Goal: Information Seeking & Learning: Learn about a topic

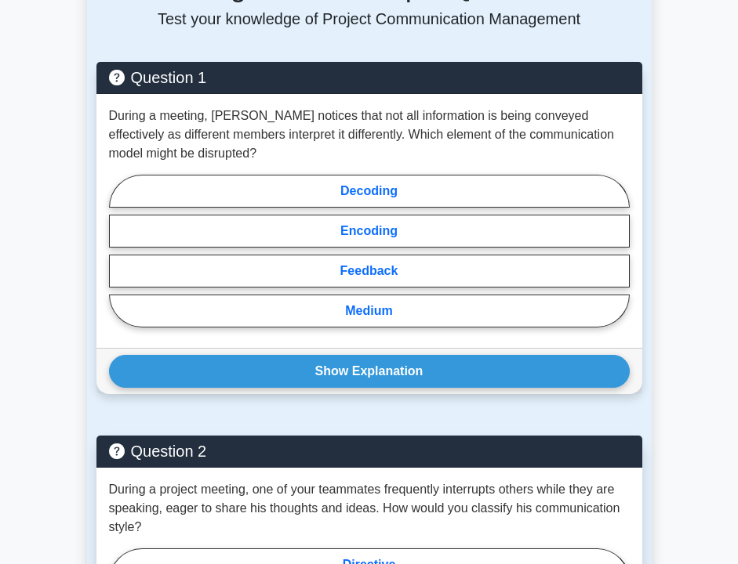
scroll to position [1330, 0]
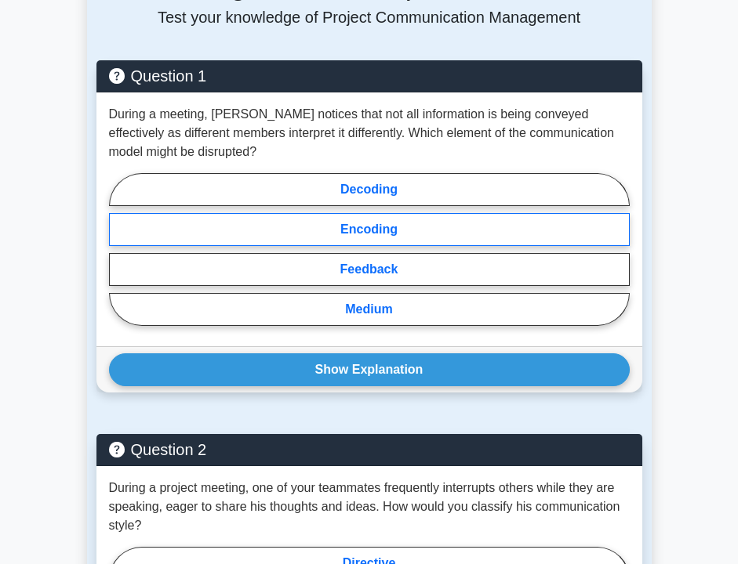
click at [354, 246] on label "Encoding" at bounding box center [369, 229] width 520 height 33
click at [119, 249] on input "Encoding" at bounding box center [114, 254] width 10 height 10
radio input "true"
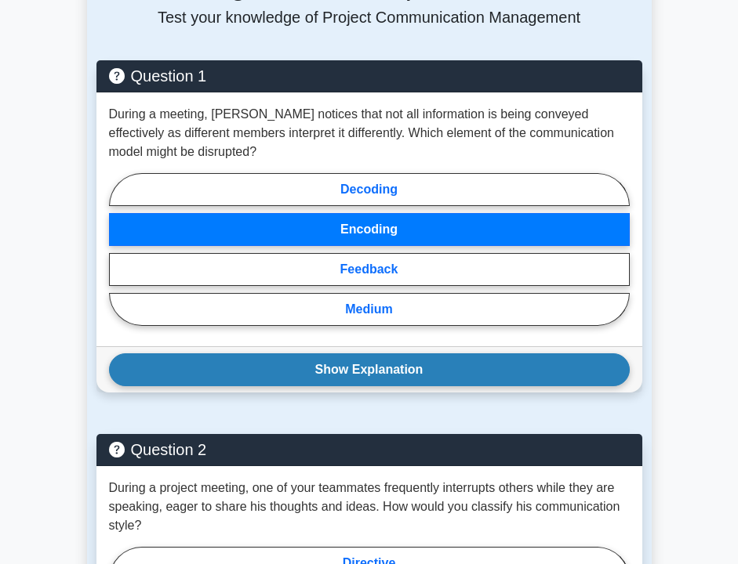
click at [346, 378] on button "Show Explanation" at bounding box center [369, 370] width 520 height 33
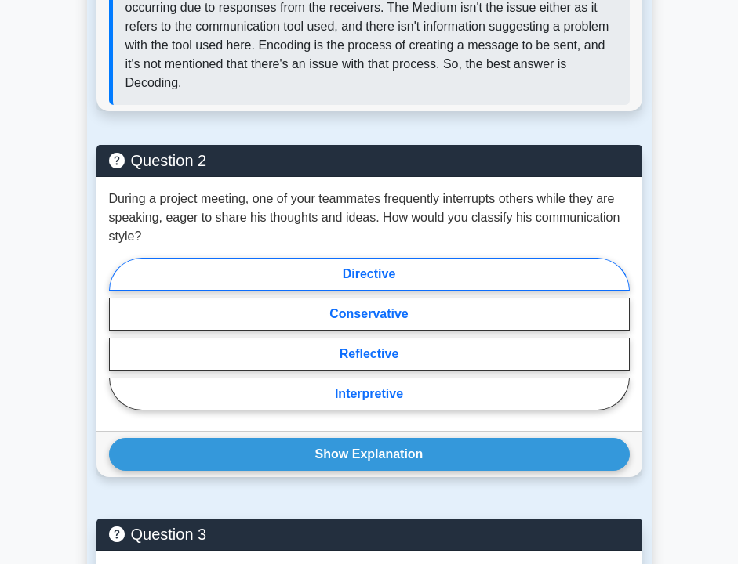
scroll to position [1841, 0]
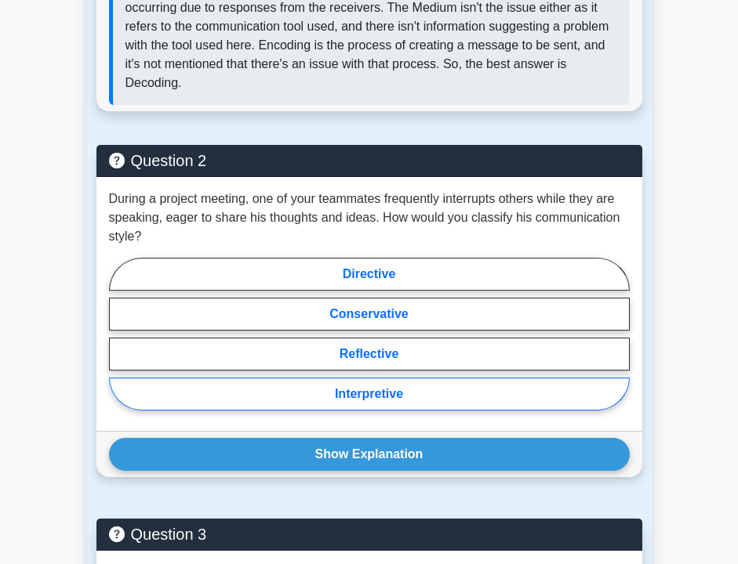
click at [290, 401] on label "Interpretive" at bounding box center [369, 394] width 520 height 33
click at [119, 344] on input "Interpretive" at bounding box center [114, 339] width 10 height 10
radio input "true"
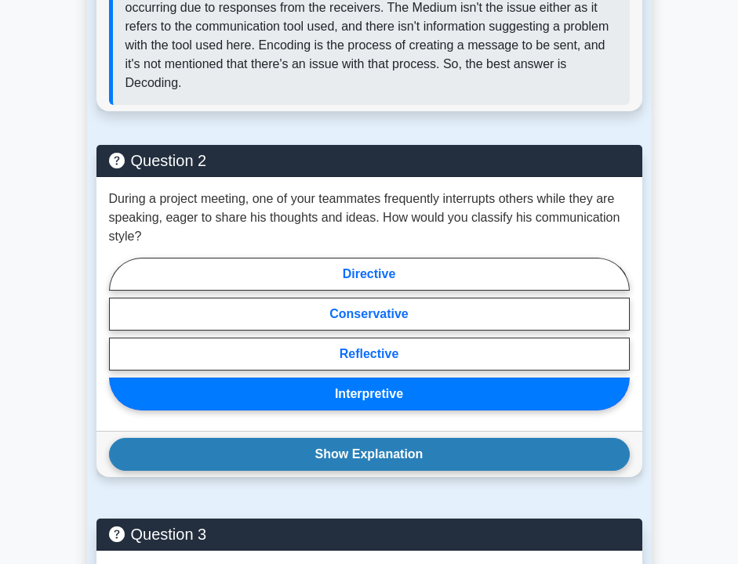
click at [292, 471] on button "Show Explanation" at bounding box center [369, 454] width 520 height 33
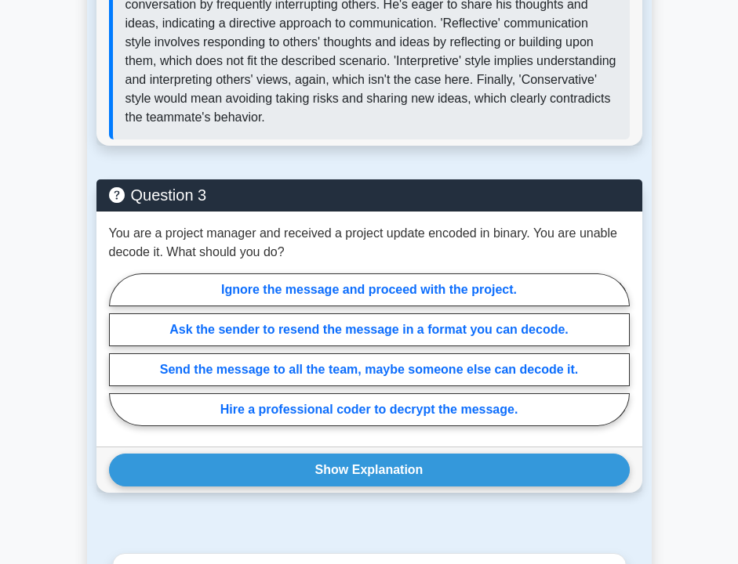
scroll to position [2388, 0]
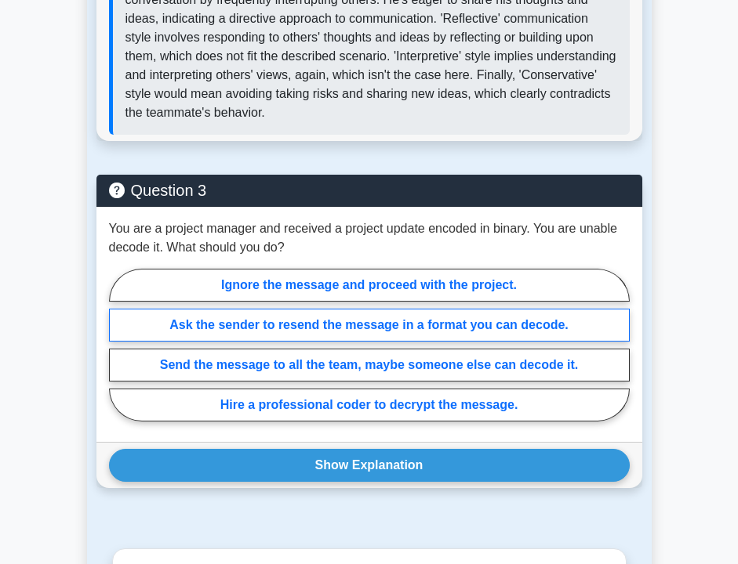
click at [264, 339] on label "Ask the sender to resend the message in a format you can decode." at bounding box center [369, 325] width 520 height 33
click at [119, 345] on input "Ask the sender to resend the message in a format you can decode." at bounding box center [114, 350] width 10 height 10
radio input "true"
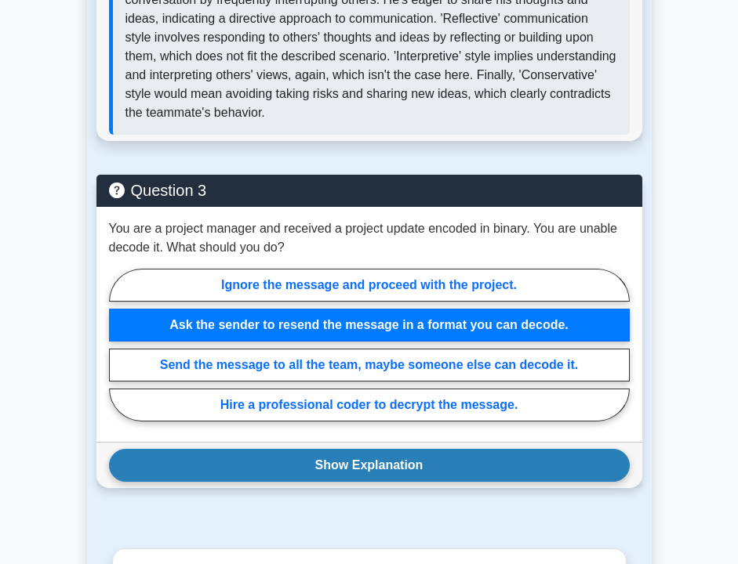
click at [260, 482] on button "Show Explanation" at bounding box center [369, 465] width 520 height 33
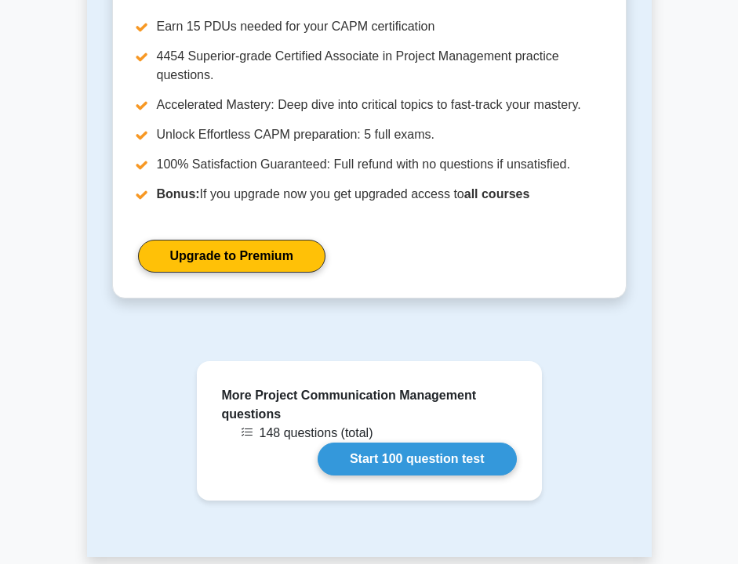
scroll to position [3264, 0]
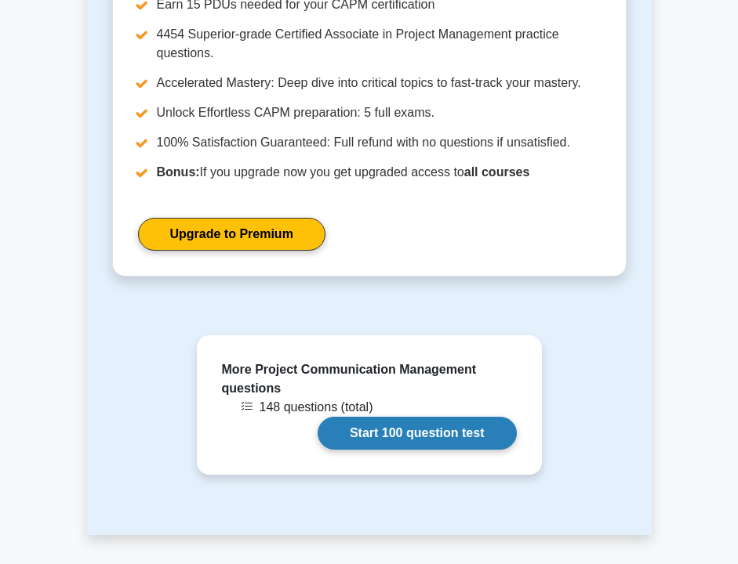
click at [322, 450] on link "Start 100 question test" at bounding box center [416, 433] width 199 height 33
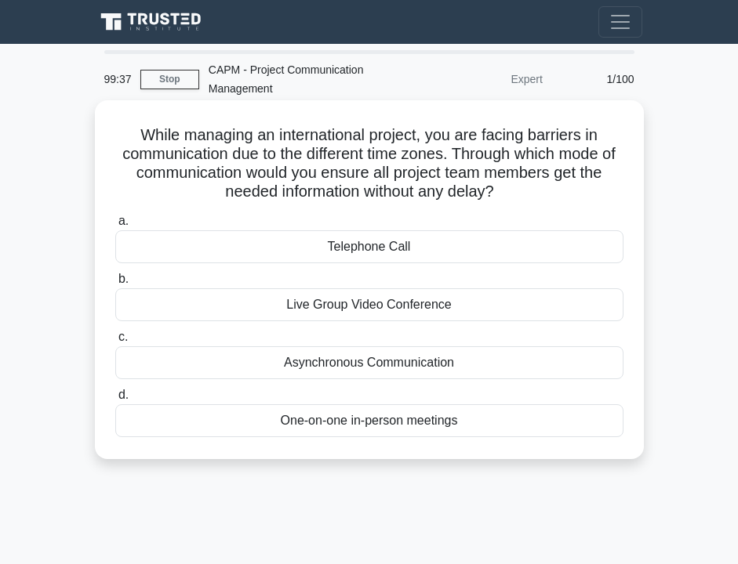
click at [307, 370] on div "Asynchronous Communication" at bounding box center [369, 362] width 508 height 33
click at [115, 343] on input "c. Asynchronous Communication" at bounding box center [115, 337] width 0 height 10
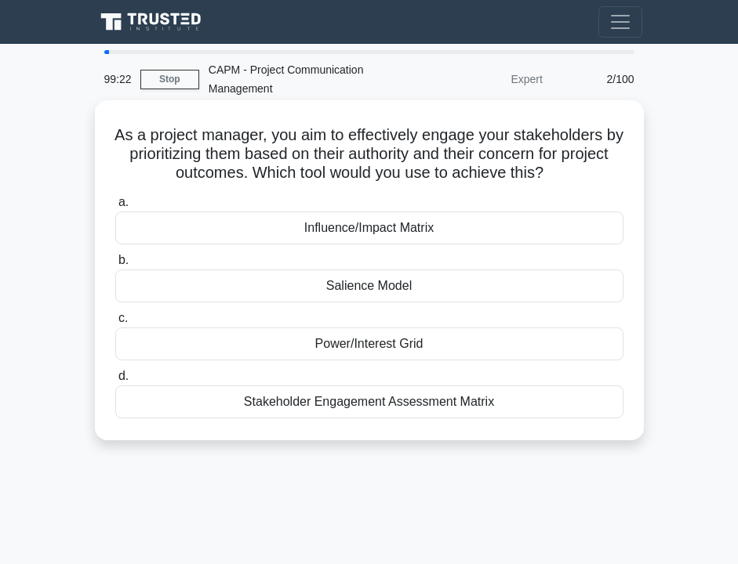
click at [285, 346] on div "Power/Interest Grid" at bounding box center [369, 344] width 508 height 33
click at [115, 324] on input "c. Power/Interest Grid" at bounding box center [115, 319] width 0 height 10
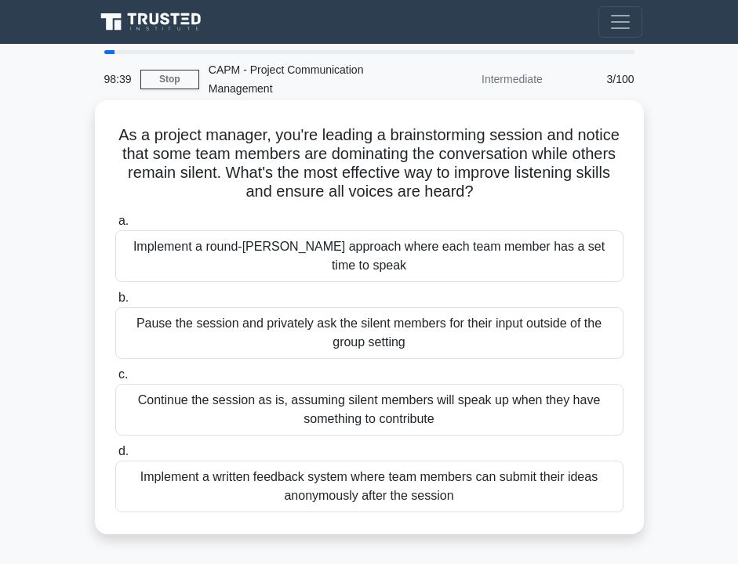
click at [231, 245] on div "Implement a round-robin approach where each team member has a set time to speak" at bounding box center [369, 256] width 508 height 52
click at [115, 227] on input "a. Implement a round-robin approach where each team member has a set time to sp…" at bounding box center [115, 221] width 0 height 10
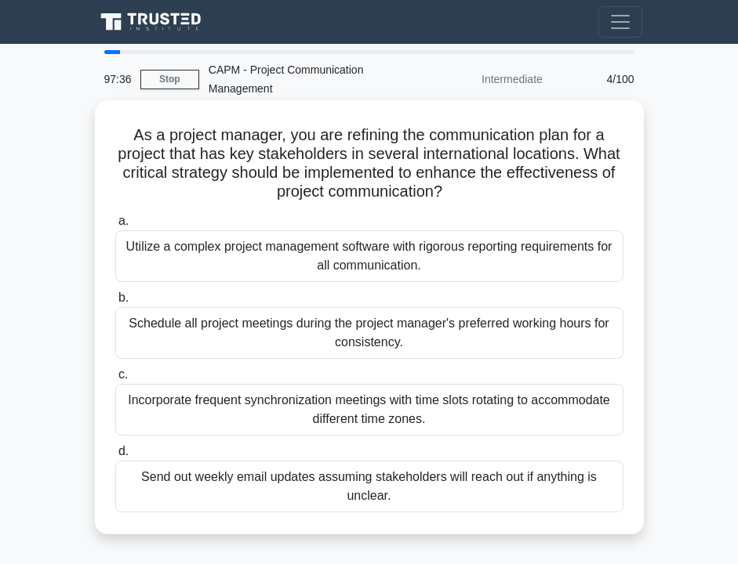
click at [229, 261] on div "Utilize a complex project management software with rigorous reporting requireme…" at bounding box center [369, 256] width 508 height 52
click at [115, 227] on input "a. Utilize a complex project management software with rigorous reporting requir…" at bounding box center [115, 221] width 0 height 10
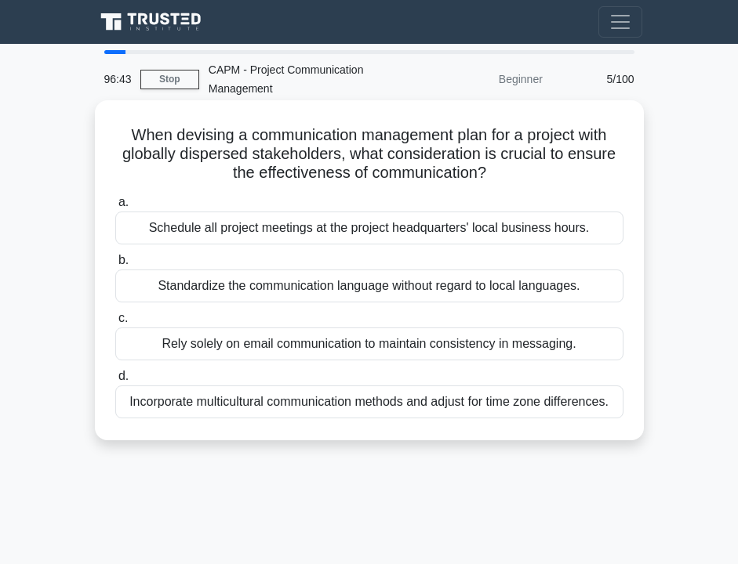
click at [223, 411] on div "Incorporate multicultural communication methods and adjust for time zone differ…" at bounding box center [369, 402] width 508 height 33
click at [115, 382] on input "d. Incorporate multicultural communication methods and adjust for time zone dif…" at bounding box center [115, 377] width 0 height 10
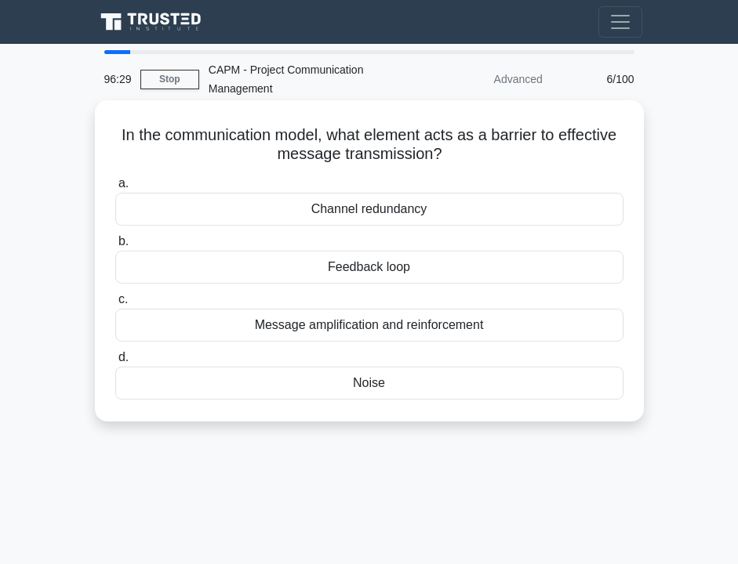
click at [248, 384] on div "Noise" at bounding box center [369, 383] width 508 height 33
click at [115, 363] on input "d. Noise" at bounding box center [115, 358] width 0 height 10
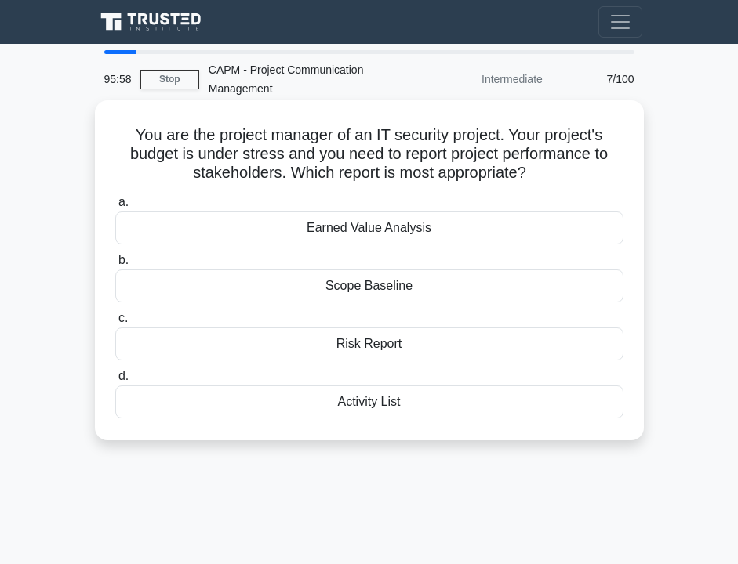
click at [339, 364] on div "a. Earned Value Analysis b. Scope Baseline c. d." at bounding box center [369, 306] width 527 height 232
click at [339, 347] on div "Risk Report" at bounding box center [369, 344] width 508 height 33
click at [115, 324] on input "c. Risk Report" at bounding box center [115, 319] width 0 height 10
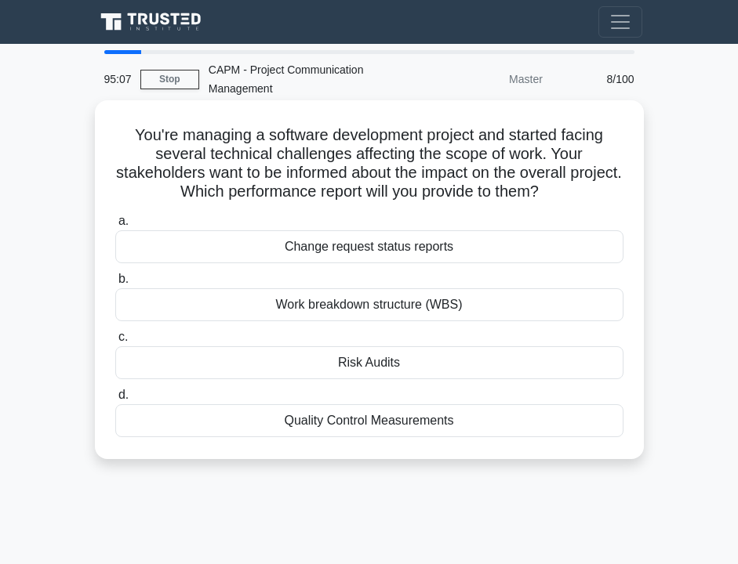
click at [310, 248] on div "Change request status reports" at bounding box center [369, 246] width 508 height 33
click at [115, 227] on input "a. Change request status reports" at bounding box center [115, 221] width 0 height 10
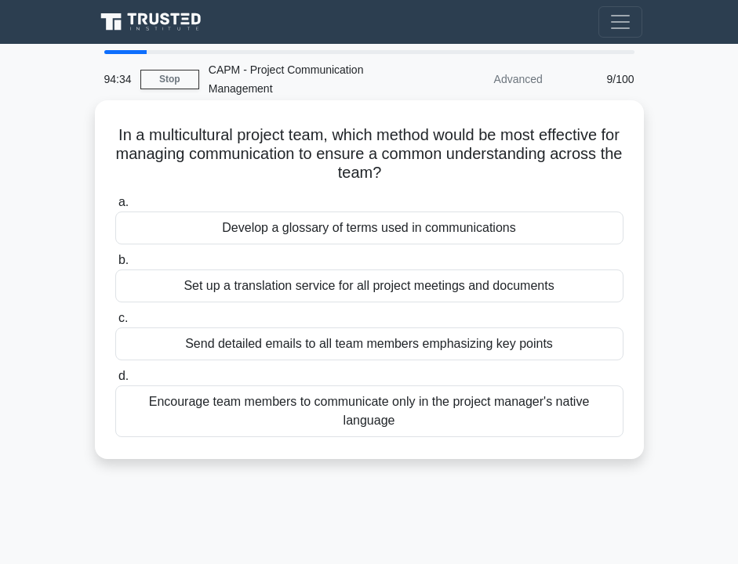
click at [284, 282] on div "Set up a translation service for all project meetings and documents" at bounding box center [369, 286] width 508 height 33
click at [115, 266] on input "b. Set up a translation service for all project meetings and documents" at bounding box center [115, 261] width 0 height 10
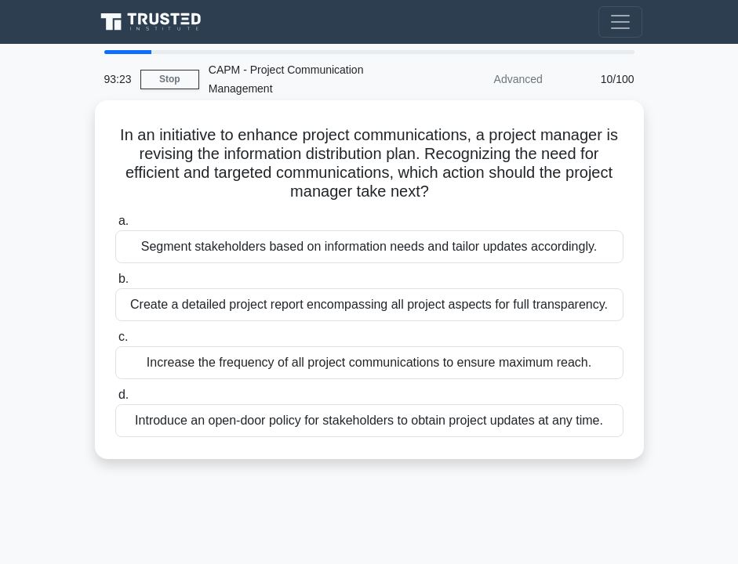
click at [238, 248] on div "Segment stakeholders based on information needs and tailor updates accordingly." at bounding box center [369, 246] width 508 height 33
click at [115, 227] on input "a. Segment stakeholders based on information needs and tailor updates according…" at bounding box center [115, 221] width 0 height 10
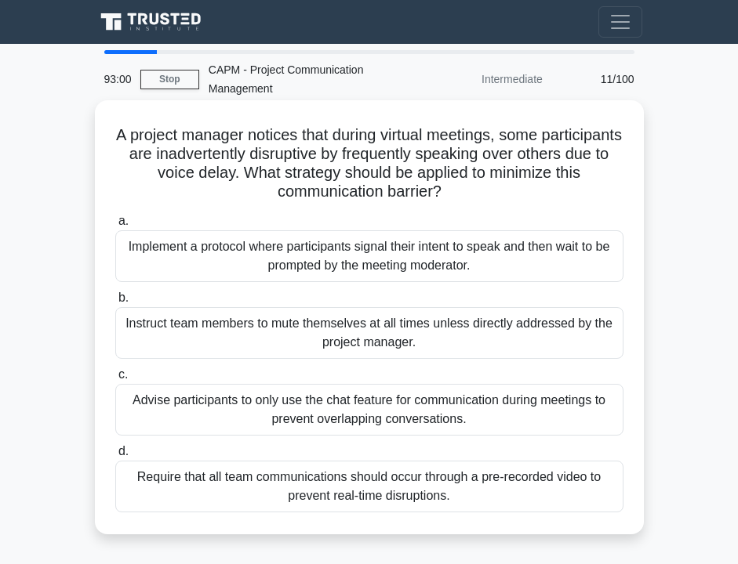
click at [239, 236] on div "Implement a protocol where participants signal their intent to speak and then w…" at bounding box center [369, 256] width 508 height 52
click at [115, 227] on input "a. Implement a protocol where participants signal their intent to speak and the…" at bounding box center [115, 221] width 0 height 10
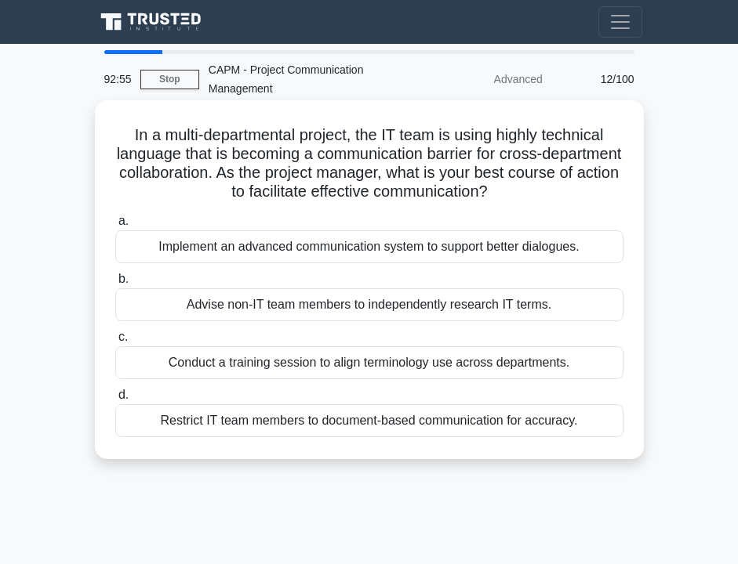
click at [522, 138] on h5 "In a multi-departmental project, the IT team is using highly technical language…" at bounding box center [369, 163] width 511 height 77
click at [317, 252] on div "Implement an advanced communication system to support better dialogues." at bounding box center [369, 246] width 508 height 33
click at [115, 227] on input "a. Implement an advanced communication system to support better dialogues." at bounding box center [115, 221] width 0 height 10
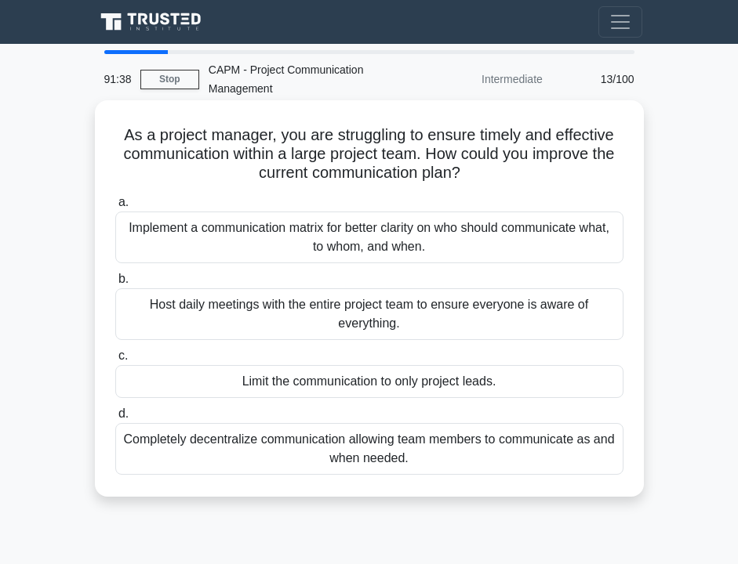
click at [280, 246] on div "Implement a communication matrix for better clarity on who should communicate w…" at bounding box center [369, 238] width 508 height 52
click at [115, 208] on input "a. Implement a communication matrix for better clarity on who should communicat…" at bounding box center [115, 203] width 0 height 10
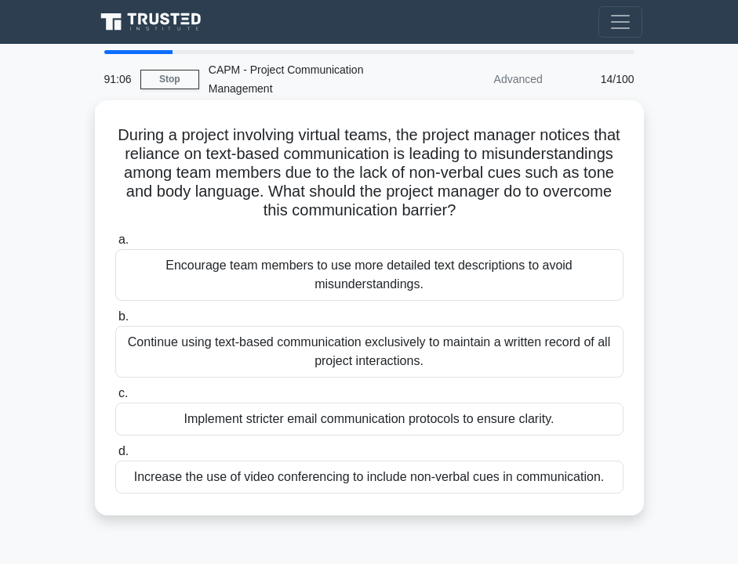
click at [277, 481] on div "Increase the use of video conferencing to include non-verbal cues in communicat…" at bounding box center [369, 477] width 508 height 33
click at [115, 457] on input "d. Increase the use of video conferencing to include non-verbal cues in communi…" at bounding box center [115, 452] width 0 height 10
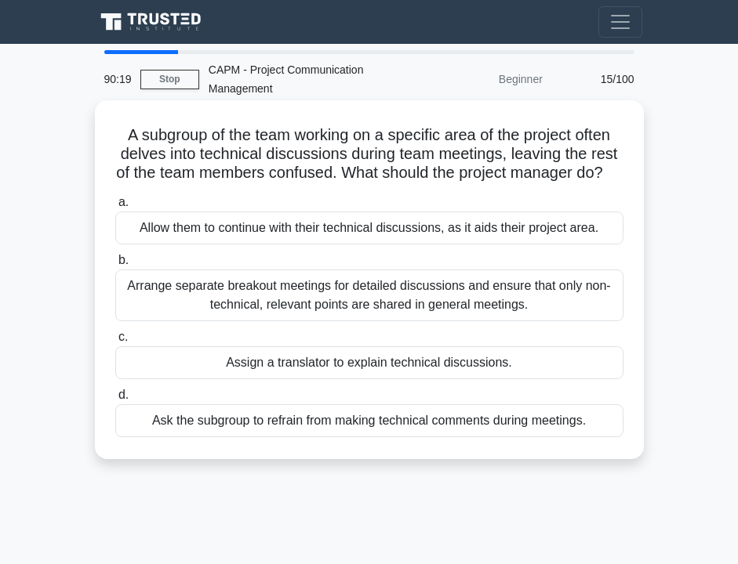
click at [234, 437] on div "Ask the subgroup to refrain from making technical comments during meetings." at bounding box center [369, 420] width 508 height 33
click at [115, 401] on input "d. Ask the subgroup to refrain from making technical comments during meetings." at bounding box center [115, 395] width 0 height 10
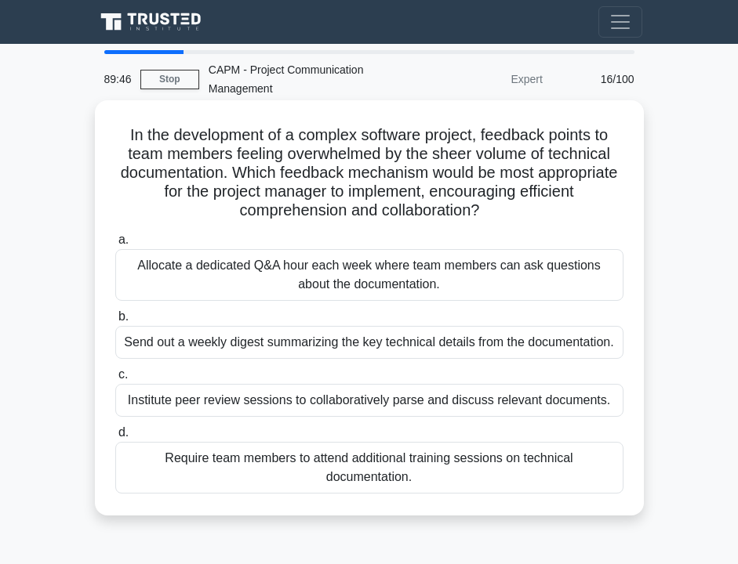
click at [224, 350] on div "Send out a weekly digest summarizing the key technical details from the documen…" at bounding box center [369, 342] width 508 height 33
click at [115, 322] on input "b. Send out a weekly digest summarizing the key technical details from the docu…" at bounding box center [115, 317] width 0 height 10
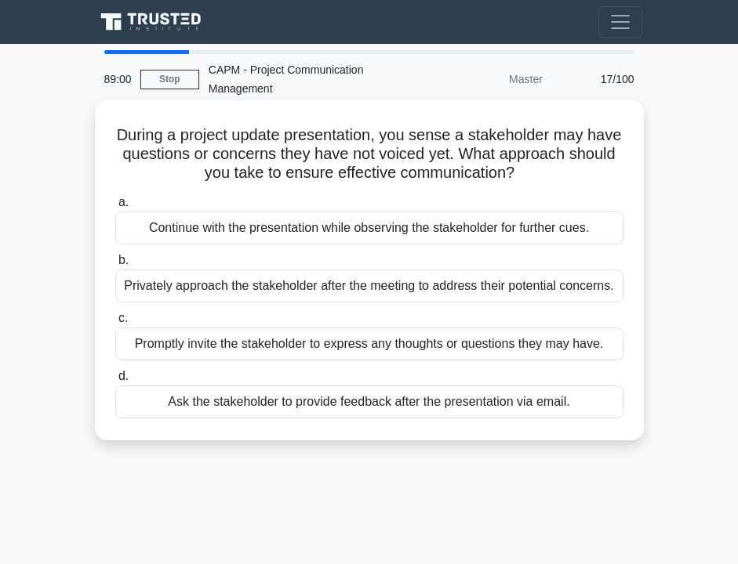
click at [220, 294] on div "Privately approach the stakeholder after the meeting to address their potential…" at bounding box center [369, 286] width 508 height 33
click at [115, 266] on input "b. Privately approach the stakeholder after the meeting to address their potent…" at bounding box center [115, 261] width 0 height 10
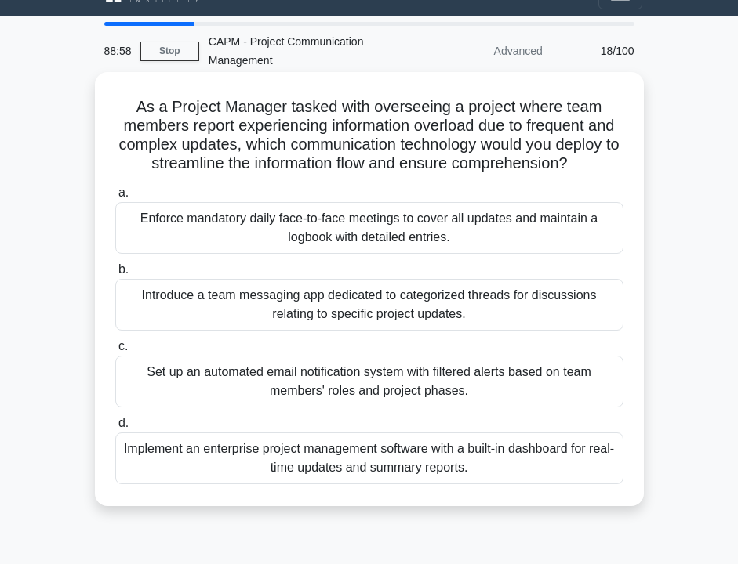
scroll to position [29, 0]
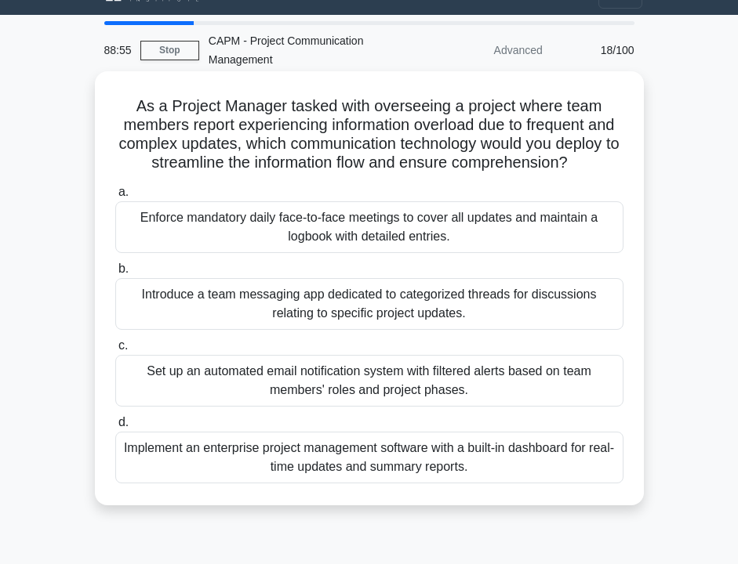
click at [270, 129] on h5 "As a Project Manager tasked with overseeing a project where team members report…" at bounding box center [369, 134] width 511 height 77
click at [299, 470] on div "Implement an enterprise project management software with a built-in dashboard f…" at bounding box center [369, 458] width 508 height 52
click at [115, 428] on input "d. Implement an enterprise project management software with a built-in dashboar…" at bounding box center [115, 423] width 0 height 10
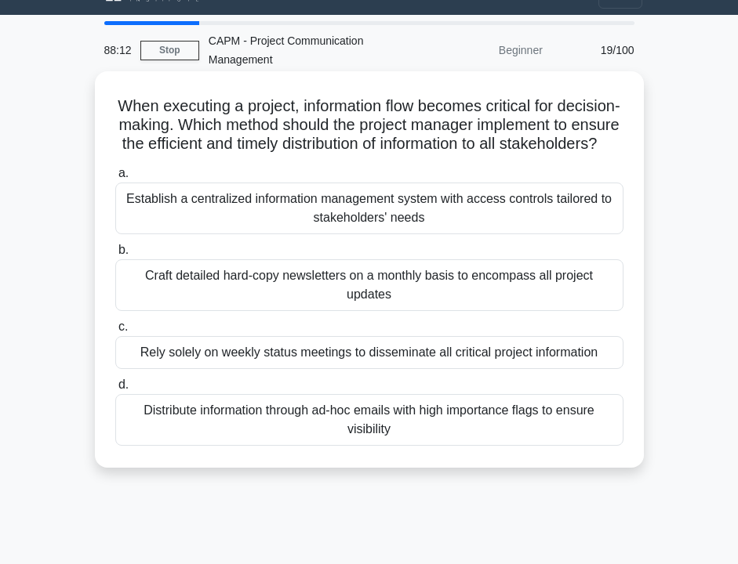
scroll to position [0, 0]
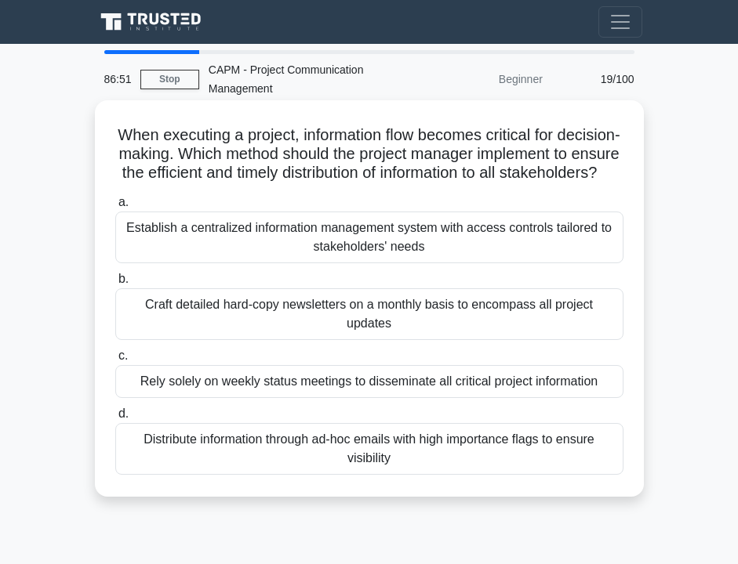
click at [247, 242] on div "Establish a centralized information management system with access controls tail…" at bounding box center [369, 238] width 508 height 52
click at [115, 208] on input "a. Establish a centralized information management system with access controls t…" at bounding box center [115, 203] width 0 height 10
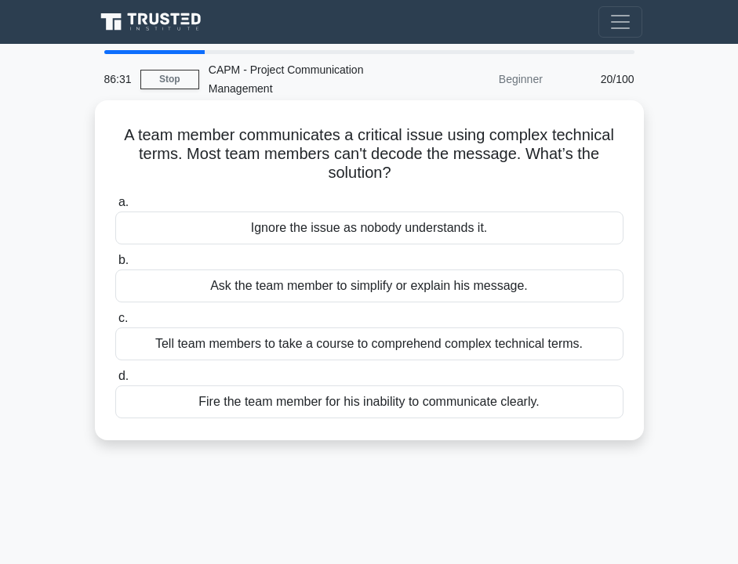
click at [277, 289] on div "Ask the team member to simplify or explain his message." at bounding box center [369, 286] width 508 height 33
click at [115, 266] on input "b. Ask the team member to simplify or explain his message." at bounding box center [115, 261] width 0 height 10
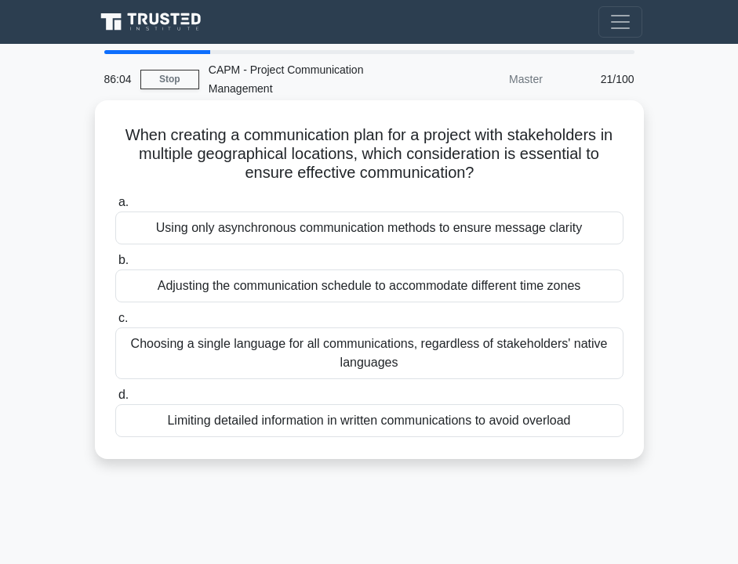
click at [273, 232] on div "Using only asynchronous communication methods to ensure message clarity" at bounding box center [369, 228] width 508 height 33
click at [115, 208] on input "a. Using only asynchronous communication methods to ensure message clarity" at bounding box center [115, 203] width 0 height 10
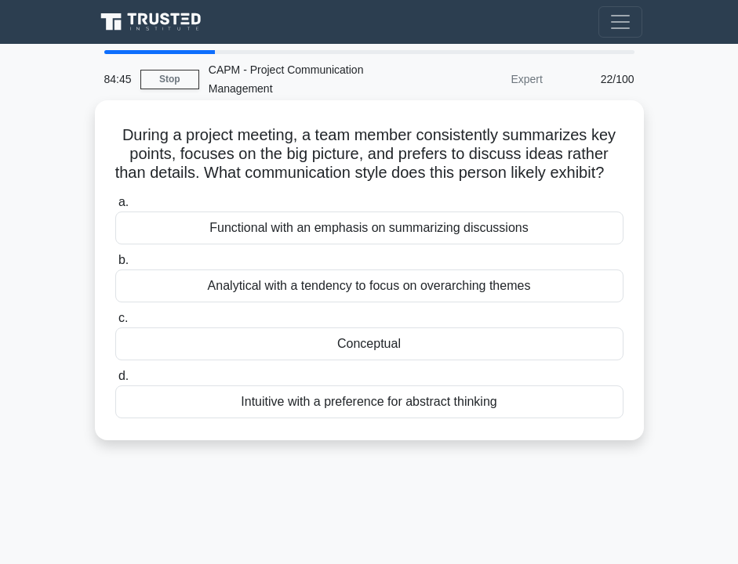
click at [377, 361] on div "Conceptual" at bounding box center [369, 344] width 508 height 33
click at [115, 324] on input "c. Conceptual" at bounding box center [115, 319] width 0 height 10
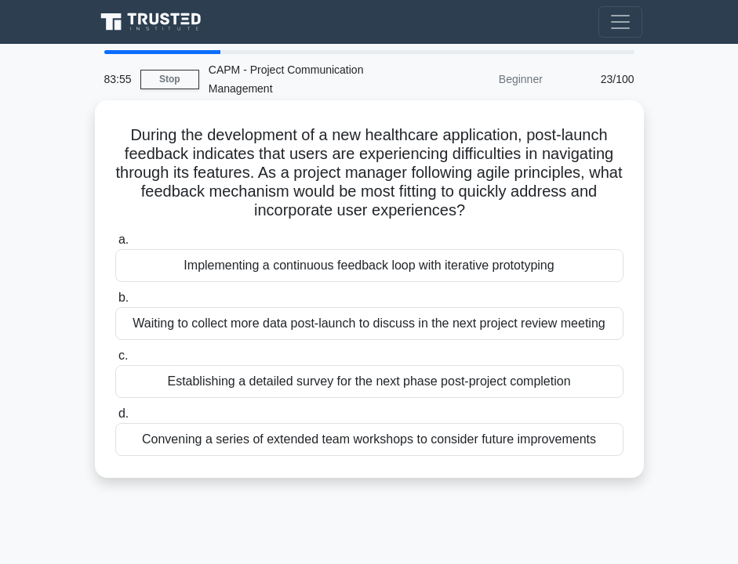
click at [313, 271] on div "Implementing a continuous feedback loop with iterative prototyping" at bounding box center [369, 265] width 508 height 33
click at [115, 245] on input "a. Implementing a continuous feedback loop with iterative prototyping" at bounding box center [115, 240] width 0 height 10
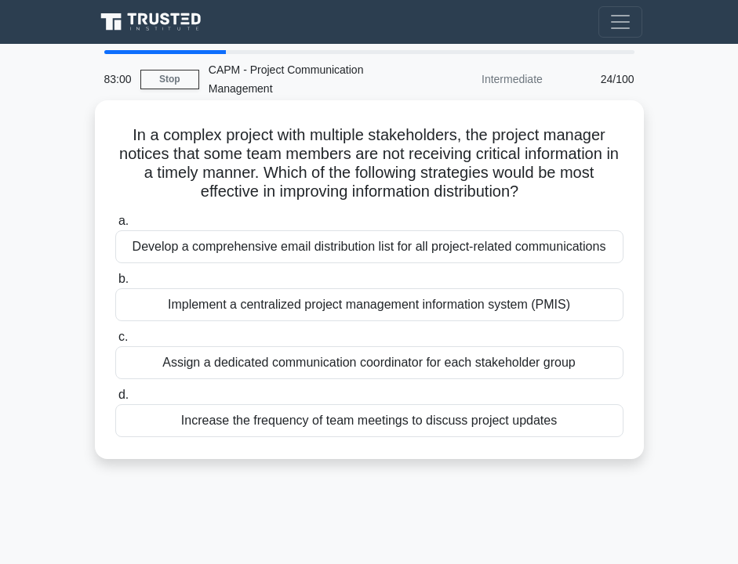
click at [274, 305] on div "Implement a centralized project management information system (PMIS)" at bounding box center [369, 304] width 508 height 33
click at [115, 285] on input "b. Implement a centralized project management information system (PMIS)" at bounding box center [115, 279] width 0 height 10
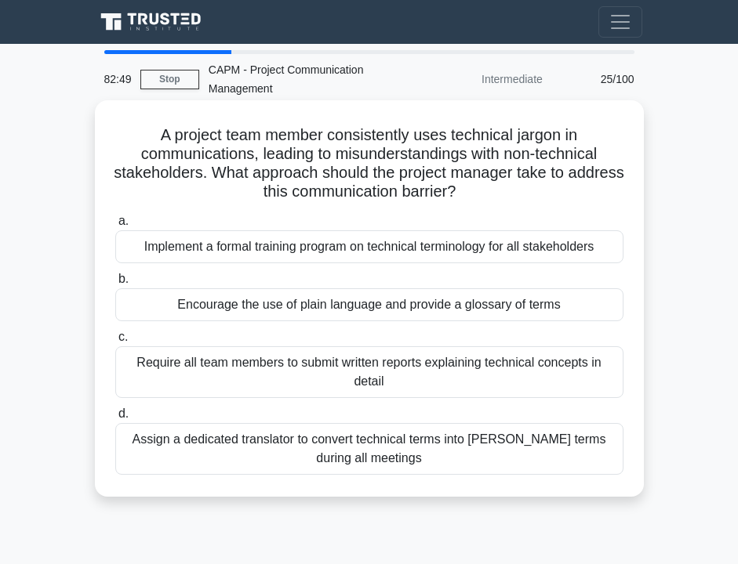
click at [216, 310] on div "Encourage the use of plain language and provide a glossary of terms" at bounding box center [369, 304] width 508 height 33
click at [115, 285] on input "b. Encourage the use of plain language and provide a glossary of terms" at bounding box center [115, 279] width 0 height 10
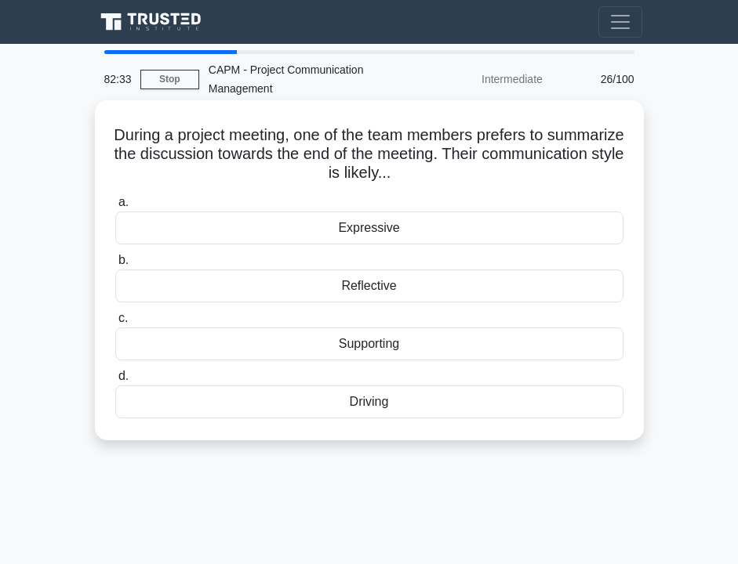
click at [309, 288] on div "Reflective" at bounding box center [369, 286] width 508 height 33
click at [115, 266] on input "b. Reflective" at bounding box center [115, 261] width 0 height 10
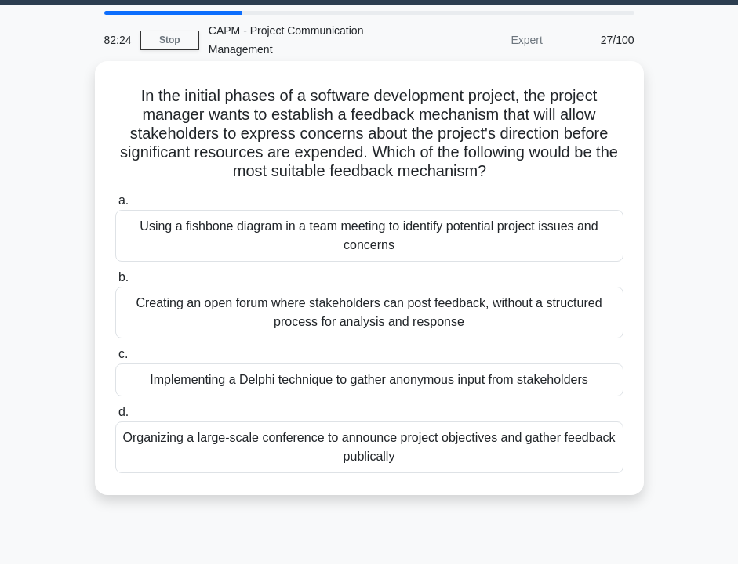
scroll to position [39, 0]
click at [324, 390] on div "Implementing a Delphi technique to gather anonymous input from stakeholders" at bounding box center [369, 380] width 508 height 33
click at [115, 360] on input "c. Implementing a Delphi technique to gather anonymous input from stakeholders" at bounding box center [115, 355] width 0 height 10
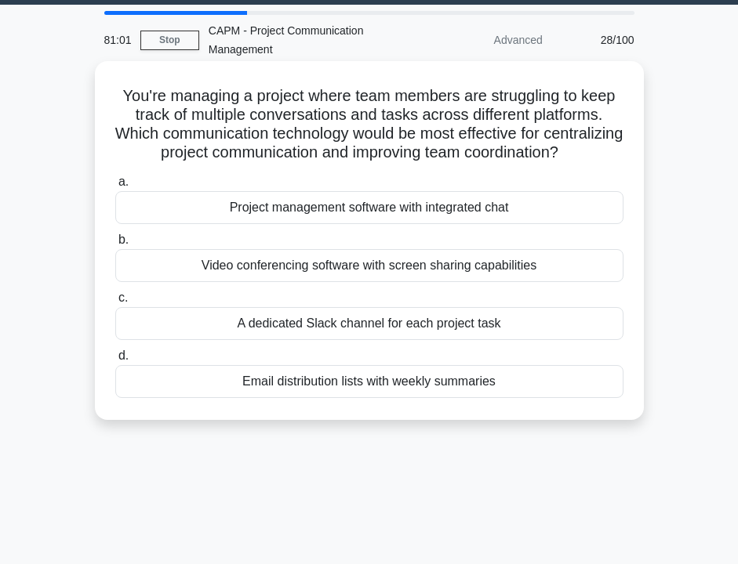
scroll to position [0, 0]
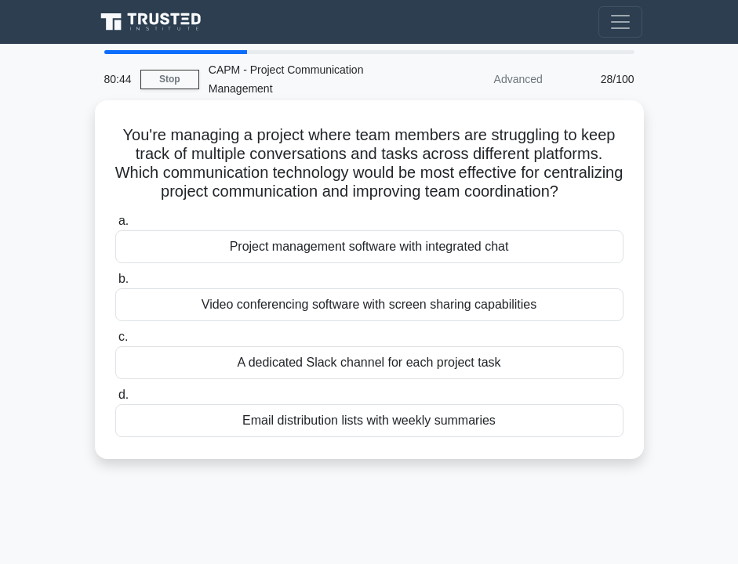
click at [344, 248] on div "Project management software with integrated chat" at bounding box center [369, 246] width 508 height 33
click at [115, 227] on input "a. Project management software with integrated chat" at bounding box center [115, 221] width 0 height 10
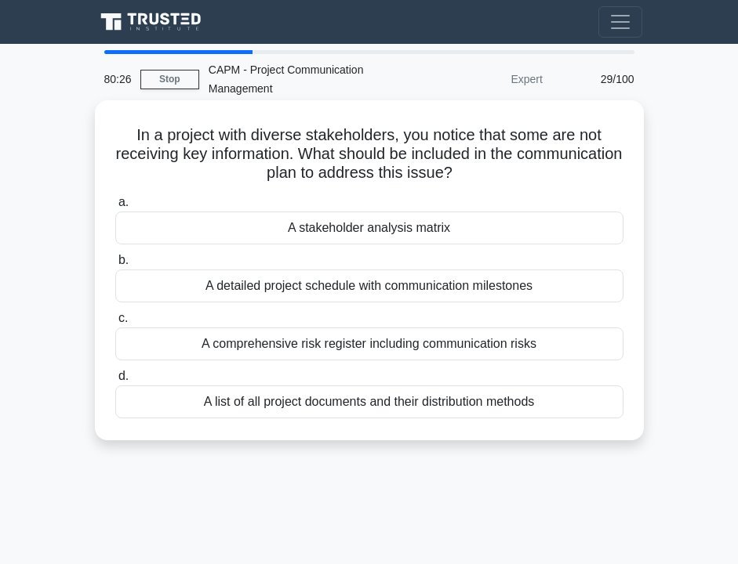
click at [386, 233] on div "A stakeholder analysis matrix" at bounding box center [369, 228] width 508 height 33
click at [115, 208] on input "a. A stakeholder analysis matrix" at bounding box center [115, 203] width 0 height 10
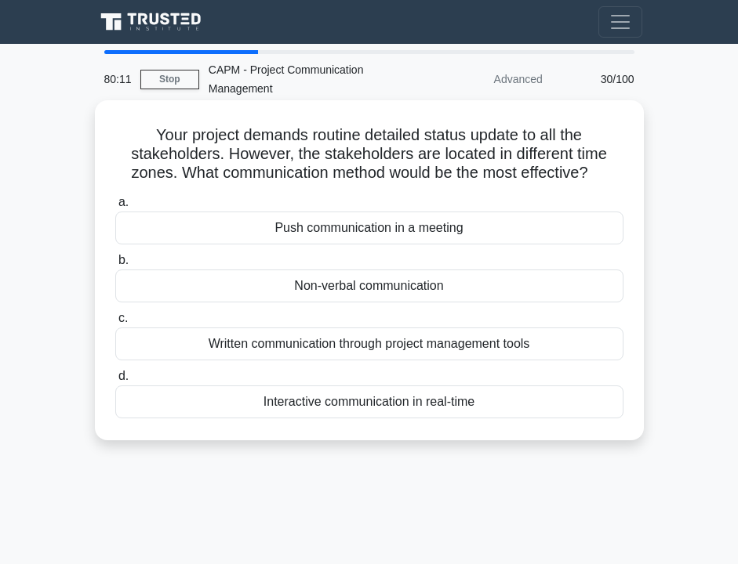
click at [307, 346] on div "Written communication through project management tools" at bounding box center [369, 344] width 508 height 33
click at [115, 324] on input "c. Written communication through project management tools" at bounding box center [115, 319] width 0 height 10
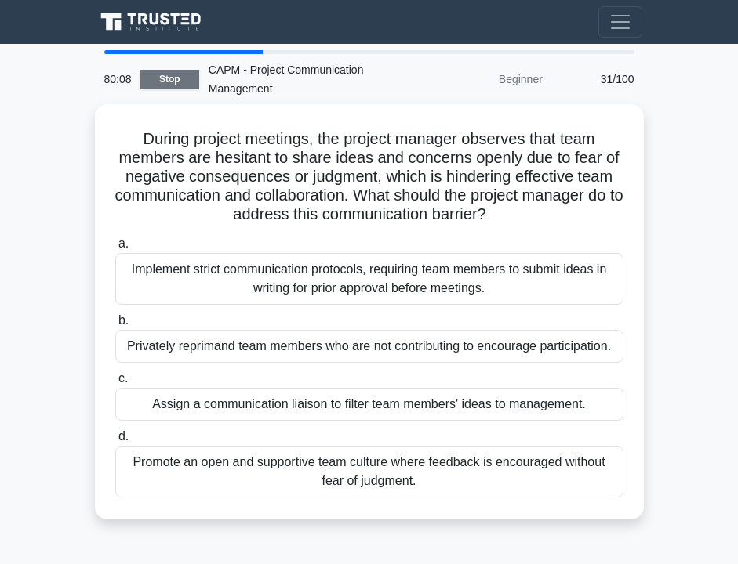
click at [179, 82] on link "Stop" at bounding box center [169, 80] width 59 height 20
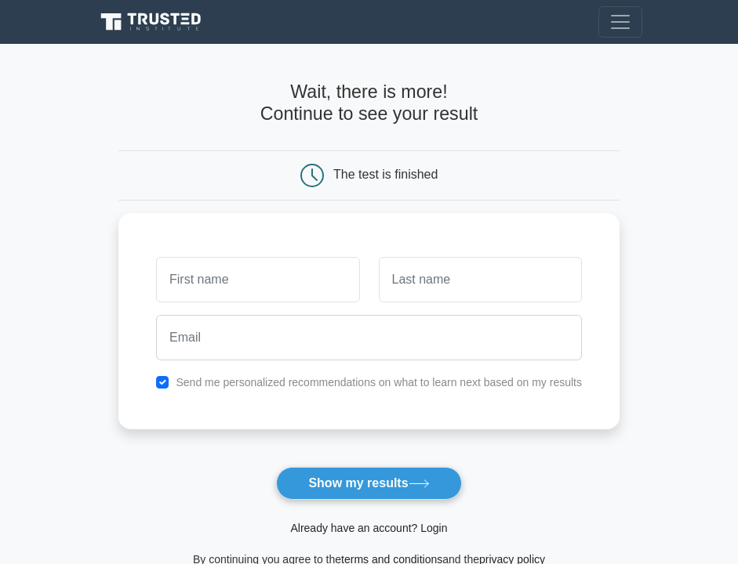
click at [397, 524] on link "Already have an account? Login" at bounding box center [368, 528] width 157 height 13
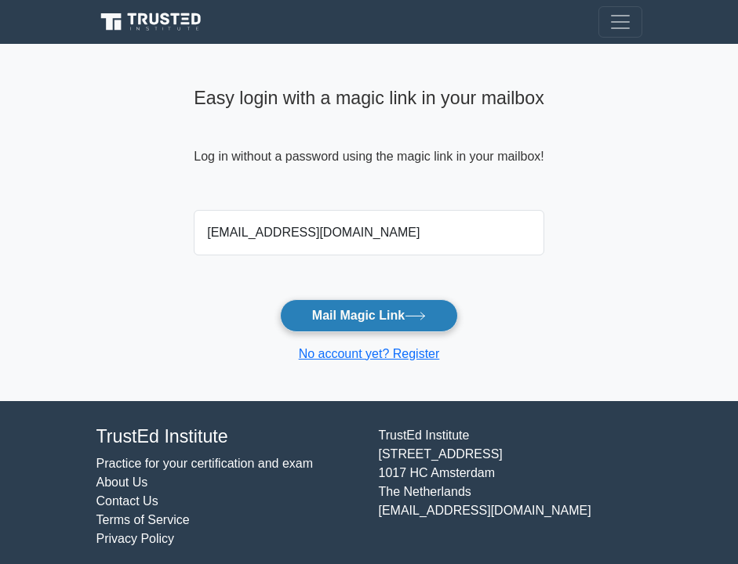
type input "[EMAIL_ADDRESS][DOMAIN_NAME]"
click at [327, 317] on button "Mail Magic Link" at bounding box center [369, 315] width 178 height 33
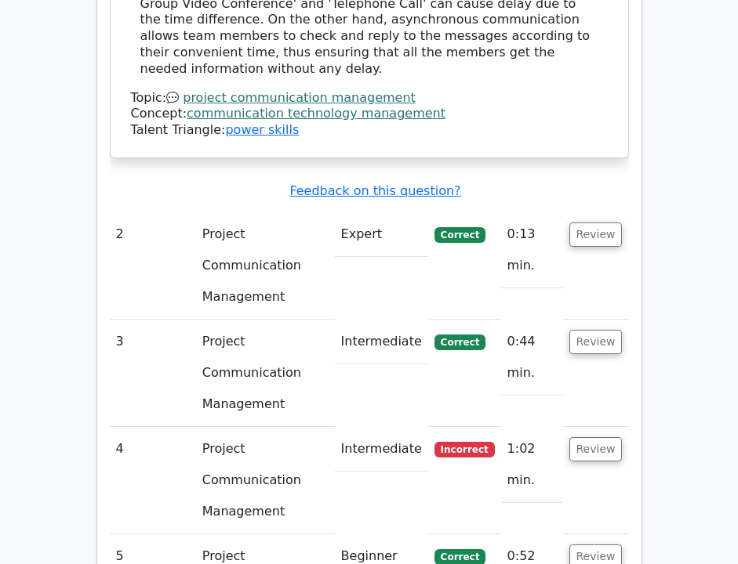
scroll to position [1852, 0]
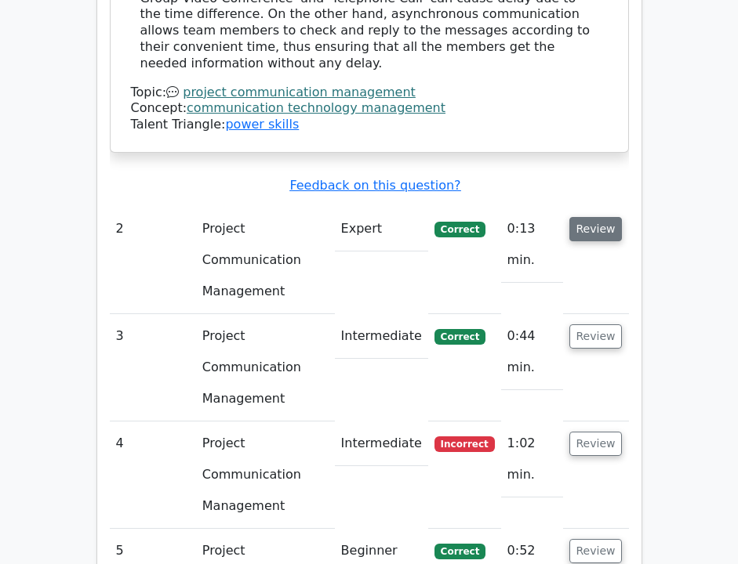
click at [594, 217] on button "Review" at bounding box center [595, 229] width 53 height 24
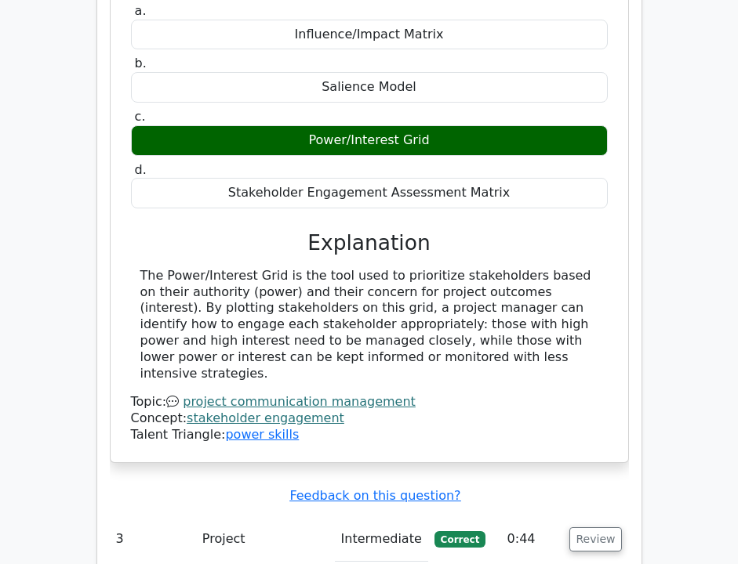
scroll to position [2272, 0]
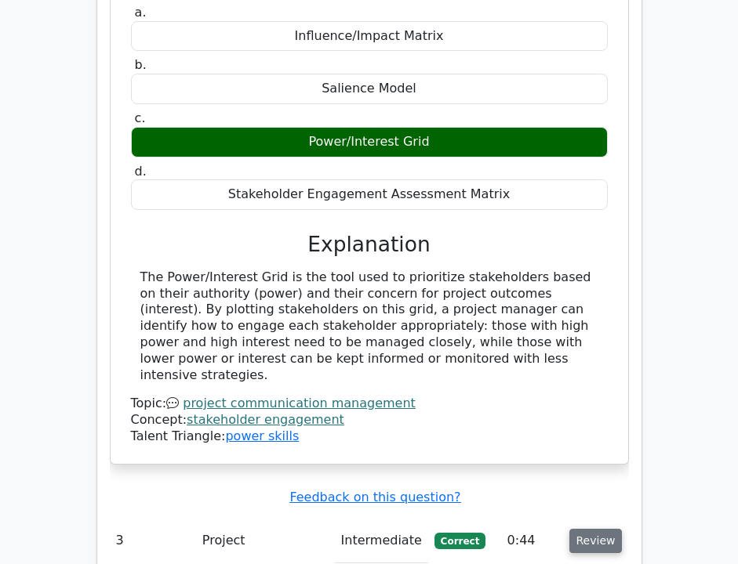
click at [607, 529] on button "Review" at bounding box center [595, 541] width 53 height 24
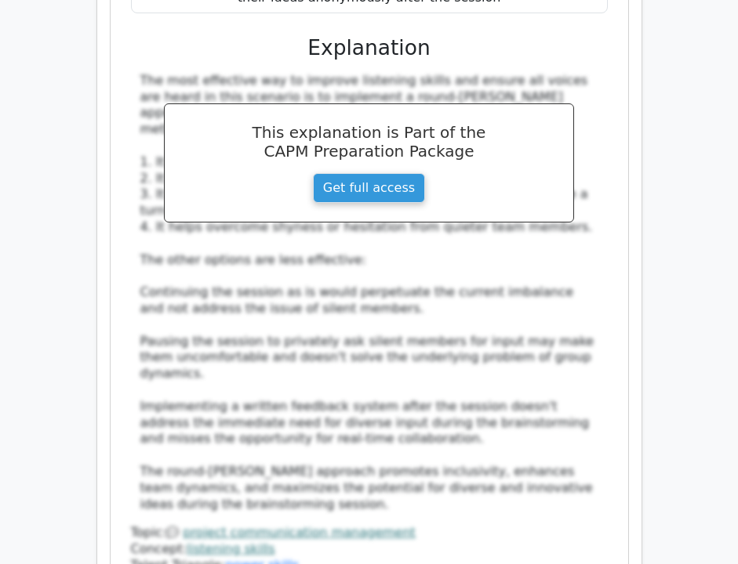
scroll to position [3416, 0]
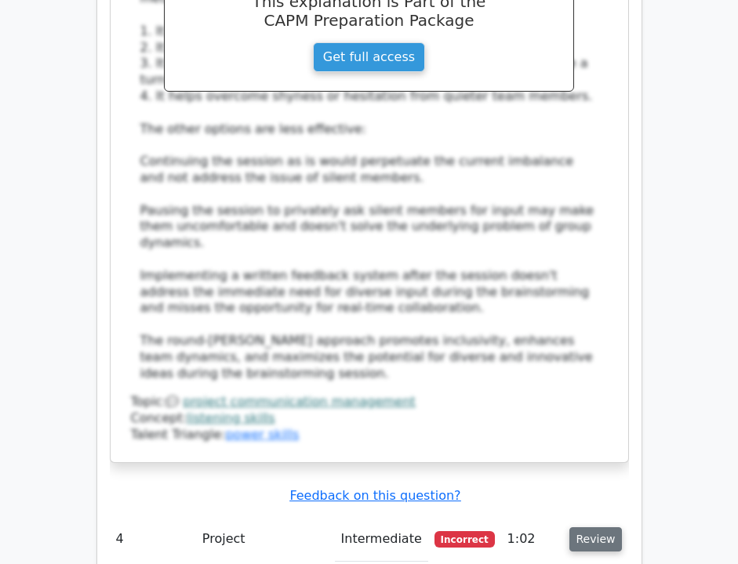
click at [586, 528] on button "Review" at bounding box center [595, 540] width 53 height 24
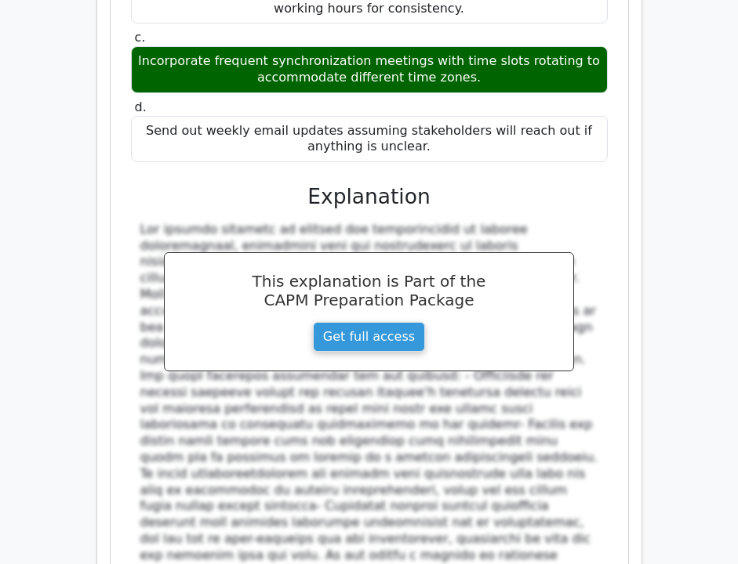
scroll to position [4332, 0]
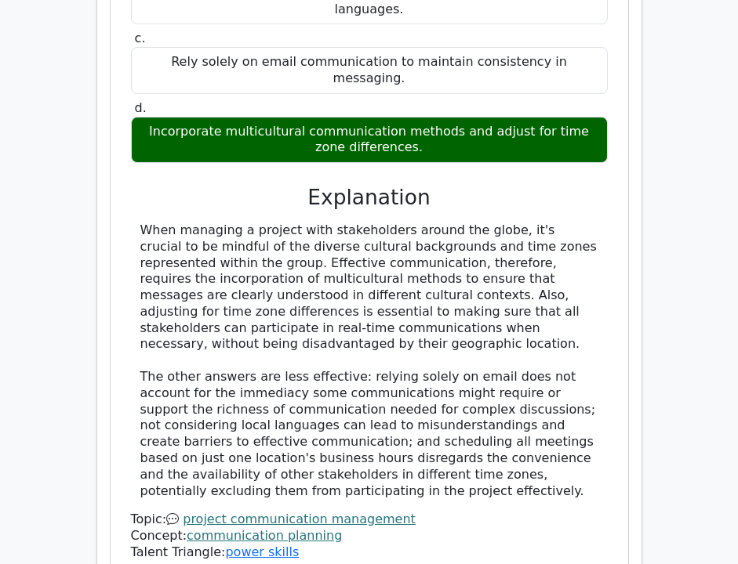
scroll to position [5351, 0]
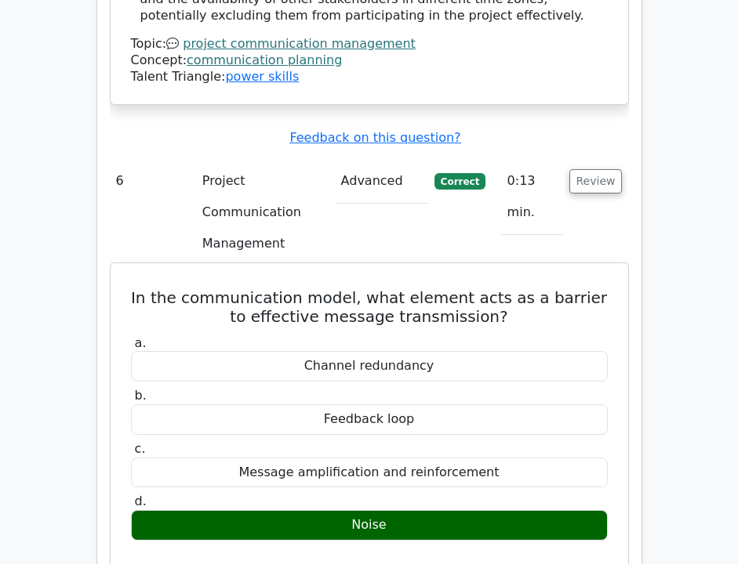
scroll to position [6214, 0]
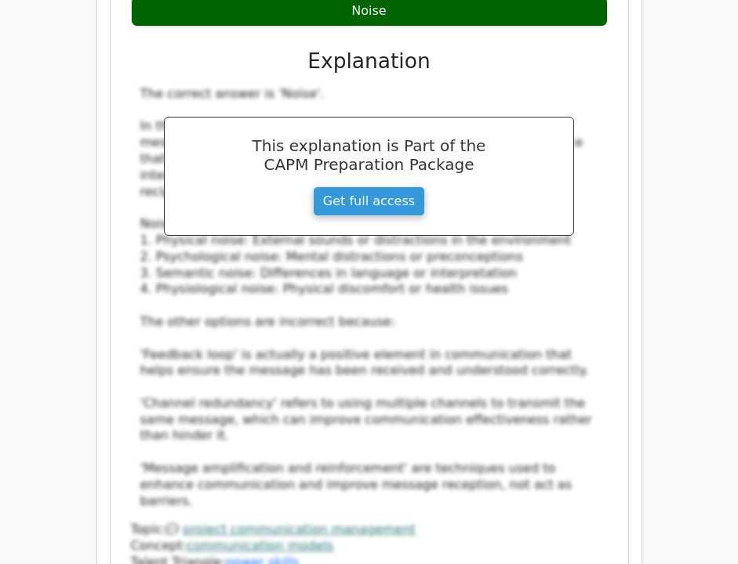
scroll to position [6313, 0]
copy div "You are the project manager of an IT security project. Your project's budget is…"
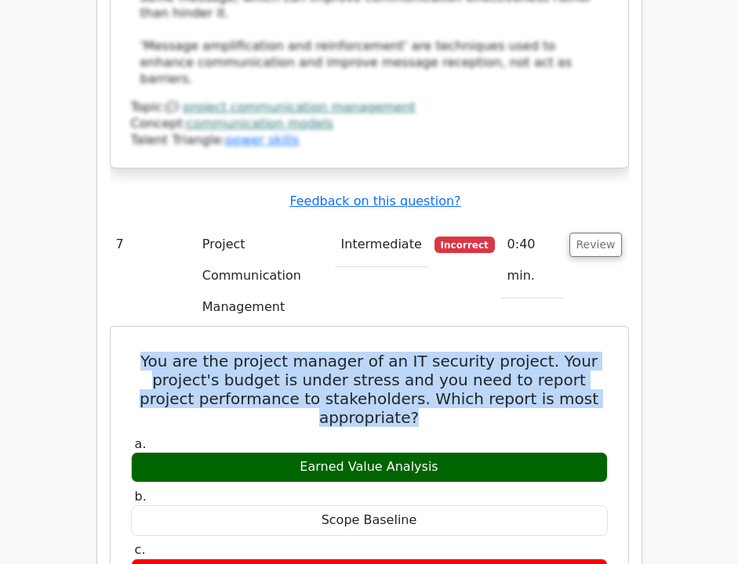
scroll to position [6847, 0]
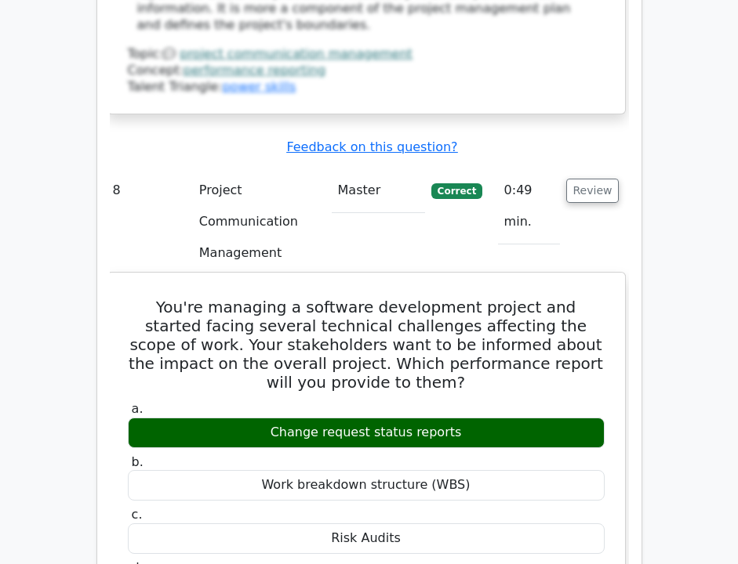
scroll to position [7761, 0]
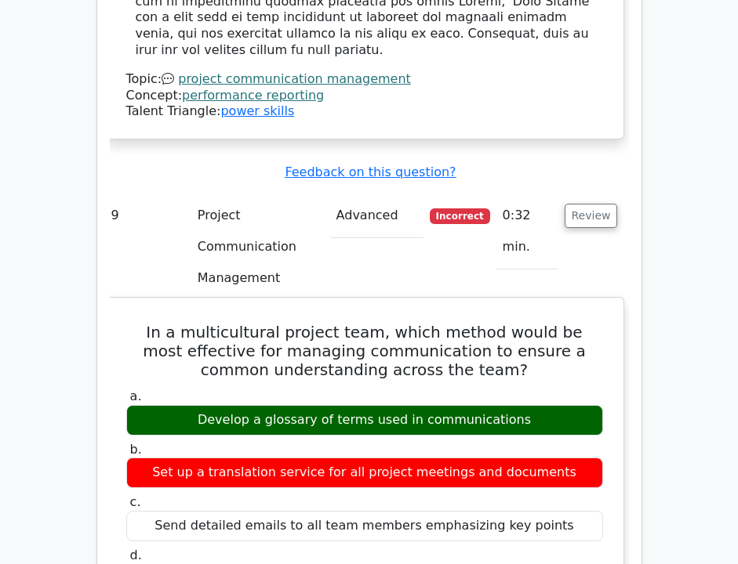
scroll to position [8709, 0]
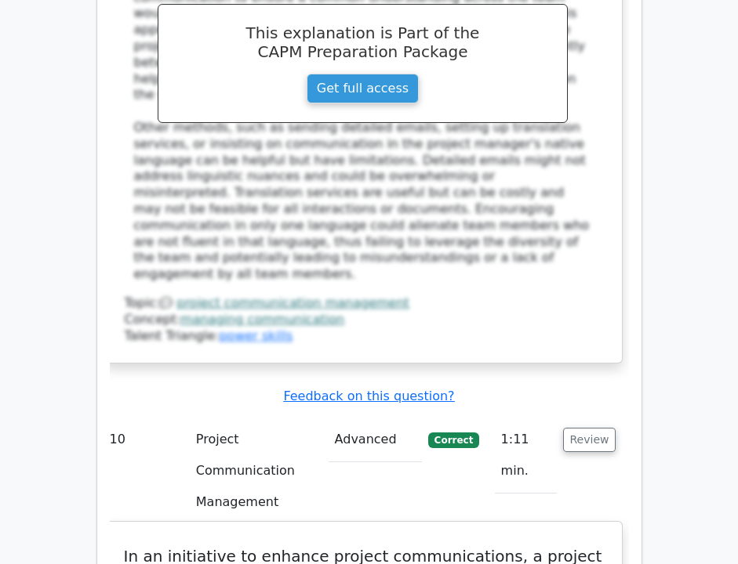
scroll to position [9363, 0]
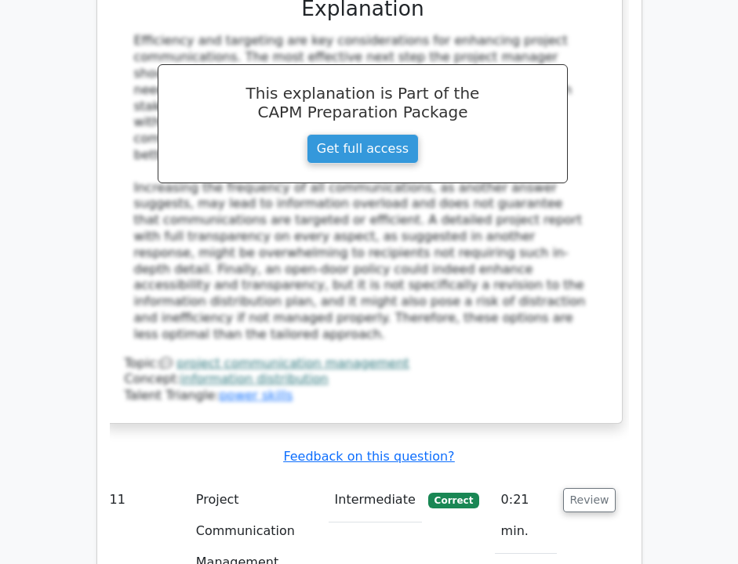
scroll to position [10288, 0]
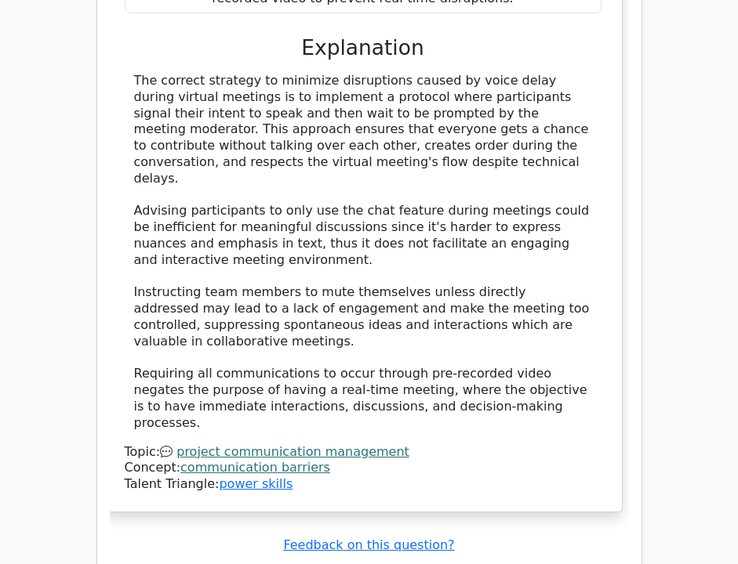
scroll to position [11218, 0]
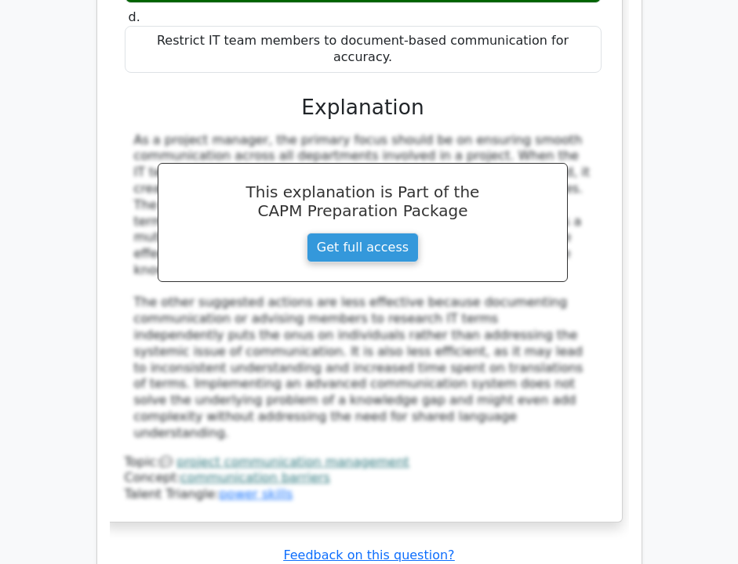
scroll to position [12217, 0]
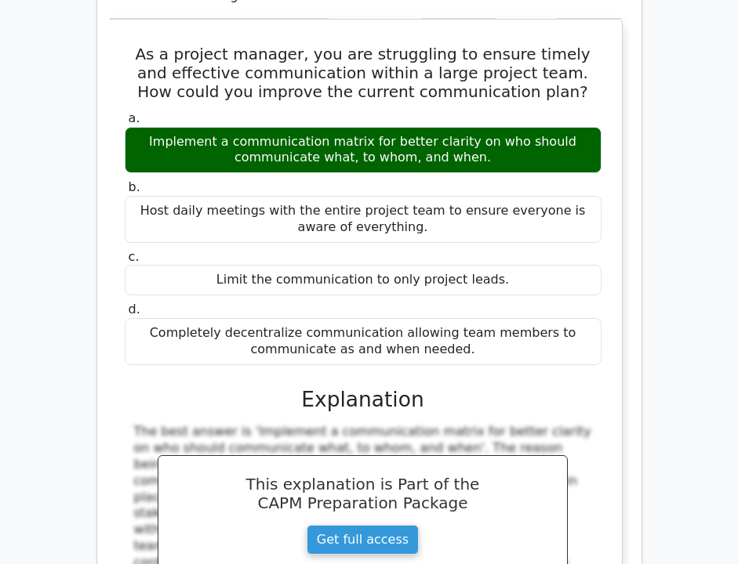
scroll to position [12976, 0]
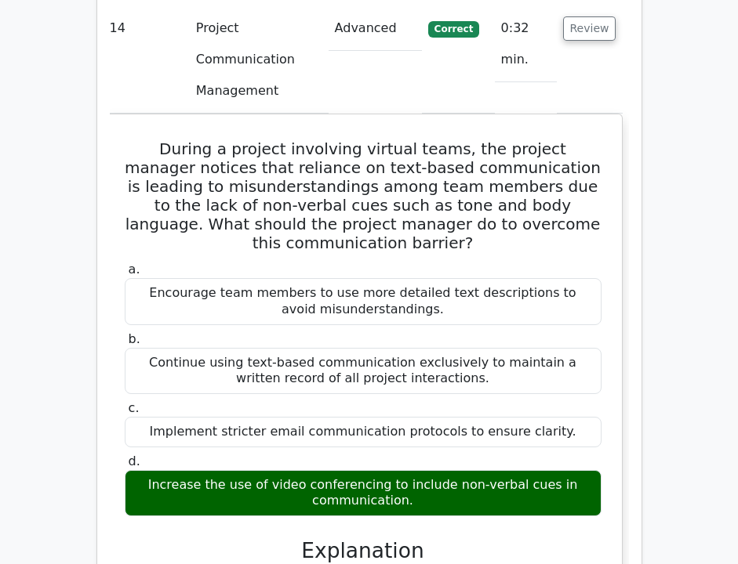
scroll to position [13837, 0]
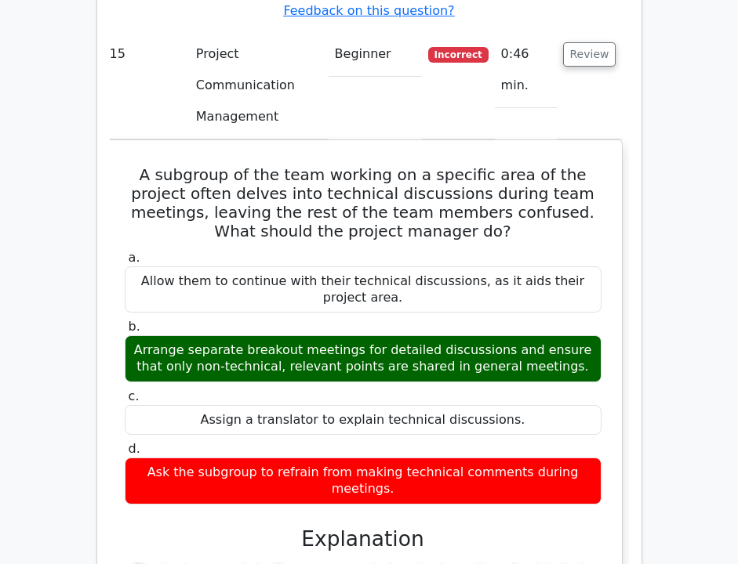
scroll to position [14507, 0]
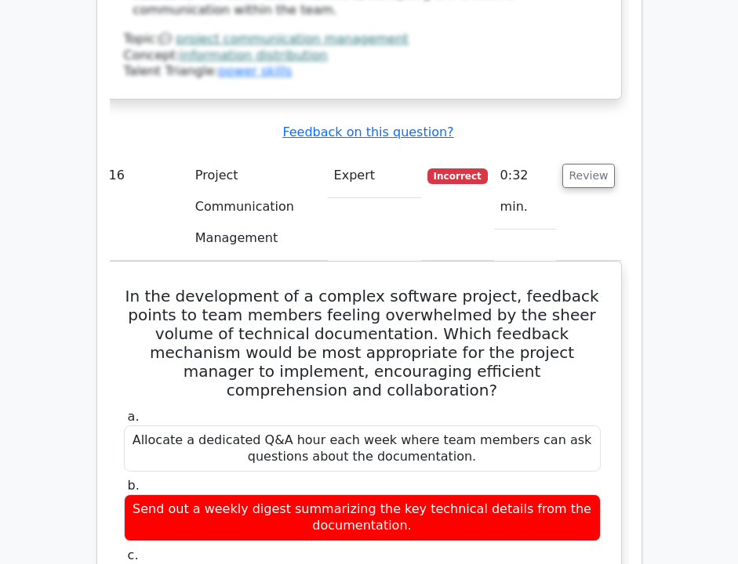
scroll to position [15263, 0]
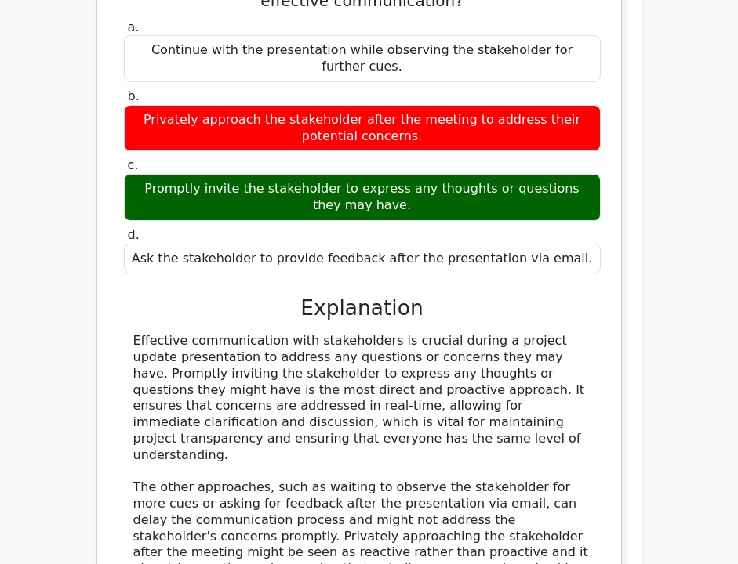
scroll to position [16638, 0]
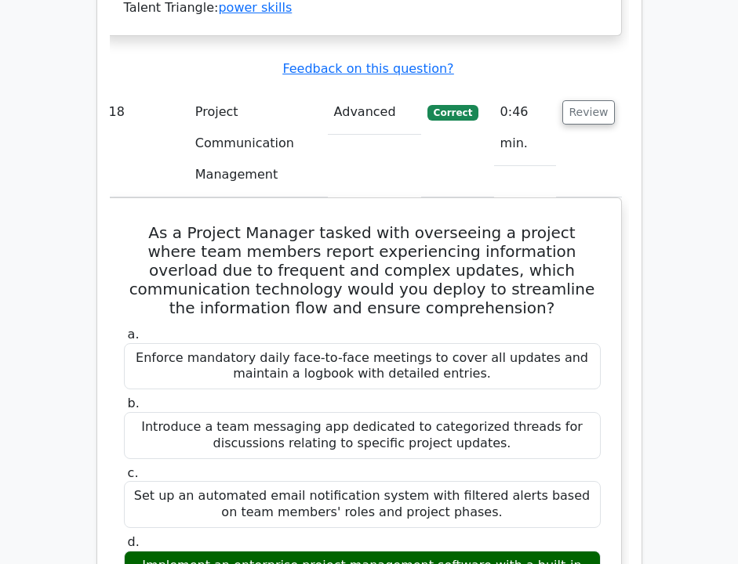
scroll to position [17310, 0]
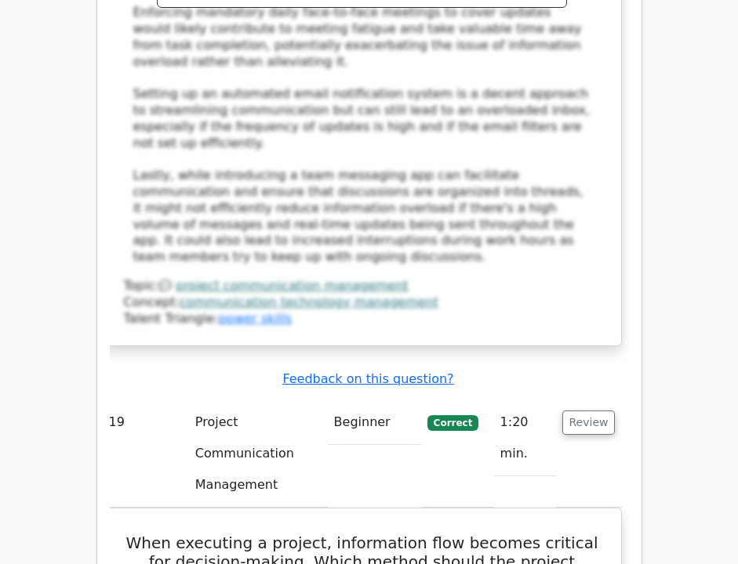
scroll to position [18103, 0]
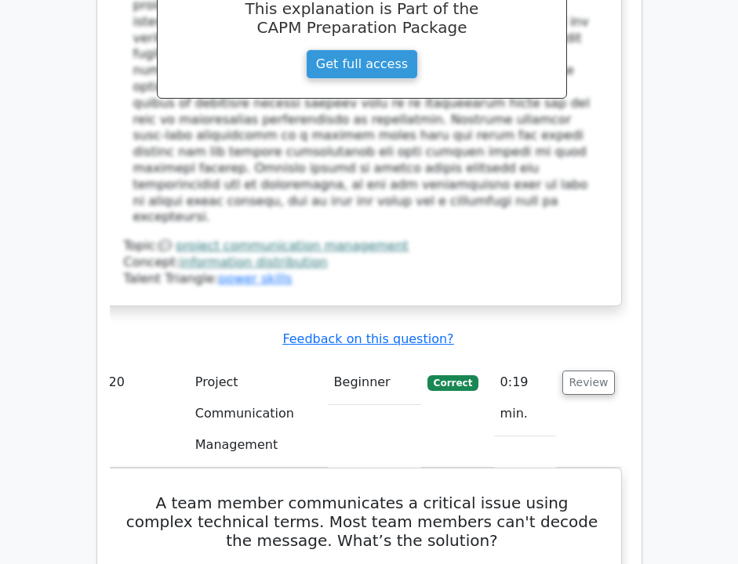
scroll to position [19094, 0]
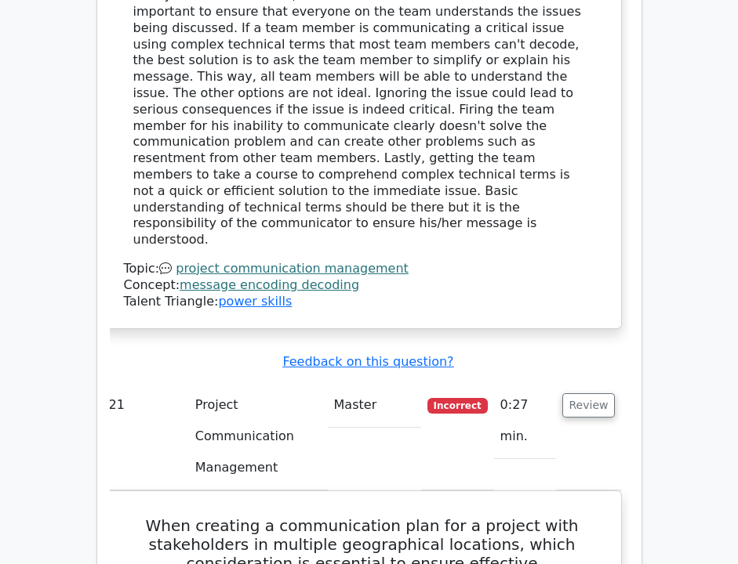
scroll to position [19954, 0]
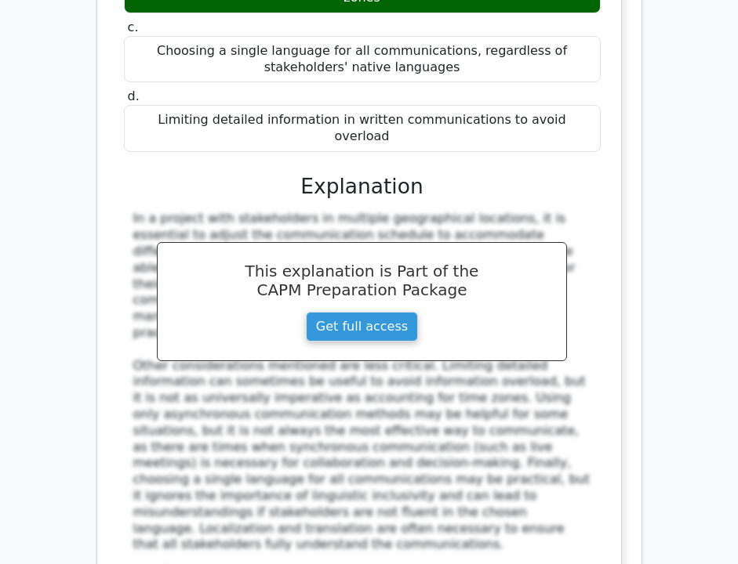
scroll to position [20670, 0]
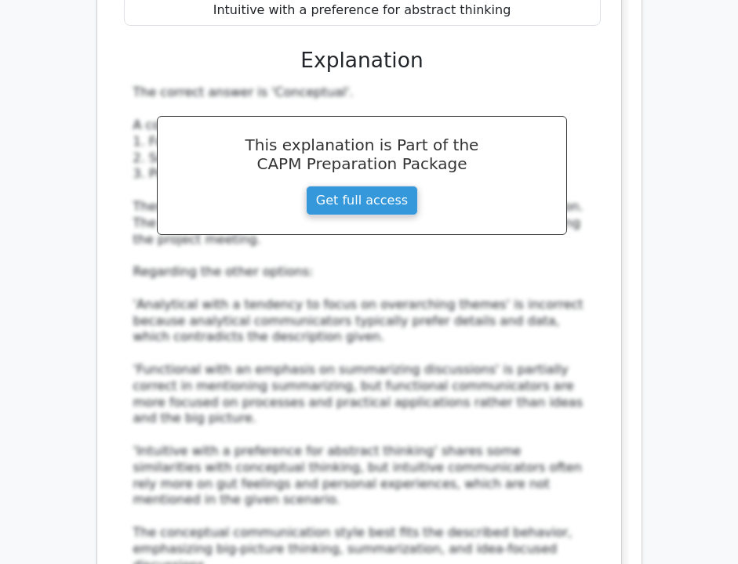
scroll to position [21766, 0]
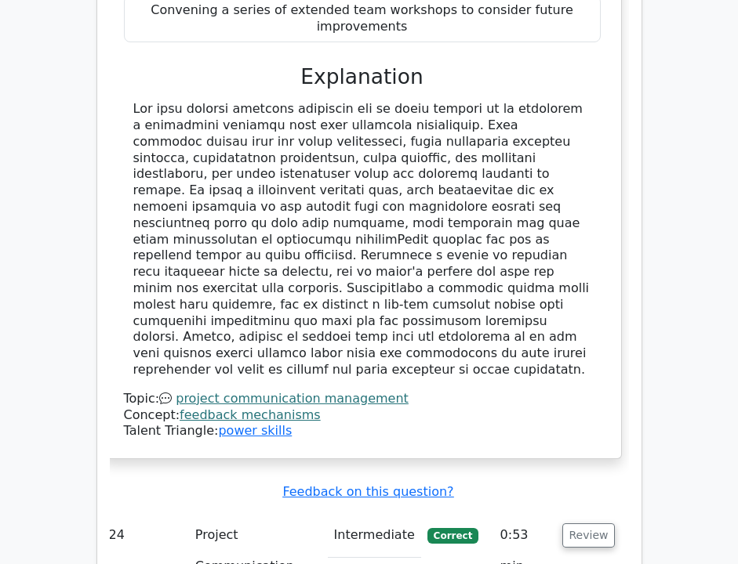
scroll to position [22935, 0]
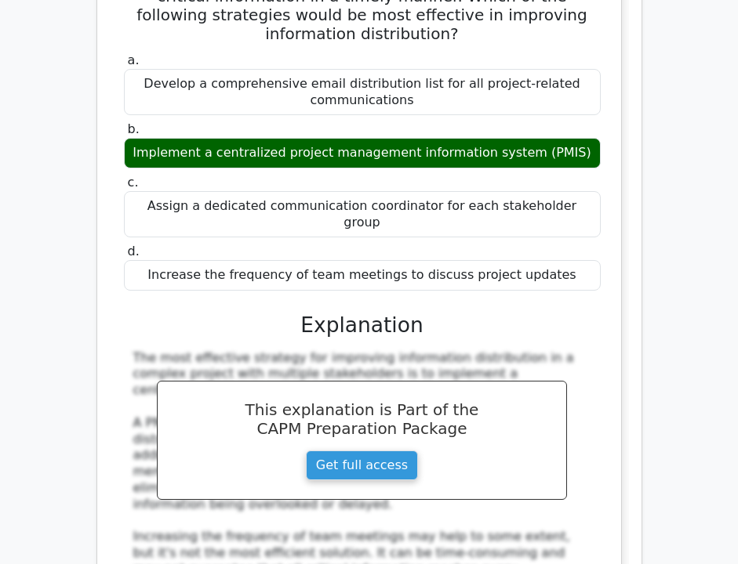
scroll to position [0, 0]
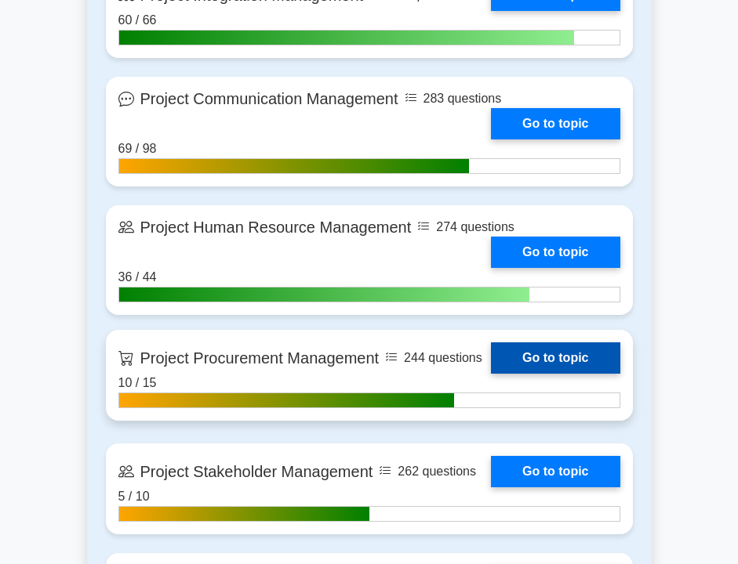
scroll to position [1725, 0]
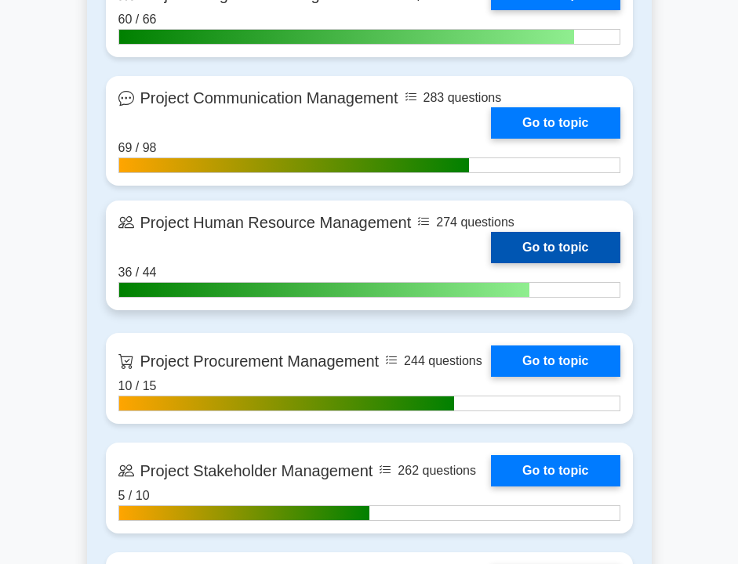
click at [515, 246] on link "Go to topic" at bounding box center [555, 247] width 129 height 31
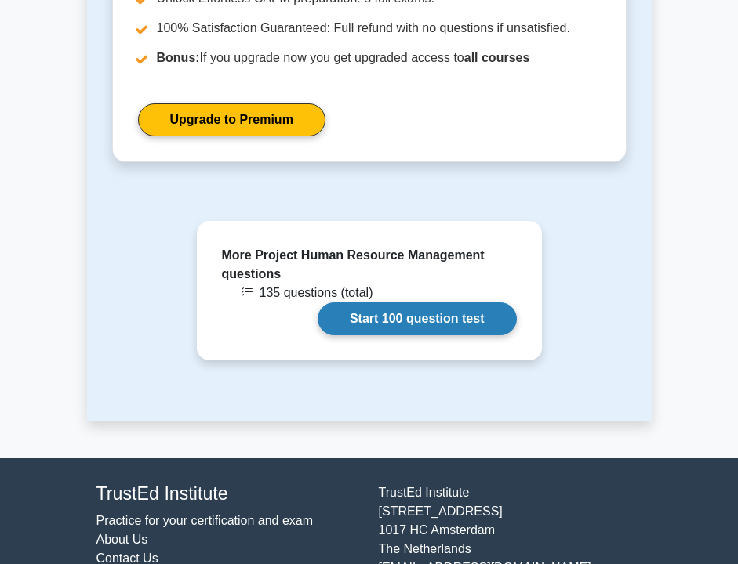
scroll to position [1367, 0]
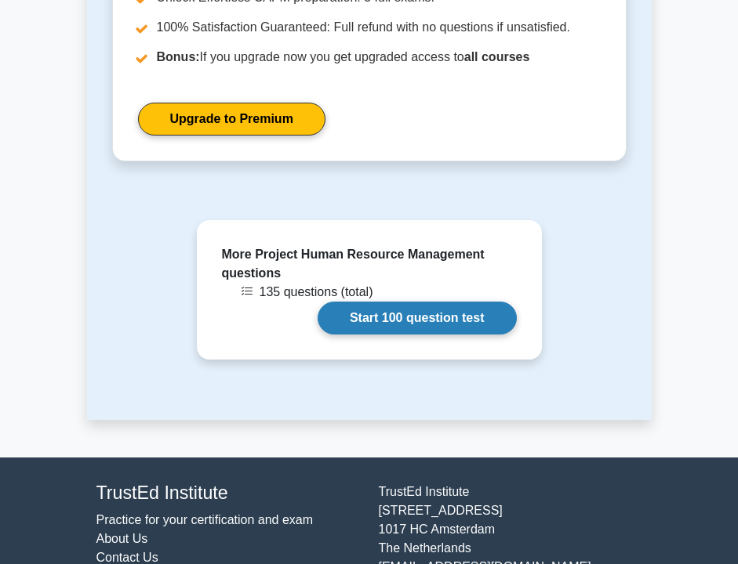
click at [438, 319] on link "Start 100 question test" at bounding box center [416, 318] width 199 height 33
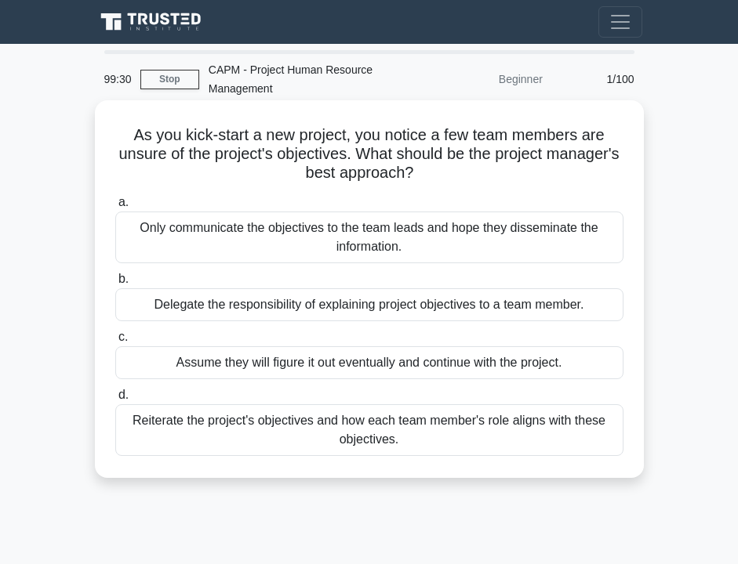
click at [326, 439] on div "Reiterate the project's objectives and how each team member's role aligns with …" at bounding box center [369, 430] width 508 height 52
click at [115, 401] on input "d. Reiterate the project's objectives and how each team member's role aligns wi…" at bounding box center [115, 395] width 0 height 10
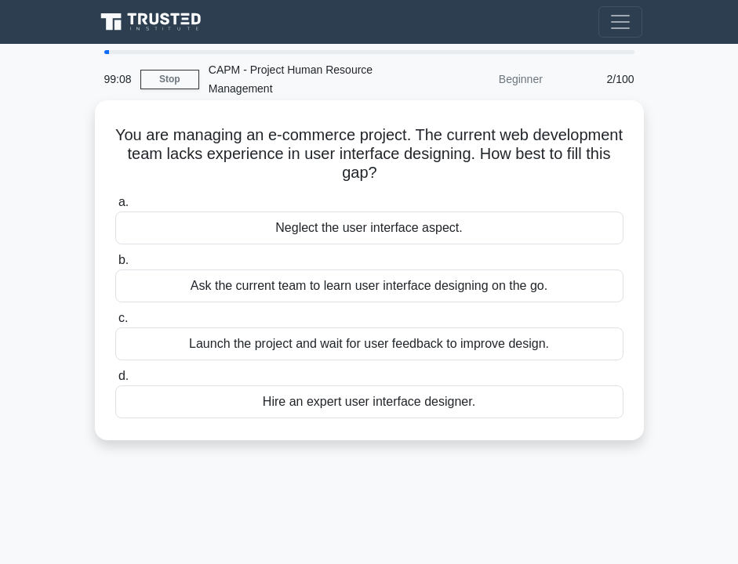
click at [246, 288] on div "Ask the current team to learn user interface designing on the go." at bounding box center [369, 286] width 508 height 33
click at [115, 266] on input "b. Ask the current team to learn user interface designing on the go." at bounding box center [115, 261] width 0 height 10
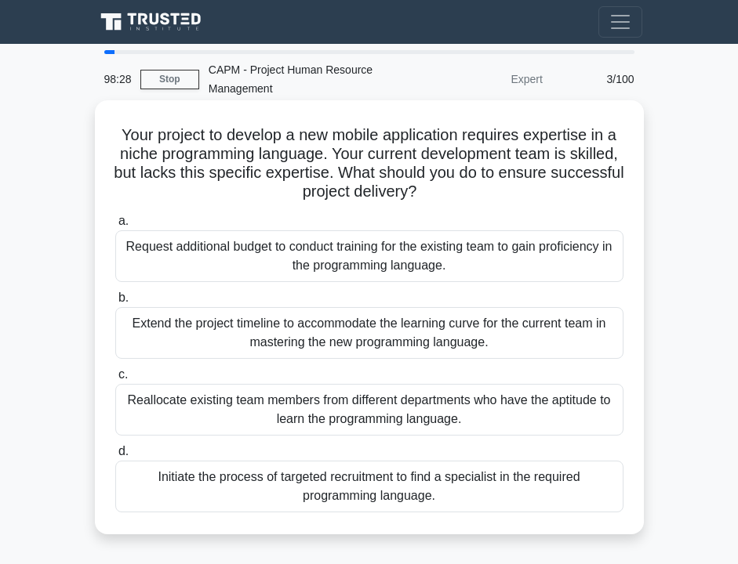
click at [222, 241] on div "Request additional budget to conduct training for the existing team to gain pro…" at bounding box center [369, 256] width 508 height 52
click at [115, 227] on input "a. Request additional budget to conduct training for the existing team to gain …" at bounding box center [115, 221] width 0 height 10
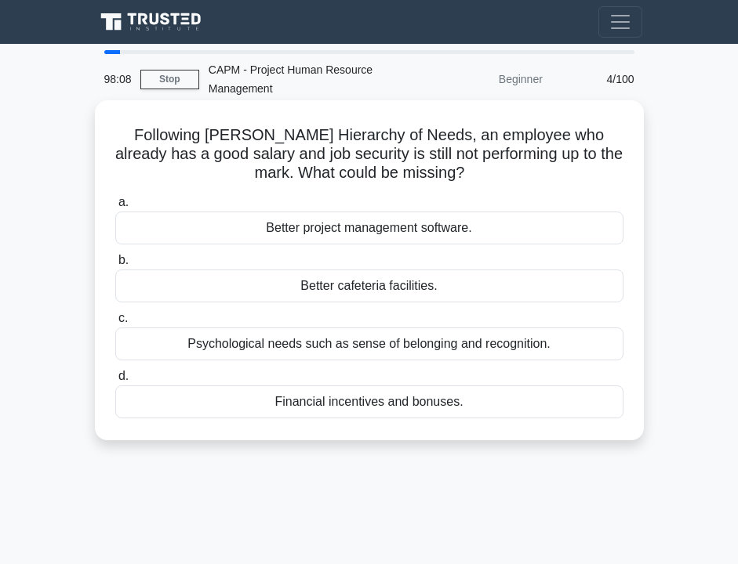
click at [227, 343] on div "Psychological needs such as sense of belonging and recognition." at bounding box center [369, 344] width 508 height 33
click at [115, 324] on input "c. Psychological needs such as sense of belonging and recognition." at bounding box center [115, 319] width 0 height 10
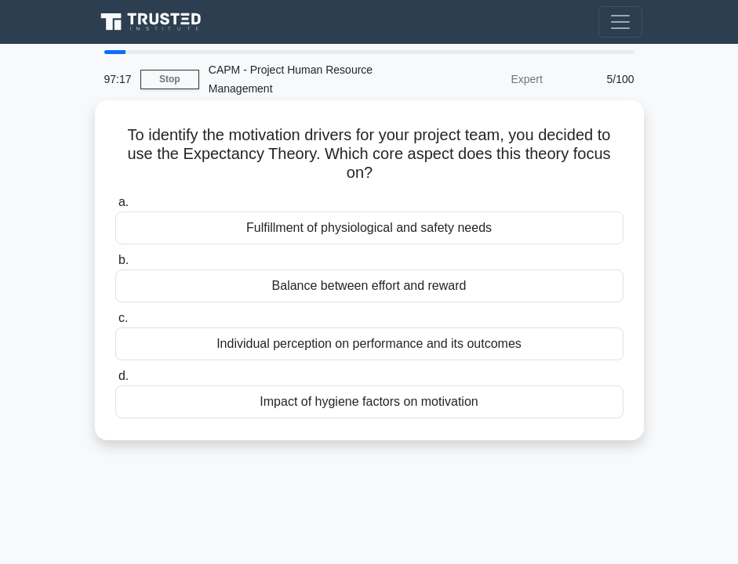
click at [368, 347] on div "Individual perception on performance and its outcomes" at bounding box center [369, 344] width 508 height 33
click at [115, 324] on input "c. Individual perception on performance and its outcomes" at bounding box center [115, 319] width 0 height 10
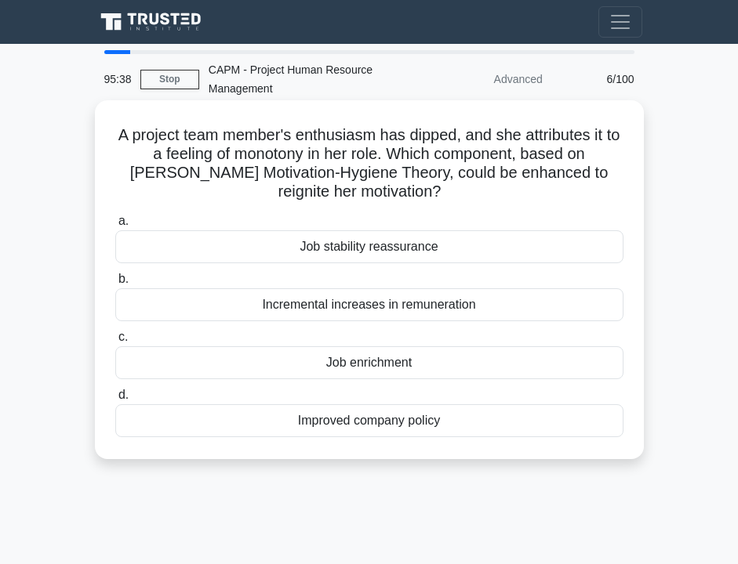
click at [386, 368] on div "Job enrichment" at bounding box center [369, 362] width 508 height 33
click at [115, 343] on input "c. Job enrichment" at bounding box center [115, 337] width 0 height 10
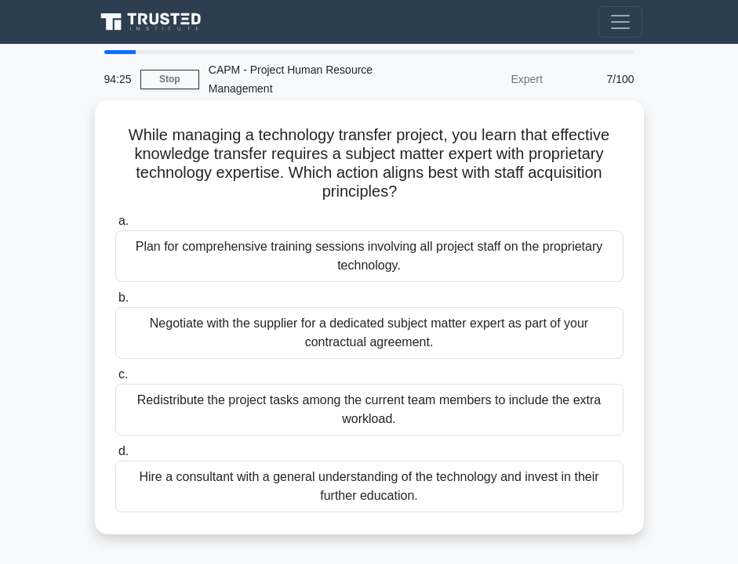
click at [326, 263] on div "Plan for comprehensive training sessions involving all project staff on the pro…" at bounding box center [369, 256] width 508 height 52
click at [115, 227] on input "a. Plan for comprehensive training sessions involving all project staff on the …" at bounding box center [115, 221] width 0 height 10
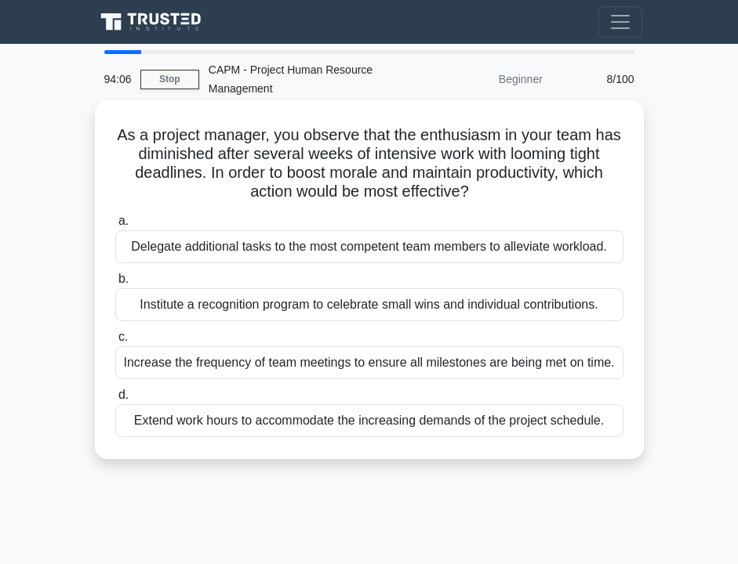
click at [340, 298] on div "Institute a recognition program to celebrate small wins and individual contribu…" at bounding box center [369, 304] width 508 height 33
click at [115, 285] on input "b. Institute a recognition program to celebrate small wins and individual contr…" at bounding box center [115, 279] width 0 height 10
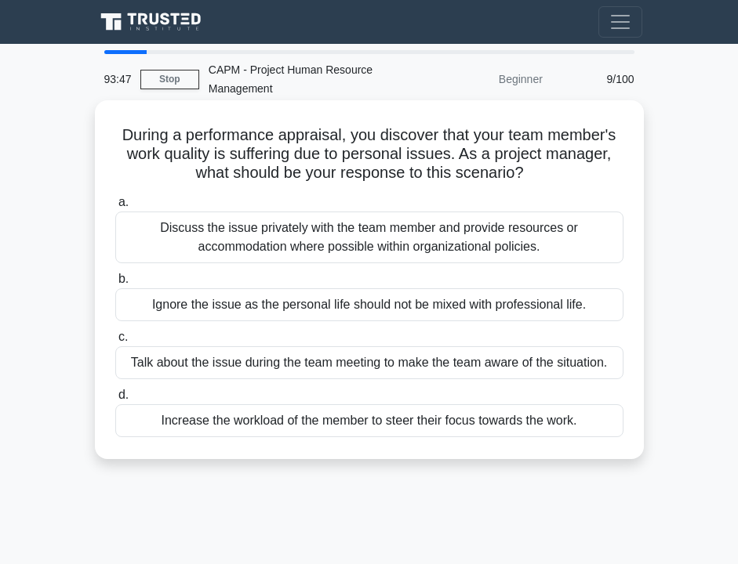
click at [284, 218] on div "Discuss the issue privately with the team member and provide resources or accom…" at bounding box center [369, 238] width 508 height 52
click at [115, 208] on input "a. Discuss the issue privately with the team member and provide resources or ac…" at bounding box center [115, 203] width 0 height 10
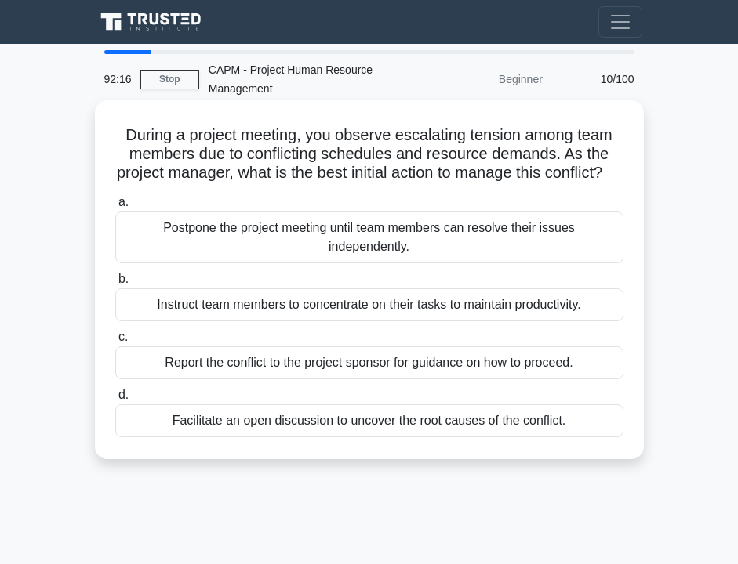
click at [298, 437] on div "Facilitate an open discussion to uncover the root causes of the conflict." at bounding box center [369, 420] width 508 height 33
click at [115, 401] on input "d. Facilitate an open discussion to uncover the root causes of the conflict." at bounding box center [115, 395] width 0 height 10
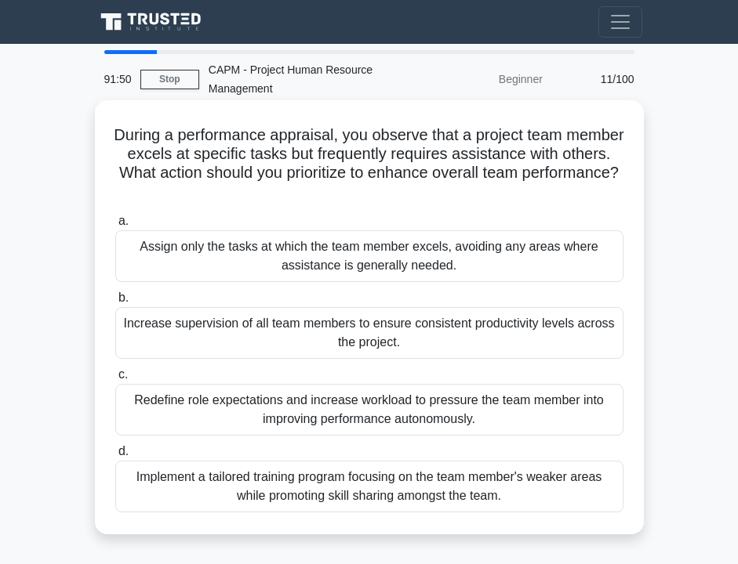
click at [296, 505] on div "Implement a tailored training program focusing on the team member's weaker area…" at bounding box center [369, 487] width 508 height 52
click at [115, 457] on input "d. Implement a tailored training program focusing on the team member's weaker a…" at bounding box center [115, 452] width 0 height 10
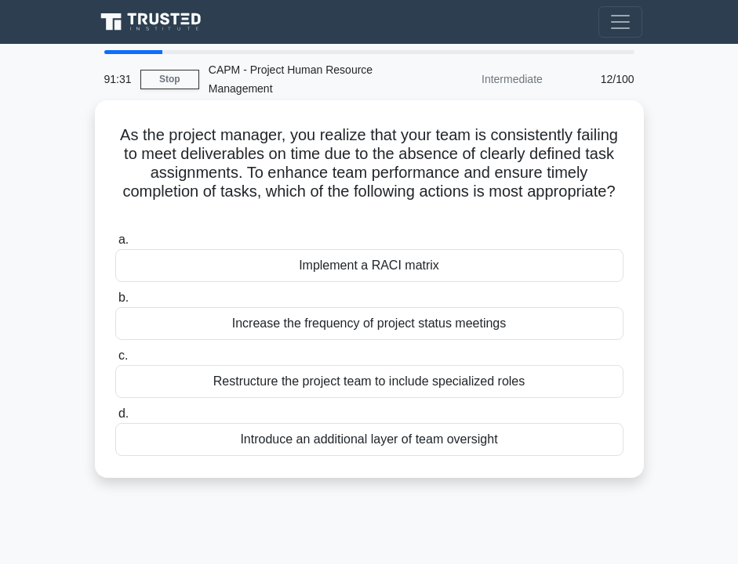
click at [267, 269] on div "Implement a RACI matrix" at bounding box center [369, 265] width 508 height 33
click at [115, 245] on input "a. Implement a RACI matrix" at bounding box center [115, 240] width 0 height 10
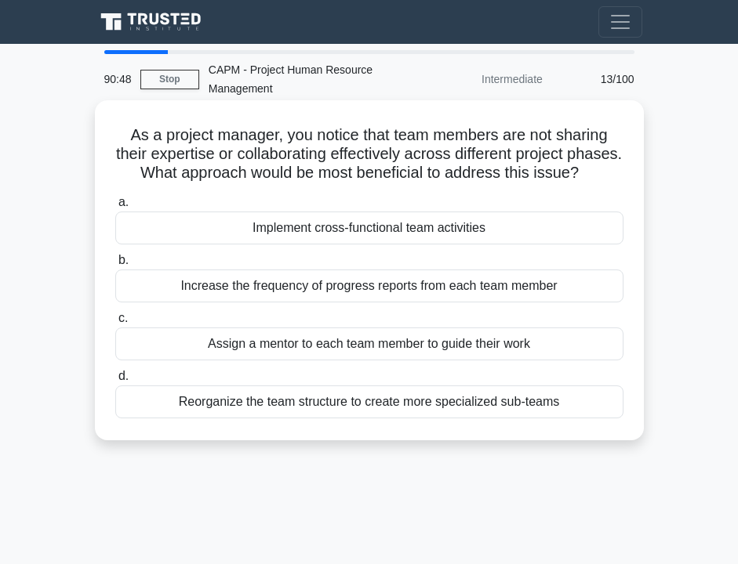
click at [308, 227] on div "Implement cross-functional team activities" at bounding box center [369, 228] width 508 height 33
click at [115, 208] on input "a. Implement cross-functional team activities" at bounding box center [115, 203] width 0 height 10
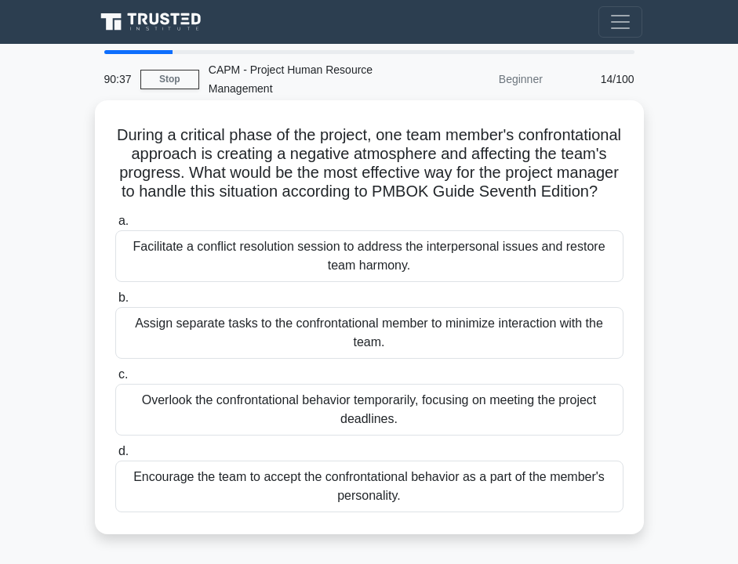
click at [303, 248] on div "Facilitate a conflict resolution session to address the interpersonal issues an…" at bounding box center [369, 256] width 508 height 52
click at [115, 227] on input "a. Facilitate a conflict resolution session to address the interpersonal issues…" at bounding box center [115, 221] width 0 height 10
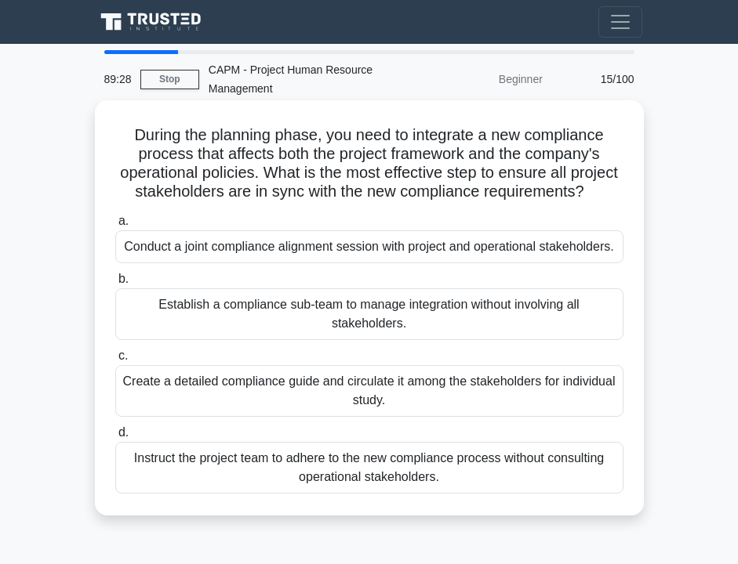
click at [345, 253] on div "Conduct a joint compliance alignment session with project and operational stake…" at bounding box center [369, 246] width 508 height 33
click at [115, 227] on input "a. Conduct a joint compliance alignment session with project and operational st…" at bounding box center [115, 221] width 0 height 10
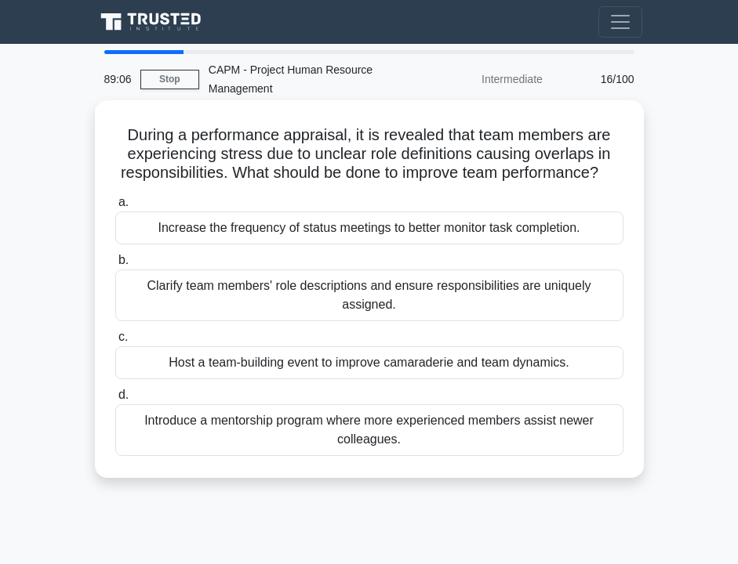
click at [339, 304] on div "Clarify team members' role descriptions and ensure responsibilities are uniquel…" at bounding box center [369, 296] width 508 height 52
click at [115, 266] on input "b. Clarify team members' role descriptions and ensure responsibilities are uniq…" at bounding box center [115, 261] width 0 height 10
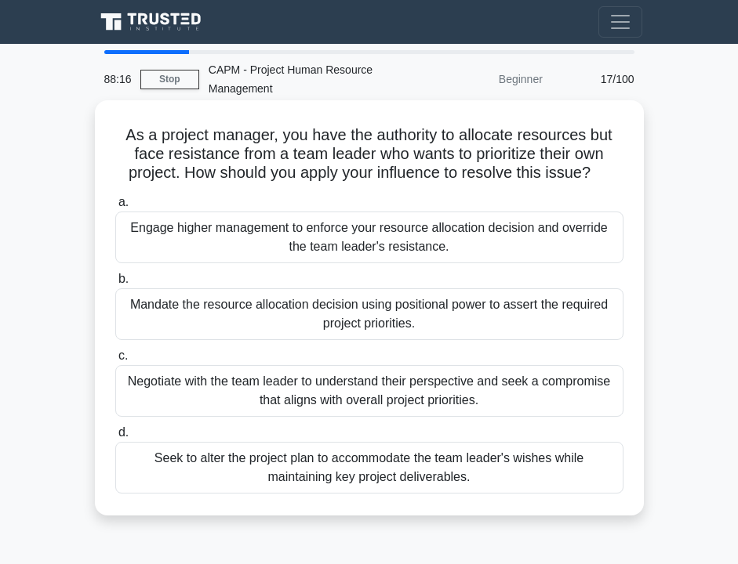
click at [313, 392] on div "Negotiate with the team leader to understand their perspective and seek a compr…" at bounding box center [369, 391] width 508 height 52
click at [115, 361] on input "c. Negotiate with the team leader to understand their perspective and seek a co…" at bounding box center [115, 356] width 0 height 10
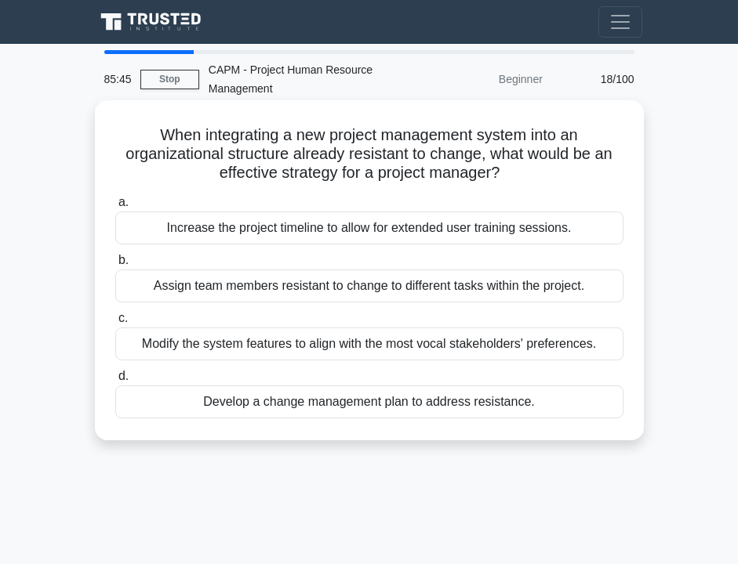
click at [330, 408] on div "Develop a change management plan to address resistance." at bounding box center [369, 402] width 508 height 33
click at [115, 382] on input "d. Develop a change management plan to address resistance." at bounding box center [115, 377] width 0 height 10
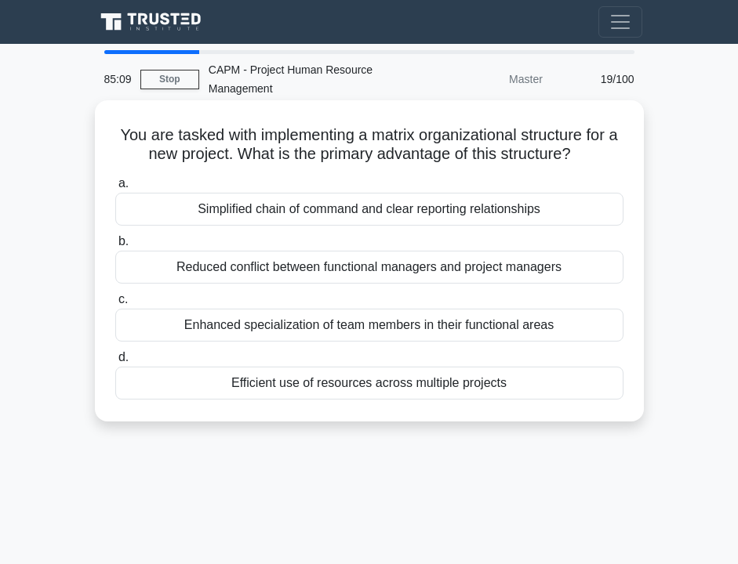
click at [312, 201] on div "Simplified chain of command and clear reporting relationships" at bounding box center [369, 209] width 508 height 33
click at [115, 189] on input "a. Simplified chain of command and clear reporting relationships" at bounding box center [115, 184] width 0 height 10
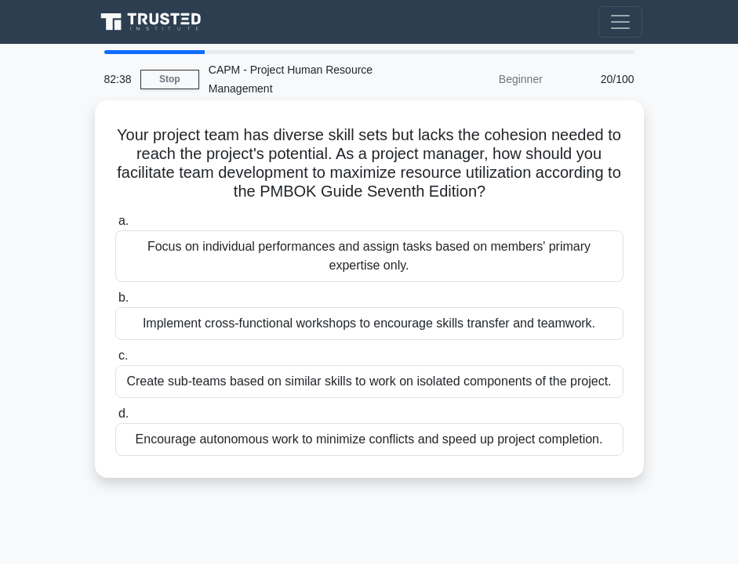
click at [195, 323] on div "Implement cross-functional workshops to encourage skills transfer and teamwork." at bounding box center [369, 323] width 508 height 33
click at [115, 303] on input "b. Implement cross-functional workshops to encourage skills transfer and teamwo…" at bounding box center [115, 298] width 0 height 10
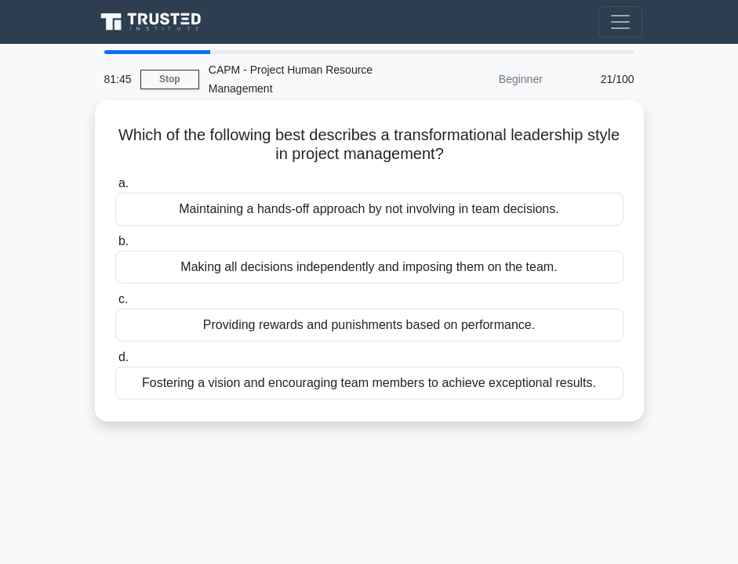
click at [453, 390] on div "Fostering a vision and encouraging team members to achieve exceptional results." at bounding box center [369, 383] width 508 height 33
click at [115, 363] on input "d. Fostering a vision and encouraging team members to achieve exceptional resul…" at bounding box center [115, 358] width 0 height 10
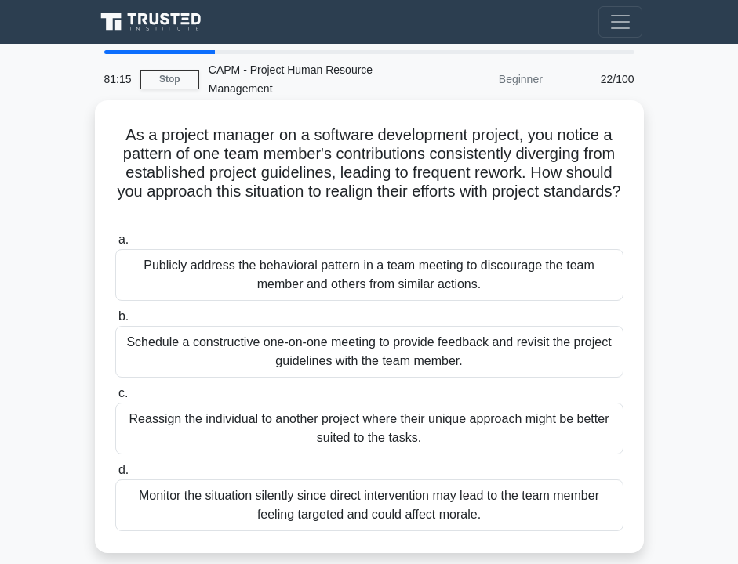
click at [427, 346] on div "Schedule a constructive one-on-one meeting to provide feedback and revisit the …" at bounding box center [369, 352] width 508 height 52
click at [115, 322] on input "b. Schedule a constructive one-on-one meeting to provide feedback and revisit t…" at bounding box center [115, 317] width 0 height 10
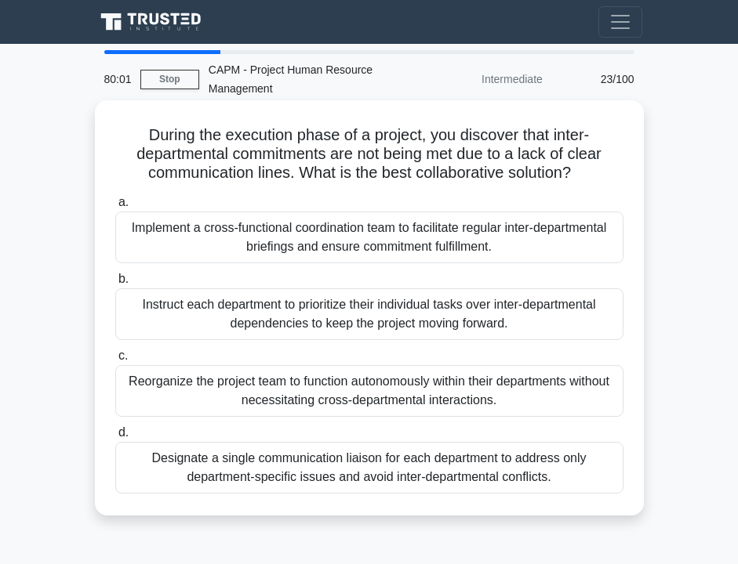
click at [241, 236] on div "Implement a cross-functional coordination team to facilitate regular inter-depa…" at bounding box center [369, 238] width 508 height 52
click at [115, 208] on input "a. Implement a cross-functional coordination team to facilitate regular inter-d…" at bounding box center [115, 203] width 0 height 10
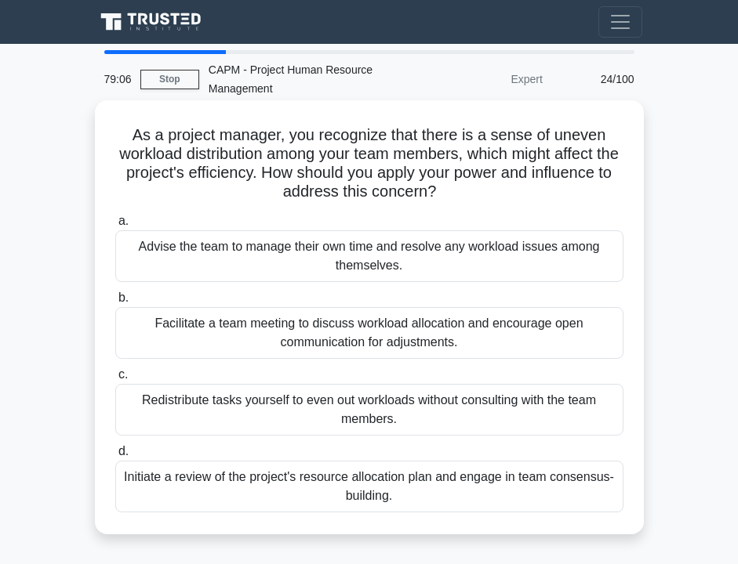
click at [253, 343] on div "Facilitate a team meeting to discuss workload allocation and encourage open com…" at bounding box center [369, 333] width 508 height 52
click at [115, 303] on input "b. Facilitate a team meeting to discuss workload allocation and encourage open …" at bounding box center [115, 298] width 0 height 10
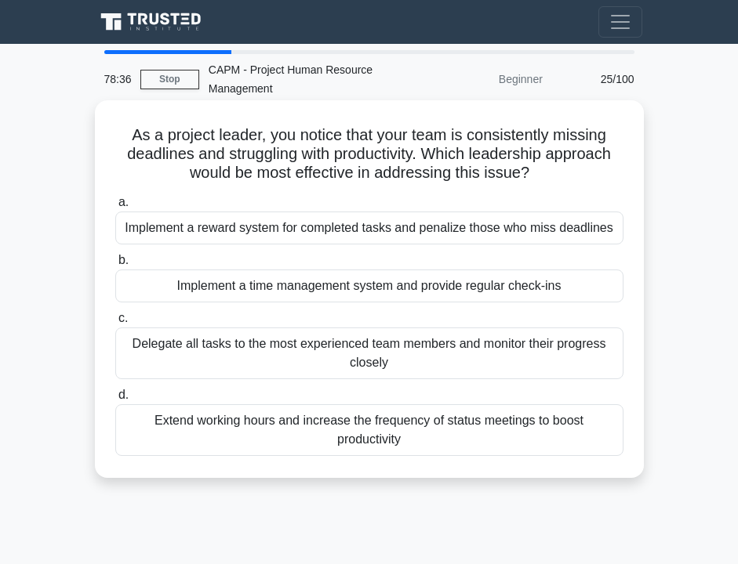
click at [286, 287] on div "Implement a time management system and provide regular check-ins" at bounding box center [369, 286] width 508 height 33
click at [115, 266] on input "b. Implement a time management system and provide regular check-ins" at bounding box center [115, 261] width 0 height 10
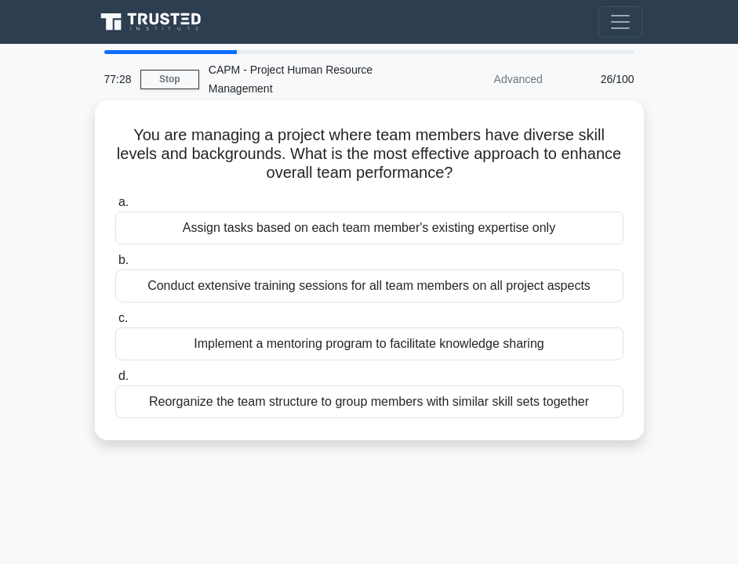
click at [288, 288] on div "Conduct extensive training sessions for all team members on all project aspects" at bounding box center [369, 286] width 508 height 33
click at [115, 266] on input "b. Conduct extensive training sessions for all team members on all project aspe…" at bounding box center [115, 261] width 0 height 10
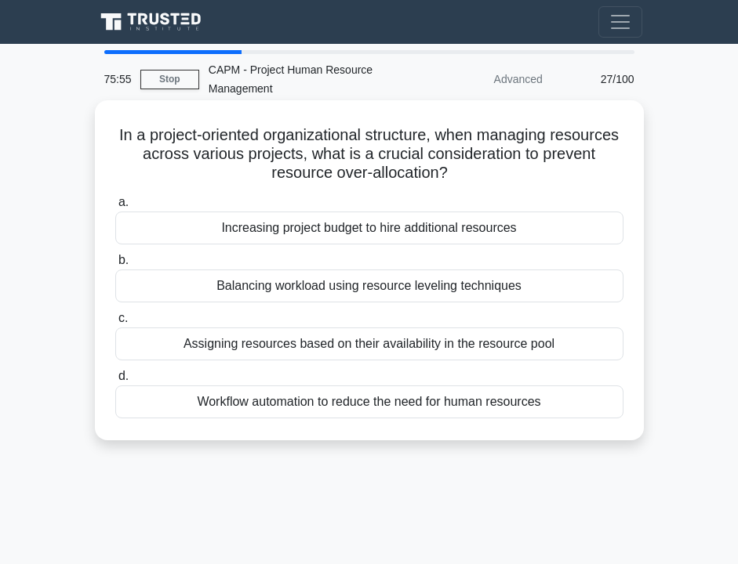
click at [429, 292] on div "Balancing workload using resource leveling techniques" at bounding box center [369, 286] width 508 height 33
click at [115, 266] on input "b. Balancing workload using resource leveling techniques" at bounding box center [115, 261] width 0 height 10
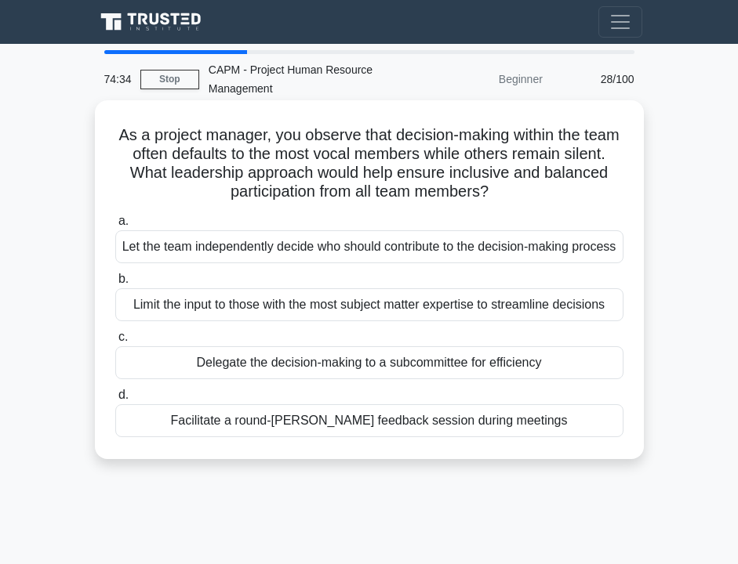
click at [377, 437] on div "Facilitate a round-robin feedback session during meetings" at bounding box center [369, 420] width 508 height 33
click at [115, 401] on input "d. Facilitate a round-robin feedback session during meetings" at bounding box center [115, 395] width 0 height 10
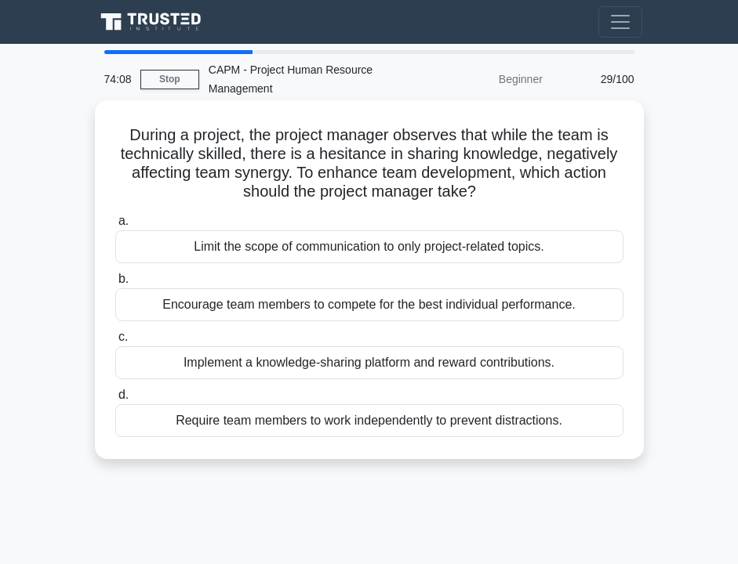
click at [386, 353] on div "Implement a knowledge-sharing platform and reward contributions." at bounding box center [369, 362] width 508 height 33
click at [115, 343] on input "c. Implement a knowledge-sharing platform and reward contributions." at bounding box center [115, 337] width 0 height 10
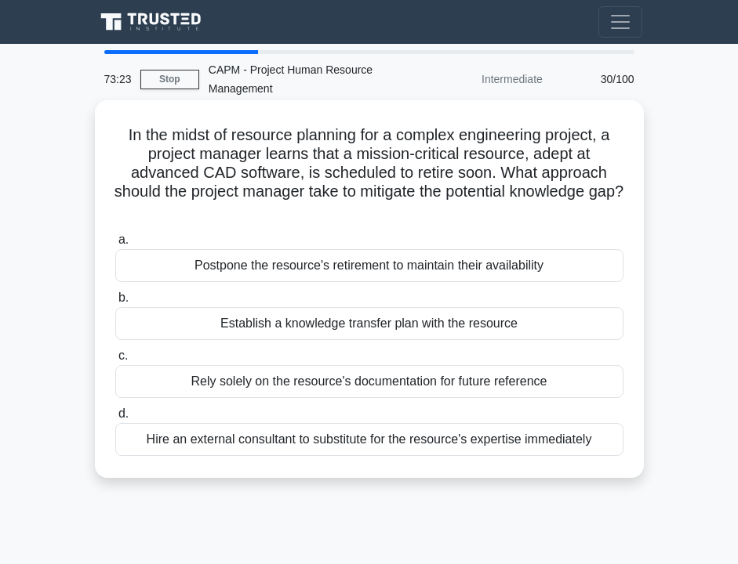
click at [397, 328] on div "Establish a knowledge transfer plan with the resource" at bounding box center [369, 323] width 508 height 33
click at [115, 303] on input "b. Establish a knowledge transfer plan with the resource" at bounding box center [115, 298] width 0 height 10
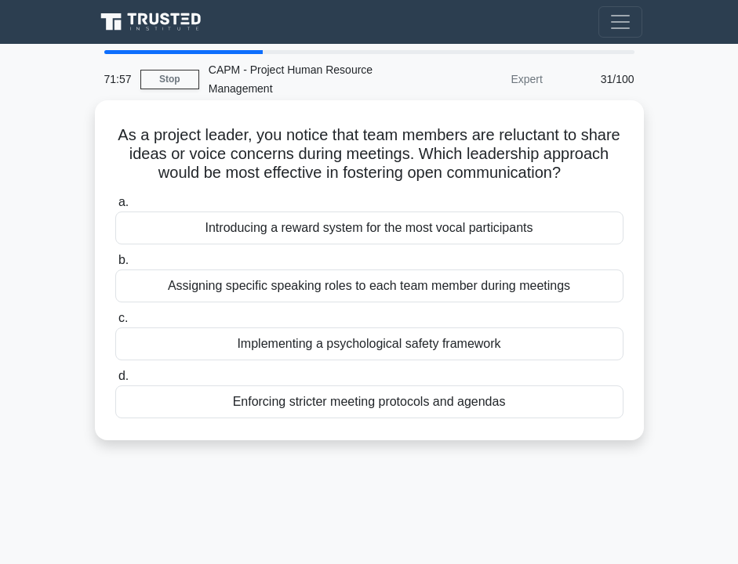
click at [370, 355] on div "Implementing a psychological safety framework" at bounding box center [369, 344] width 508 height 33
click at [115, 324] on input "c. Implementing a psychological safety framework" at bounding box center [115, 319] width 0 height 10
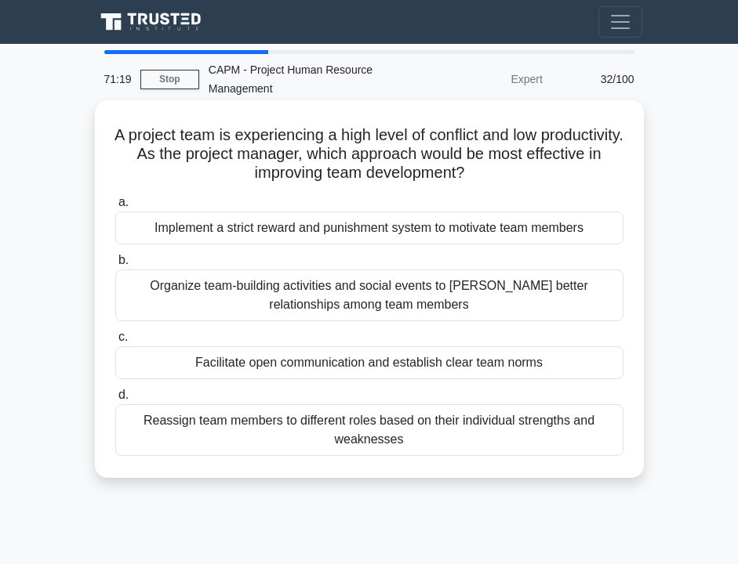
click at [306, 364] on div "Facilitate open communication and establish clear team norms" at bounding box center [369, 362] width 508 height 33
click at [115, 343] on input "c. Facilitate open communication and establish clear team norms" at bounding box center [115, 337] width 0 height 10
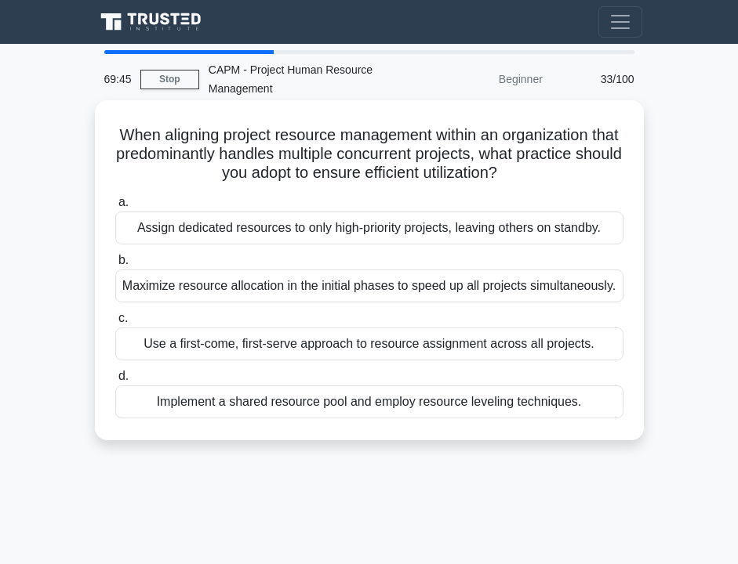
click at [264, 412] on div "Implement a shared resource pool and employ resource leveling techniques." at bounding box center [369, 402] width 508 height 33
click at [115, 382] on input "d. Implement a shared resource pool and employ resource leveling techniques." at bounding box center [115, 377] width 0 height 10
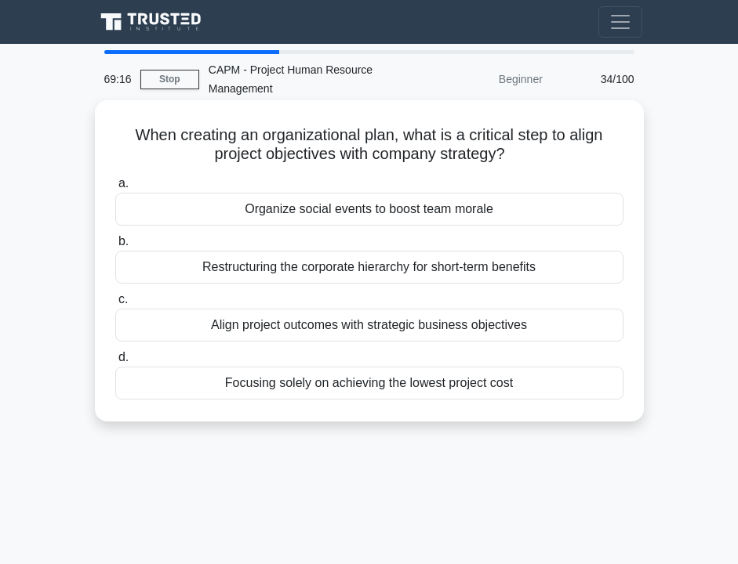
click at [251, 315] on div "Align project outcomes with strategic business objectives" at bounding box center [369, 325] width 508 height 33
click at [115, 305] on input "c. Align project outcomes with strategic business objectives" at bounding box center [115, 300] width 0 height 10
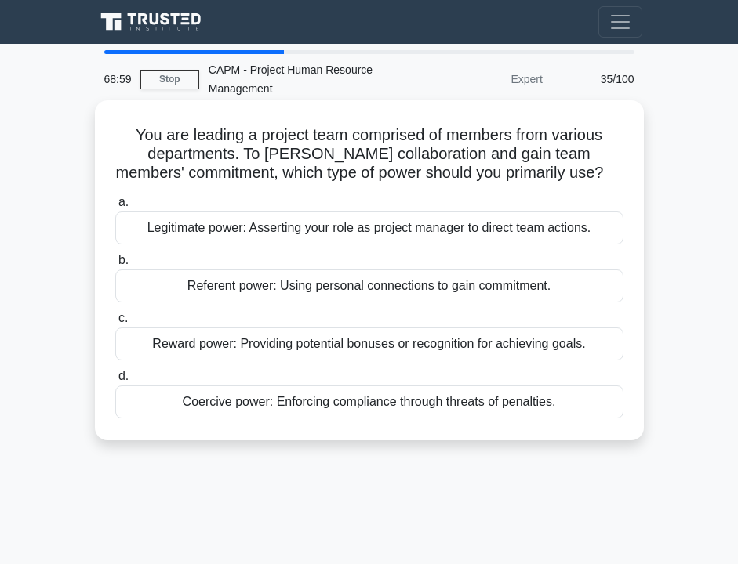
click at [255, 232] on div "Legitimate power: Asserting your role as project manager to direct team actions." at bounding box center [369, 228] width 508 height 33
click at [115, 208] on input "a. Legitimate power: Asserting your role as project manager to direct team acti…" at bounding box center [115, 203] width 0 height 10
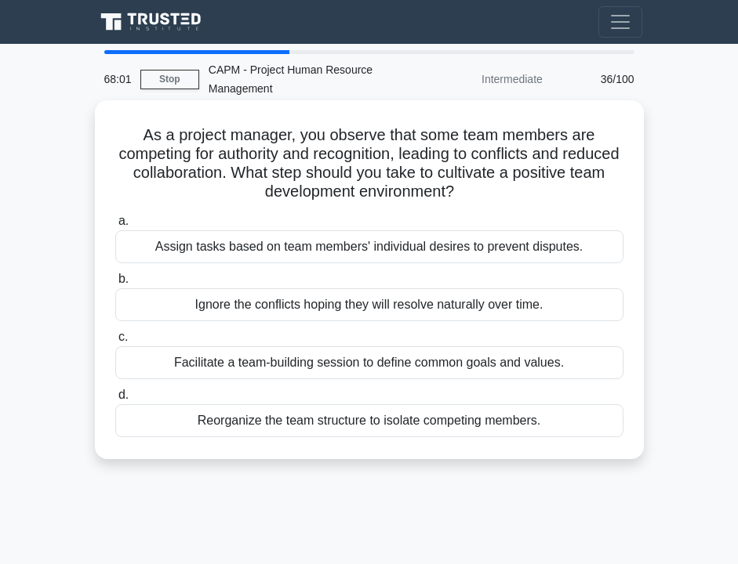
click at [208, 364] on div "Facilitate a team-building session to define common goals and values." at bounding box center [369, 362] width 508 height 33
click at [115, 343] on input "c. Facilitate a team-building session to define common goals and values." at bounding box center [115, 337] width 0 height 10
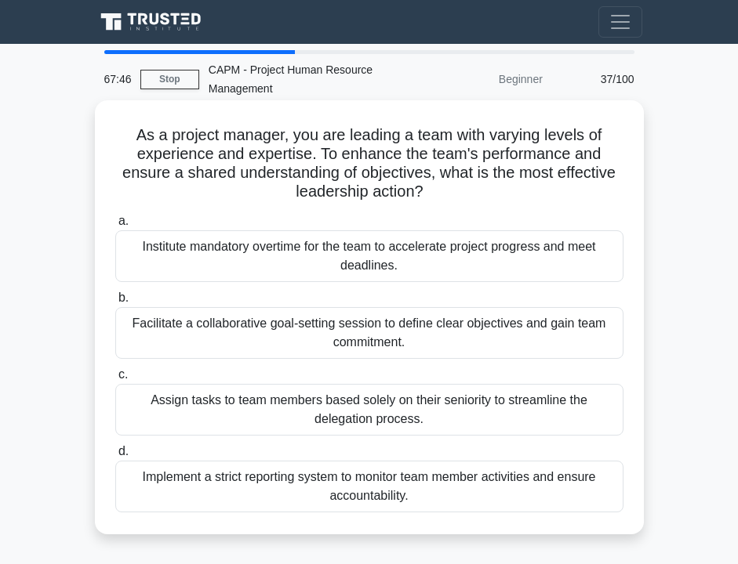
click at [259, 338] on div "Facilitate a collaborative goal-setting session to define clear objectives and …" at bounding box center [369, 333] width 508 height 52
click at [115, 303] on input "b. Facilitate a collaborative goal-setting session to define clear objectives a…" at bounding box center [115, 298] width 0 height 10
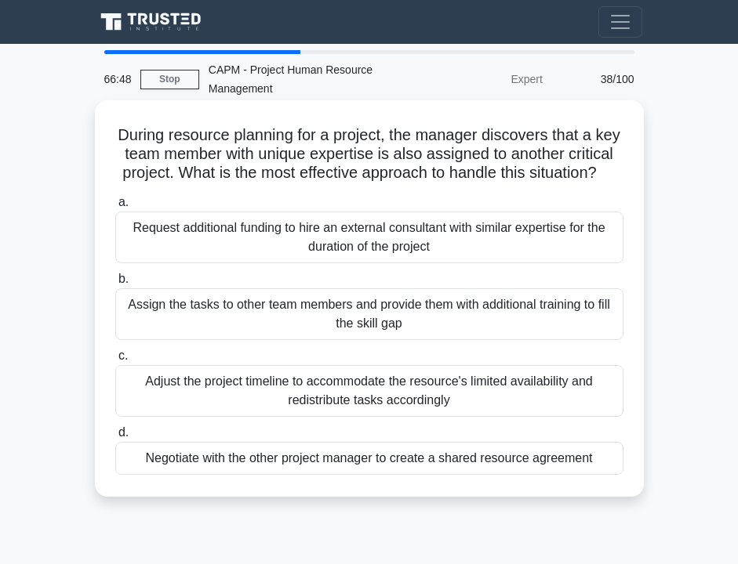
click at [271, 462] on div "Negotiate with the other project manager to create a shared resource agreement" at bounding box center [369, 458] width 508 height 33
click at [115, 438] on input "d. Negotiate with the other project manager to create a shared resource agreeme…" at bounding box center [115, 433] width 0 height 10
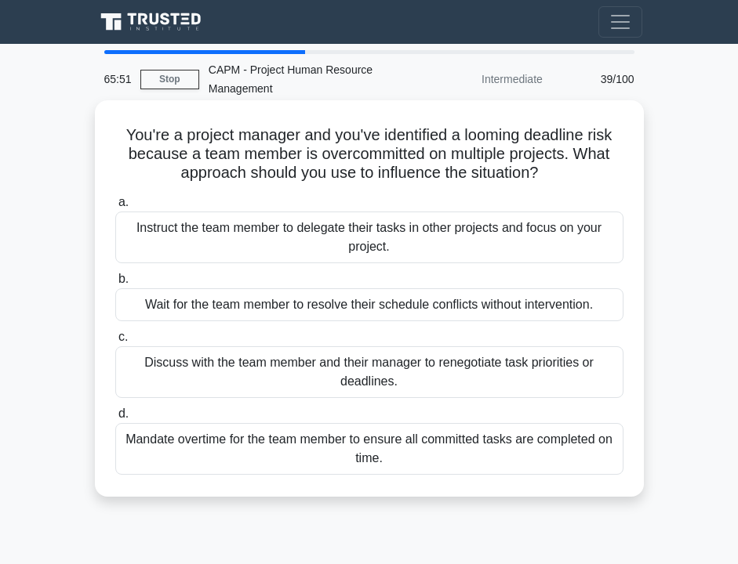
click at [285, 368] on div "Discuss with the team member and their manager to renegotiate task priorities o…" at bounding box center [369, 372] width 508 height 52
click at [115, 343] on input "c. Discuss with the team member and their manager to renegotiate task prioritie…" at bounding box center [115, 337] width 0 height 10
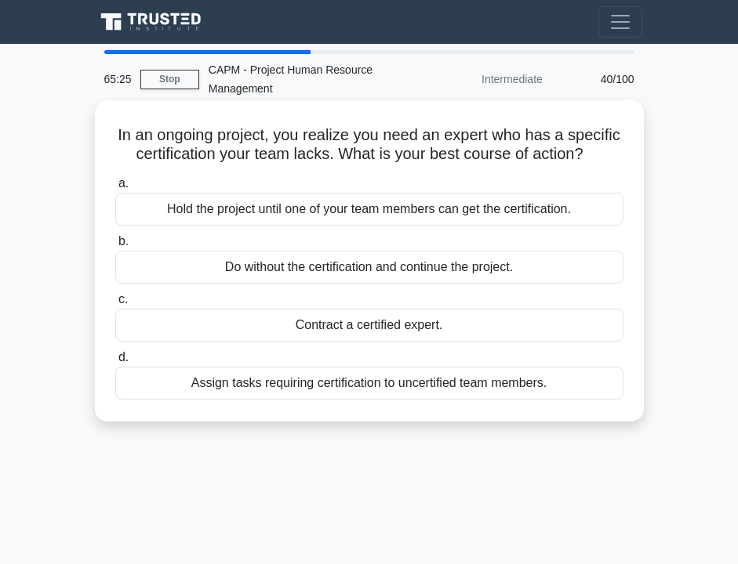
click at [272, 323] on div "Contract a certified expert." at bounding box center [369, 325] width 508 height 33
click at [115, 305] on input "c. Contract a certified expert." at bounding box center [115, 300] width 0 height 10
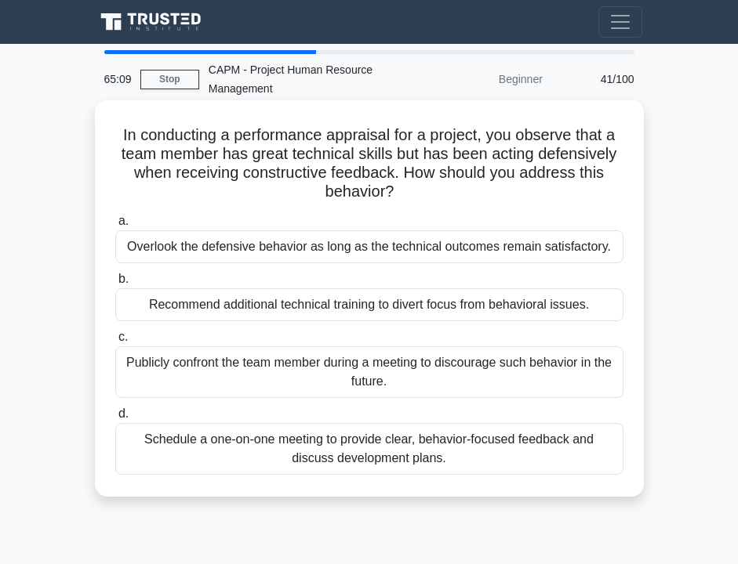
click at [340, 438] on div "Schedule a one-on-one meeting to provide clear, behavior-focused feedback and d…" at bounding box center [369, 449] width 508 height 52
click at [115, 419] on input "d. Schedule a one-on-one meeting to provide clear, behavior-focused feedback an…" at bounding box center [115, 414] width 0 height 10
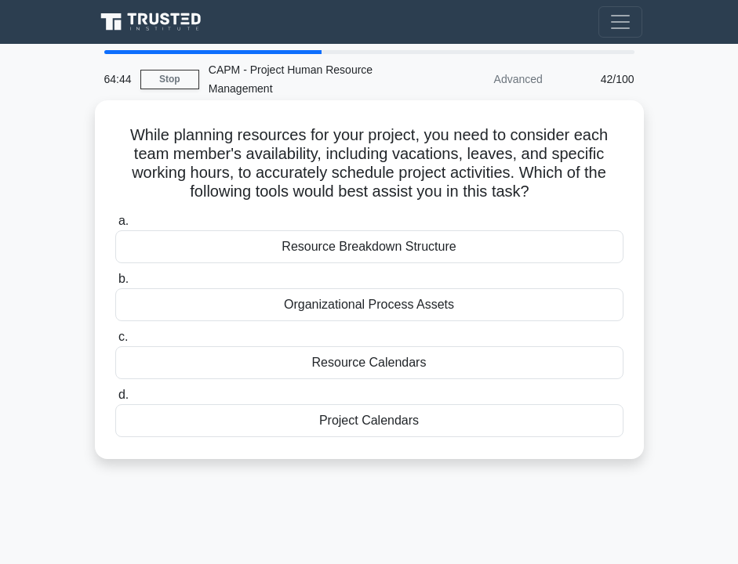
click at [357, 365] on div "Resource Calendars" at bounding box center [369, 362] width 508 height 33
click at [115, 343] on input "c. Resource Calendars" at bounding box center [115, 337] width 0 height 10
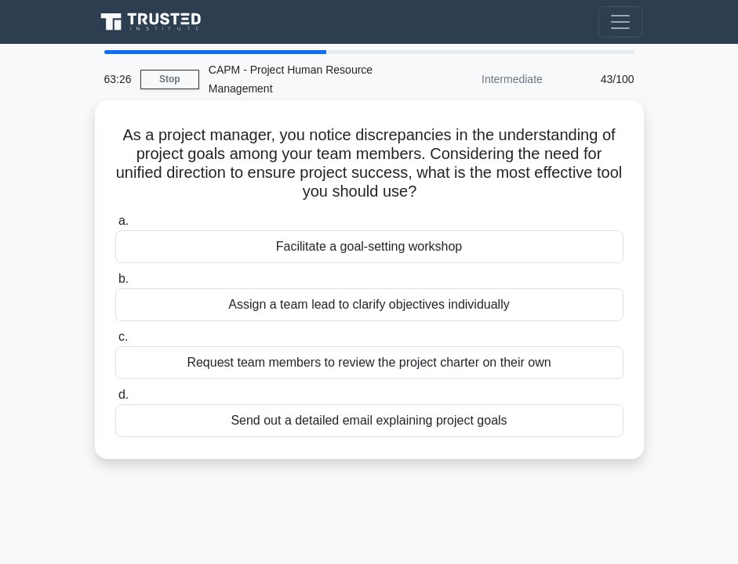
click at [277, 252] on div "Facilitate a goal-setting workshop" at bounding box center [369, 246] width 508 height 33
click at [115, 227] on input "a. Facilitate a goal-setting workshop" at bounding box center [115, 221] width 0 height 10
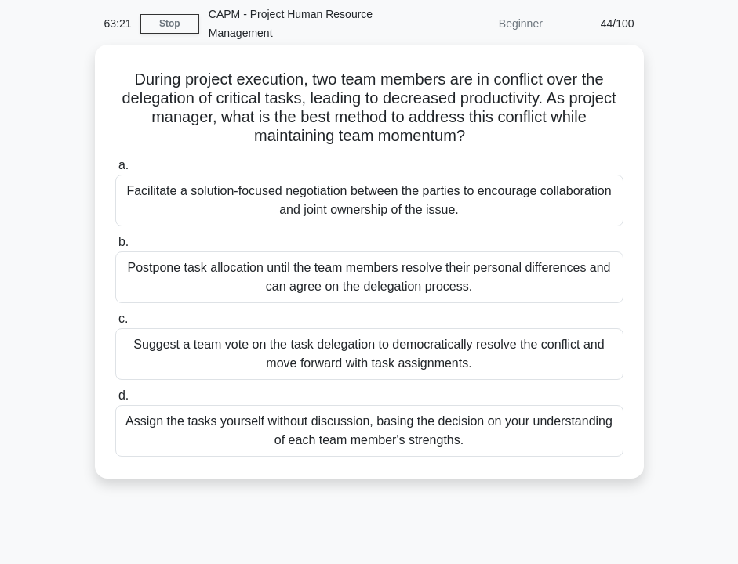
scroll to position [50, 0]
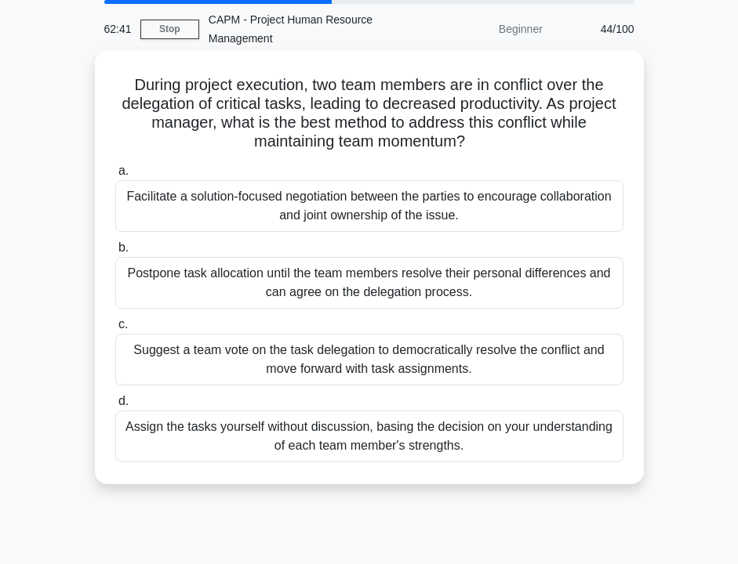
click at [304, 196] on div "Facilitate a solution-focused negotiation between the parties to encourage coll…" at bounding box center [369, 206] width 508 height 52
click at [115, 176] on input "a. Facilitate a solution-focused negotiation between the parties to encourage c…" at bounding box center [115, 171] width 0 height 10
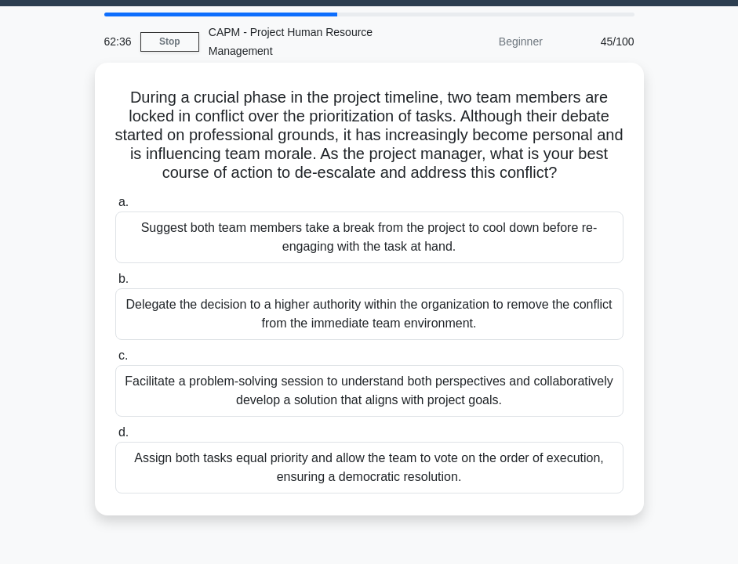
scroll to position [38, 0]
click at [250, 394] on div "Facilitate a problem-solving session to understand both perspectives and collab…" at bounding box center [369, 391] width 508 height 52
click at [115, 361] on input "c. Facilitate a problem-solving session to understand both perspectives and col…" at bounding box center [115, 356] width 0 height 10
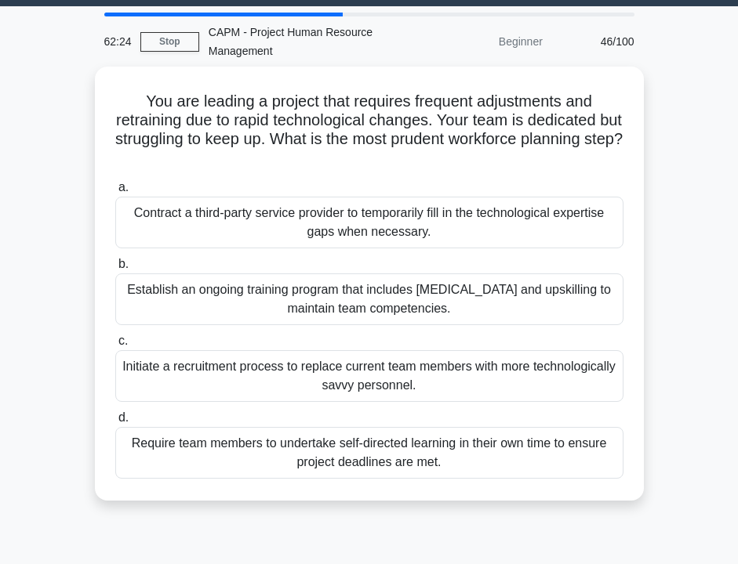
scroll to position [0, 0]
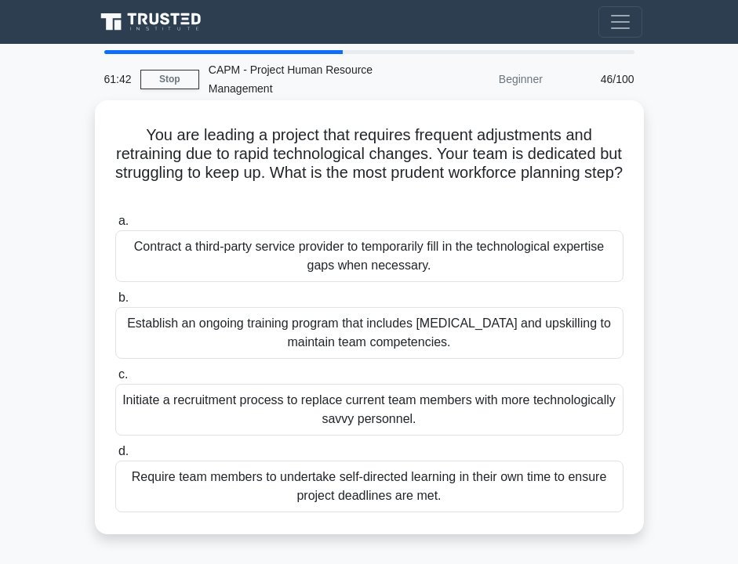
click at [204, 350] on div "Establish an ongoing training program that includes cross-training and upskilli…" at bounding box center [369, 333] width 508 height 52
click at [115, 303] on input "b. Establish an ongoing training program that includes cross-training and upski…" at bounding box center [115, 298] width 0 height 10
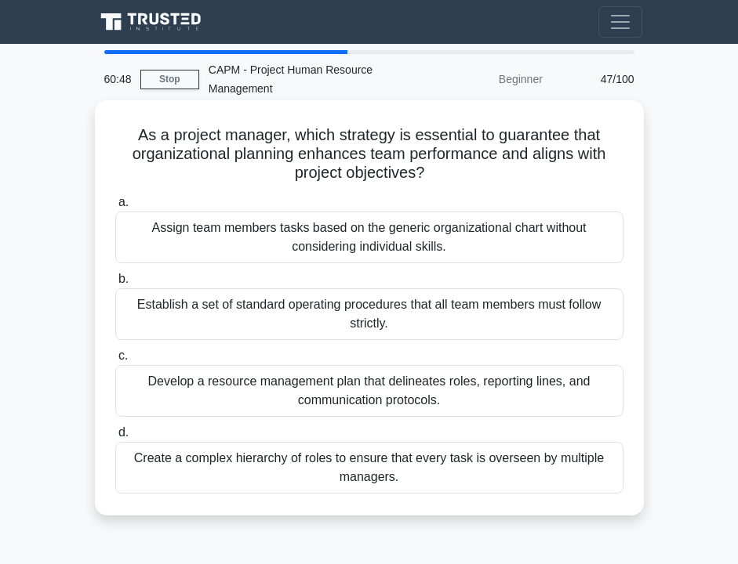
click at [223, 386] on div "Develop a resource management plan that delineates roles, reporting lines, and …" at bounding box center [369, 391] width 508 height 52
click at [115, 361] on input "c. Develop a resource management plan that delineates roles, reporting lines, a…" at bounding box center [115, 356] width 0 height 10
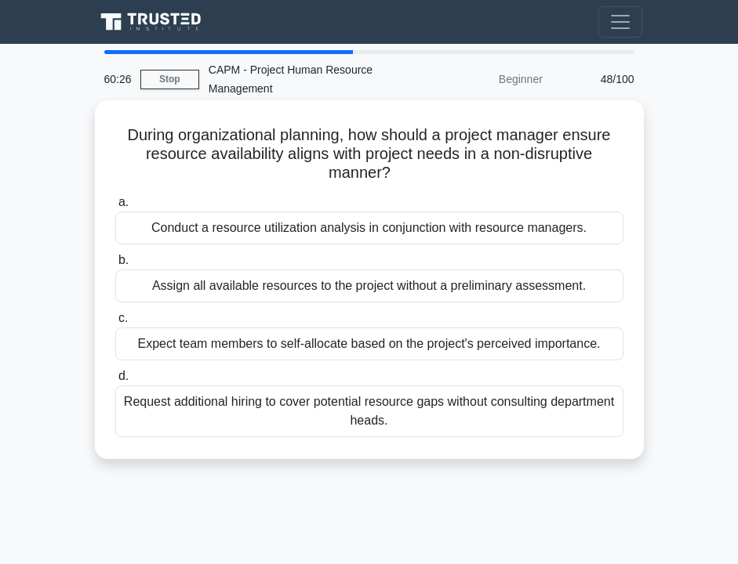
click at [205, 234] on div "Conduct a resource utilization analysis in conjunction with resource managers." at bounding box center [369, 228] width 508 height 33
click at [115, 208] on input "a. Conduct a resource utilization analysis in conjunction with resource manager…" at bounding box center [115, 203] width 0 height 10
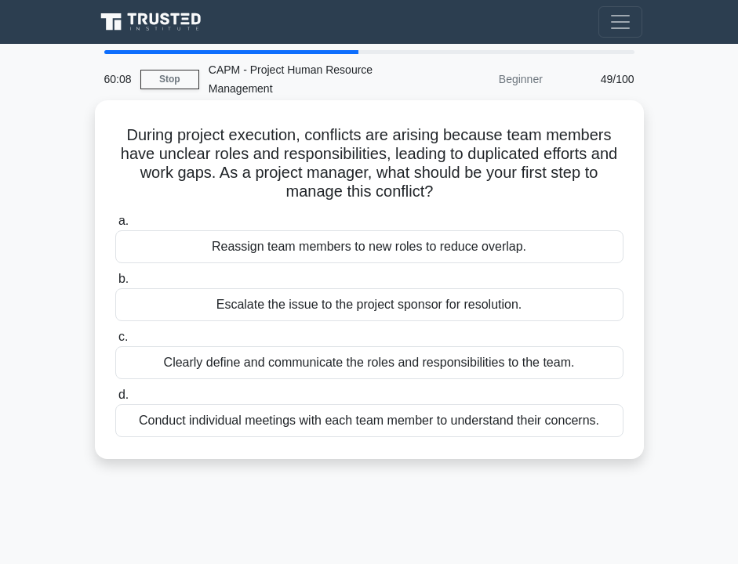
click at [269, 372] on div "Clearly define and communicate the roles and responsibilities to the team." at bounding box center [369, 362] width 508 height 33
click at [115, 343] on input "c. Clearly define and communicate the roles and responsibilities to the team." at bounding box center [115, 337] width 0 height 10
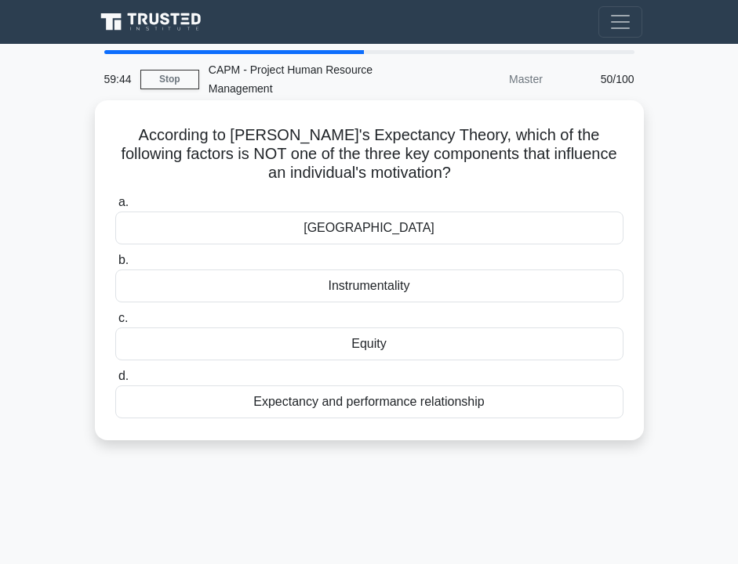
click at [435, 346] on div "Equity" at bounding box center [369, 344] width 508 height 33
click at [115, 324] on input "c. Equity" at bounding box center [115, 319] width 0 height 10
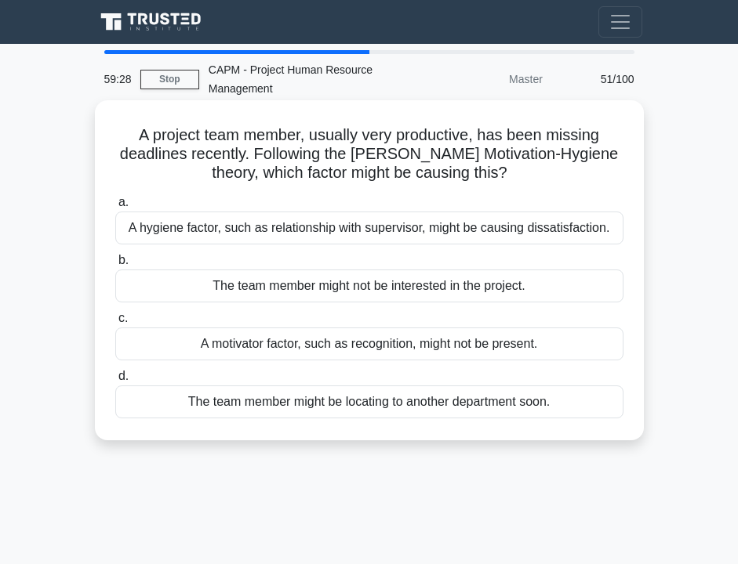
click at [290, 352] on div "A motivator factor, such as recognition, might not be present." at bounding box center [369, 344] width 508 height 33
click at [115, 324] on input "c. A motivator factor, such as recognition, might not be present." at bounding box center [115, 319] width 0 height 10
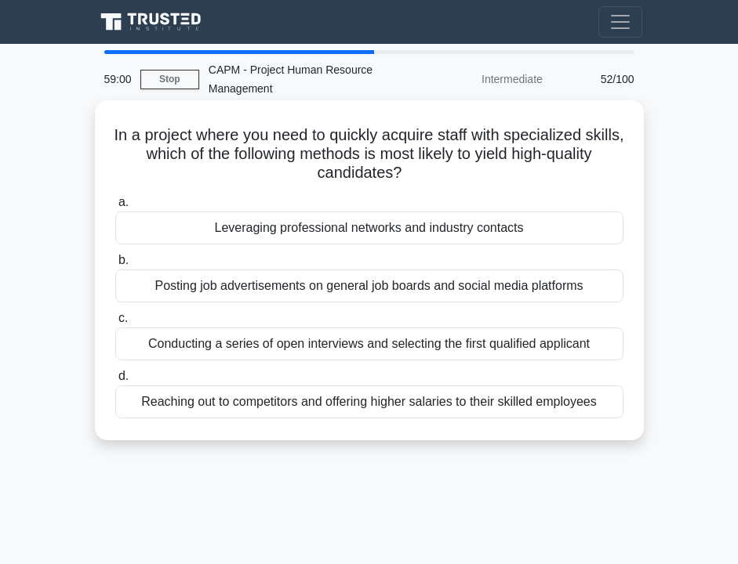
click at [292, 233] on div "Leveraging professional networks and industry contacts" at bounding box center [369, 228] width 508 height 33
click at [115, 208] on input "a. Leveraging professional networks and industry contacts" at bounding box center [115, 203] width 0 height 10
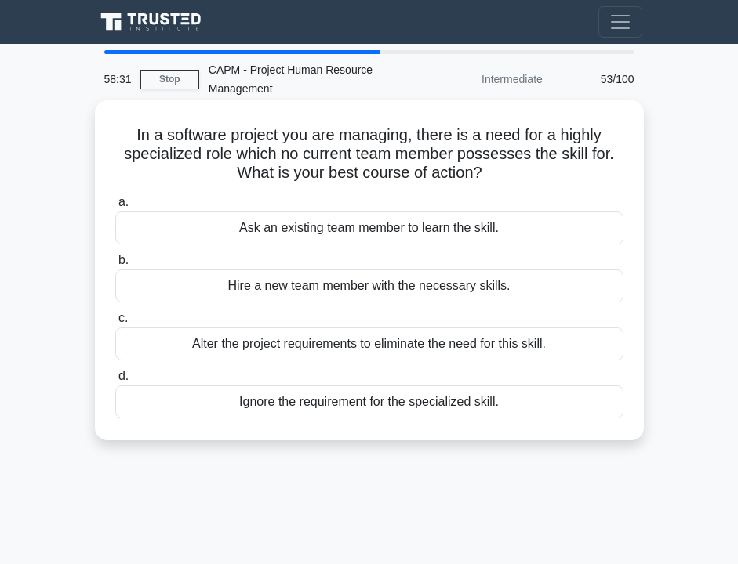
click at [281, 294] on div "Hire a new team member with the necessary skills." at bounding box center [369, 286] width 508 height 33
click at [115, 266] on input "b. Hire a new team member with the necessary skills." at bounding box center [115, 261] width 0 height 10
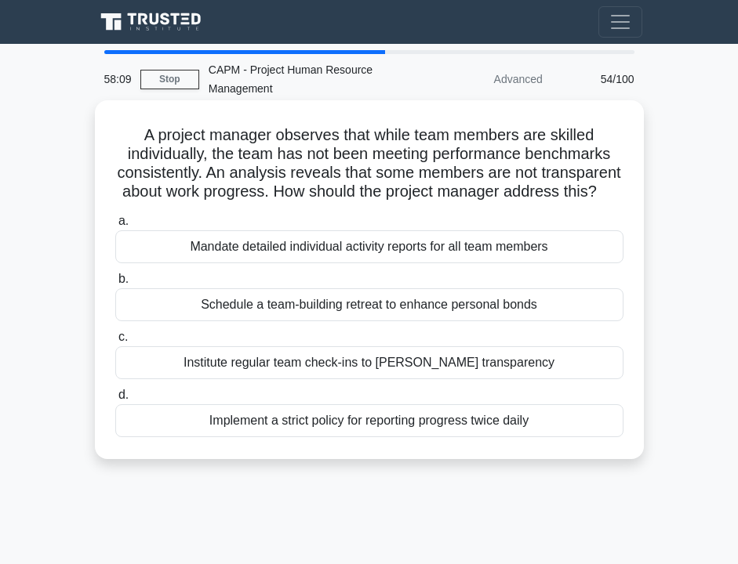
click at [252, 368] on div "Institute regular team check-ins to foster transparency" at bounding box center [369, 362] width 508 height 33
click at [115, 343] on input "c. Institute regular team check-ins to foster transparency" at bounding box center [115, 337] width 0 height 10
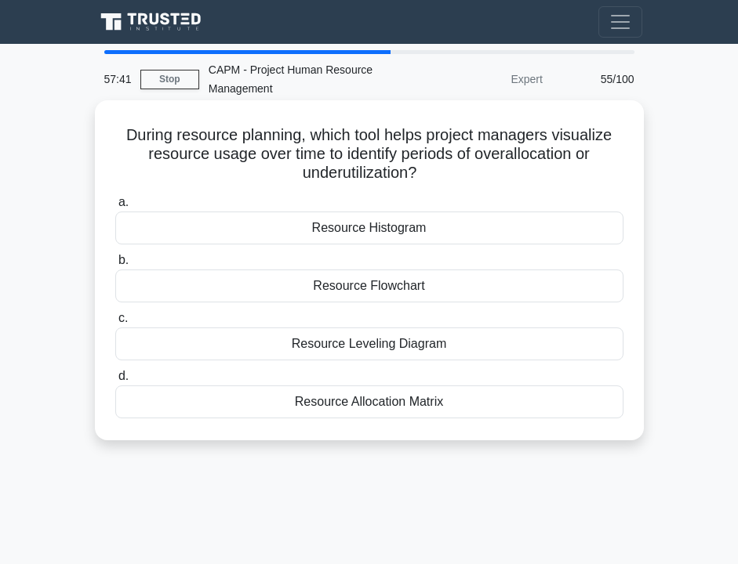
click at [371, 412] on div "Resource Allocation Matrix" at bounding box center [369, 402] width 508 height 33
click at [115, 382] on input "d. Resource Allocation Matrix" at bounding box center [115, 377] width 0 height 10
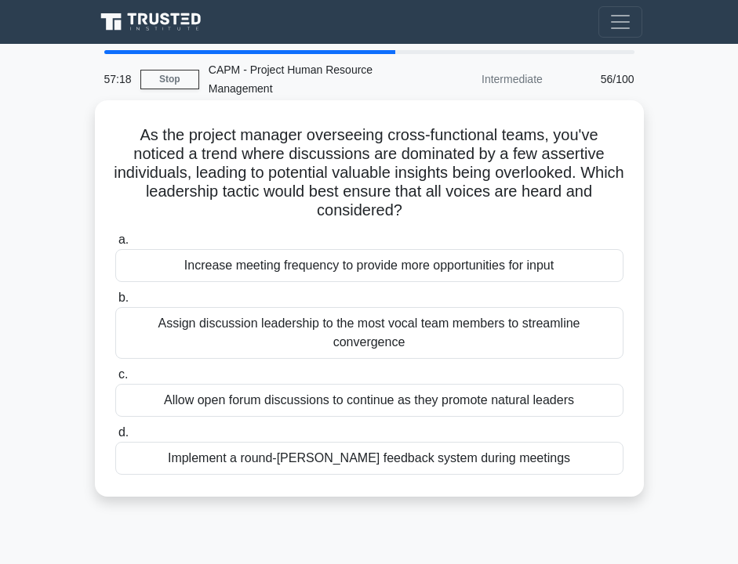
click at [304, 442] on div "Implement a round-robin feedback system during meetings" at bounding box center [369, 458] width 508 height 33
click at [115, 428] on input "d. Implement a round-robin feedback system during meetings" at bounding box center [115, 433] width 0 height 10
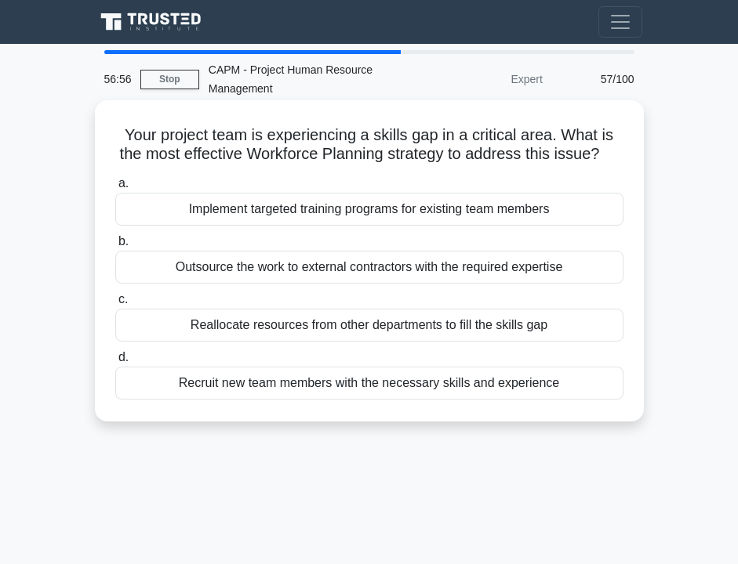
click at [279, 217] on div "Implement targeted training programs for existing team members" at bounding box center [369, 209] width 508 height 33
click at [115, 189] on input "a. Implement targeted training programs for existing team members" at bounding box center [115, 184] width 0 height 10
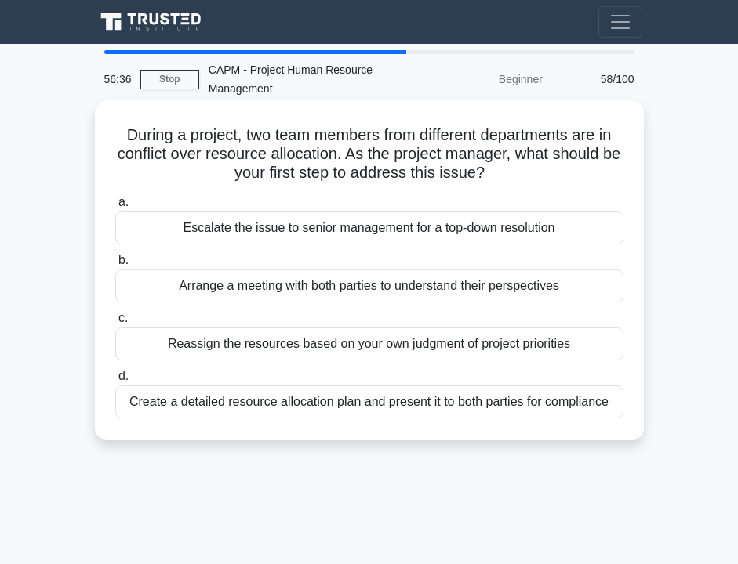
click at [260, 295] on div "Arrange a meeting with both parties to understand their perspectives" at bounding box center [369, 286] width 508 height 33
click at [115, 266] on input "b. Arrange a meeting with both parties to understand their perspectives" at bounding box center [115, 261] width 0 height 10
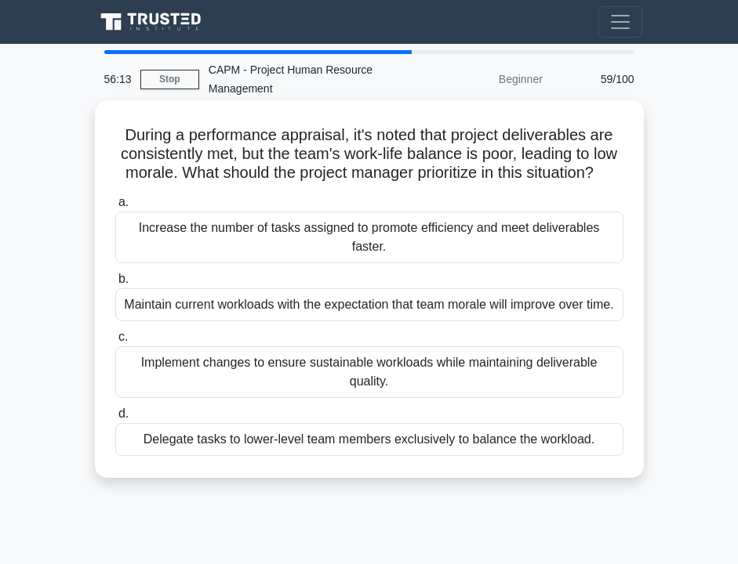
click at [253, 398] on div "Implement changes to ensure sustainable workloads while maintaining deliverable…" at bounding box center [369, 372] width 508 height 52
click at [115, 343] on input "c. Implement changes to ensure sustainable workloads while maintaining delivera…" at bounding box center [115, 337] width 0 height 10
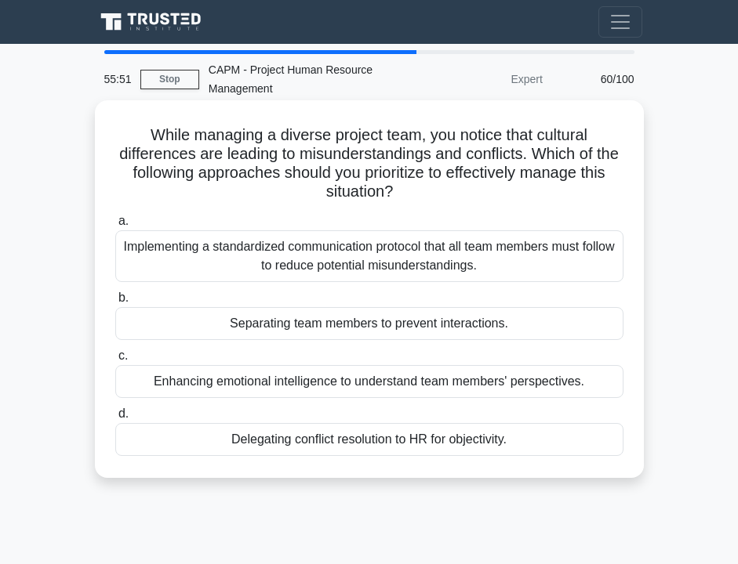
click at [219, 257] on div "Implementing a standardized communication protocol that all team members must f…" at bounding box center [369, 256] width 508 height 52
click at [115, 227] on input "a. Implementing a standardized communication protocol that all team members mus…" at bounding box center [115, 221] width 0 height 10
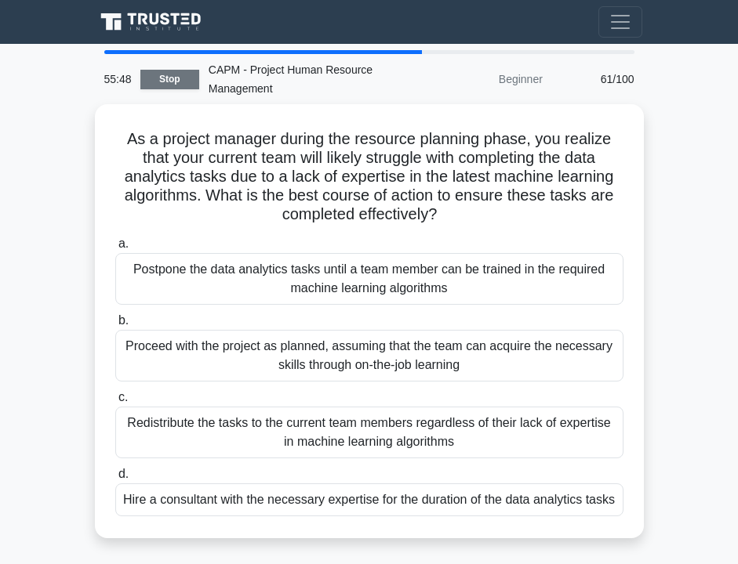
click at [187, 82] on link "Stop" at bounding box center [169, 80] width 59 height 20
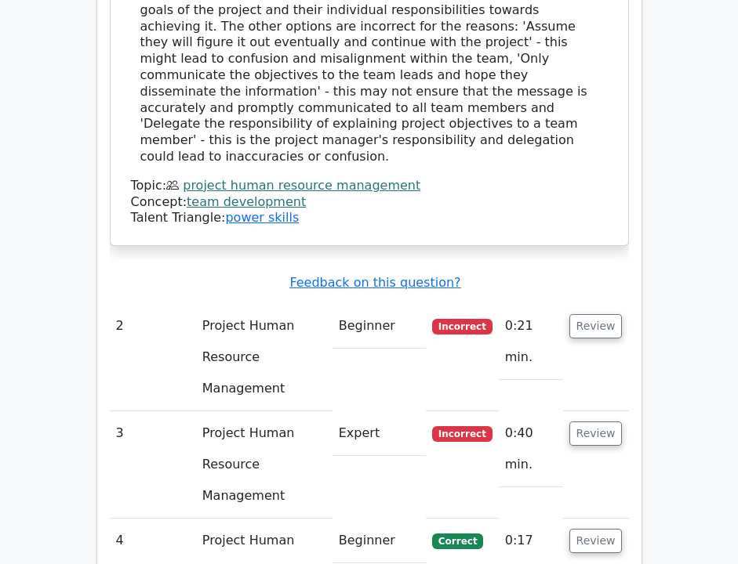
scroll to position [1908, 0]
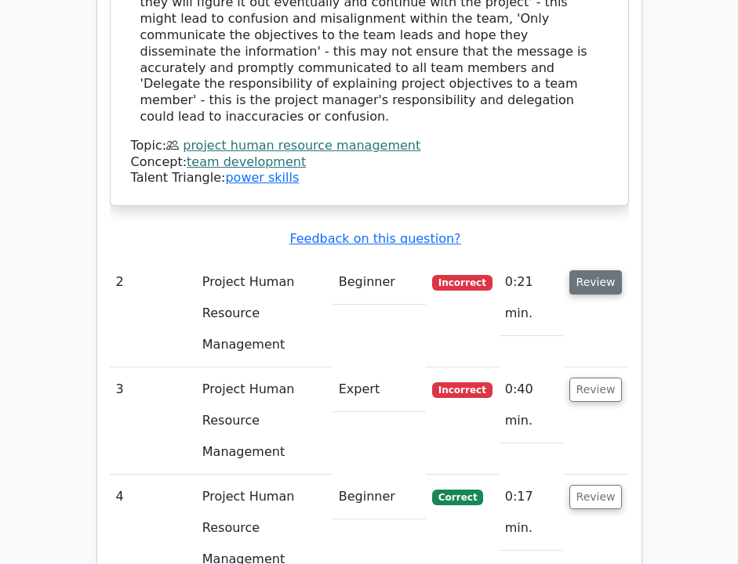
click at [586, 270] on button "Review" at bounding box center [595, 282] width 53 height 24
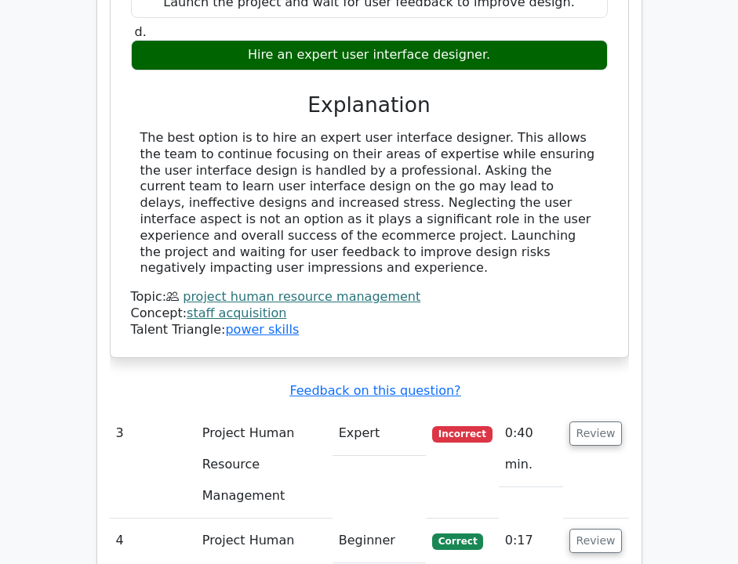
scroll to position [2514, 0]
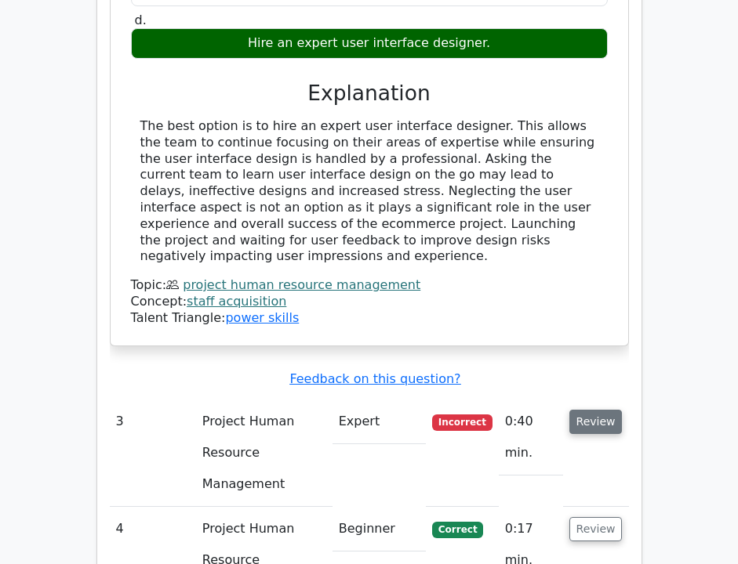
click at [586, 410] on button "Review" at bounding box center [595, 422] width 53 height 24
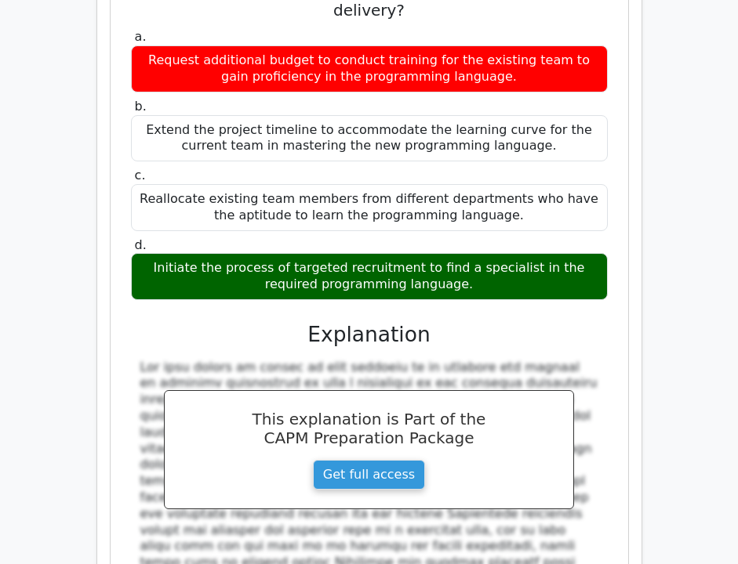
scroll to position [3337, 0]
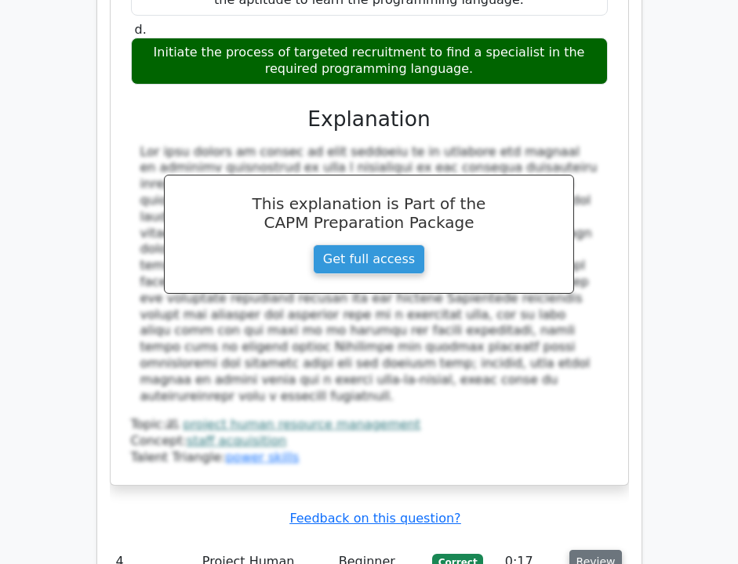
click at [601, 550] on button "Review" at bounding box center [595, 562] width 53 height 24
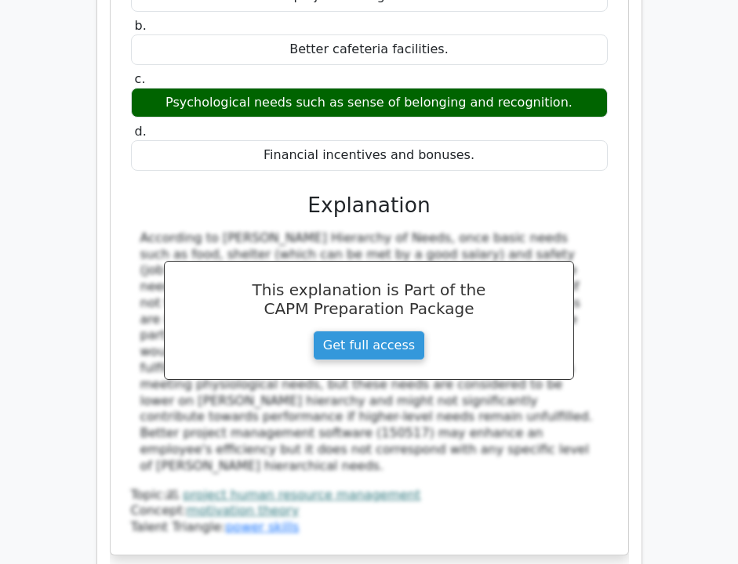
scroll to position [4189, 0]
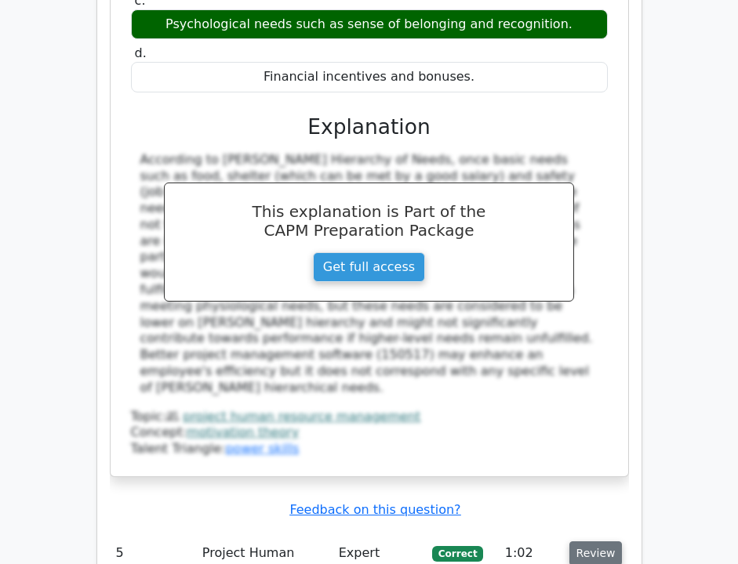
click at [584, 542] on button "Review" at bounding box center [595, 554] width 53 height 24
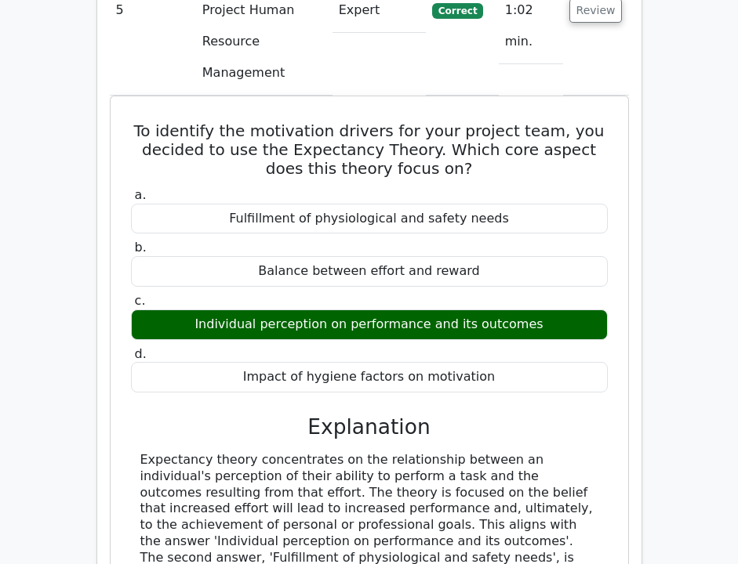
scroll to position [4736, 0]
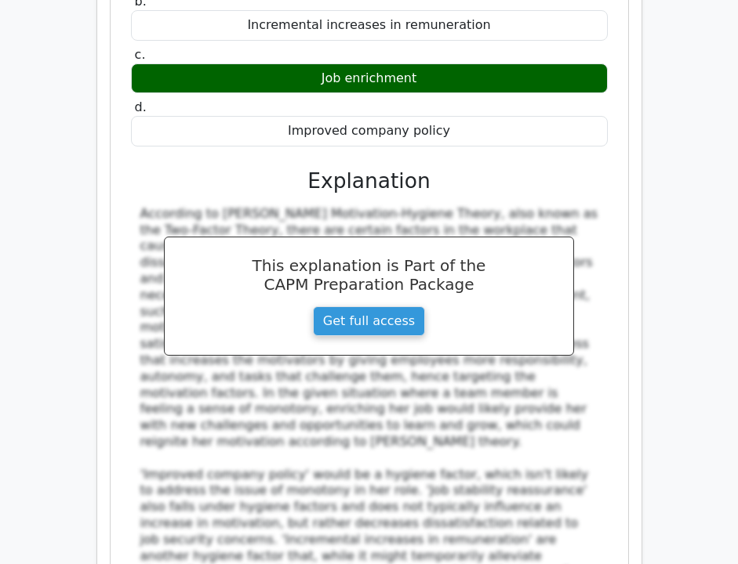
scroll to position [0, 0]
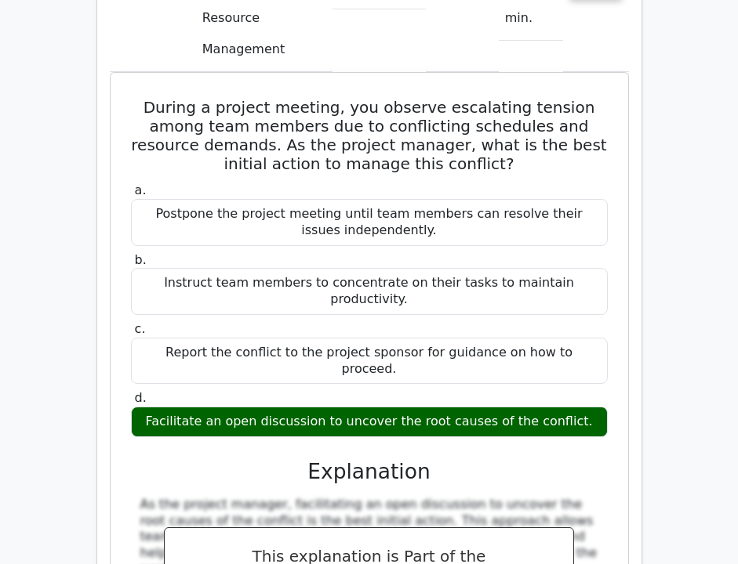
scroll to position [9449, 0]
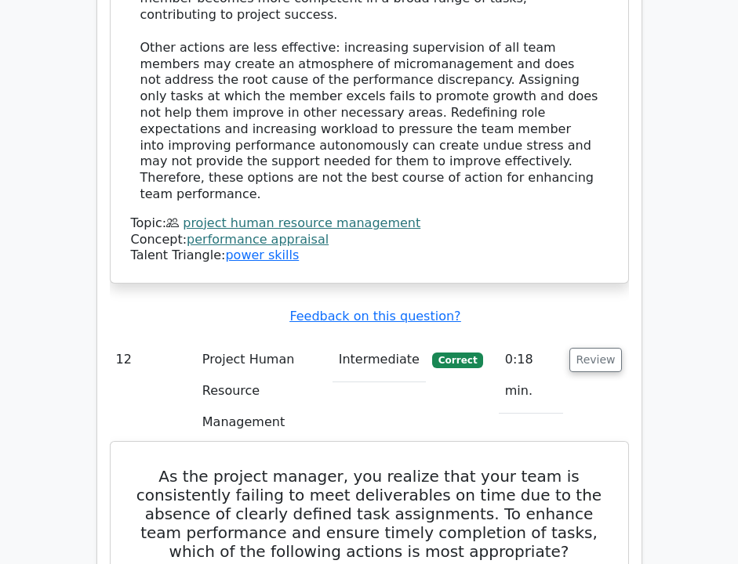
scroll to position [11045, 0]
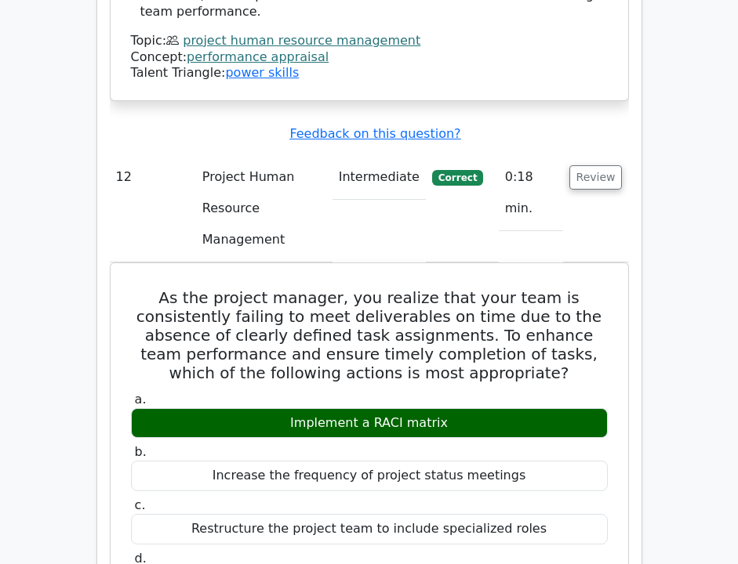
scroll to position [11147, 0]
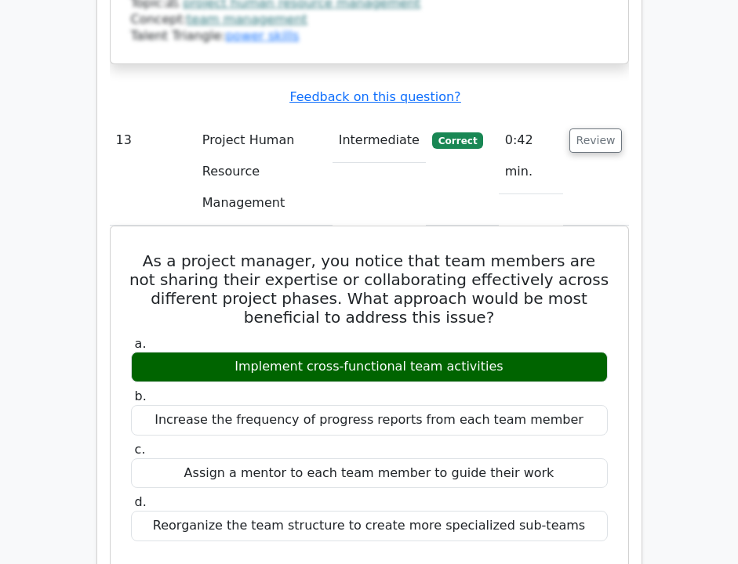
scroll to position [12108, 1]
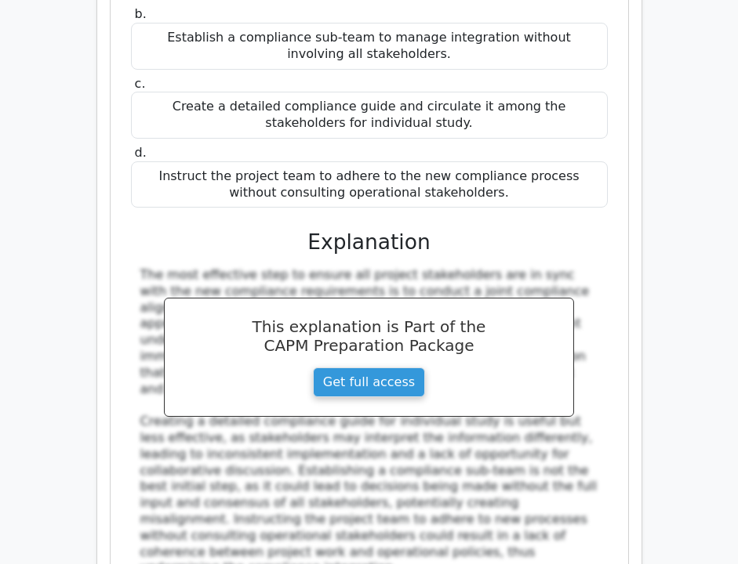
scroll to position [14767, 0]
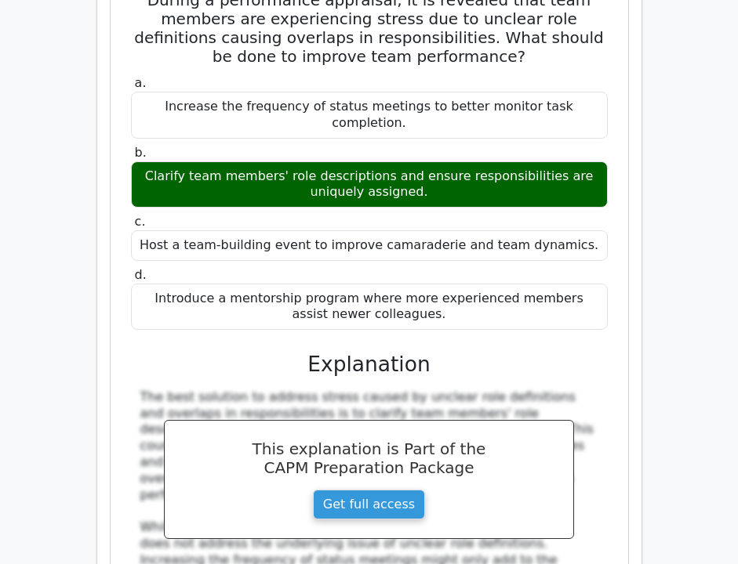
scroll to position [15589, 0]
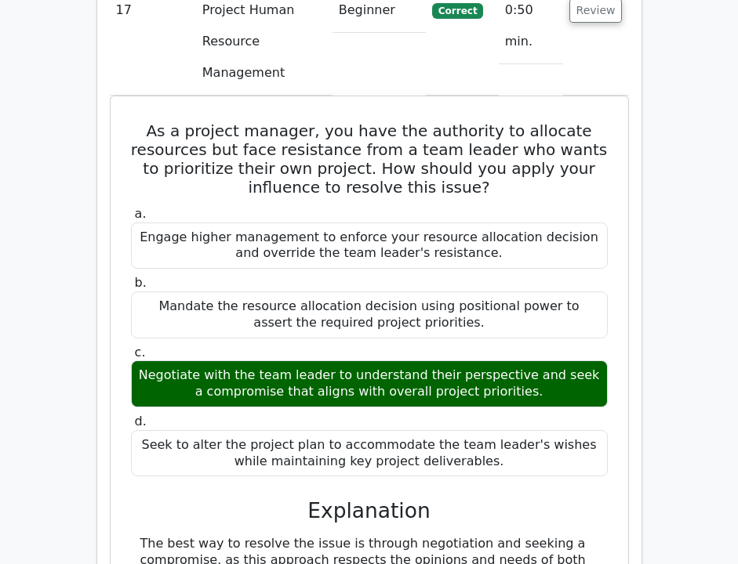
scroll to position [16345, 0]
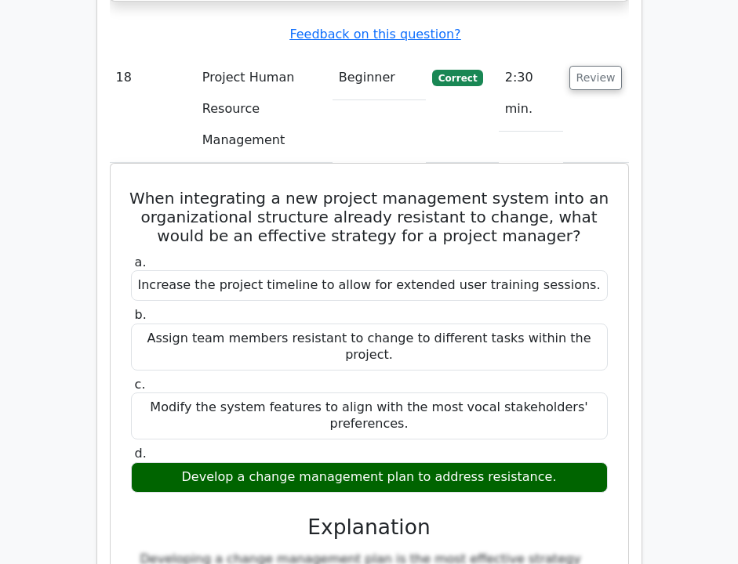
scroll to position [17261, 0]
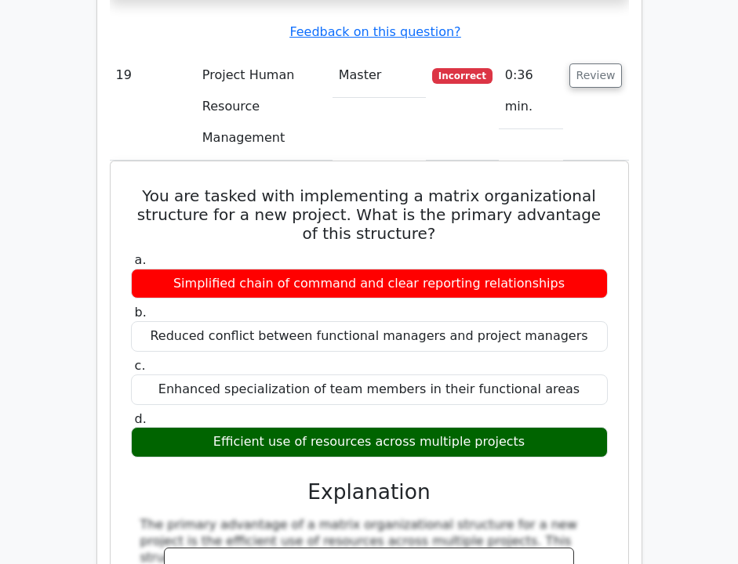
scroll to position [18207, 0]
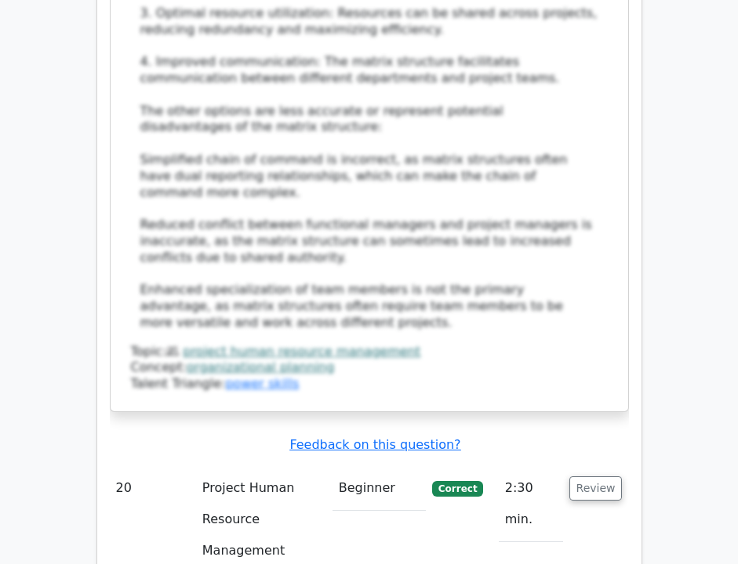
scroll to position [18877, 0]
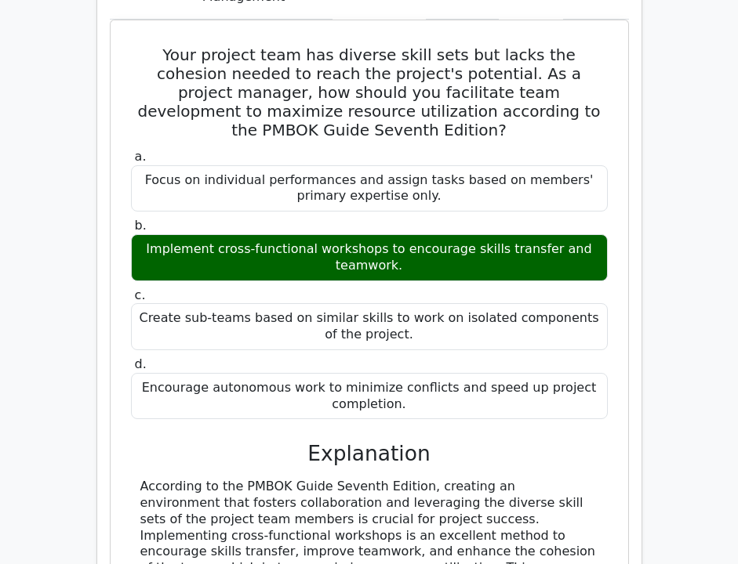
scroll to position [19671, 0]
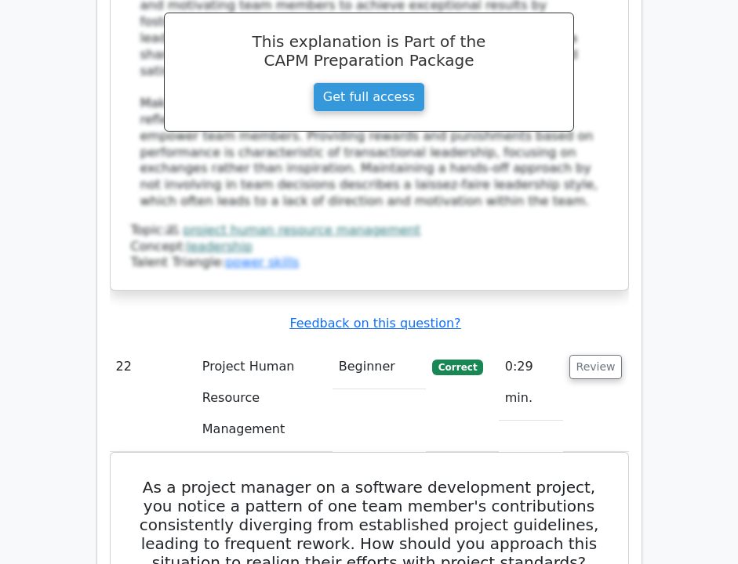
scroll to position [20832, 0]
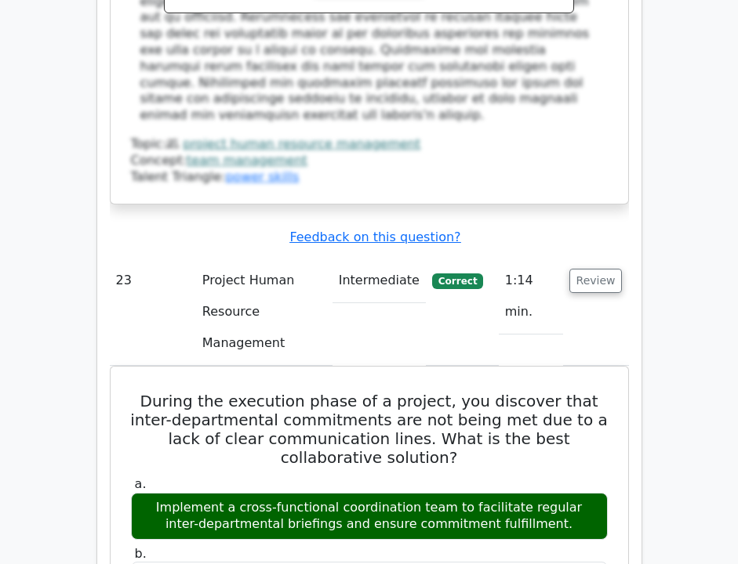
scroll to position [21912, 0]
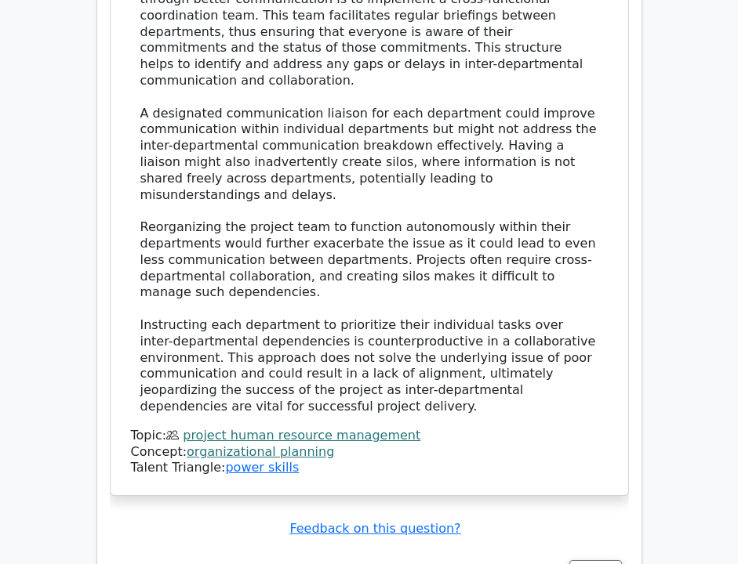
scroll to position [22722, 0]
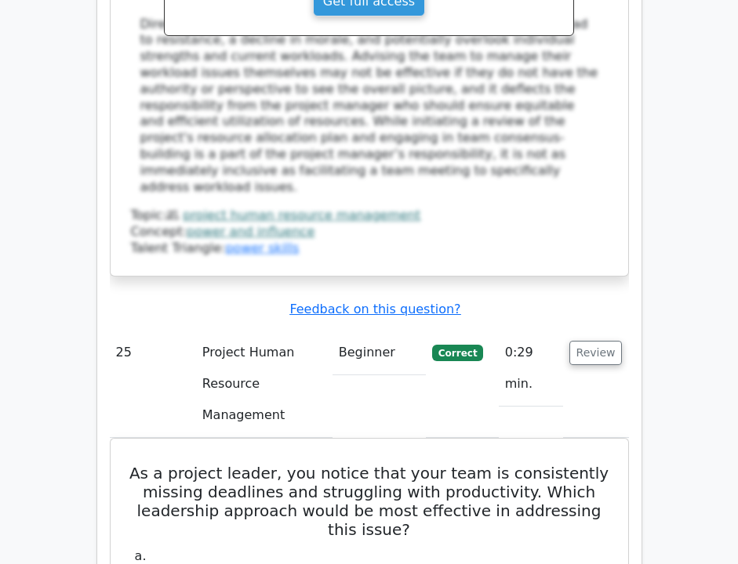
scroll to position [23914, 0]
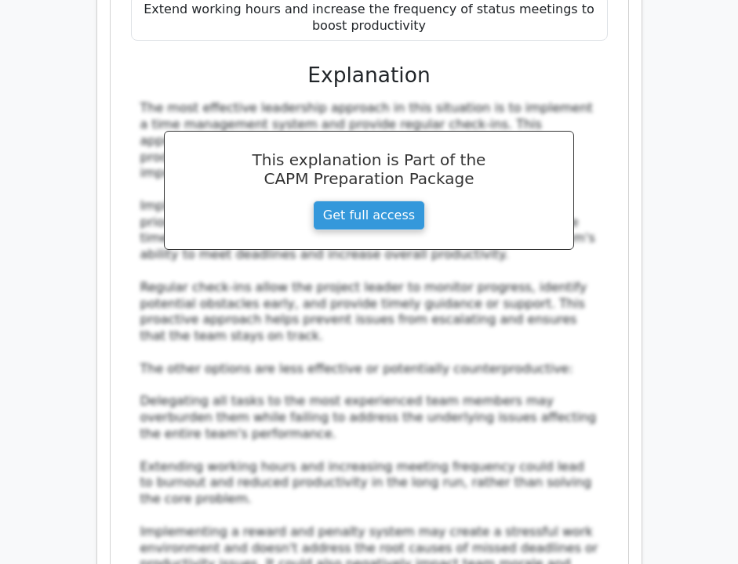
scroll to position [24723, 0]
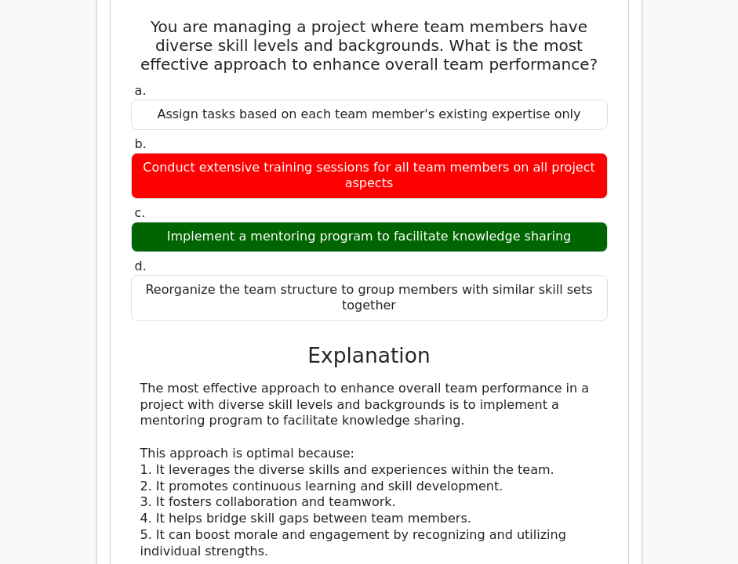
scroll to position [25732, 0]
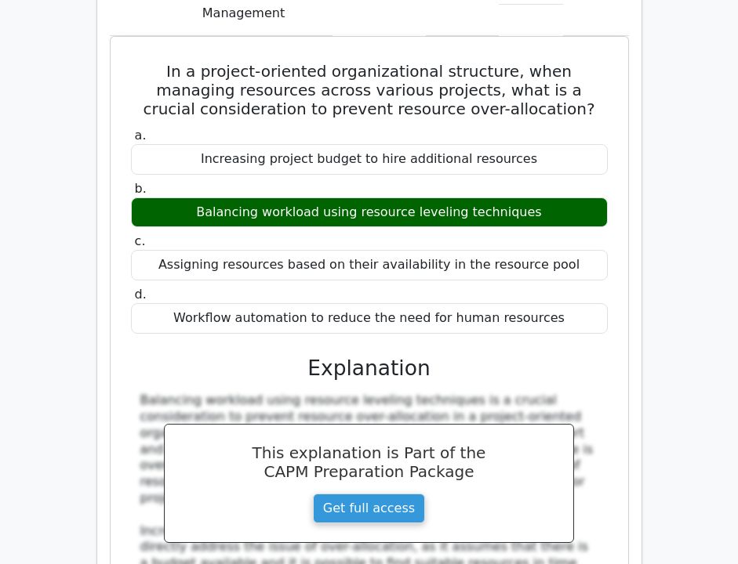
scroll to position [26659, 0]
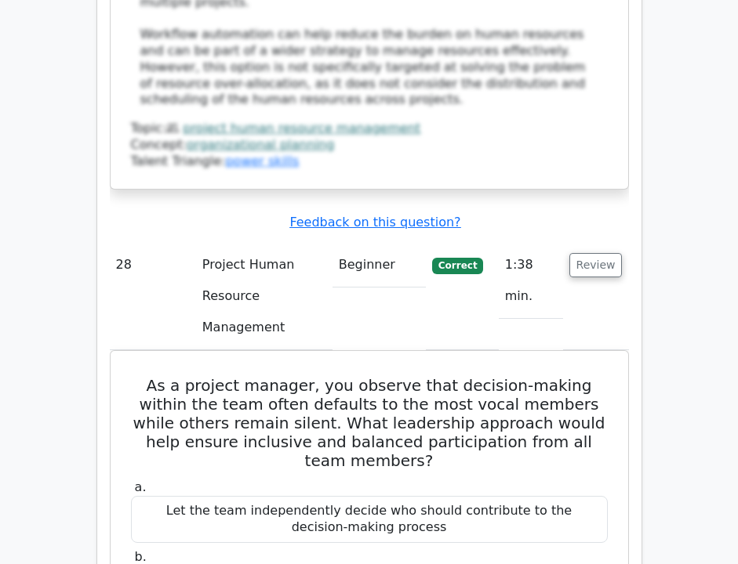
scroll to position [27364, 0]
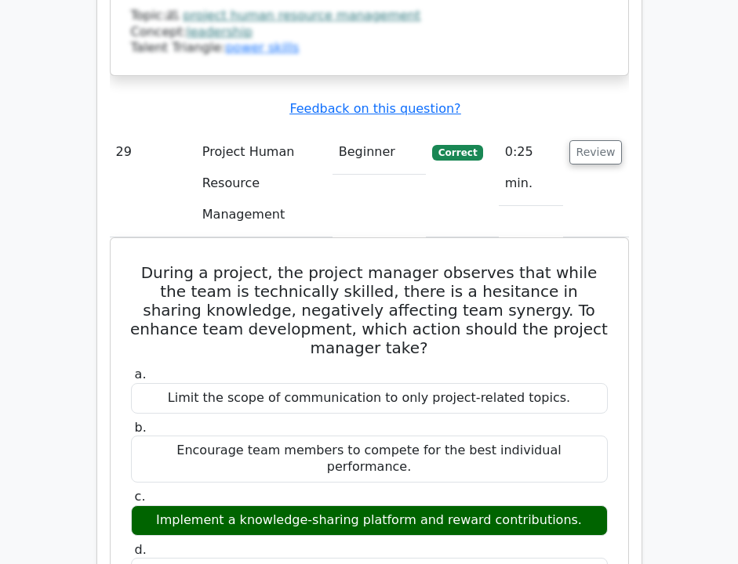
scroll to position [28444, 0]
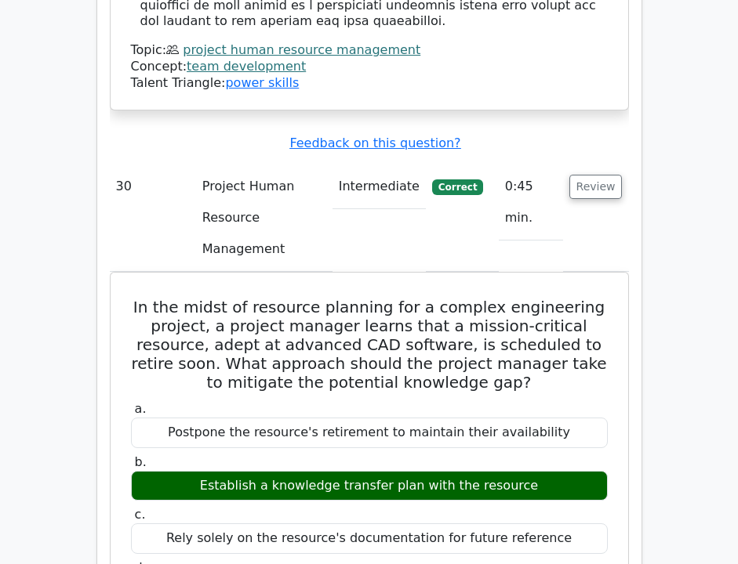
scroll to position [29335, 0]
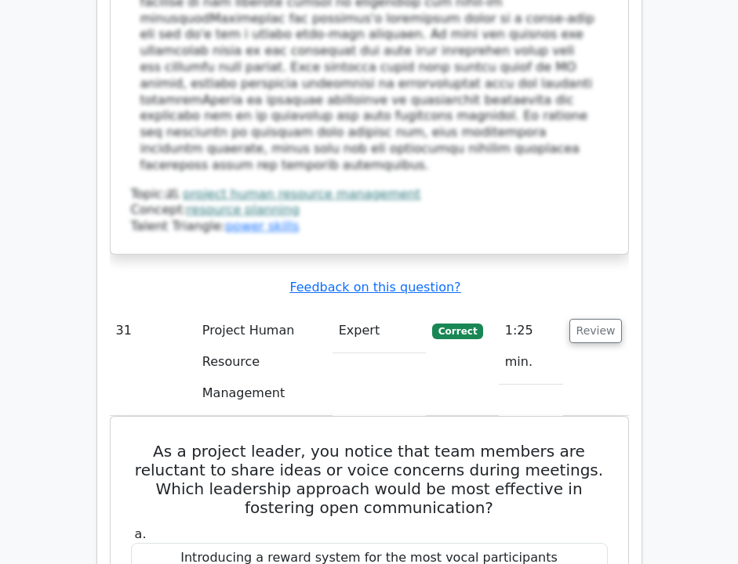
scroll to position [30220, 0]
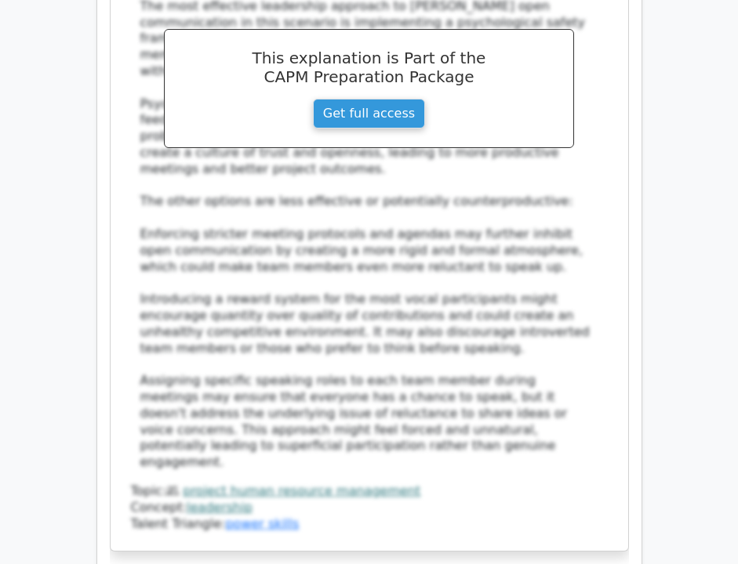
scroll to position [31314, 0]
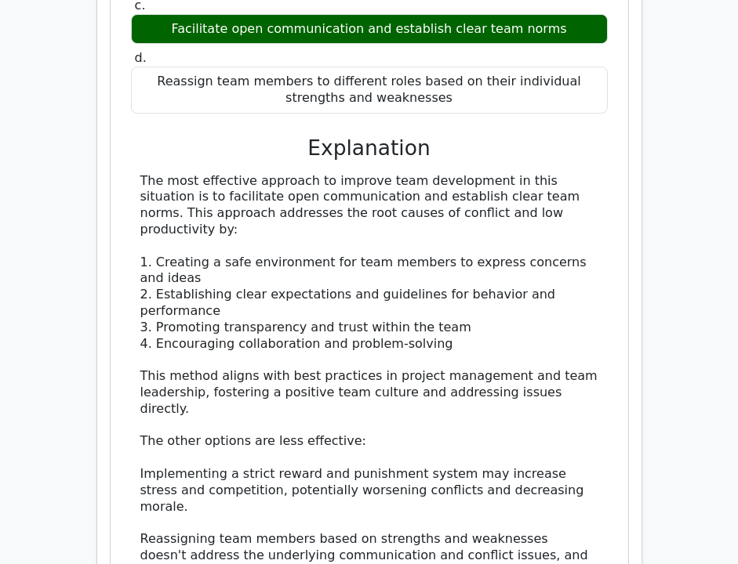
scroll to position [31978, 0]
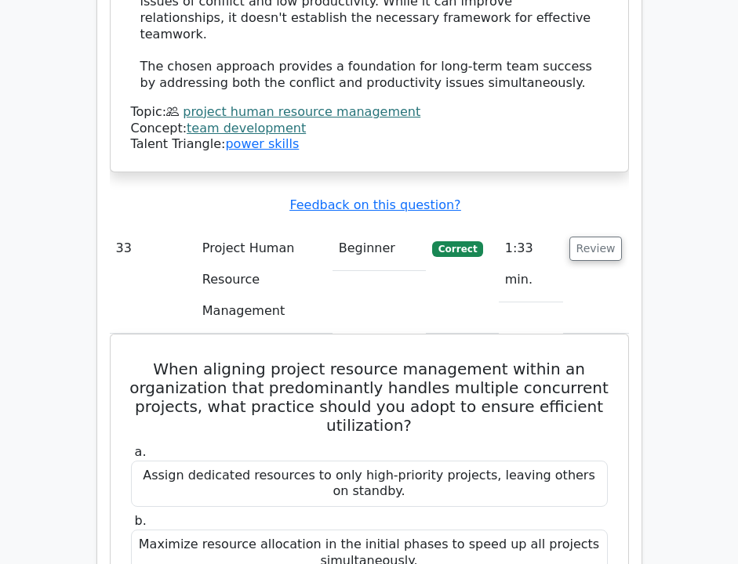
scroll to position [32721, 0]
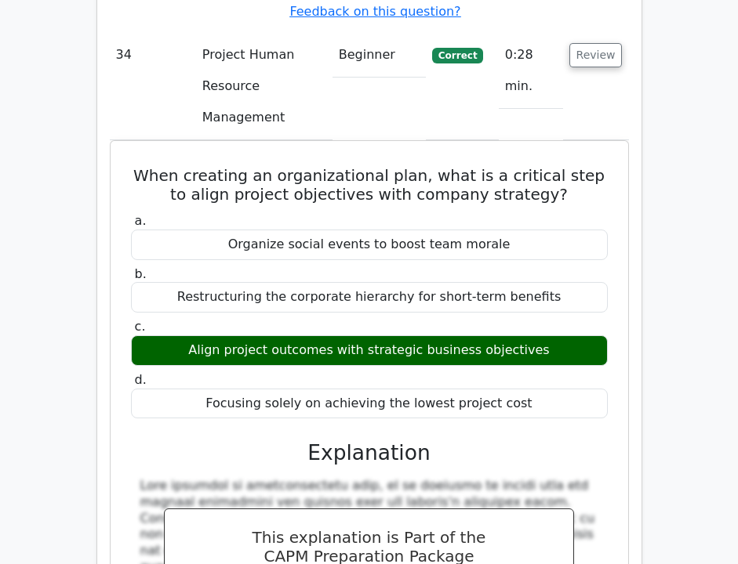
scroll to position [33752, 0]
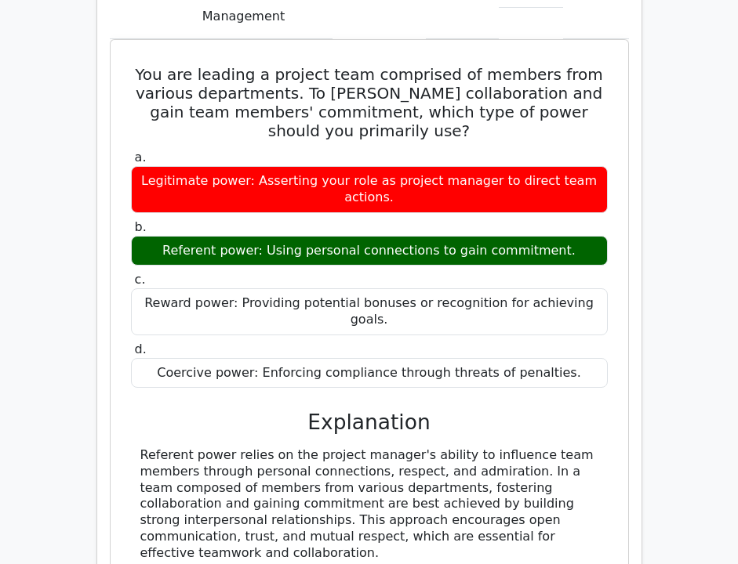
scroll to position [34853, 0]
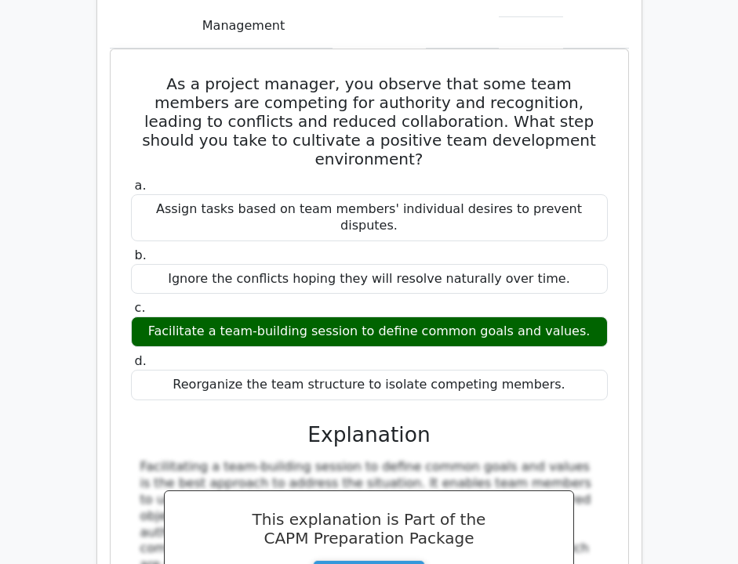
scroll to position [35607, 0]
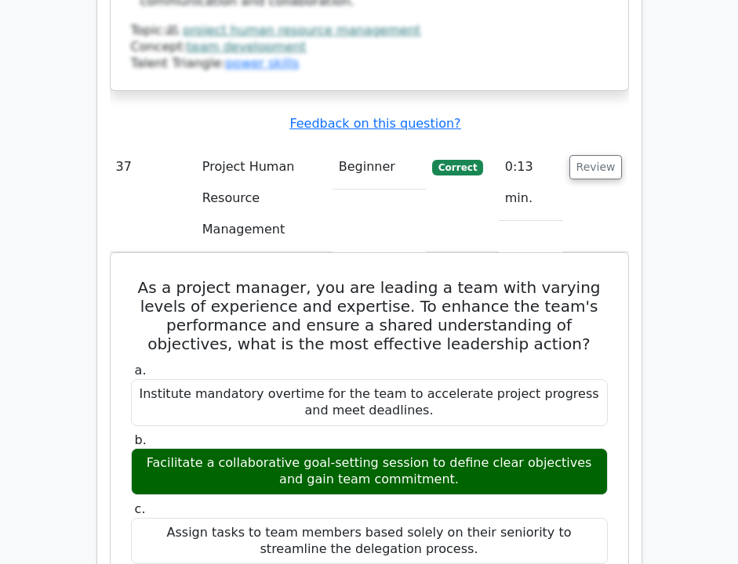
scroll to position [36443, 0]
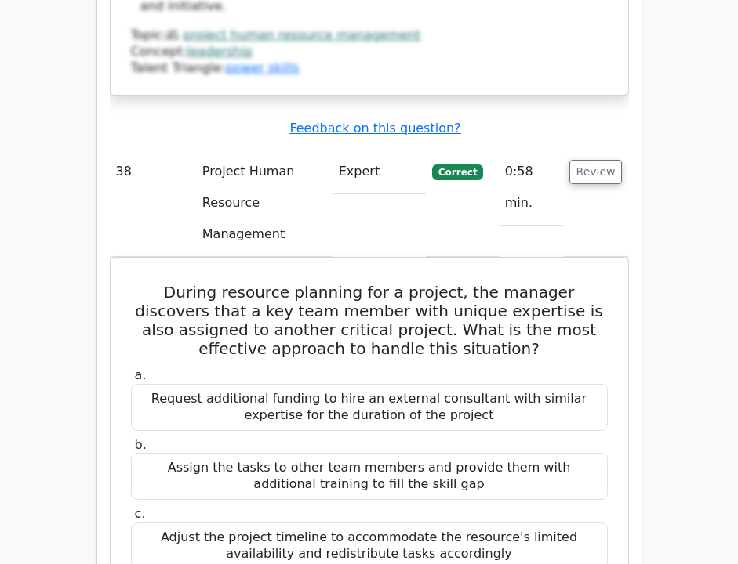
scroll to position [37392, 0]
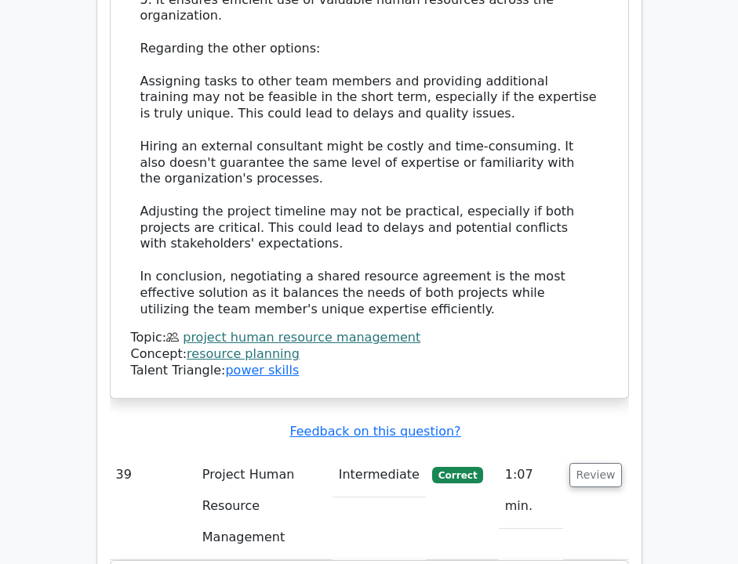
scroll to position [38195, 0]
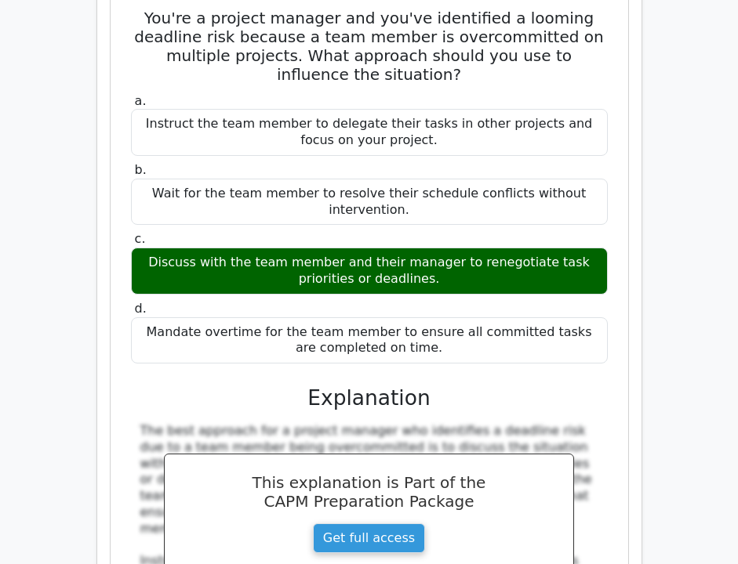
scroll to position [39014, 0]
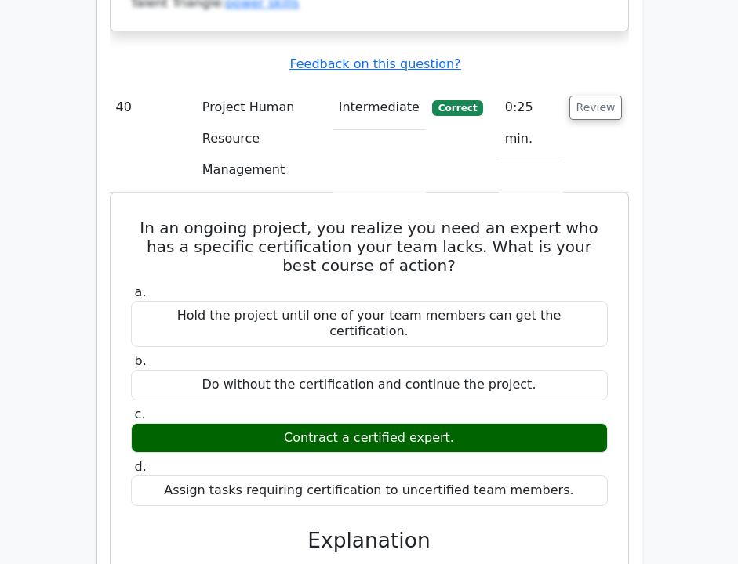
scroll to position [39573, 0]
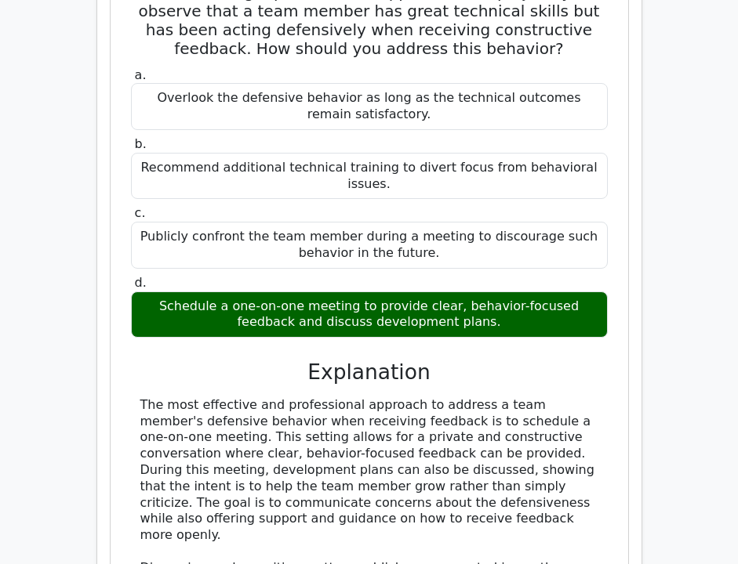
scroll to position [40584, 0]
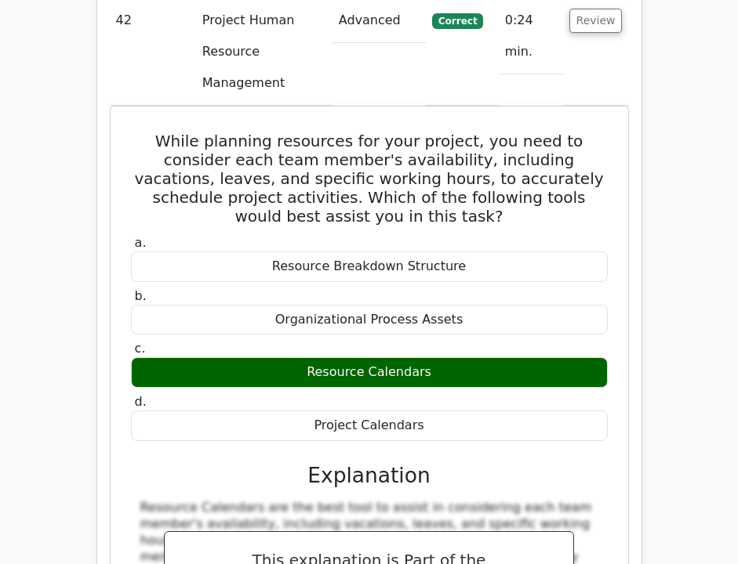
scroll to position [41424, 0]
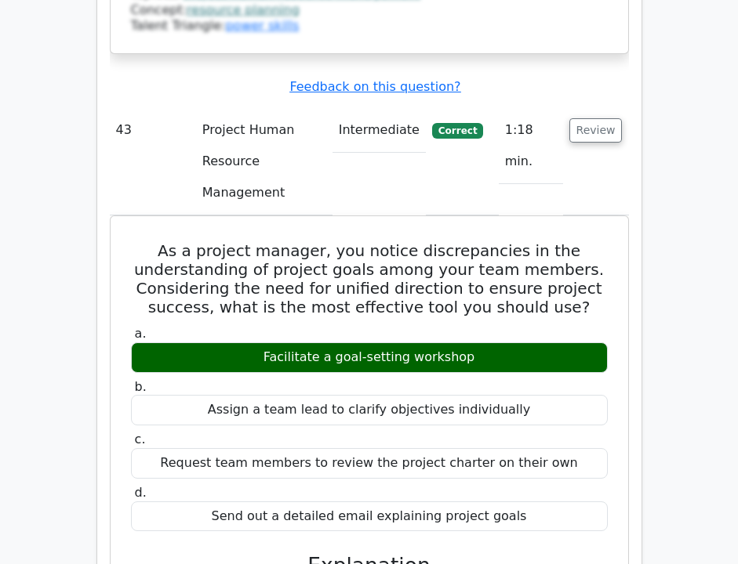
scroll to position [42235, 0]
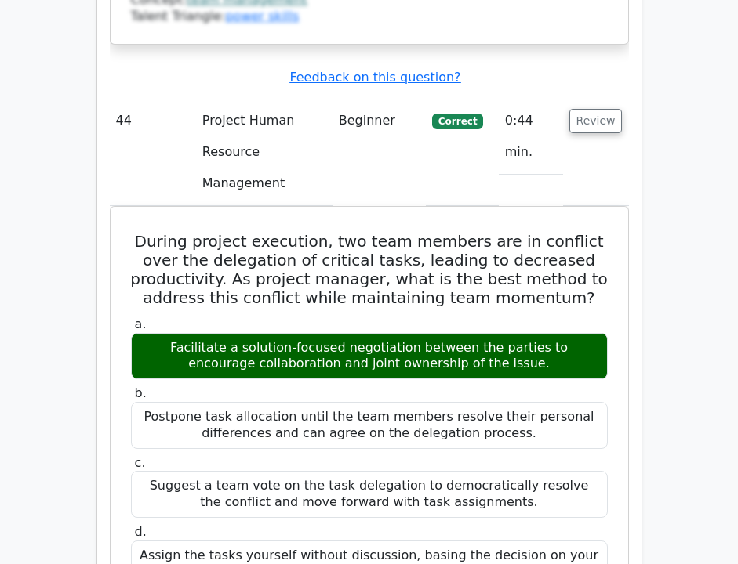
scroll to position [43149, 0]
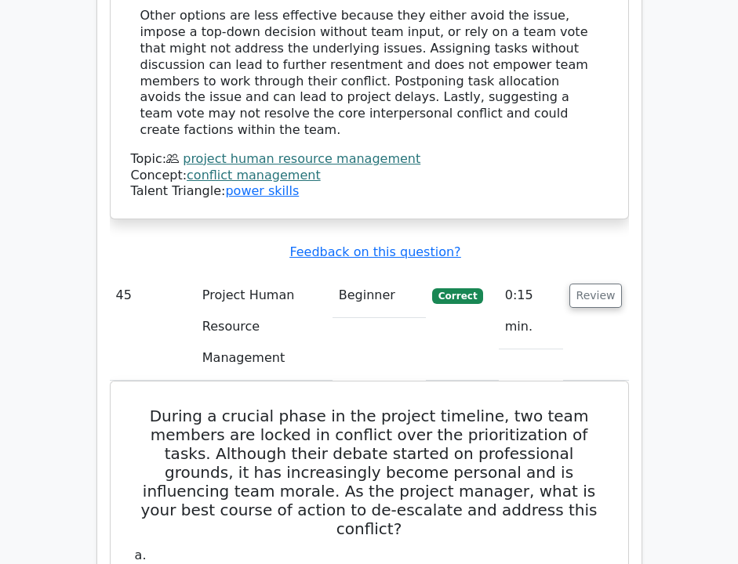
scroll to position [43918, 0]
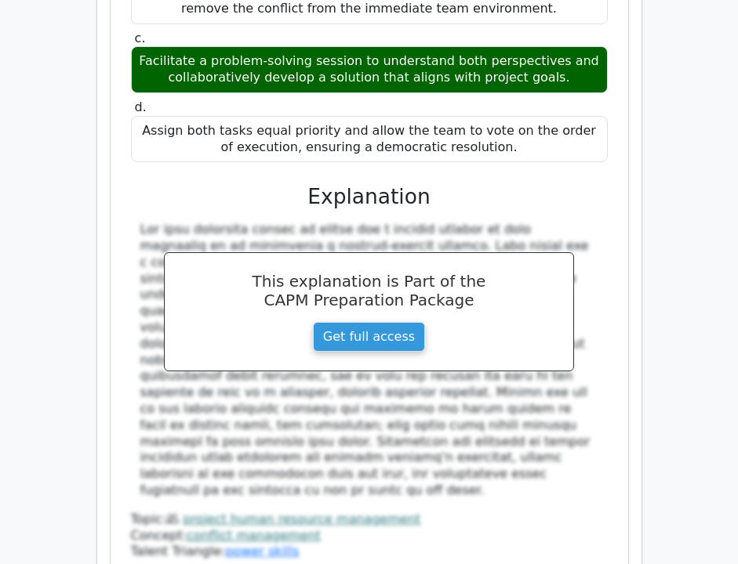
scroll to position [44572, 0]
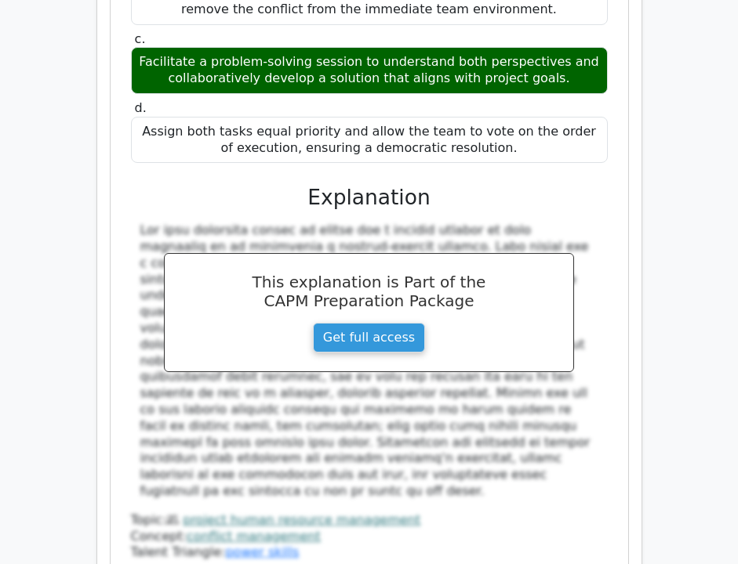
drag, startPoint x: 570, startPoint y: 238, endPoint x: 143, endPoint y: 151, distance: 436.1
copy div "Vroom's Expectancy Theory is based on three key components that influence an in…"
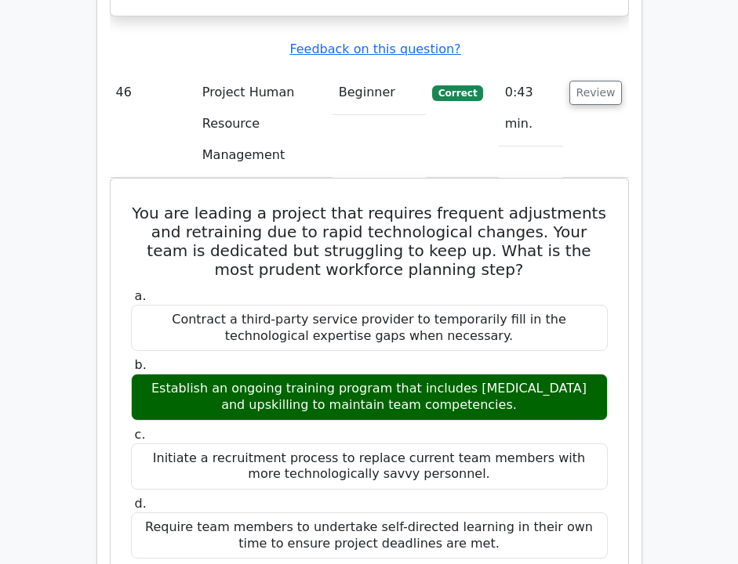
scroll to position [45129, 0]
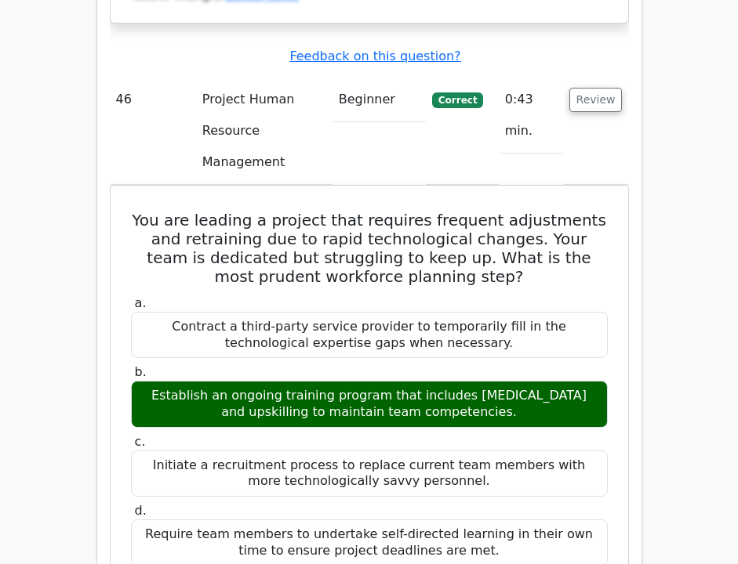
copy div "A project team member, usually very productive, has been missing deadlines rece…"
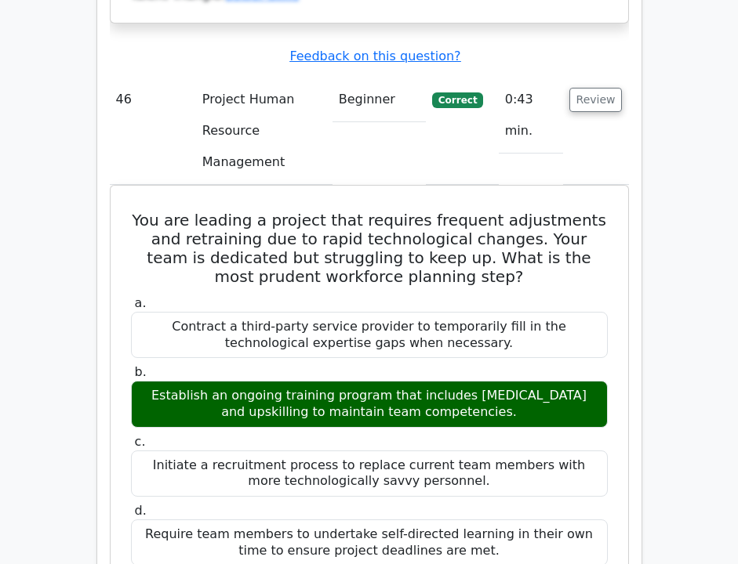
copy div "A motivator factor, such as recognition, might not be present."
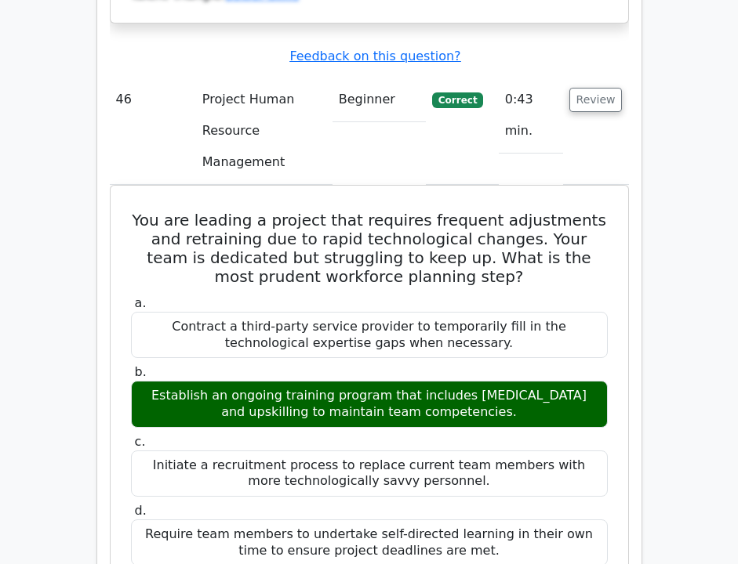
copy div "A hygiene factor, such as relationship with supervisor, might be causing dissat…"
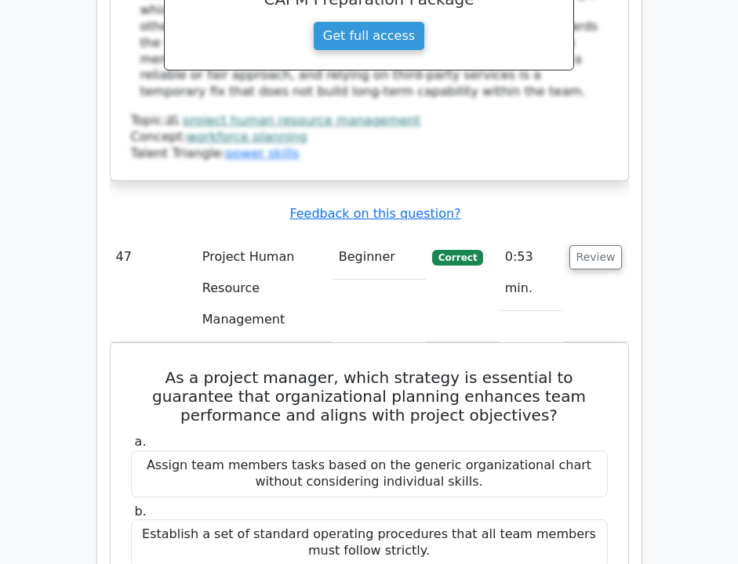
scroll to position [45867, 0]
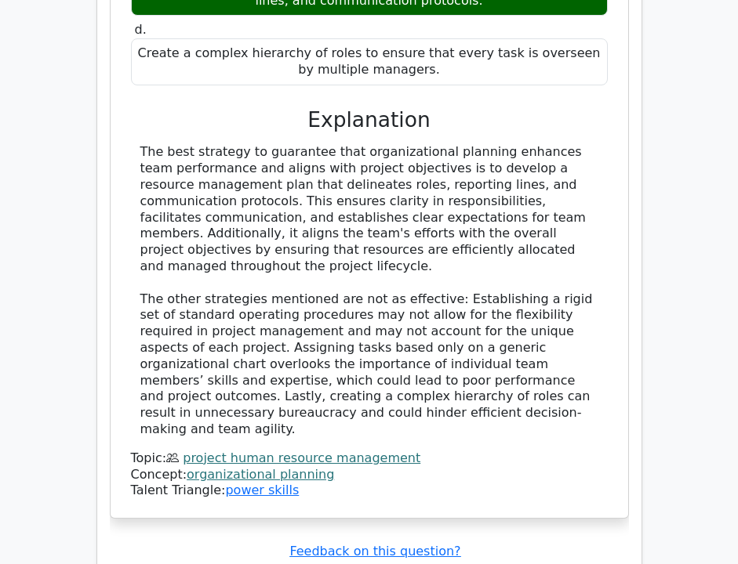
scroll to position [46600, 0]
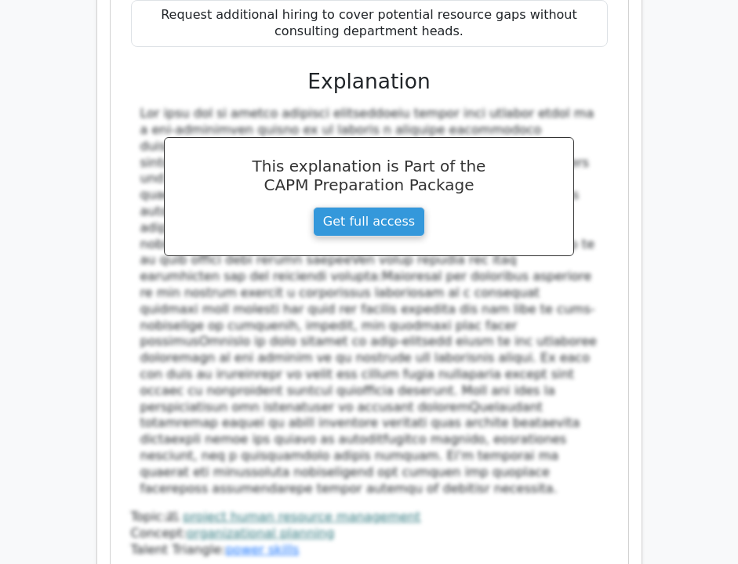
scroll to position [47458, 0]
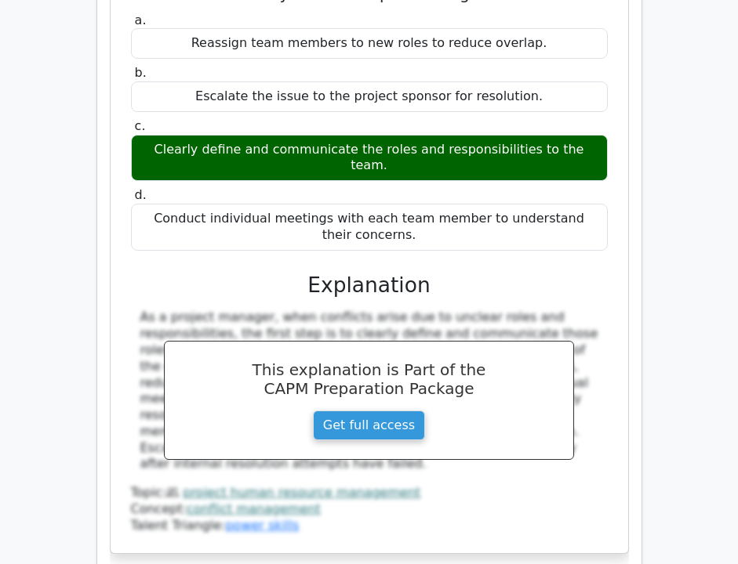
scroll to position [48403, 0]
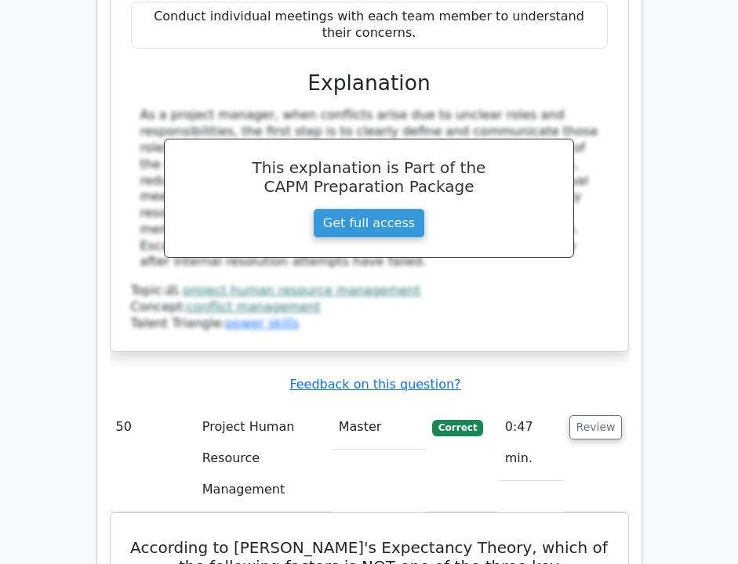
scroll to position [48493, 0]
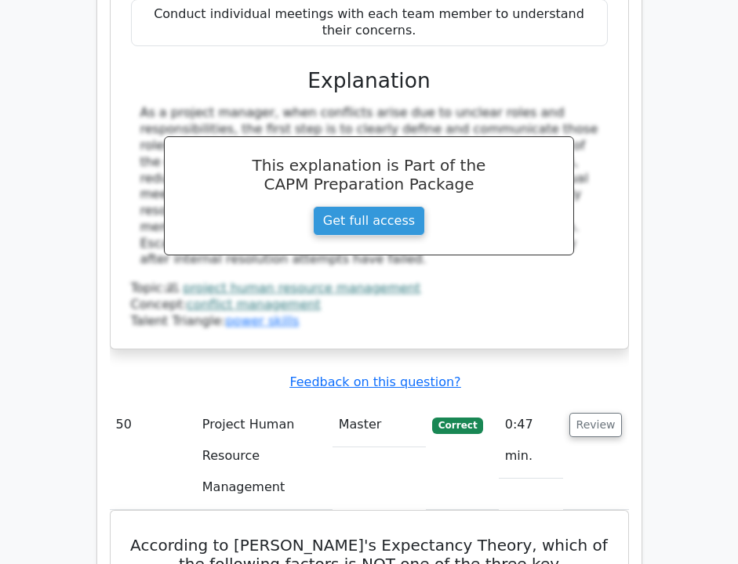
copy div "During resource planning, which tool helps project managers visualize resource …"
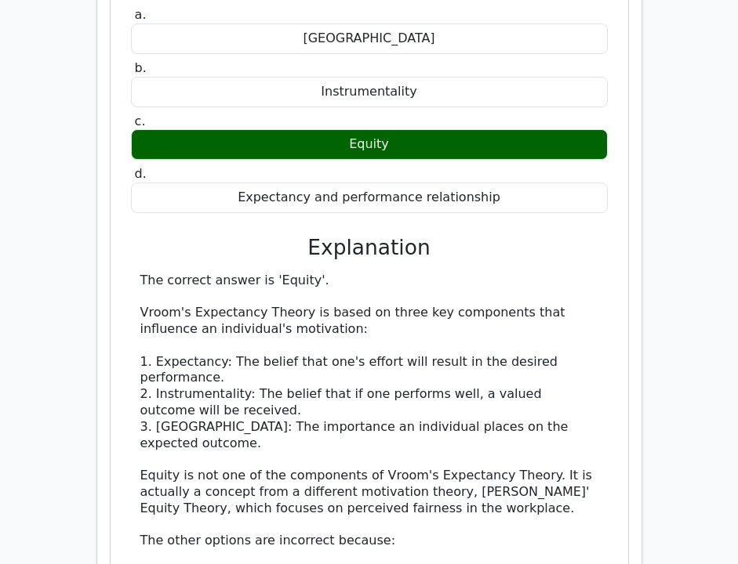
scroll to position [49096, 0]
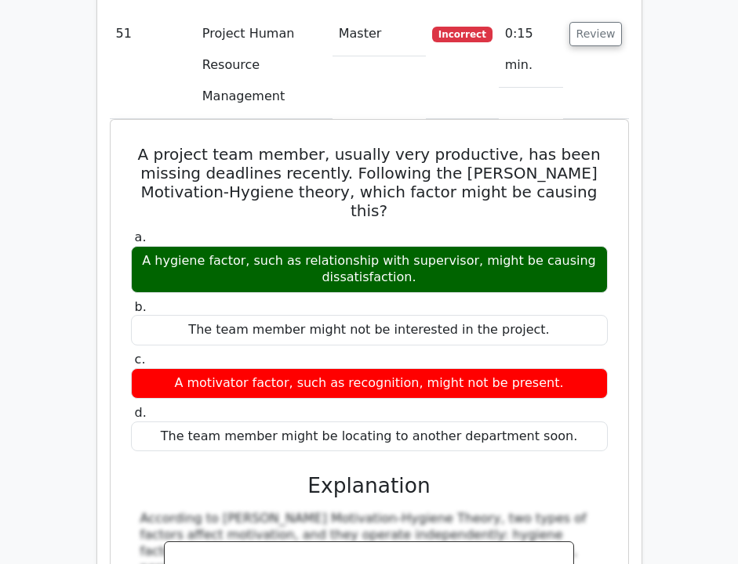
scroll to position [49964, 0]
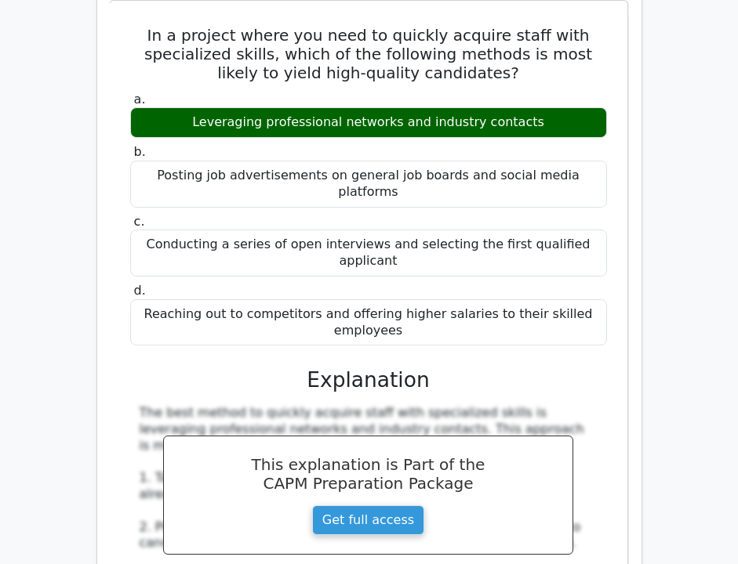
scroll to position [50920, 0]
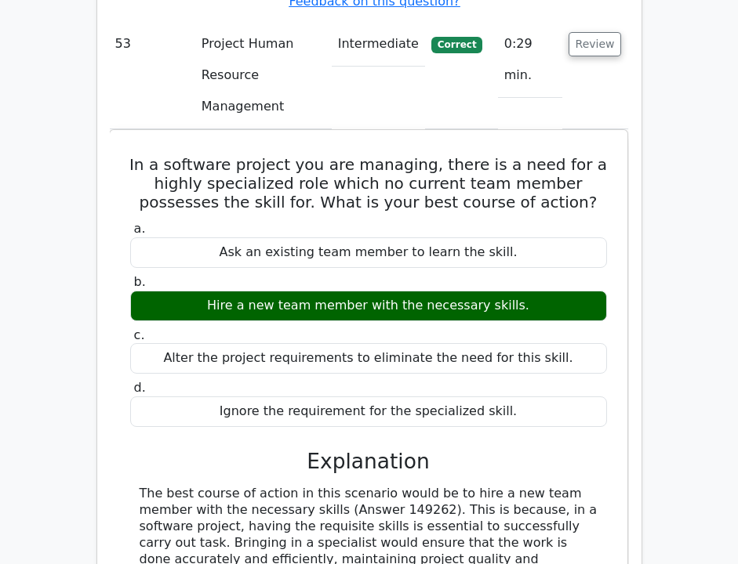
scroll to position [51907, 0]
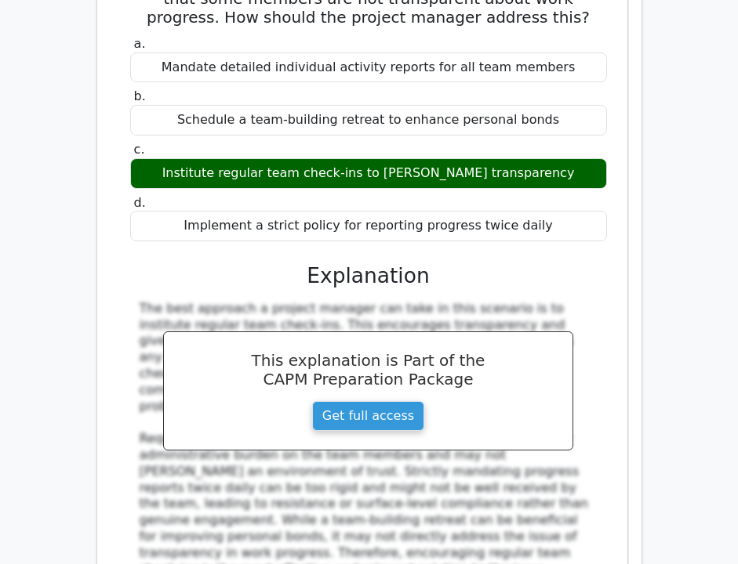
scroll to position [53064, 0]
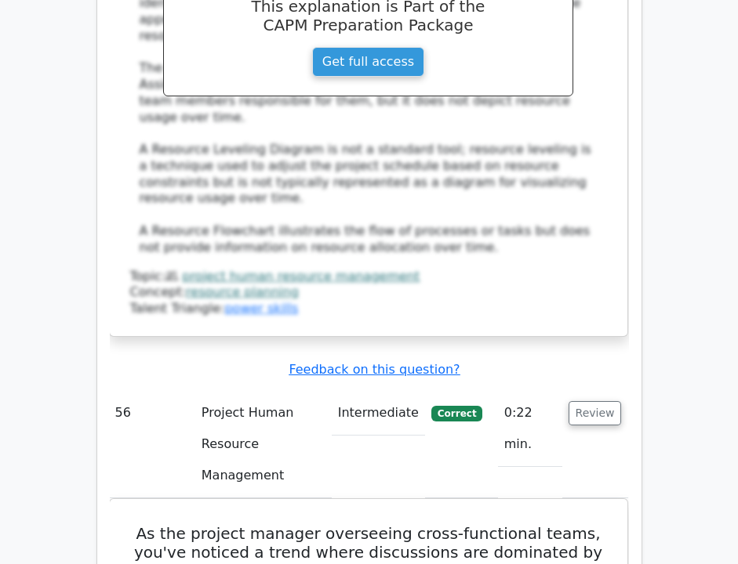
scroll to position [54194, 0]
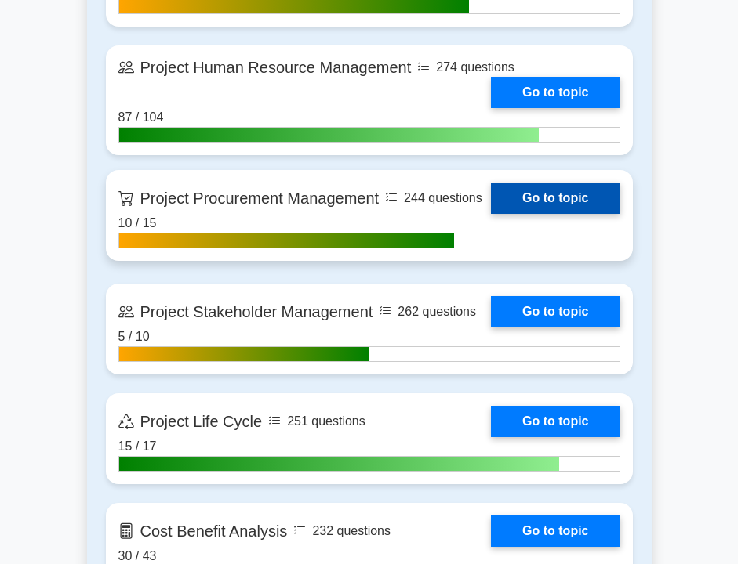
scroll to position [1879, 0]
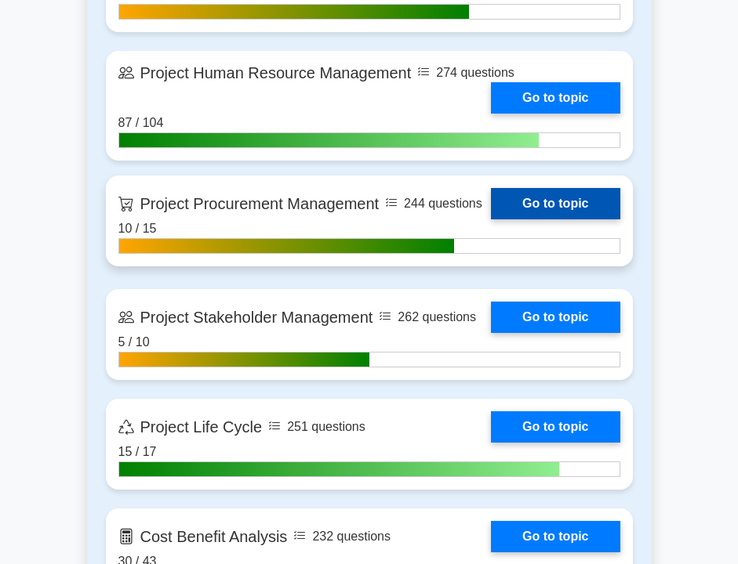
click at [528, 200] on link "Go to topic" at bounding box center [555, 203] width 129 height 31
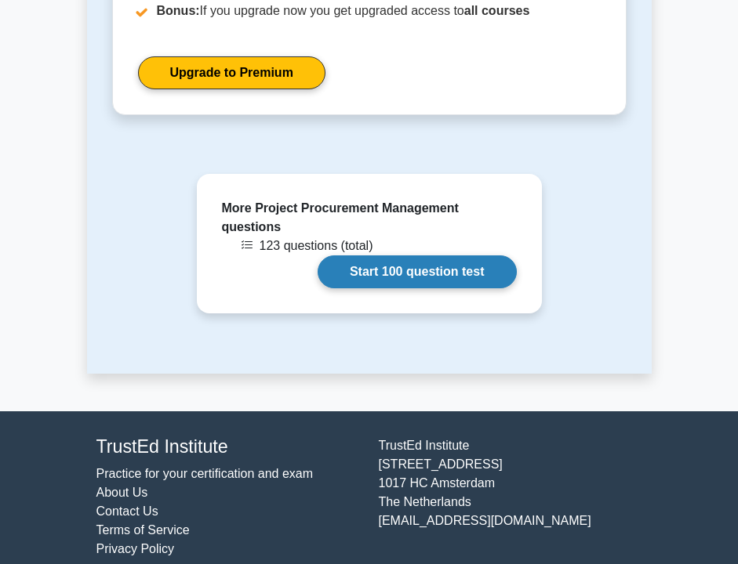
scroll to position [1450, 0]
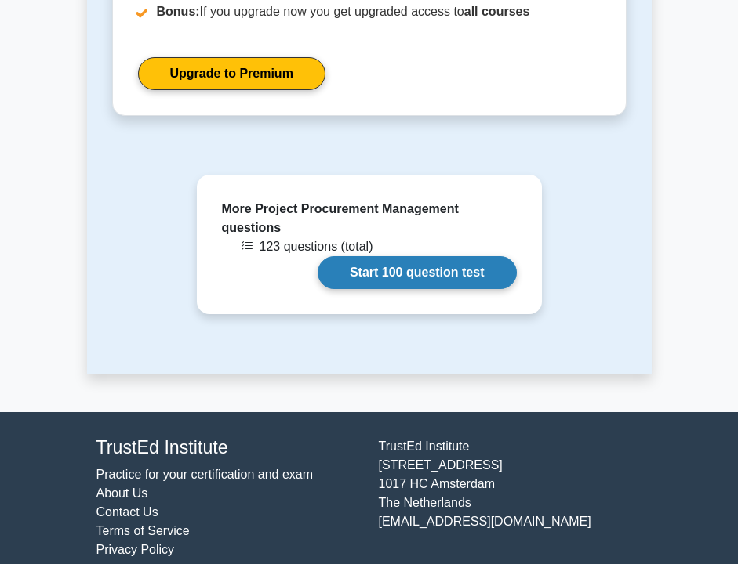
click at [382, 272] on link "Start 100 question test" at bounding box center [416, 272] width 199 height 33
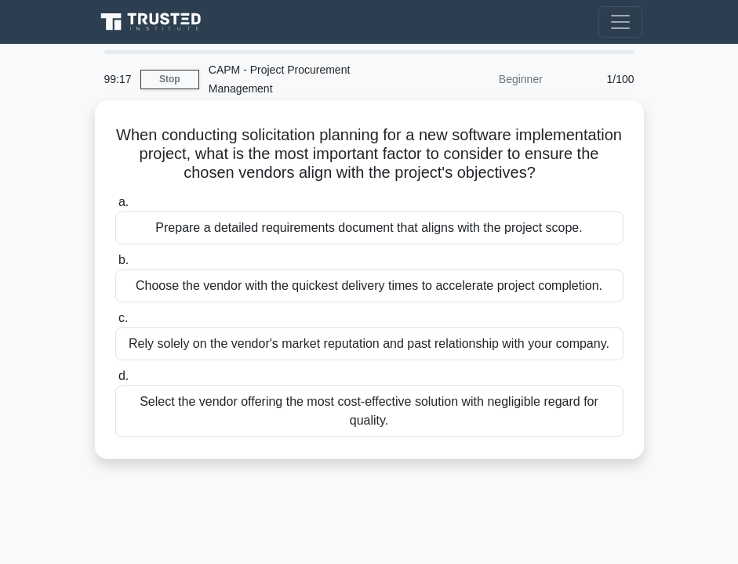
click at [334, 235] on div "Prepare a detailed requirements document that aligns with the project scope." at bounding box center [369, 228] width 508 height 33
click at [115, 208] on input "a. Prepare a detailed requirements document that aligns with the project scope." at bounding box center [115, 203] width 0 height 10
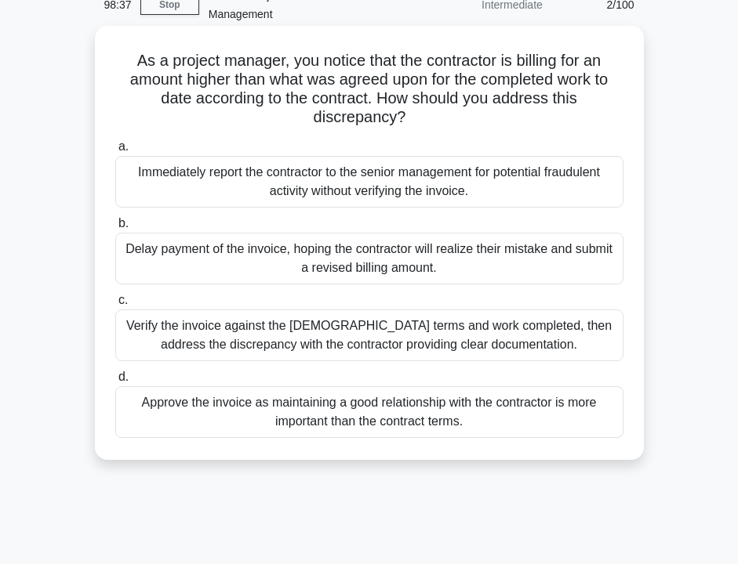
scroll to position [76, 0]
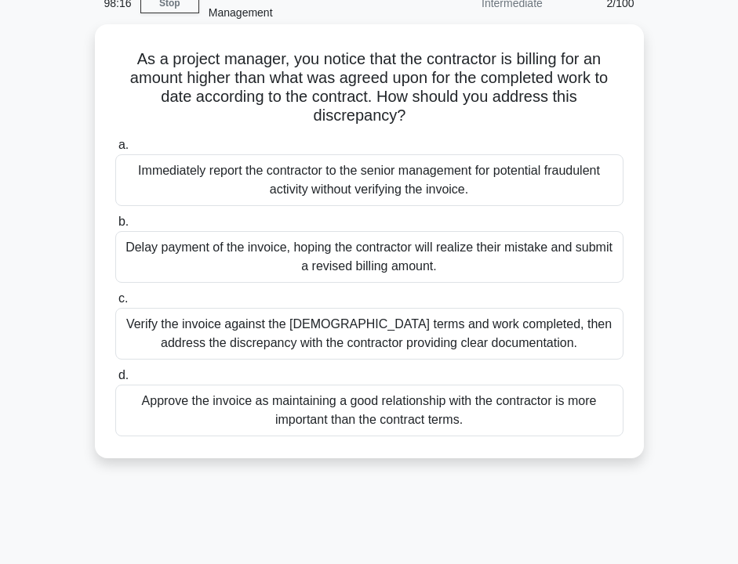
click at [292, 323] on div "Verify the invoice against the [DEMOGRAPHIC_DATA] terms and work completed, the…" at bounding box center [369, 334] width 508 height 52
click at [115, 304] on input "c. Verify the invoice against the [DEMOGRAPHIC_DATA] terms and work completed, …" at bounding box center [115, 299] width 0 height 10
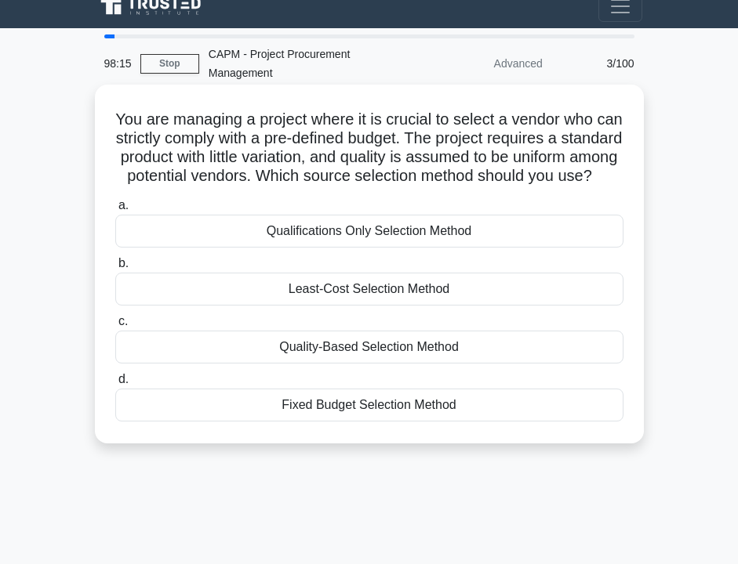
scroll to position [0, 0]
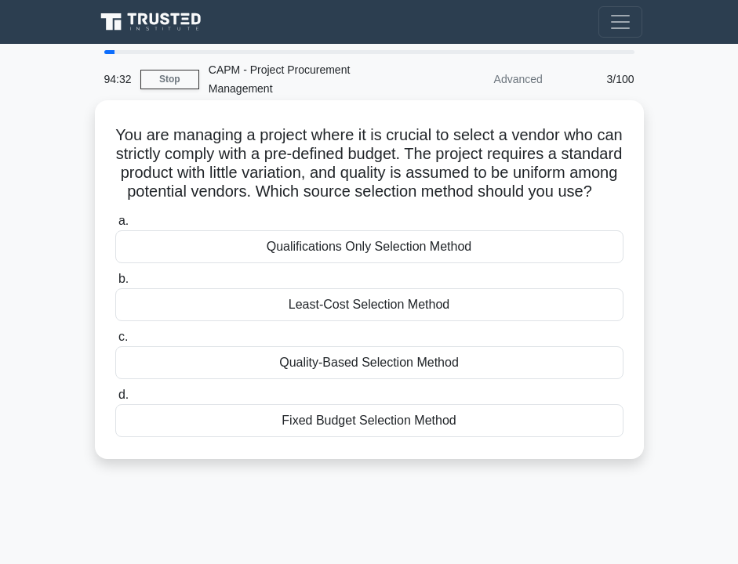
click at [395, 379] on div "Quality-Based Selection Method" at bounding box center [369, 362] width 508 height 33
click at [115, 343] on input "c. Quality-Based Selection Method" at bounding box center [115, 337] width 0 height 10
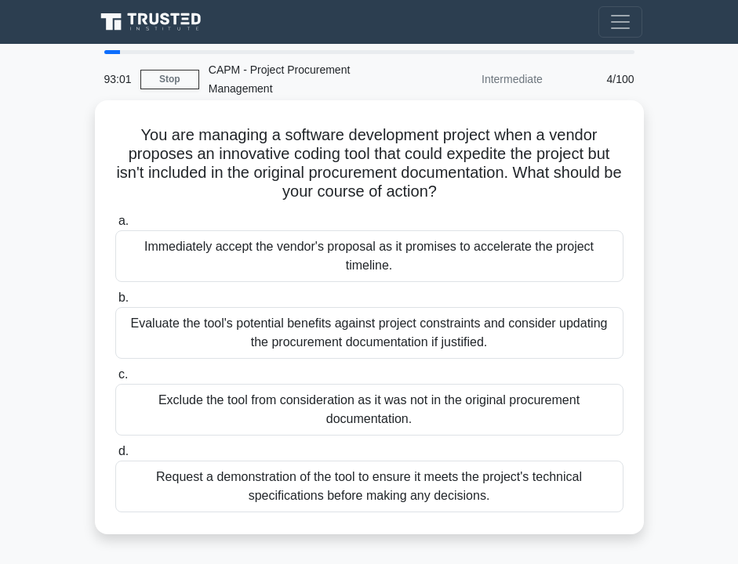
click at [343, 326] on div "Evaluate the tool's potential benefits against project constraints and consider…" at bounding box center [369, 333] width 508 height 52
click at [115, 303] on input "b. Evaluate the tool's potential benefits against project constraints and consi…" at bounding box center [115, 298] width 0 height 10
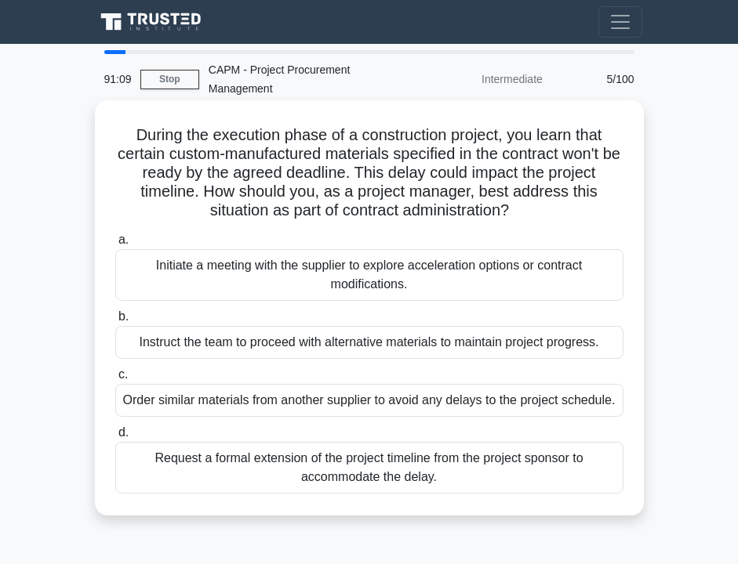
click at [316, 283] on div "Initiate a meeting with the supplier to explore acceleration options or contrac…" at bounding box center [369, 275] width 508 height 52
click at [115, 245] on input "a. Initiate a meeting with the supplier to explore acceleration options or cont…" at bounding box center [115, 240] width 0 height 10
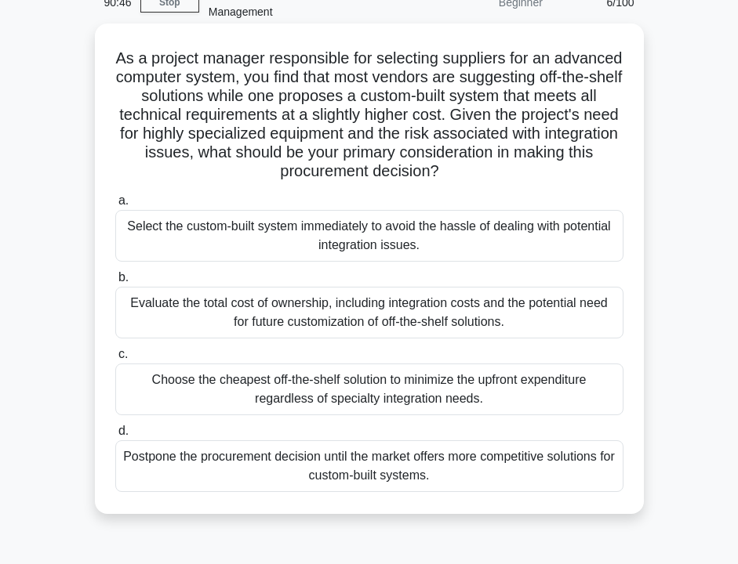
scroll to position [81, 0]
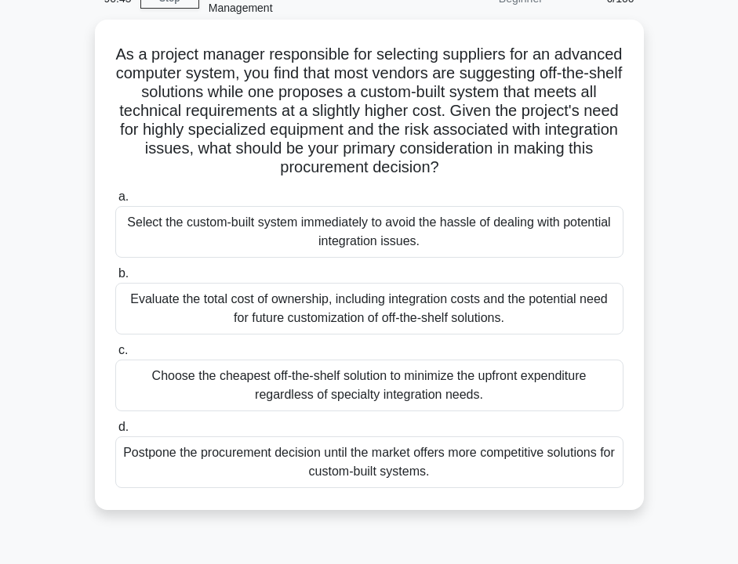
click at [262, 315] on div "Evaluate the total cost of ownership, including integration costs and the poten…" at bounding box center [369, 309] width 508 height 52
click at [115, 279] on input "b. Evaluate the total cost of ownership, including integration costs and the po…" at bounding box center [115, 274] width 0 height 10
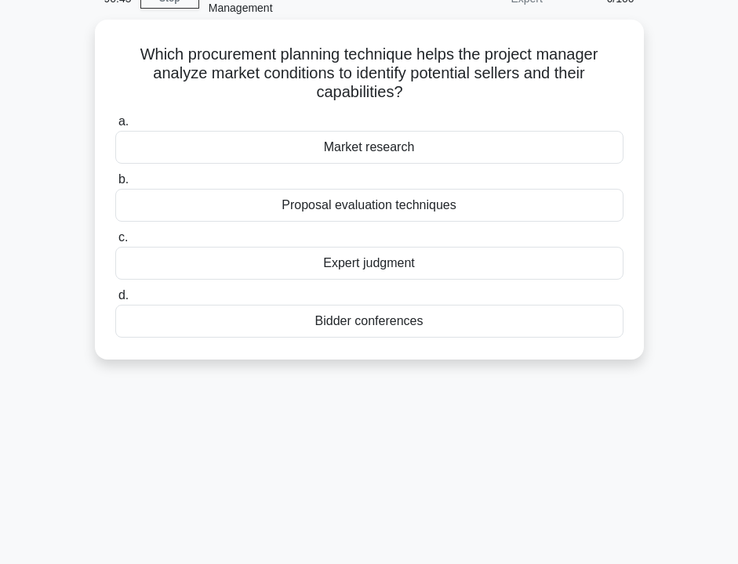
scroll to position [0, 0]
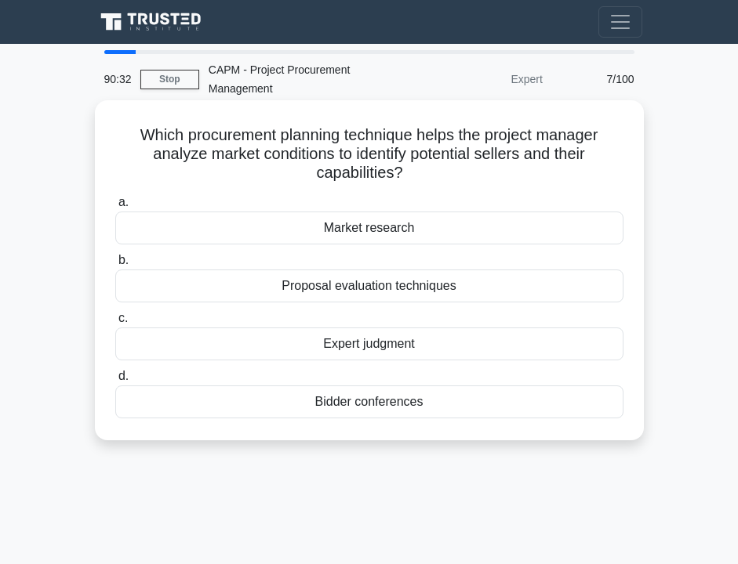
click at [330, 410] on div "Bidder conferences" at bounding box center [369, 402] width 508 height 33
click at [115, 382] on input "d. Bidder conferences" at bounding box center [115, 377] width 0 height 10
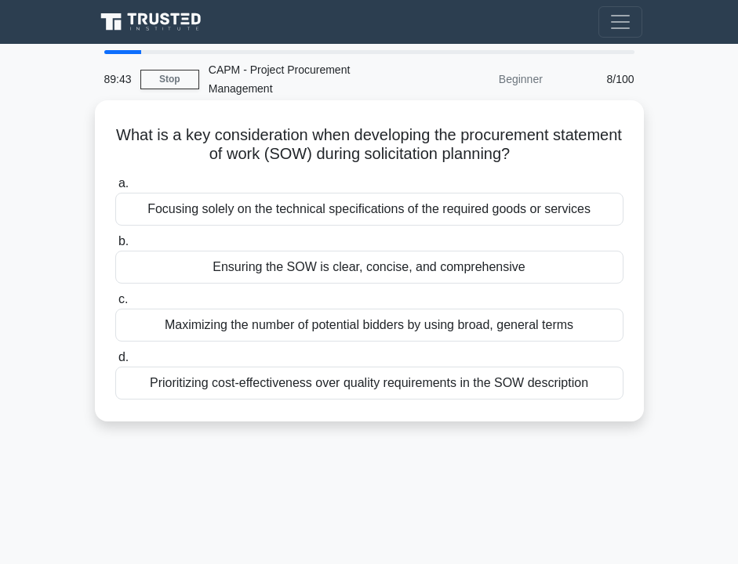
click at [341, 267] on div "Ensuring the SOW is clear, concise, and comprehensive" at bounding box center [369, 267] width 508 height 33
click at [115, 247] on input "b. Ensuring the SOW is clear, concise, and comprehensive" at bounding box center [115, 242] width 0 height 10
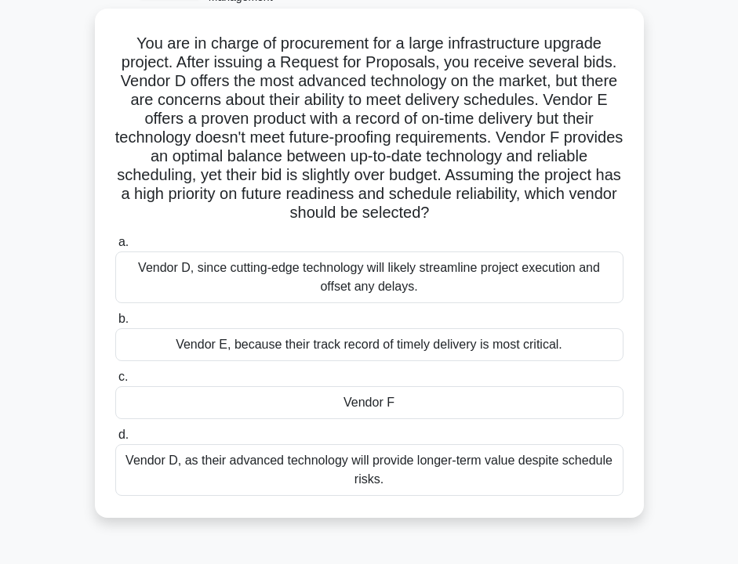
scroll to position [91, 0]
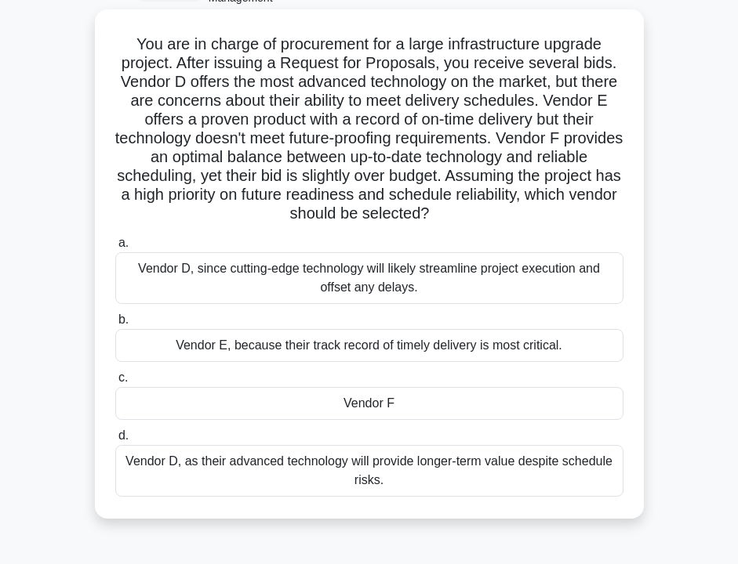
click at [331, 415] on div "Vendor F" at bounding box center [369, 403] width 508 height 33
click at [115, 383] on input "c. Vendor F" at bounding box center [115, 378] width 0 height 10
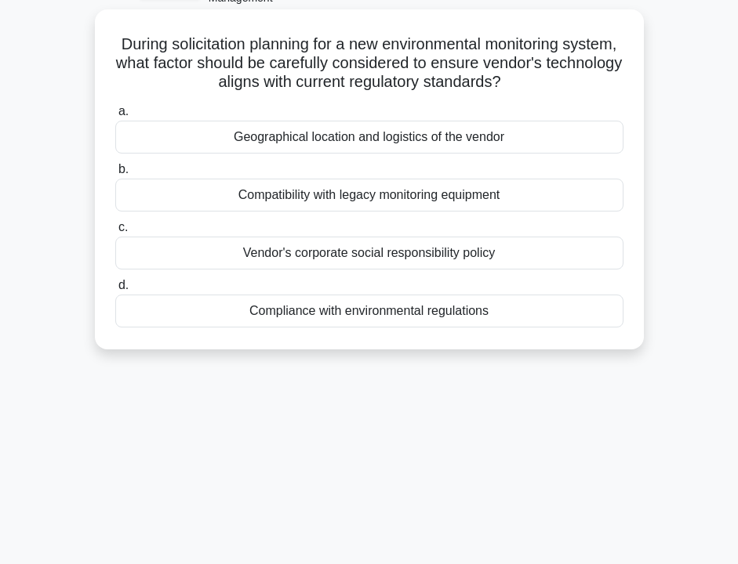
scroll to position [0, 0]
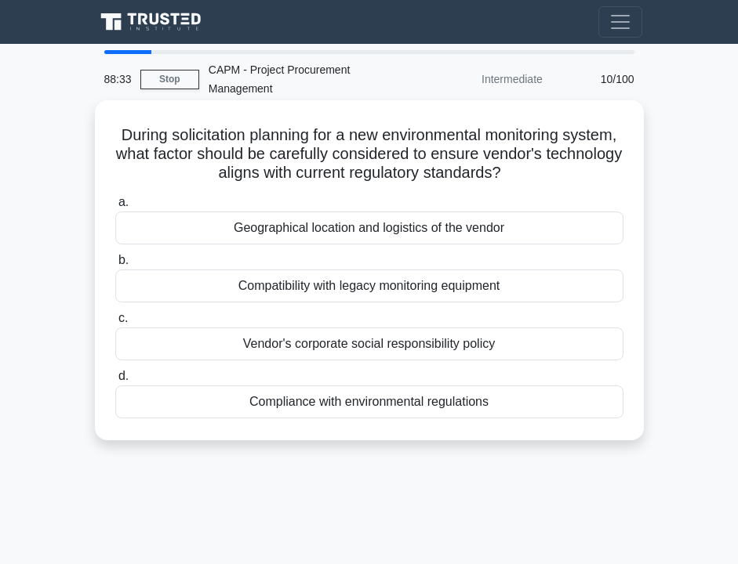
click at [299, 408] on div "Compliance with environmental regulations" at bounding box center [369, 402] width 508 height 33
click at [115, 382] on input "d. Compliance with environmental regulations" at bounding box center [115, 377] width 0 height 10
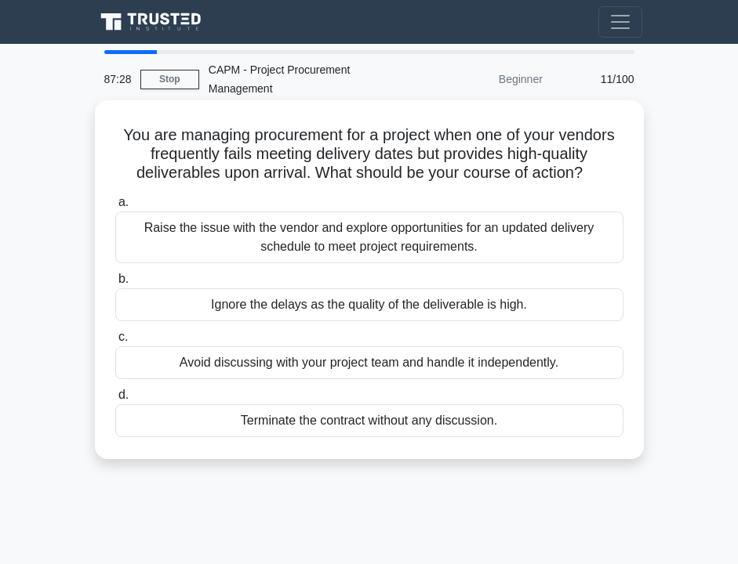
click at [290, 227] on div "Raise the issue with the vendor and explore opportunities for an updated delive…" at bounding box center [369, 238] width 508 height 52
click at [115, 208] on input "a. Raise the issue with the vendor and explore opportunities for an updated del…" at bounding box center [115, 203] width 0 height 10
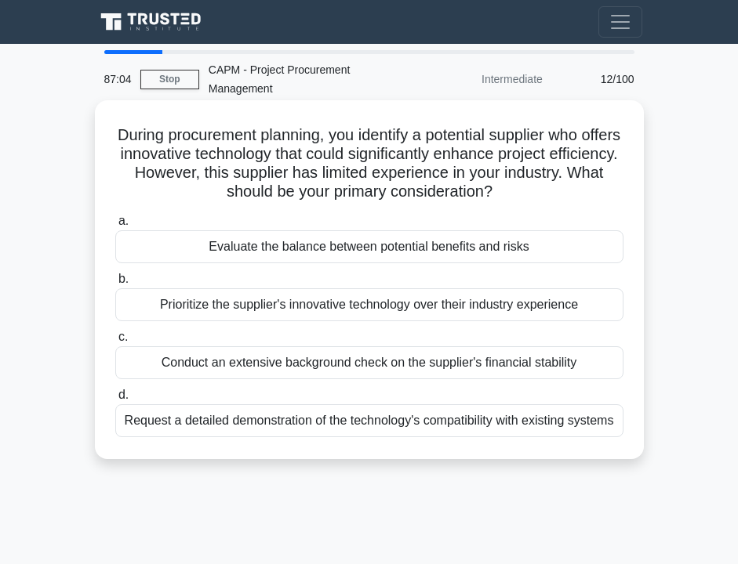
click at [280, 249] on div "Evaluate the balance between potential benefits and risks" at bounding box center [369, 246] width 508 height 33
click at [115, 227] on input "a. Evaluate the balance between potential benefits and risks" at bounding box center [115, 221] width 0 height 10
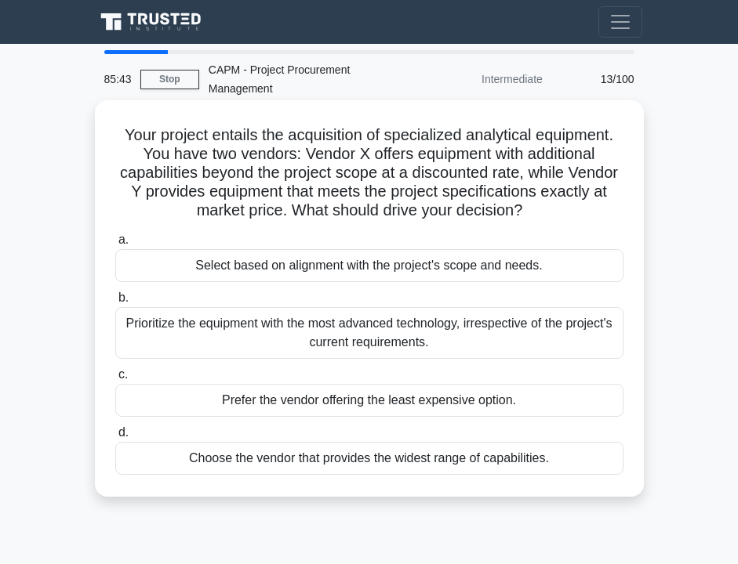
click at [333, 274] on div "Select based on alignment with the project's scope and needs." at bounding box center [369, 265] width 508 height 33
click at [115, 245] on input "a. Select based on alignment with the project's scope and needs." at bounding box center [115, 240] width 0 height 10
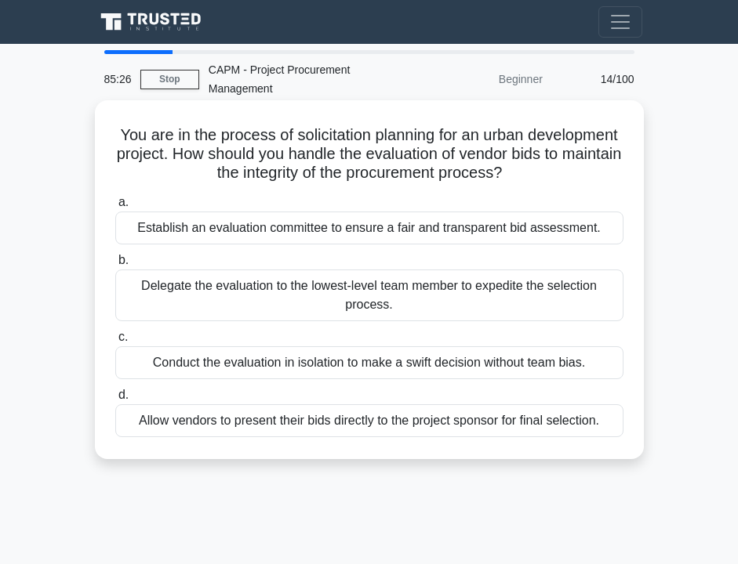
click at [296, 227] on div "Establish an evaluation committee to ensure a fair and transparent bid assessme…" at bounding box center [369, 228] width 508 height 33
click at [115, 208] on input "a. Establish an evaluation committee to ensure a fair and transparent bid asses…" at bounding box center [115, 203] width 0 height 10
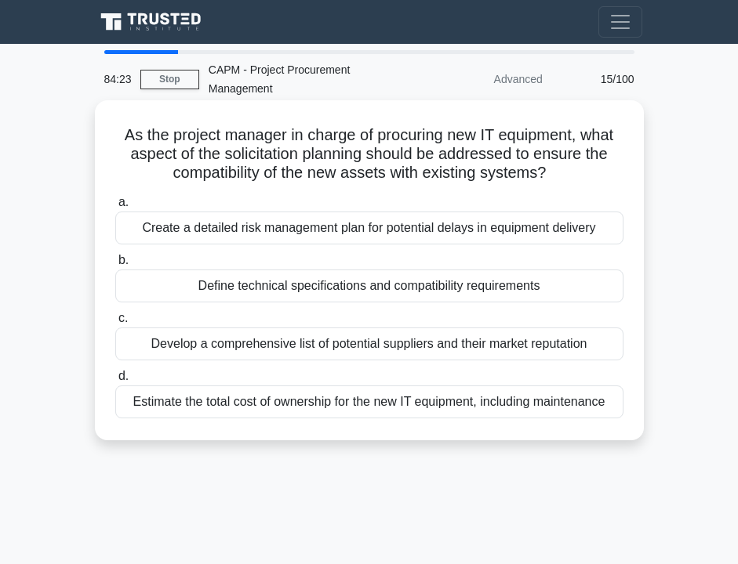
click at [367, 299] on div "Define technical specifications and compatibility requirements" at bounding box center [369, 286] width 508 height 33
click at [115, 266] on input "b. Define technical specifications and compatibility requirements" at bounding box center [115, 261] width 0 height 10
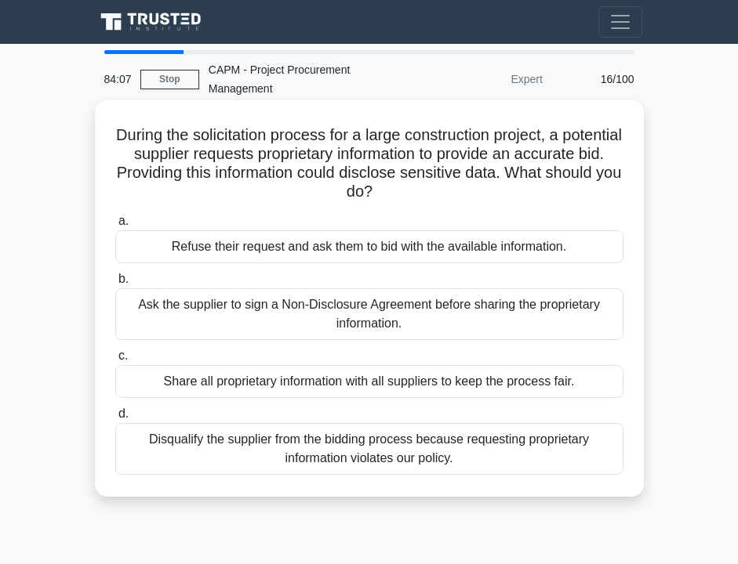
click at [328, 322] on div "Ask the supplier to sign a Non-Disclosure Agreement before sharing the propriet…" at bounding box center [369, 314] width 508 height 52
click at [115, 285] on input "b. Ask the supplier to sign a Non-Disclosure Agreement before sharing the propr…" at bounding box center [115, 279] width 0 height 10
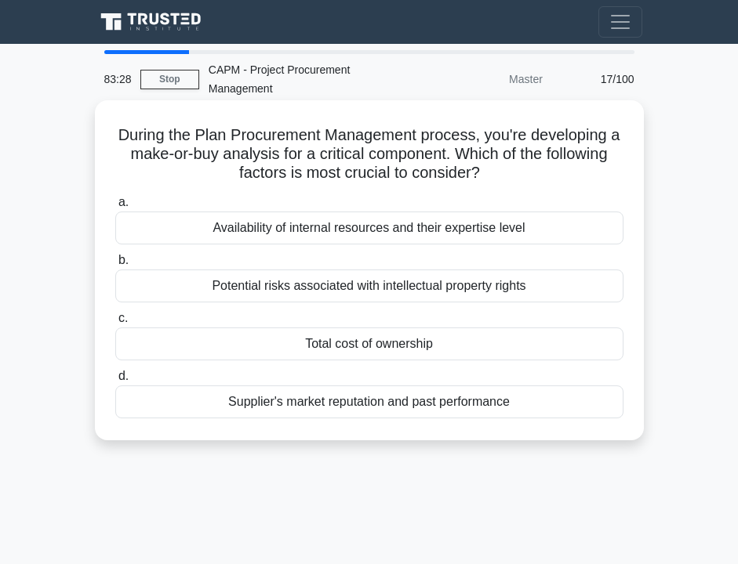
click at [357, 295] on div "Potential risks associated with intellectual property rights" at bounding box center [369, 286] width 508 height 33
click at [115, 266] on input "b. Potential risks associated with intellectual property rights" at bounding box center [115, 261] width 0 height 10
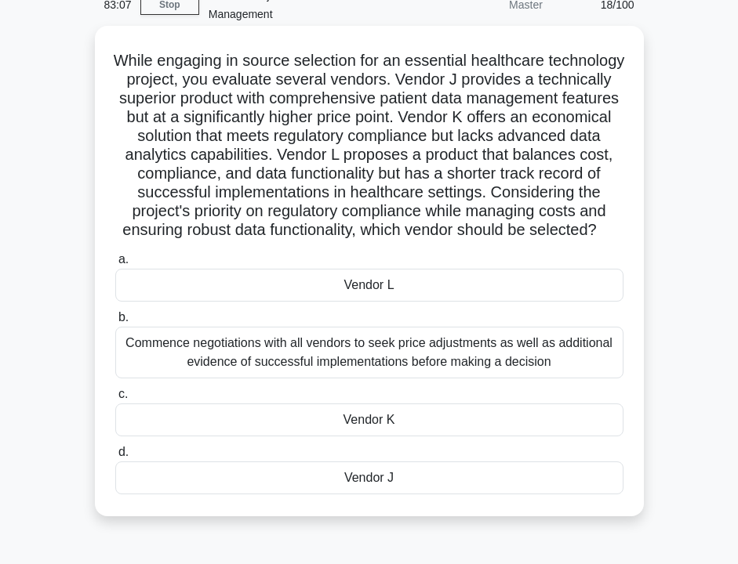
scroll to position [74, 0]
click at [256, 350] on div "Commence negotiations with all vendors to seek price adjustments as well as add…" at bounding box center [369, 353] width 508 height 52
click at [115, 323] on input "b. Commence negotiations with all vendors to seek price adjustments as well as …" at bounding box center [115, 318] width 0 height 10
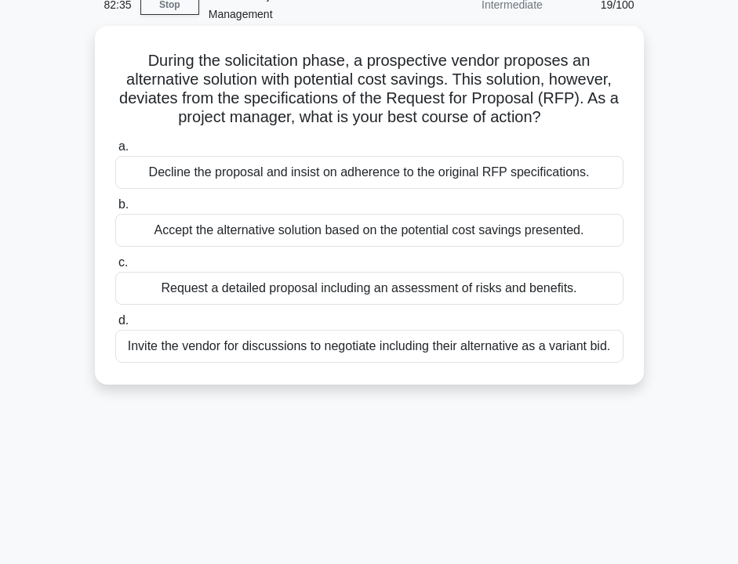
scroll to position [0, 0]
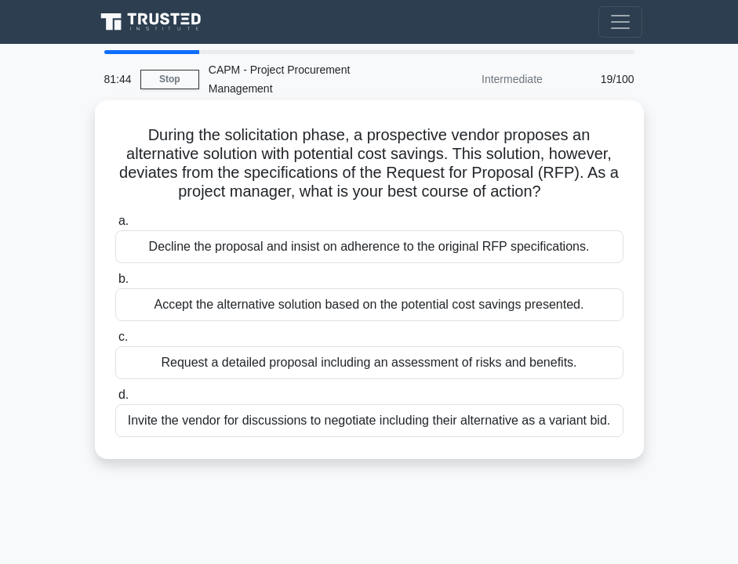
click at [248, 363] on div "Request a detailed proposal including an assessment of risks and benefits." at bounding box center [369, 362] width 508 height 33
click at [115, 343] on input "c. Request a detailed proposal including an assessment of risks and benefits." at bounding box center [115, 337] width 0 height 10
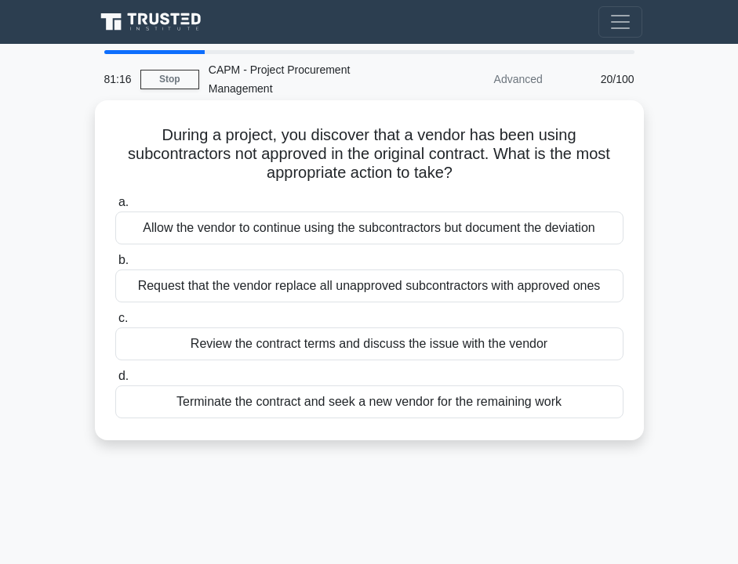
click at [251, 350] on div "Review the contract terms and discuss the issue with the vendor" at bounding box center [369, 344] width 508 height 33
click at [115, 324] on input "c. Review the contract terms and discuss the issue with the vendor" at bounding box center [115, 319] width 0 height 10
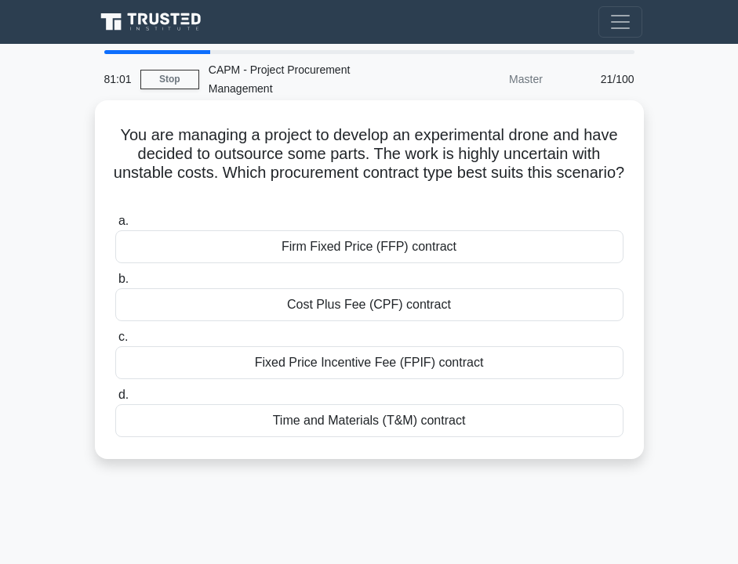
click at [292, 423] on div "Time and Materials (T&M) contract" at bounding box center [369, 420] width 508 height 33
click at [115, 401] on input "d. Time and Materials (T&M) contract" at bounding box center [115, 395] width 0 height 10
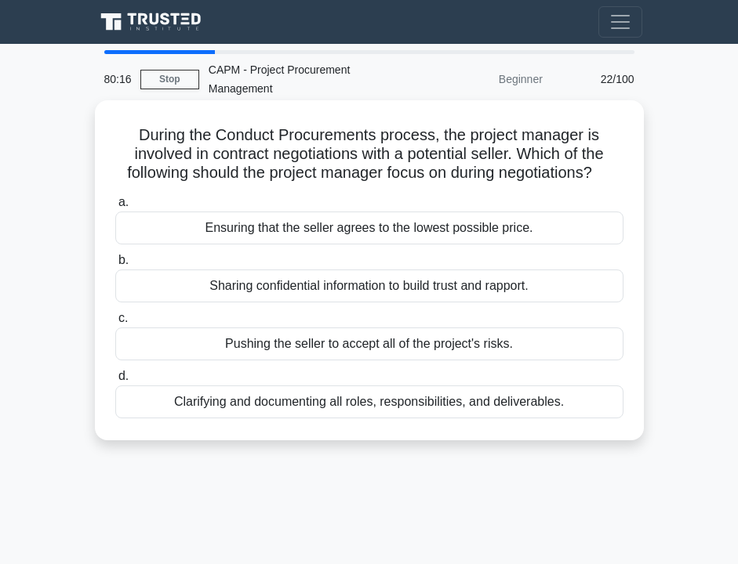
click at [259, 408] on div "Clarifying and documenting all roles, responsibilities, and deliverables." at bounding box center [369, 402] width 508 height 33
click at [115, 382] on input "d. Clarifying and documenting all roles, responsibilities, and deliverables." at bounding box center [115, 377] width 0 height 10
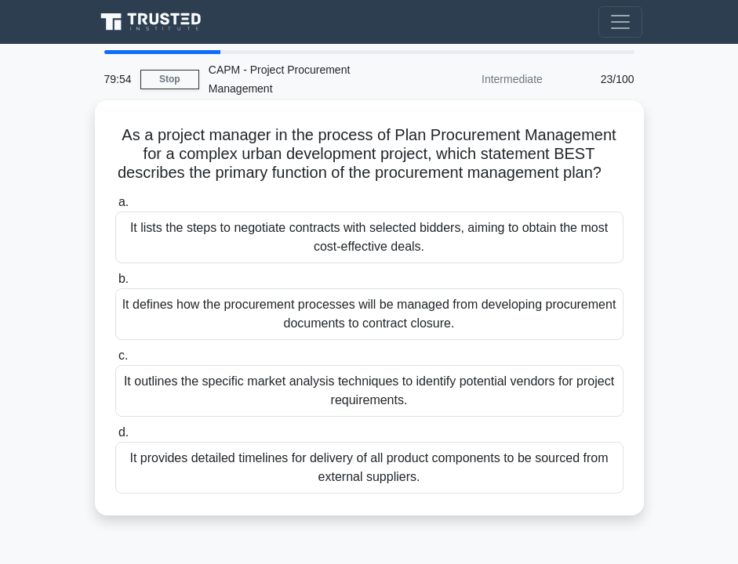
click at [302, 404] on div "It outlines the specific market analysis techniques to identify potential vendo…" at bounding box center [369, 391] width 508 height 52
click at [115, 361] on input "c. It outlines the specific market analysis techniques to identify potential ve…" at bounding box center [115, 356] width 0 height 10
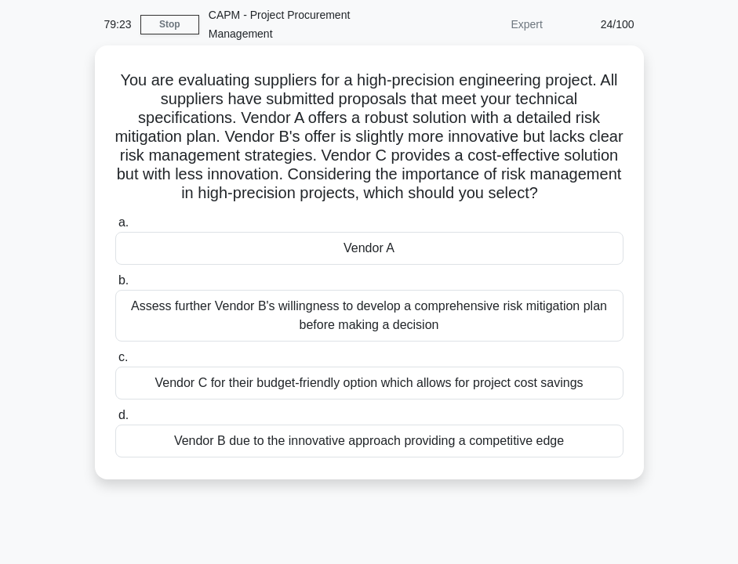
scroll to position [56, 0]
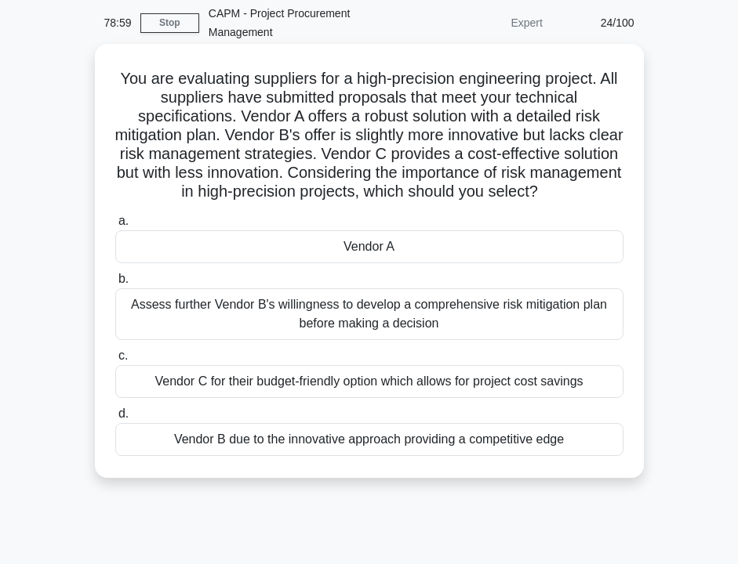
click at [279, 323] on div "Assess further Vendor B's willingness to develop a comprehensive risk mitigatio…" at bounding box center [369, 314] width 508 height 52
click at [115, 285] on input "b. Assess further Vendor B's willingness to develop a comprehensive risk mitiga…" at bounding box center [115, 279] width 0 height 10
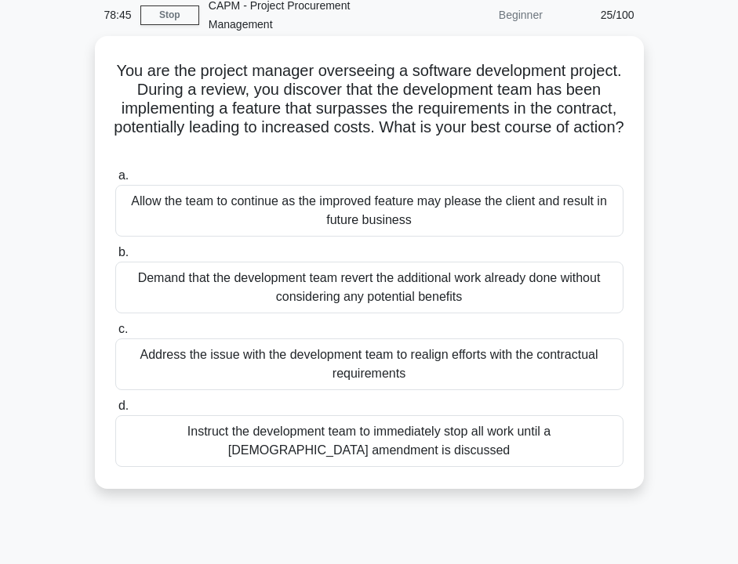
scroll to position [66, 0]
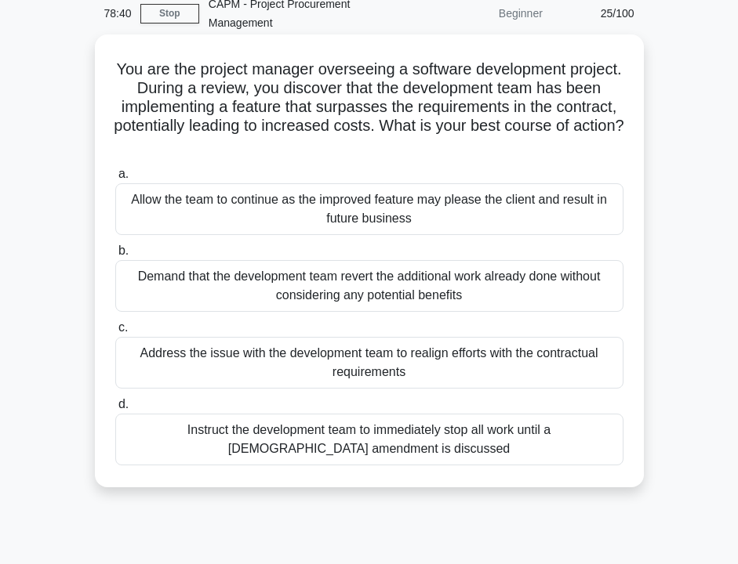
click at [308, 372] on div "Address the issue with the development team to realign efforts with the contrac…" at bounding box center [369, 363] width 508 height 52
click at [115, 333] on input "c. Address the issue with the development team to realign efforts with the cont…" at bounding box center [115, 328] width 0 height 10
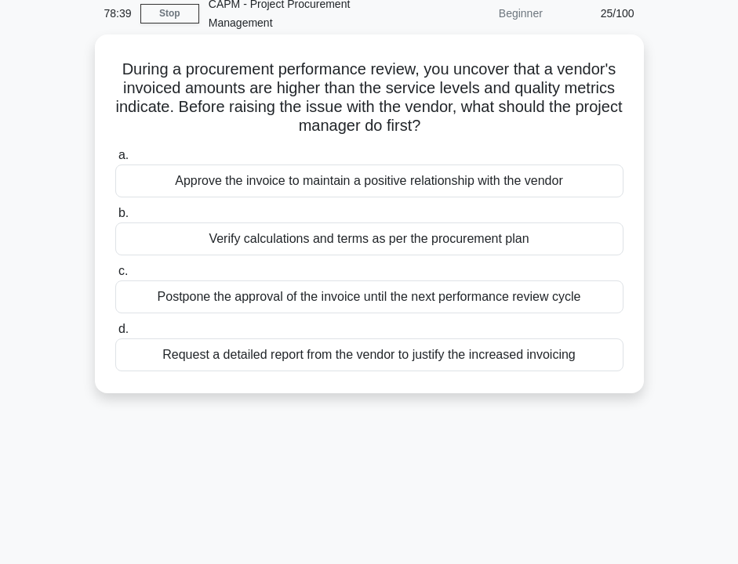
scroll to position [0, 0]
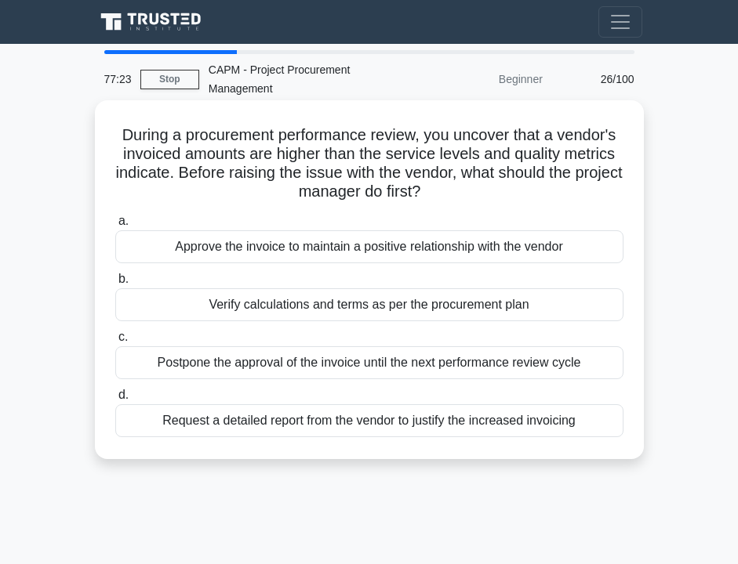
click at [294, 300] on div "Verify calculations and terms as per the procurement plan" at bounding box center [369, 304] width 508 height 33
click at [115, 285] on input "b. Verify calculations and terms as per the procurement plan" at bounding box center [115, 279] width 0 height 10
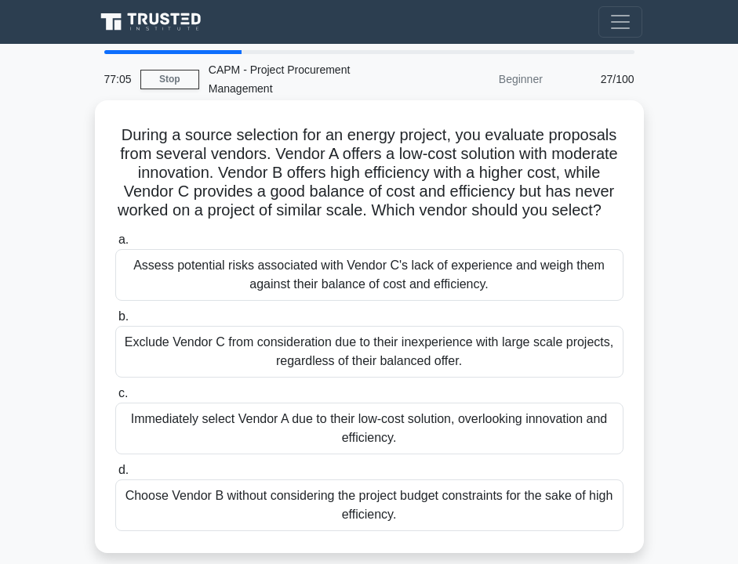
click at [284, 282] on div "Assess potential risks associated with Vendor C's lack of experience and weigh …" at bounding box center [369, 275] width 508 height 52
click at [115, 245] on input "a. Assess potential risks associated with Vendor C's lack of experience and wei…" at bounding box center [115, 240] width 0 height 10
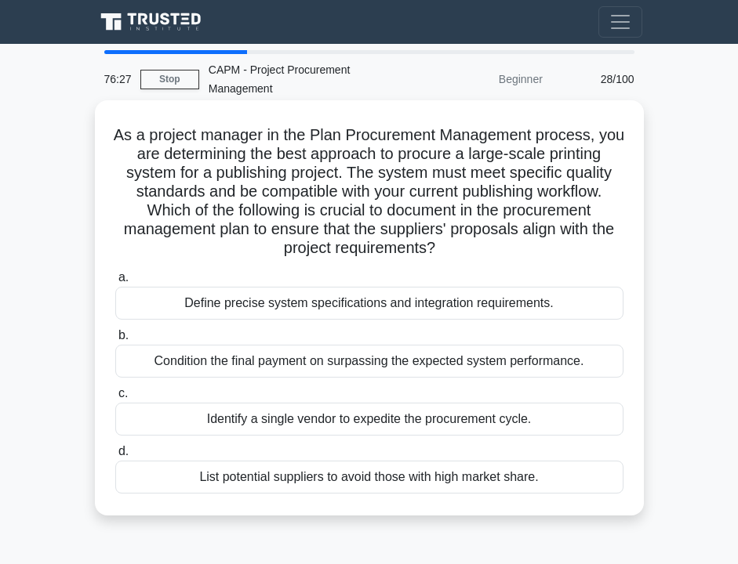
click at [249, 314] on div "Define precise system specifications and integration requirements." at bounding box center [369, 303] width 508 height 33
click at [115, 283] on input "a. Define precise system specifications and integration requirements." at bounding box center [115, 278] width 0 height 10
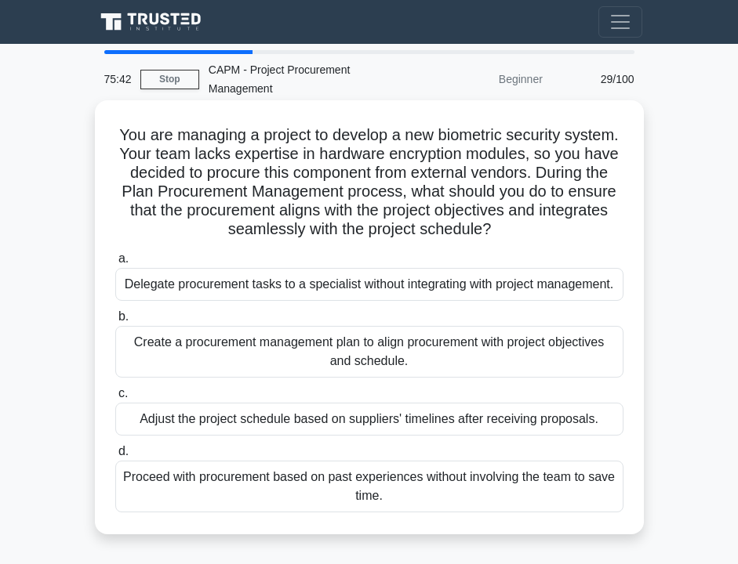
click at [216, 331] on div "Create a procurement management plan to align procurement with project objectiv…" at bounding box center [369, 352] width 508 height 52
click at [115, 322] on input "b. Create a procurement management plan to align procurement with project objec…" at bounding box center [115, 317] width 0 height 10
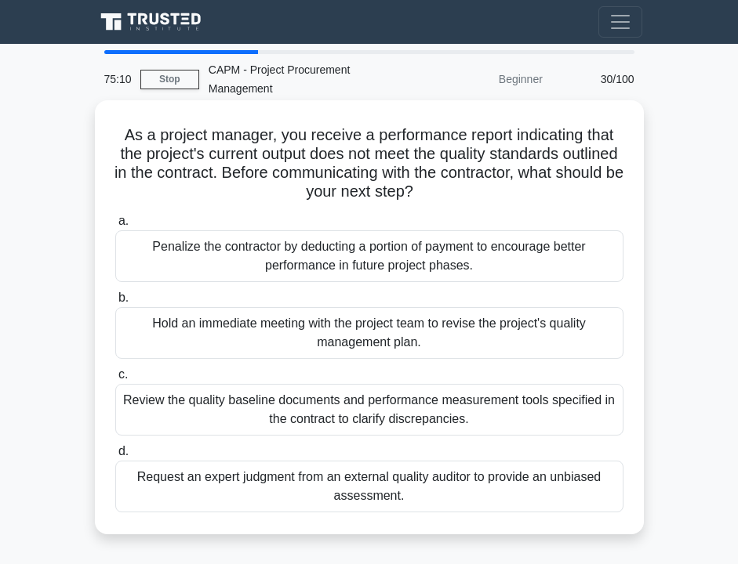
click at [248, 406] on div "Review the quality baseline documents and performance measurement tools specifi…" at bounding box center [369, 410] width 508 height 52
click at [115, 380] on input "c. Review the quality baseline documents and performance measurement tools spec…" at bounding box center [115, 375] width 0 height 10
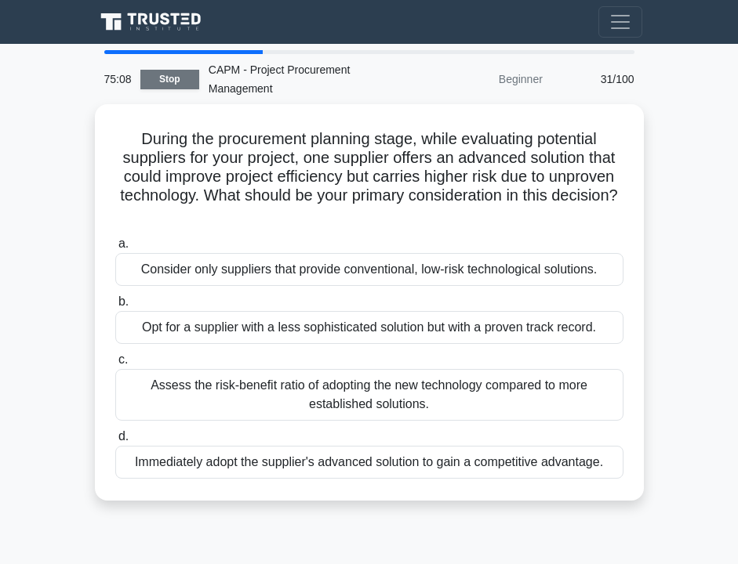
click at [173, 81] on link "Stop" at bounding box center [169, 80] width 59 height 20
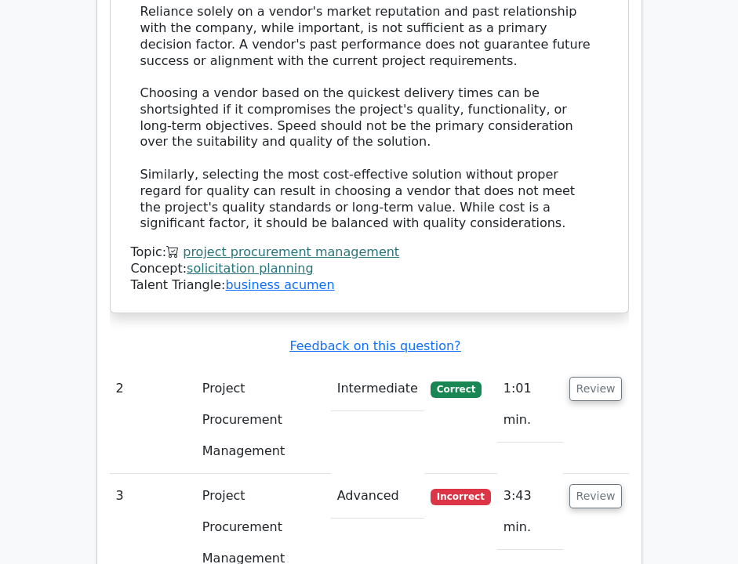
scroll to position [2019, 0]
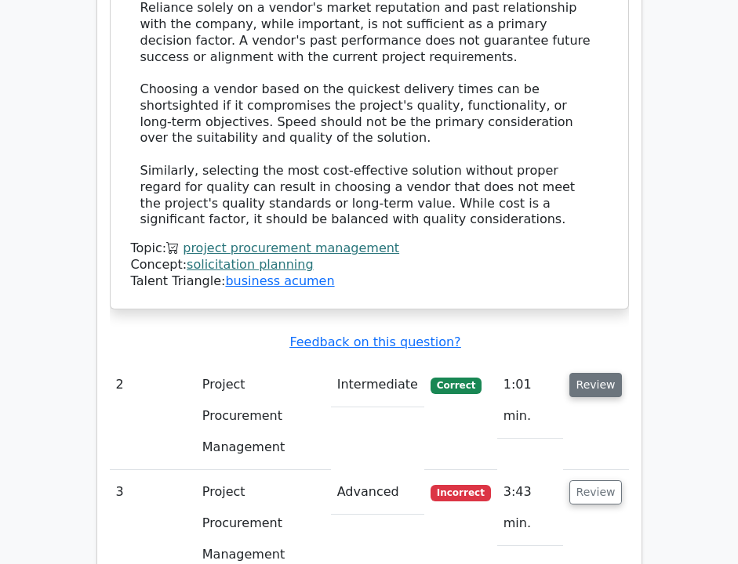
click at [585, 373] on button "Review" at bounding box center [595, 385] width 53 height 24
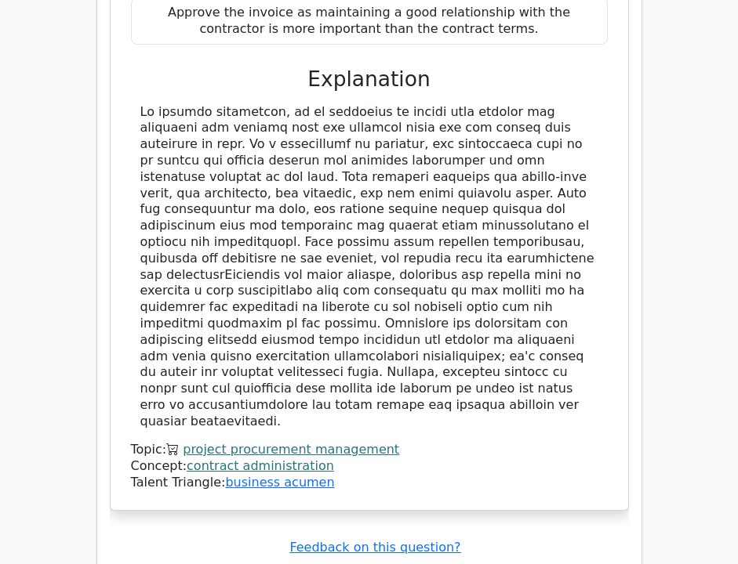
scroll to position [2968, 0]
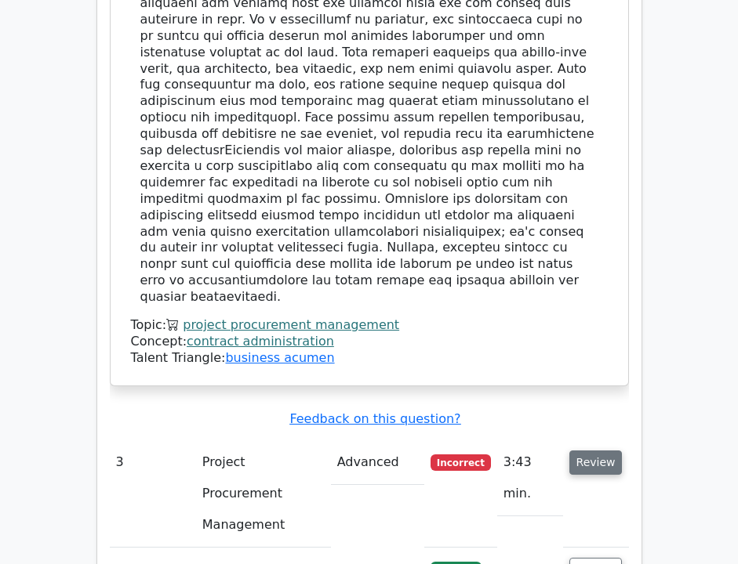
click at [583, 451] on button "Review" at bounding box center [595, 463] width 53 height 24
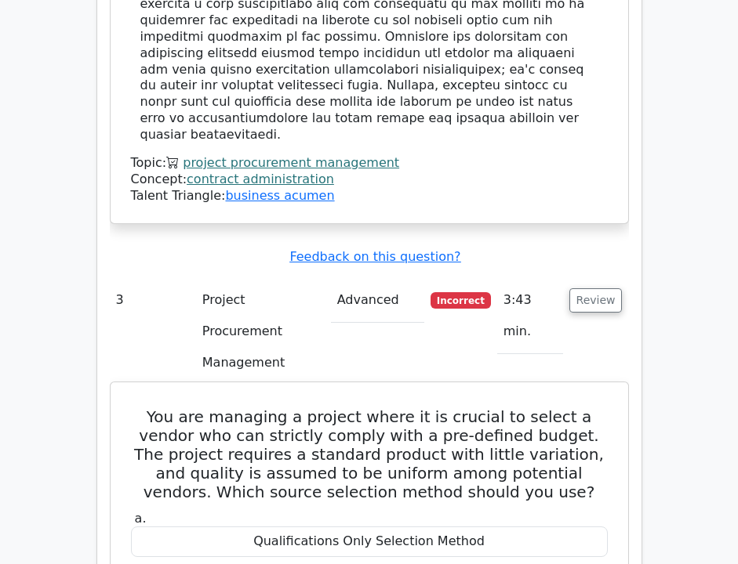
scroll to position [3156, 0]
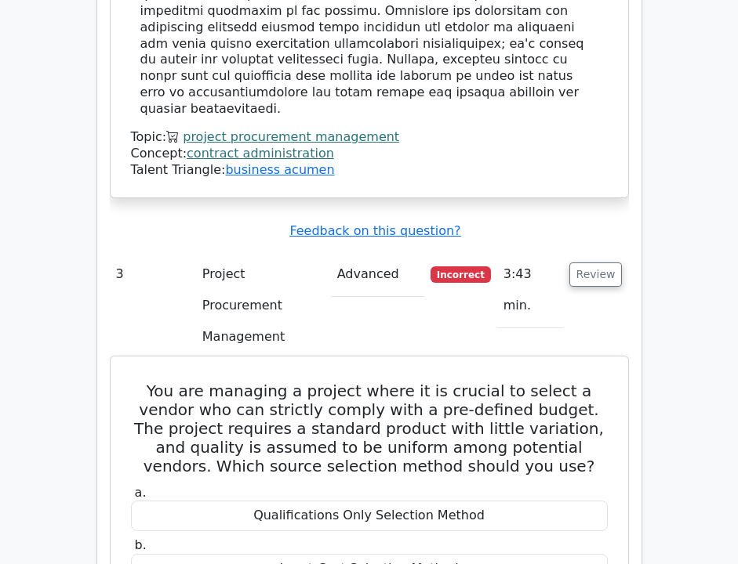
click at [460, 382] on h5 "You are managing a project where it is crucial to select a vendor who can stric…" at bounding box center [369, 429] width 480 height 94
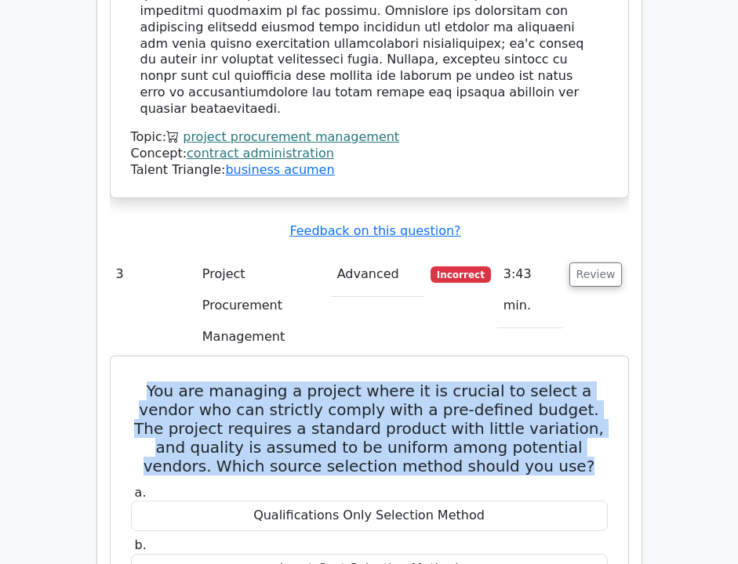
copy div "You are managing a project where it is crucial to select a vendor who can stric…"
click at [373, 501] on div "Qualifications Only Selection Method" at bounding box center [369, 516] width 477 height 31
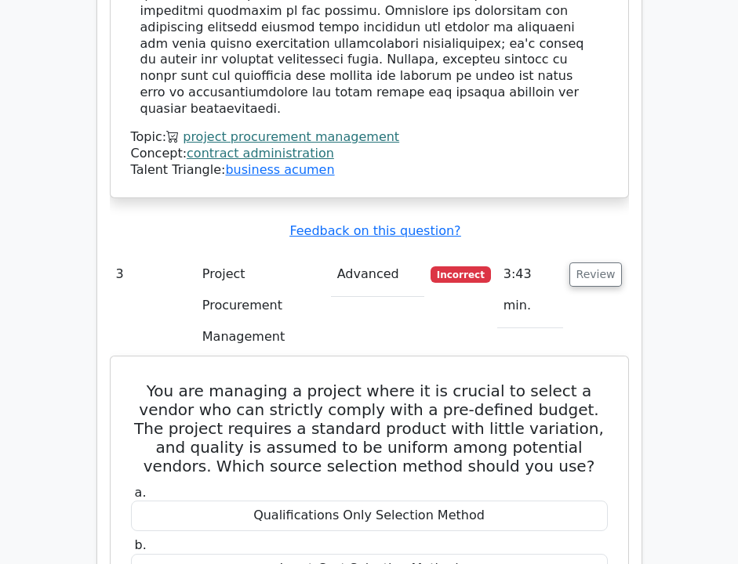
click at [373, 501] on div "Qualifications Only Selection Method" at bounding box center [369, 516] width 477 height 31
copy div "Qualifications Only Selection Method"
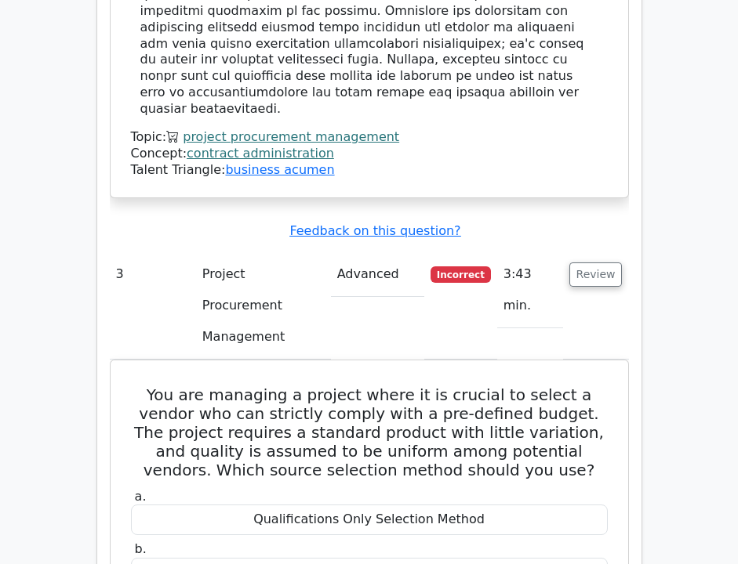
click at [287, 252] on td "Project Procurement Management" at bounding box center [263, 305] width 135 height 107
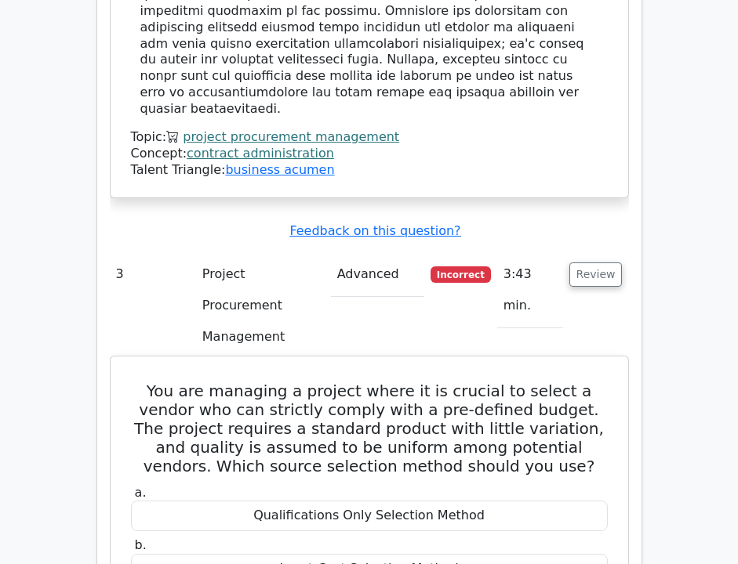
click at [346, 554] on div "Least-Cost Selection Method" at bounding box center [369, 569] width 477 height 31
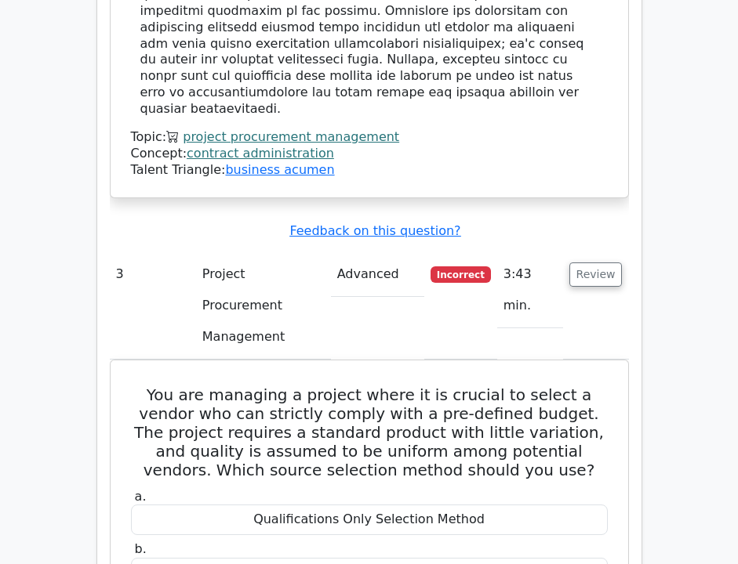
copy div "Least-Cost Selection Method"
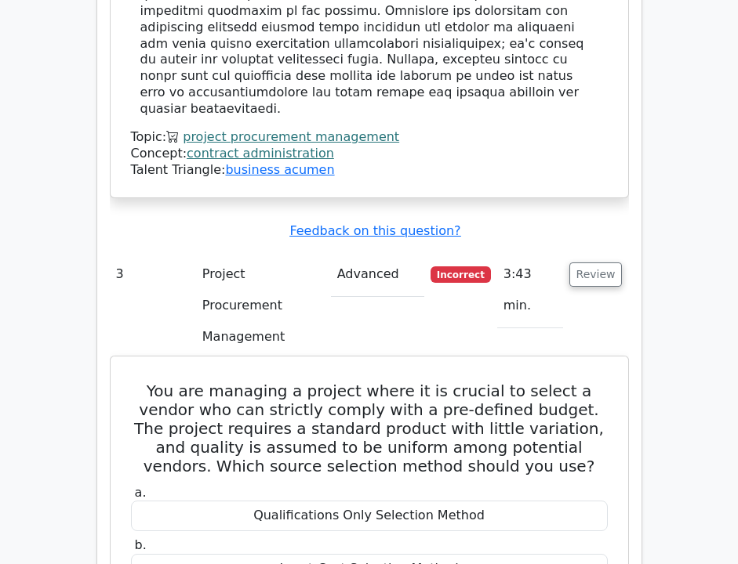
copy div "Quality-Based Selection Method"
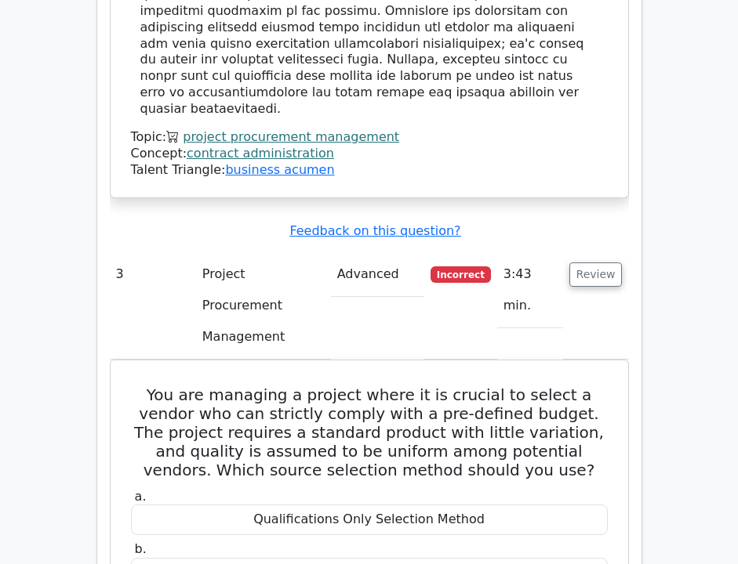
click at [241, 252] on td "Project Procurement Management" at bounding box center [263, 305] width 135 height 107
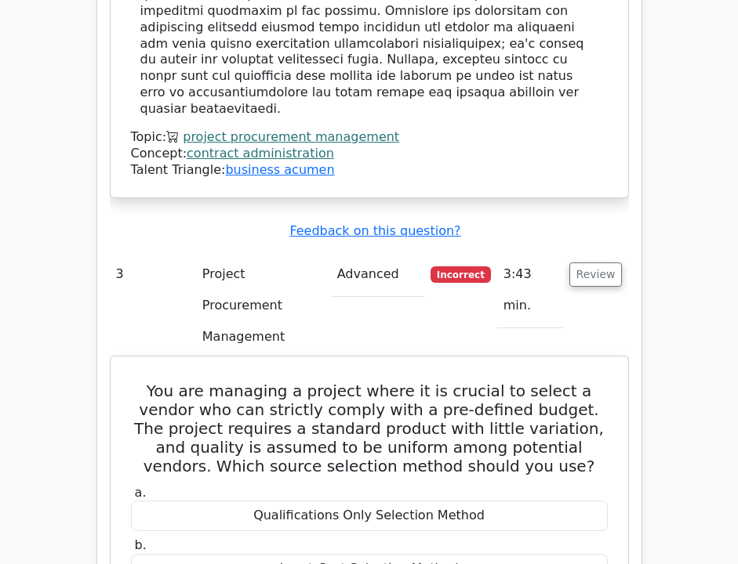
copy div "Fixed Budget Selection Method"
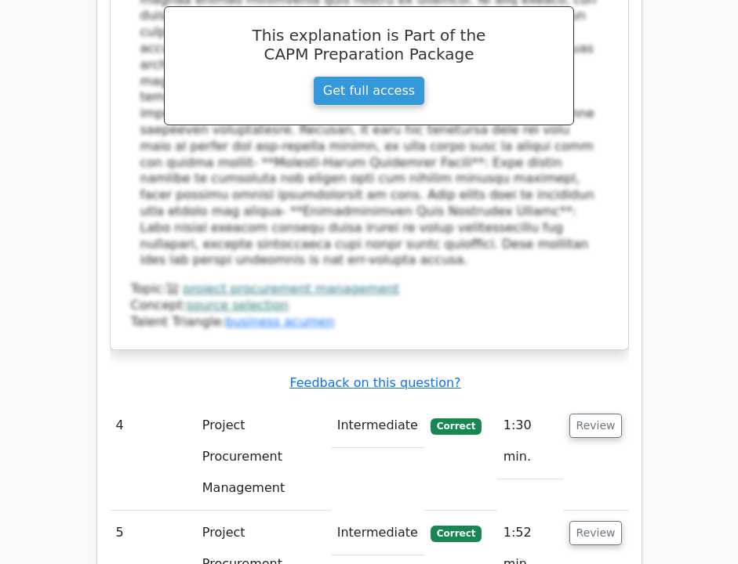
scroll to position [3948, 0]
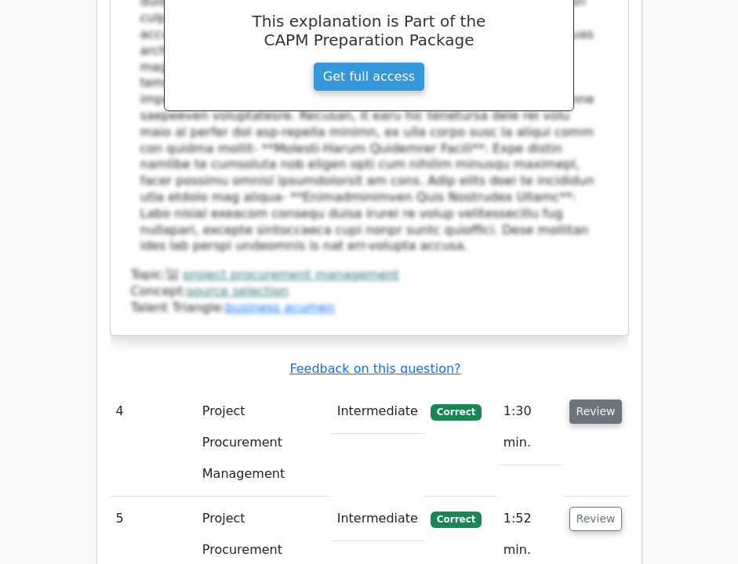
click at [592, 400] on button "Review" at bounding box center [595, 412] width 53 height 24
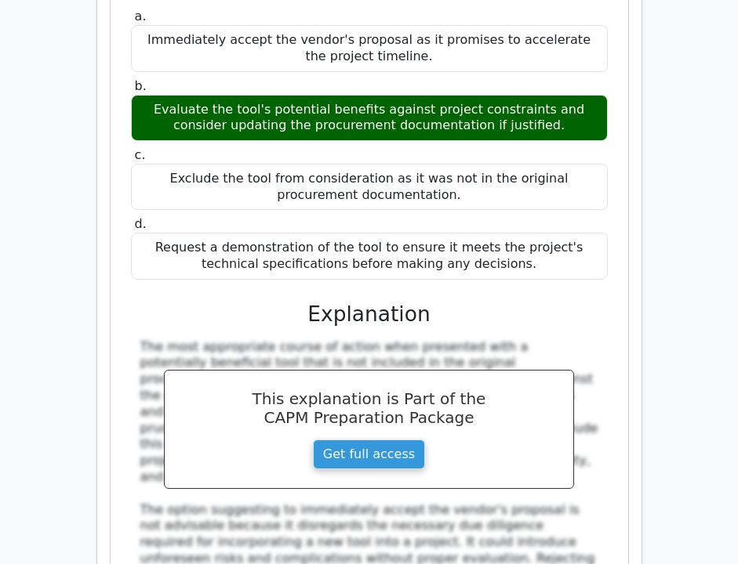
scroll to position [4575, 0]
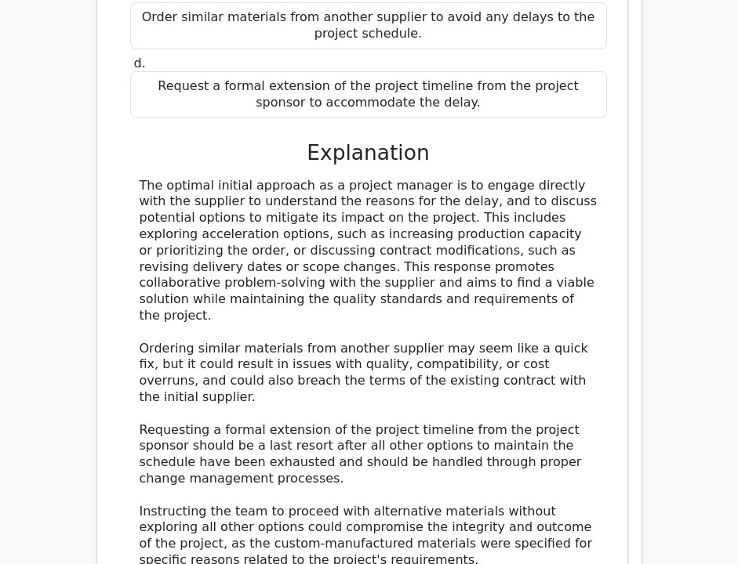
scroll to position [5837, 0]
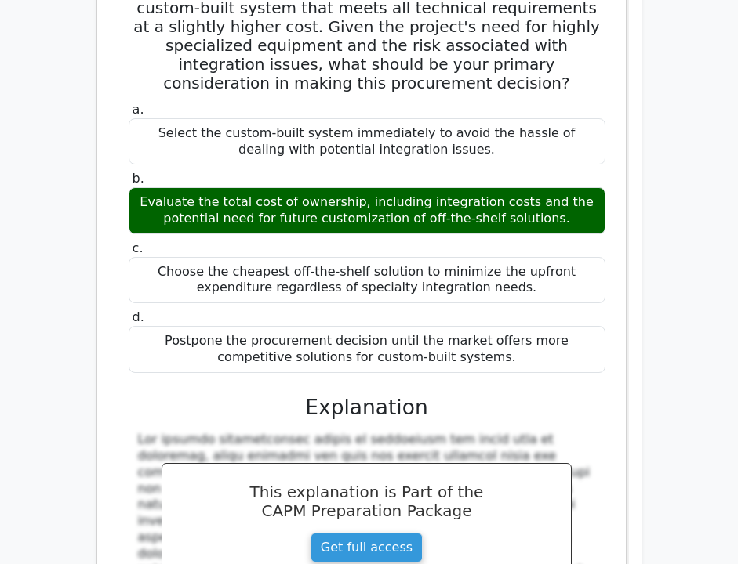
scroll to position [6726, 0]
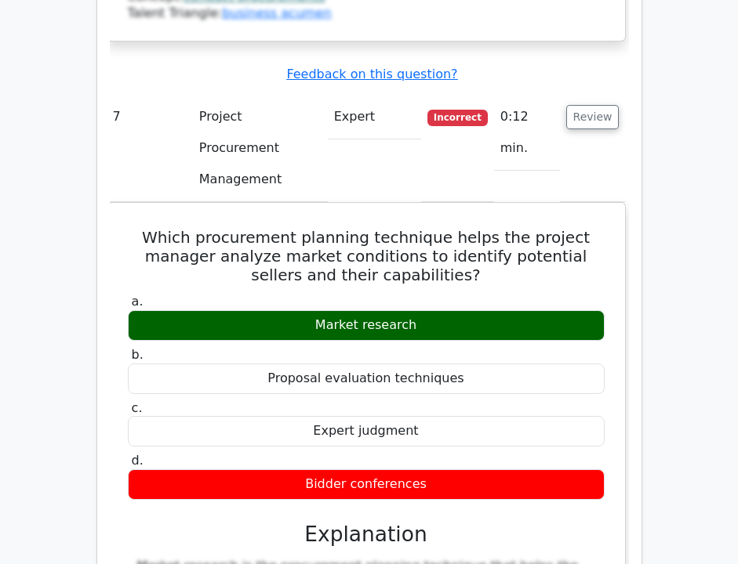
scroll to position [7510, 0]
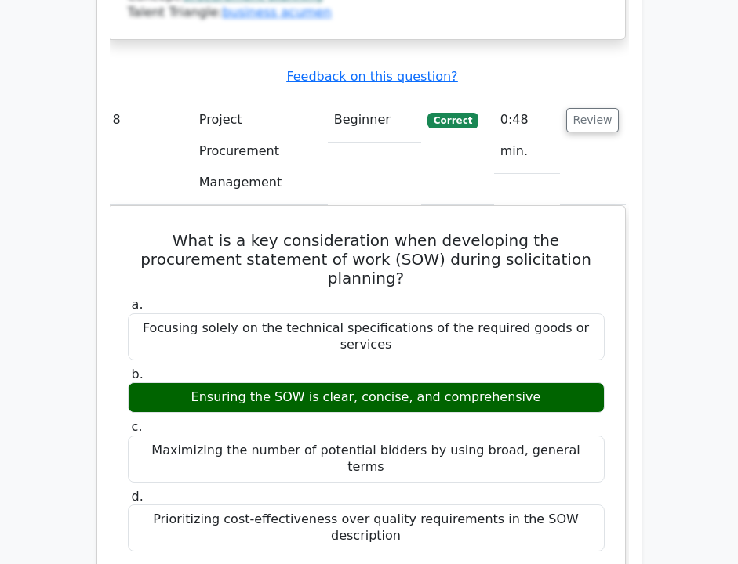
scroll to position [8514, 0]
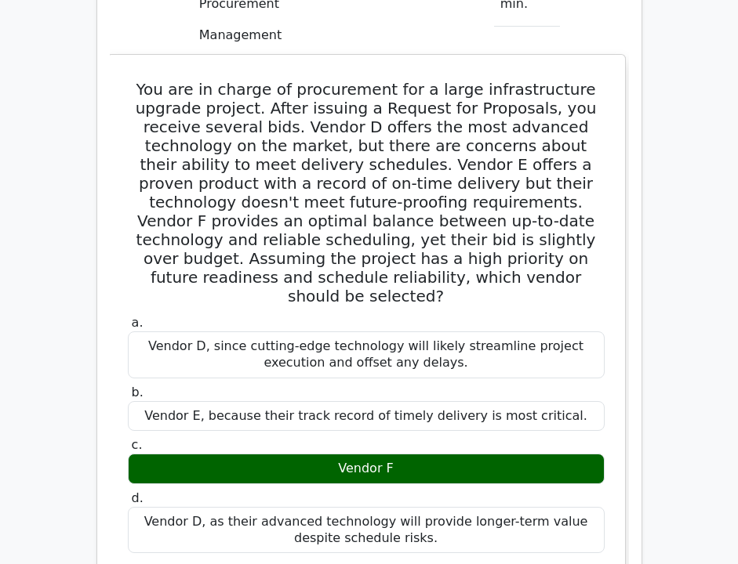
scroll to position [9740, 0]
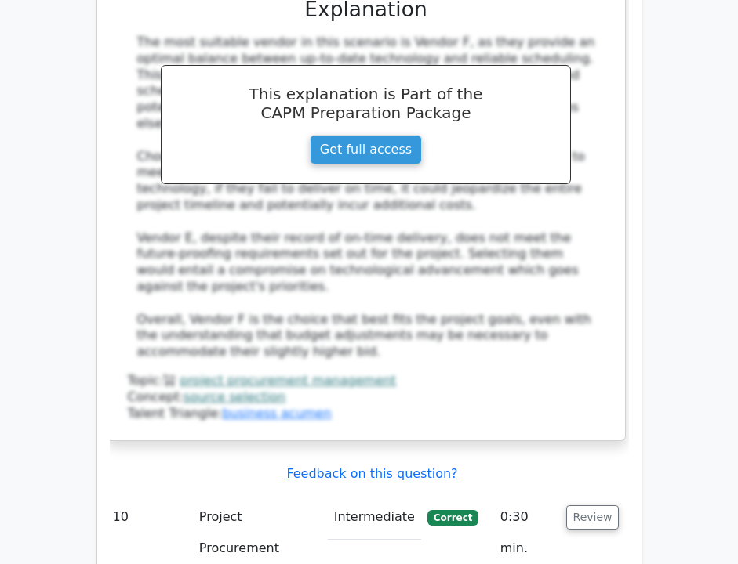
scroll to position [10311, 0]
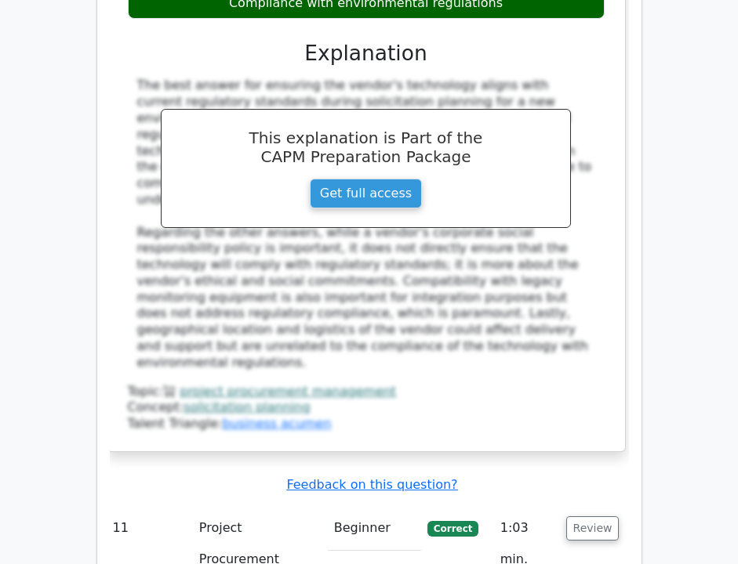
scroll to position [11245, 0]
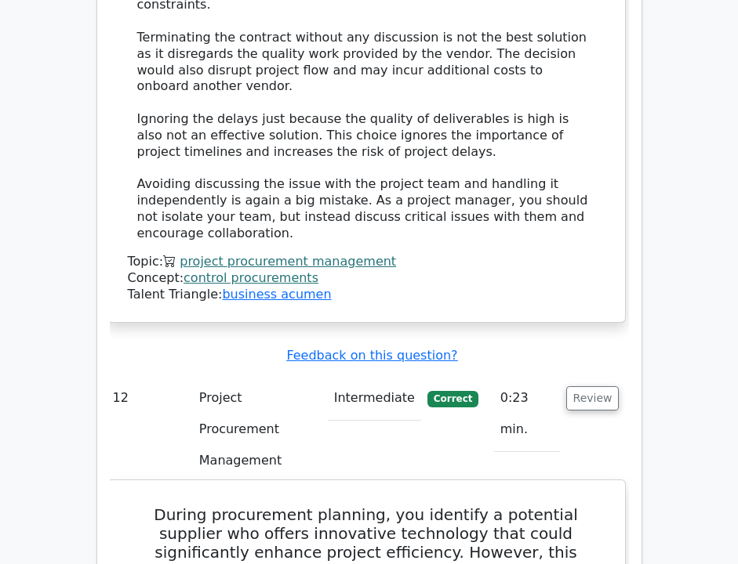
scroll to position [12313, 0]
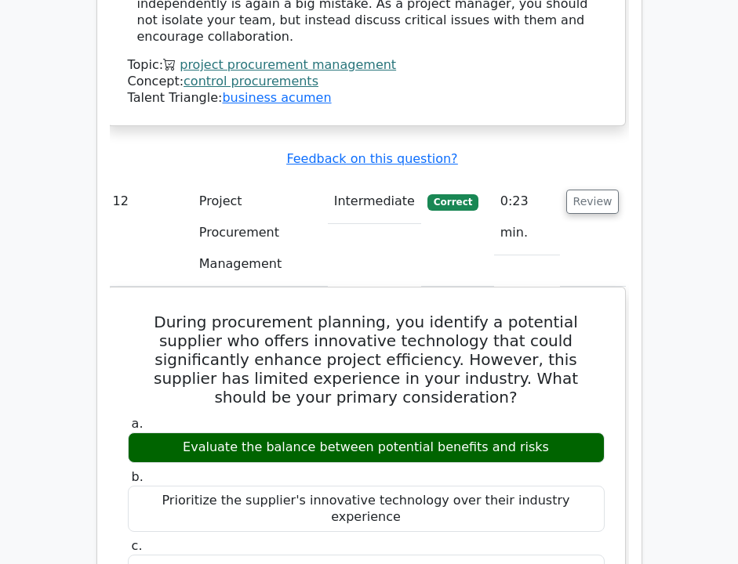
scroll to position [0, 0]
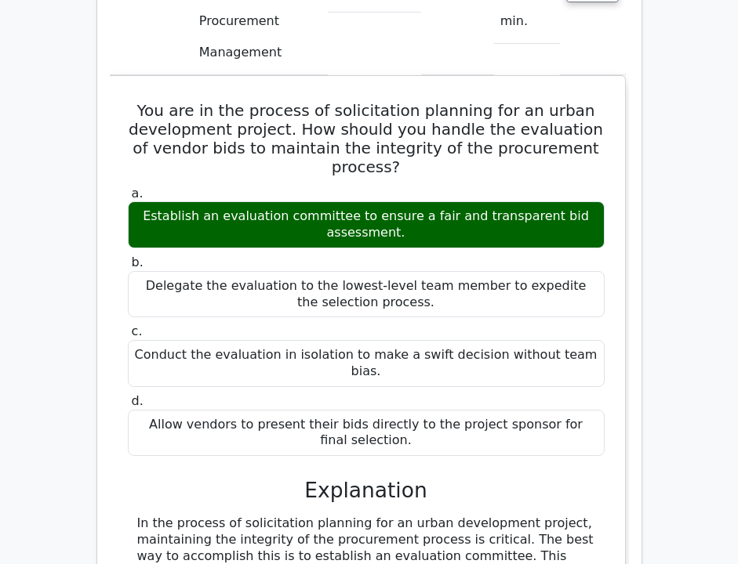
scroll to position [15117, 0]
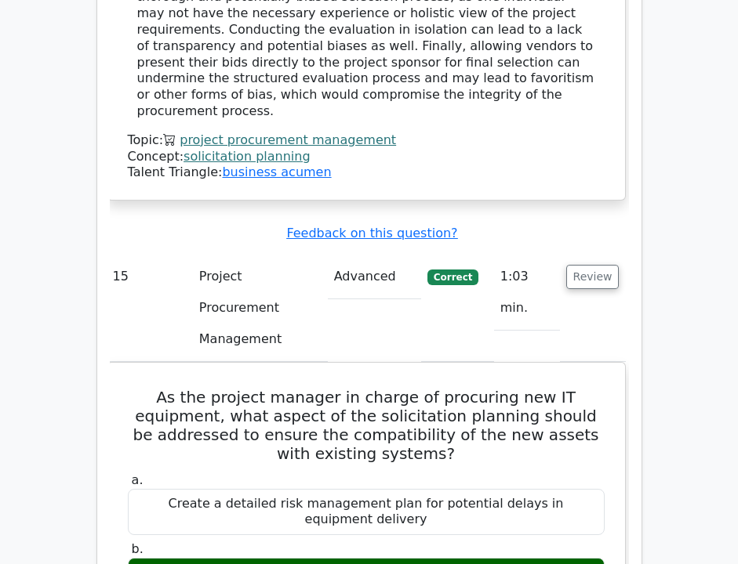
scroll to position [16001, 0]
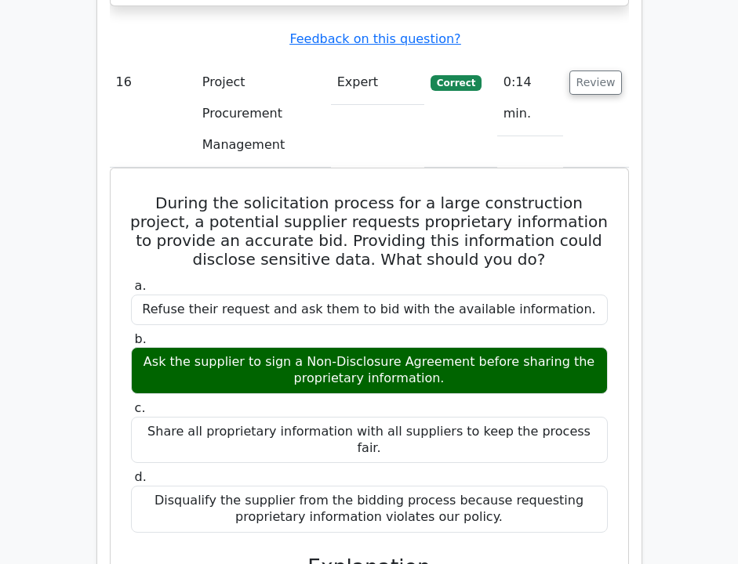
scroll to position [16987, 0]
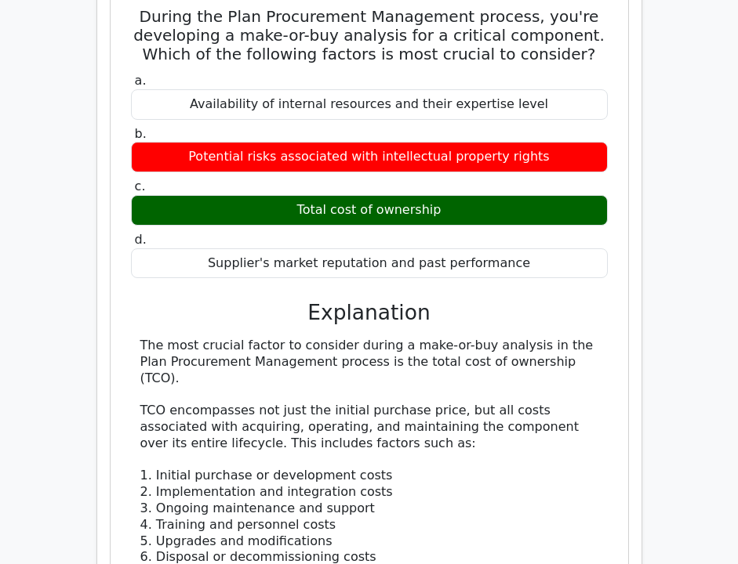
scroll to position [18045, 0]
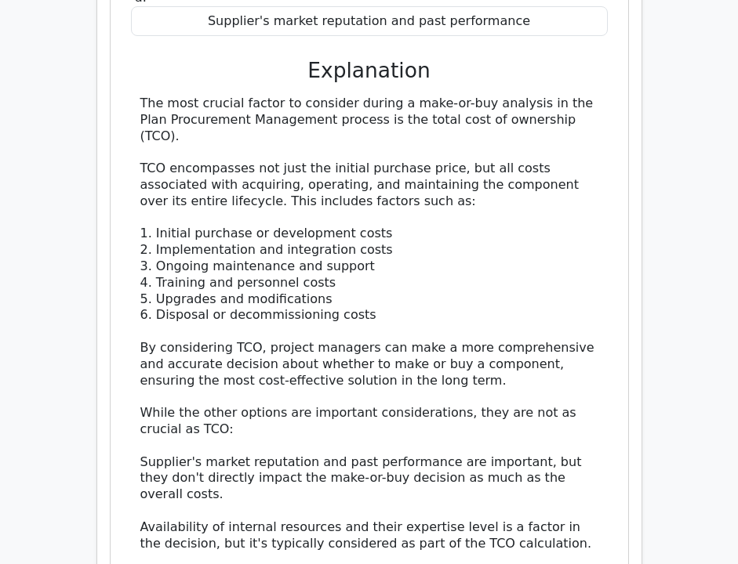
scroll to position [18272, 0]
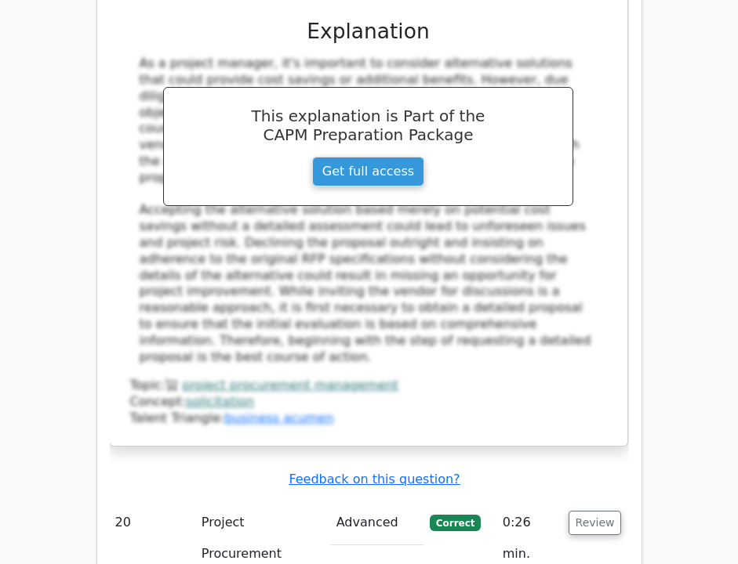
scroll to position [20740, 0]
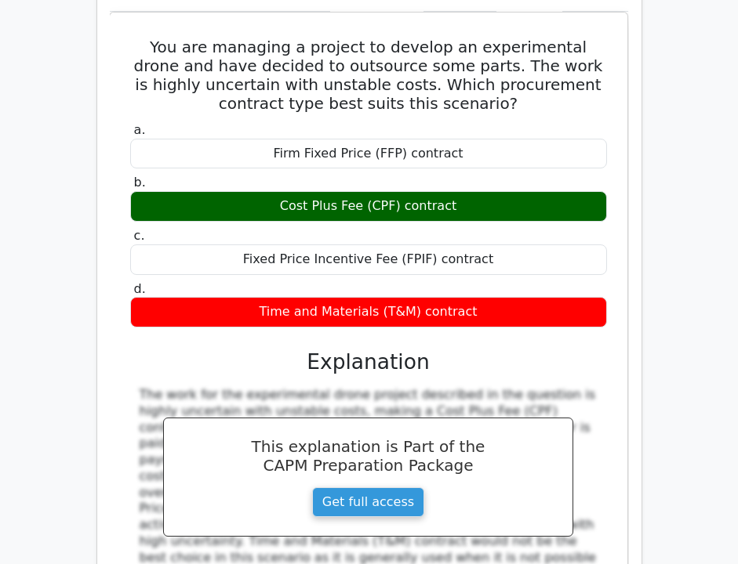
scroll to position [22513, 0]
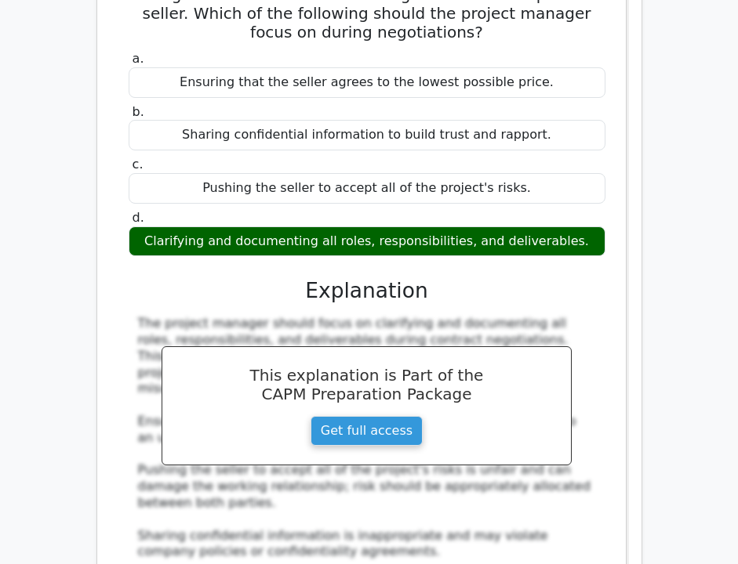
scroll to position [23475, 0]
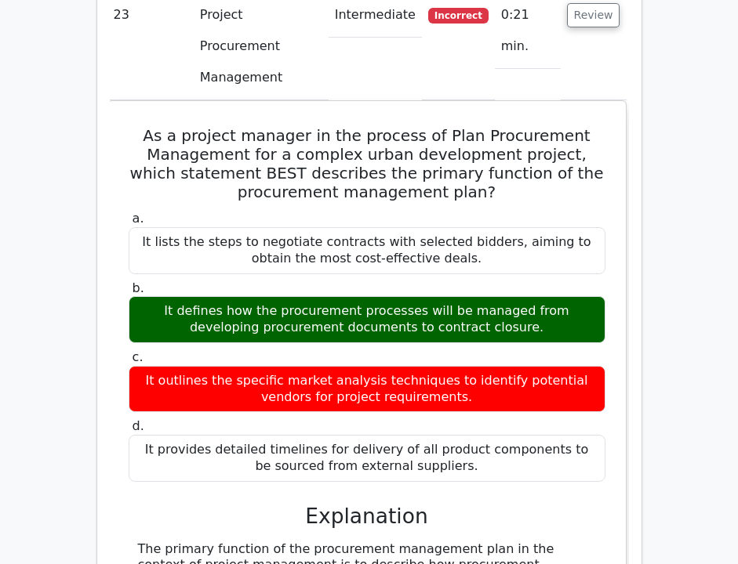
scroll to position [24375, 0]
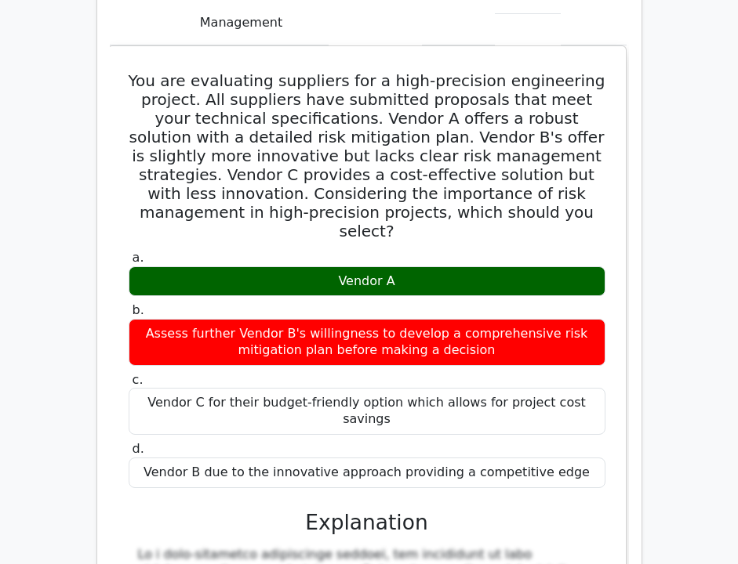
scroll to position [25302, 0]
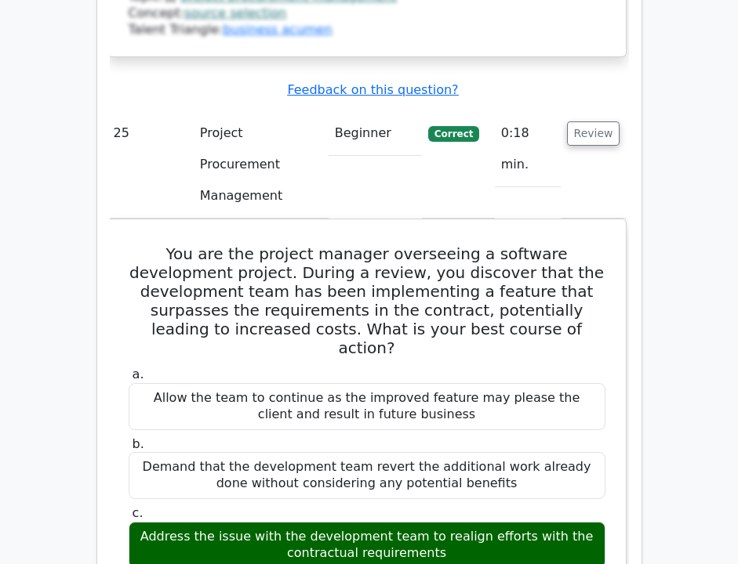
scroll to position [26233, 0]
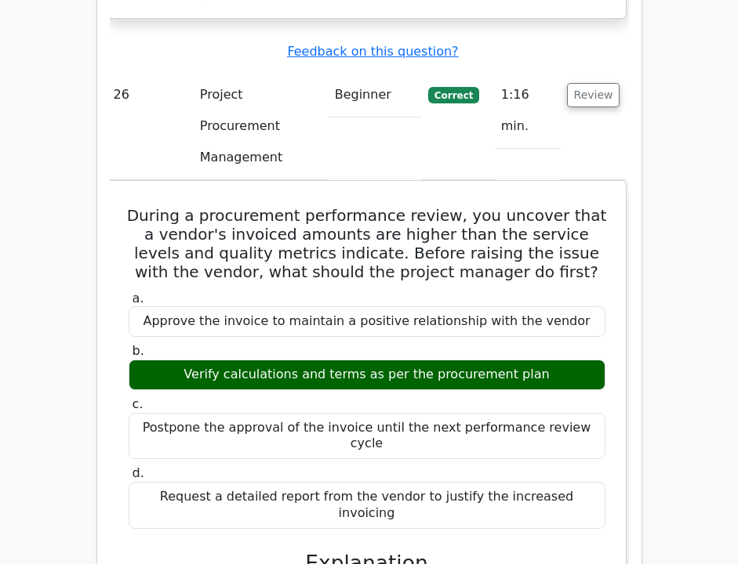
scroll to position [27236, 0]
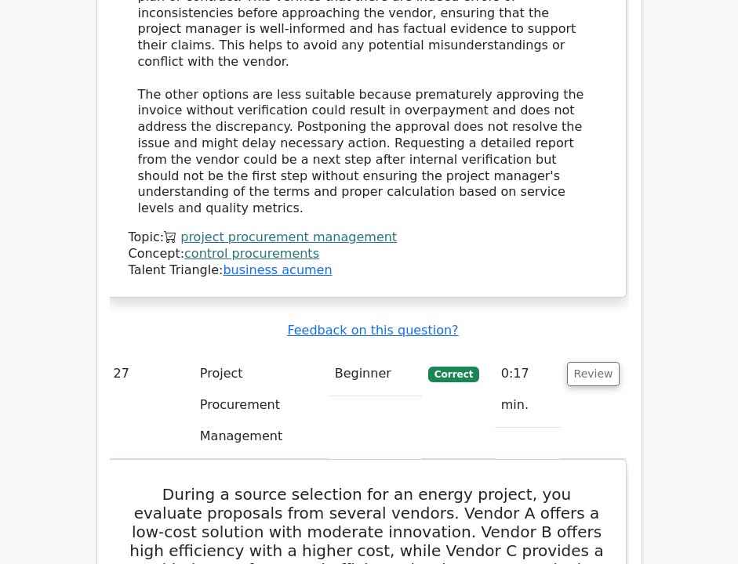
scroll to position [27988, 0]
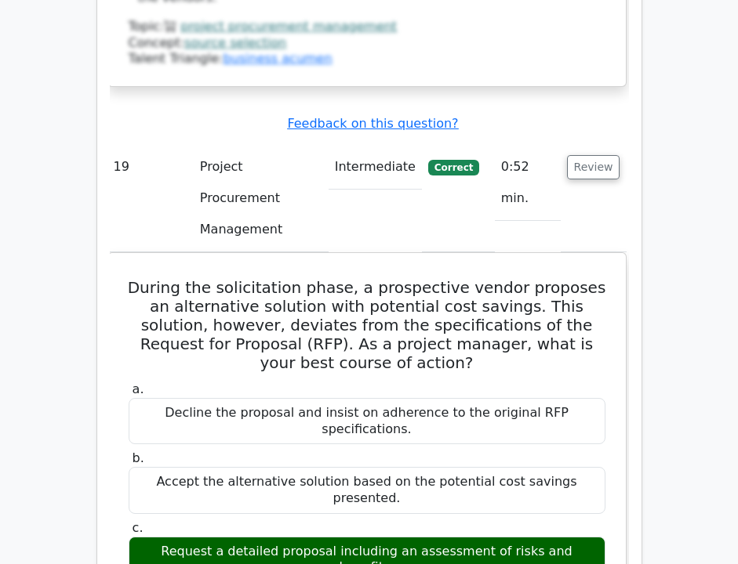
scroll to position [20088, 0]
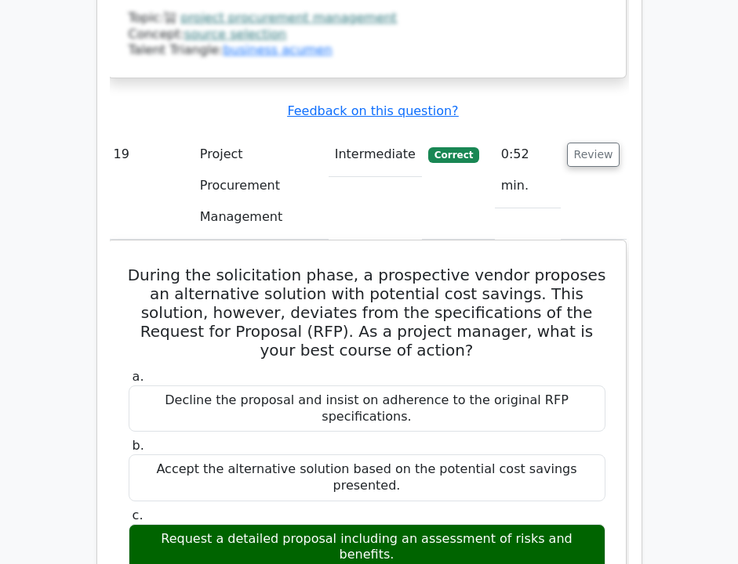
copy div "You are managing a project to develop an experimental drone and have decided to…"
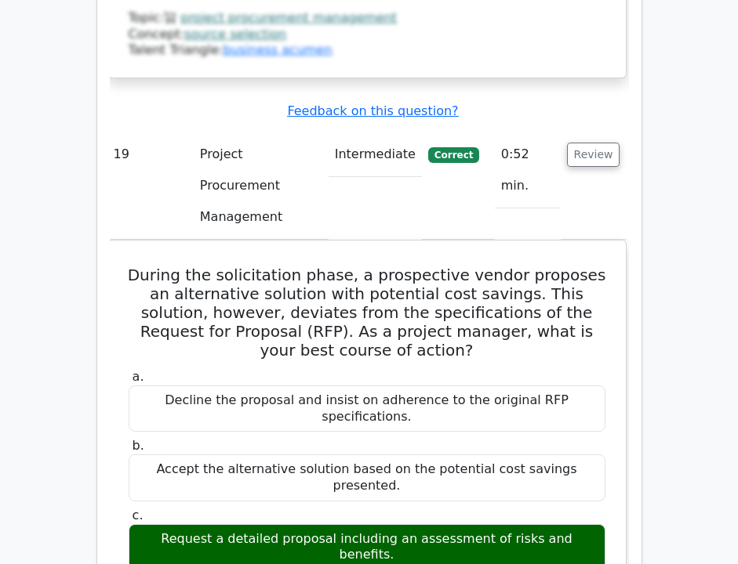
copy div "Cost Plus Fee (CPF) contract"
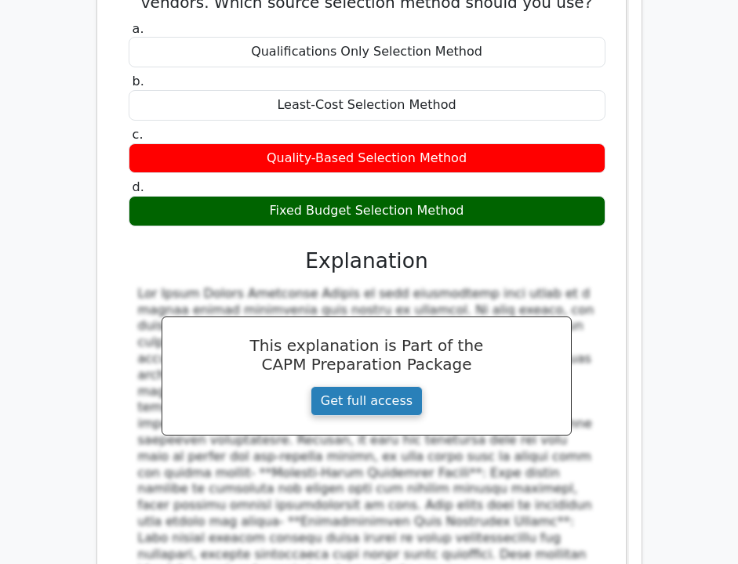
scroll to position [3598, 0]
